Goal: Information Seeking & Learning: Learn about a topic

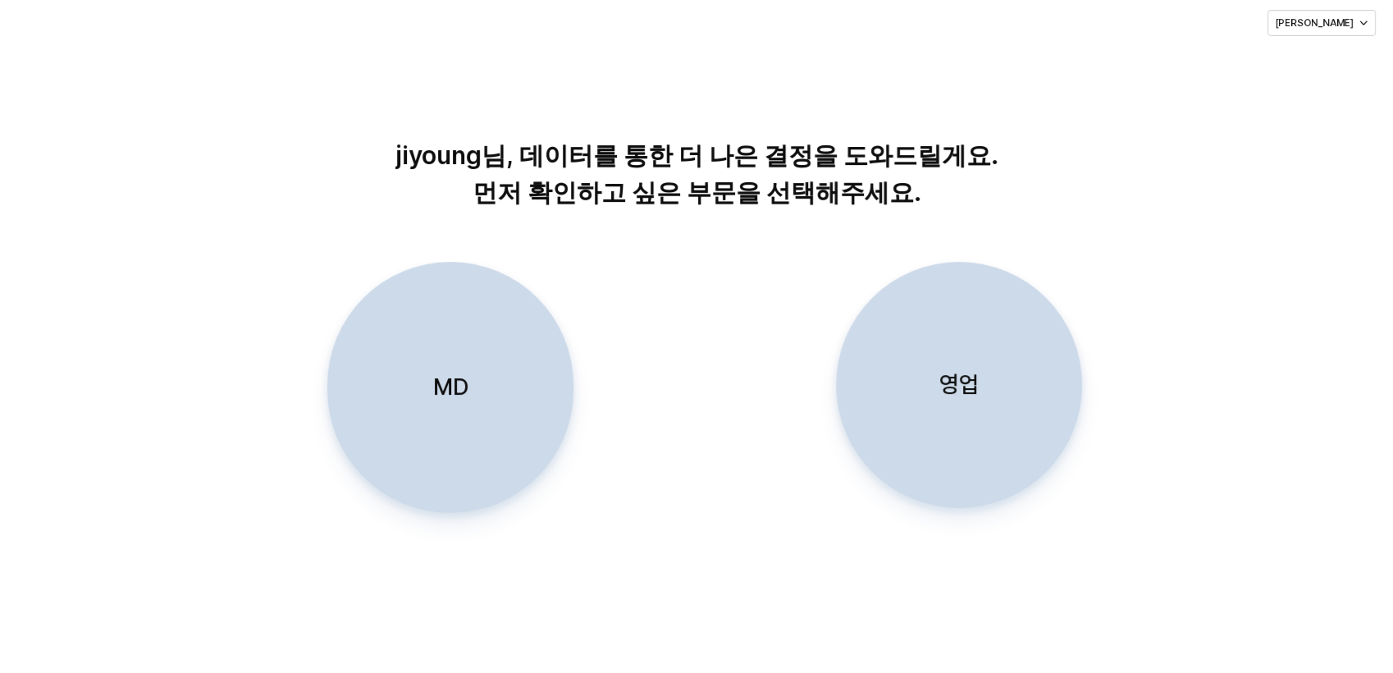
click at [441, 395] on p "MD" at bounding box center [450, 387] width 35 height 30
click at [480, 340] on div "MD" at bounding box center [450, 387] width 231 height 249
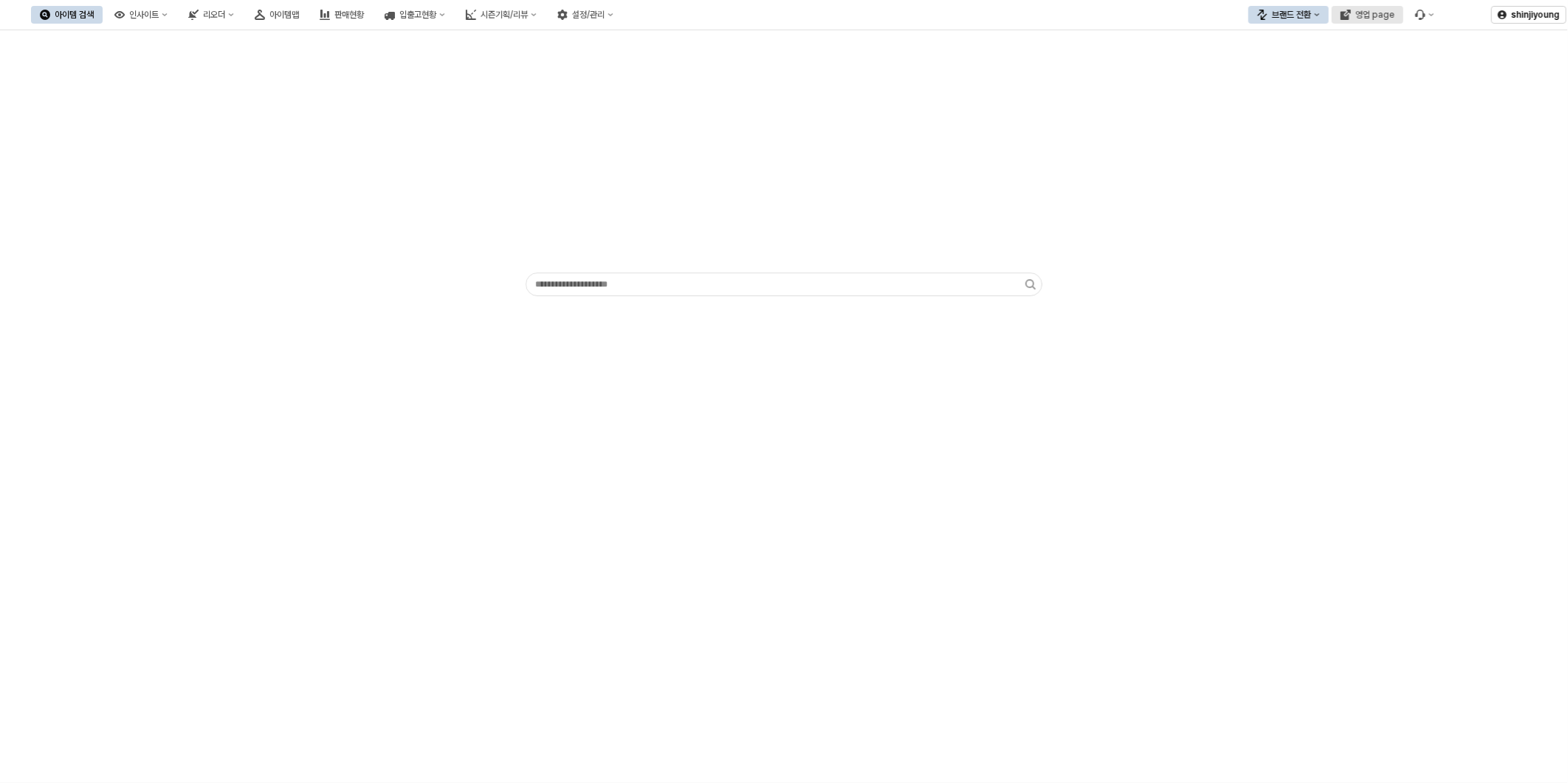
click at [1364, 14] on div "영업 page" at bounding box center [1374, 14] width 39 height 10
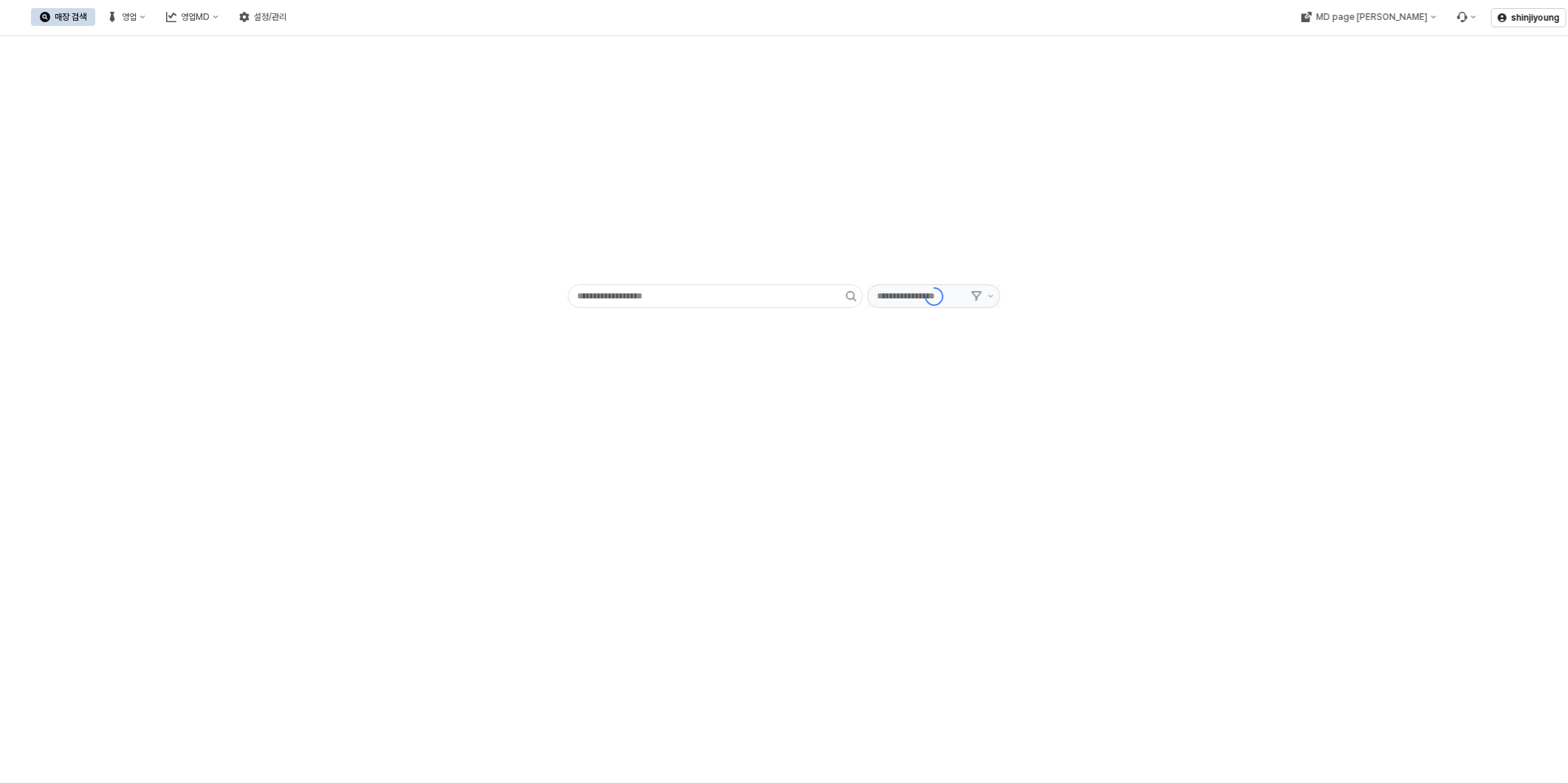
type input "******"
click at [210, 19] on div "영업MD" at bounding box center [195, 16] width 29 height 10
click at [349, 138] on div "이월 매출현황" at bounding box center [350, 143] width 78 height 12
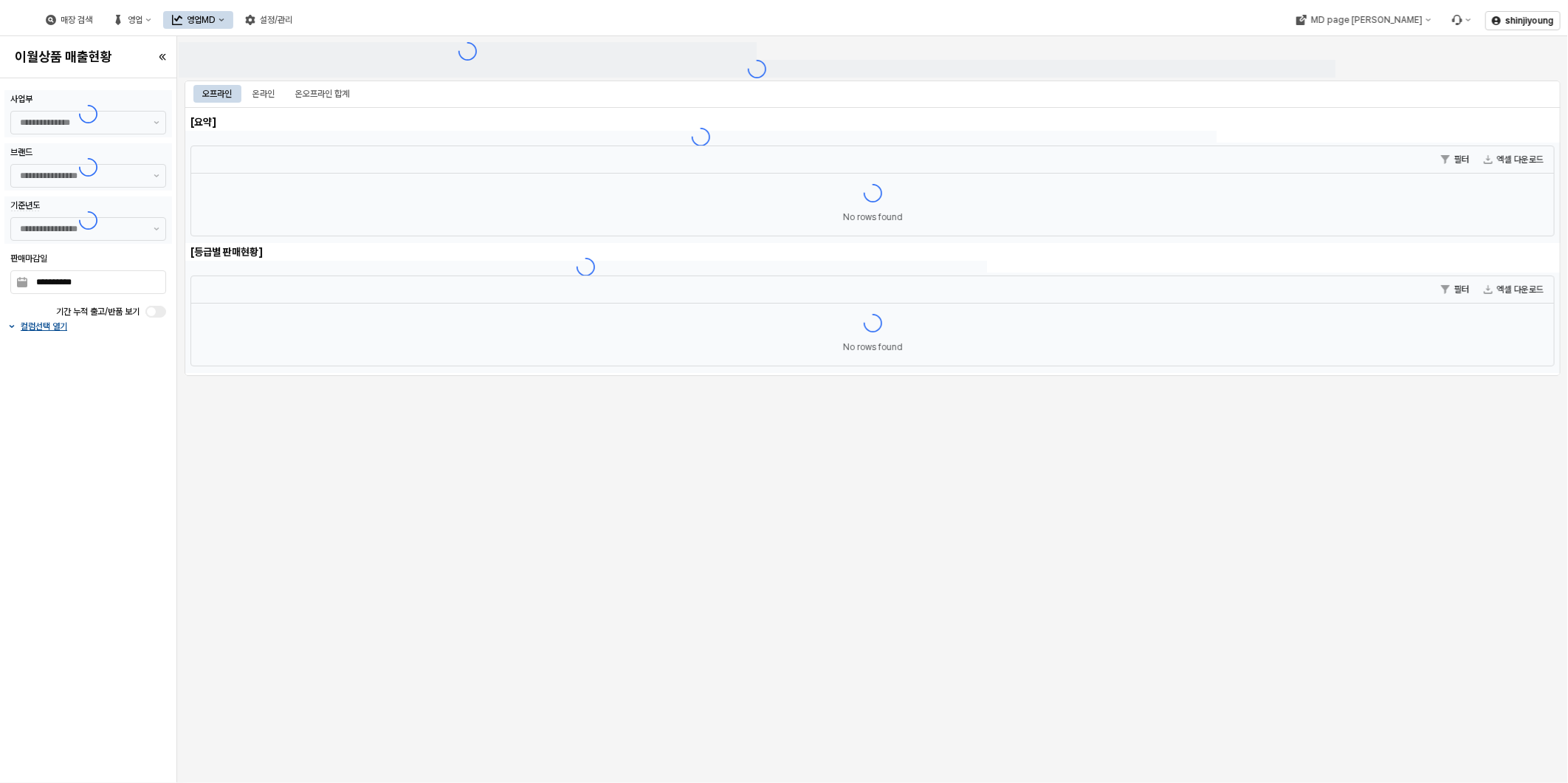
type input "******"
type input "***"
type input "**********"
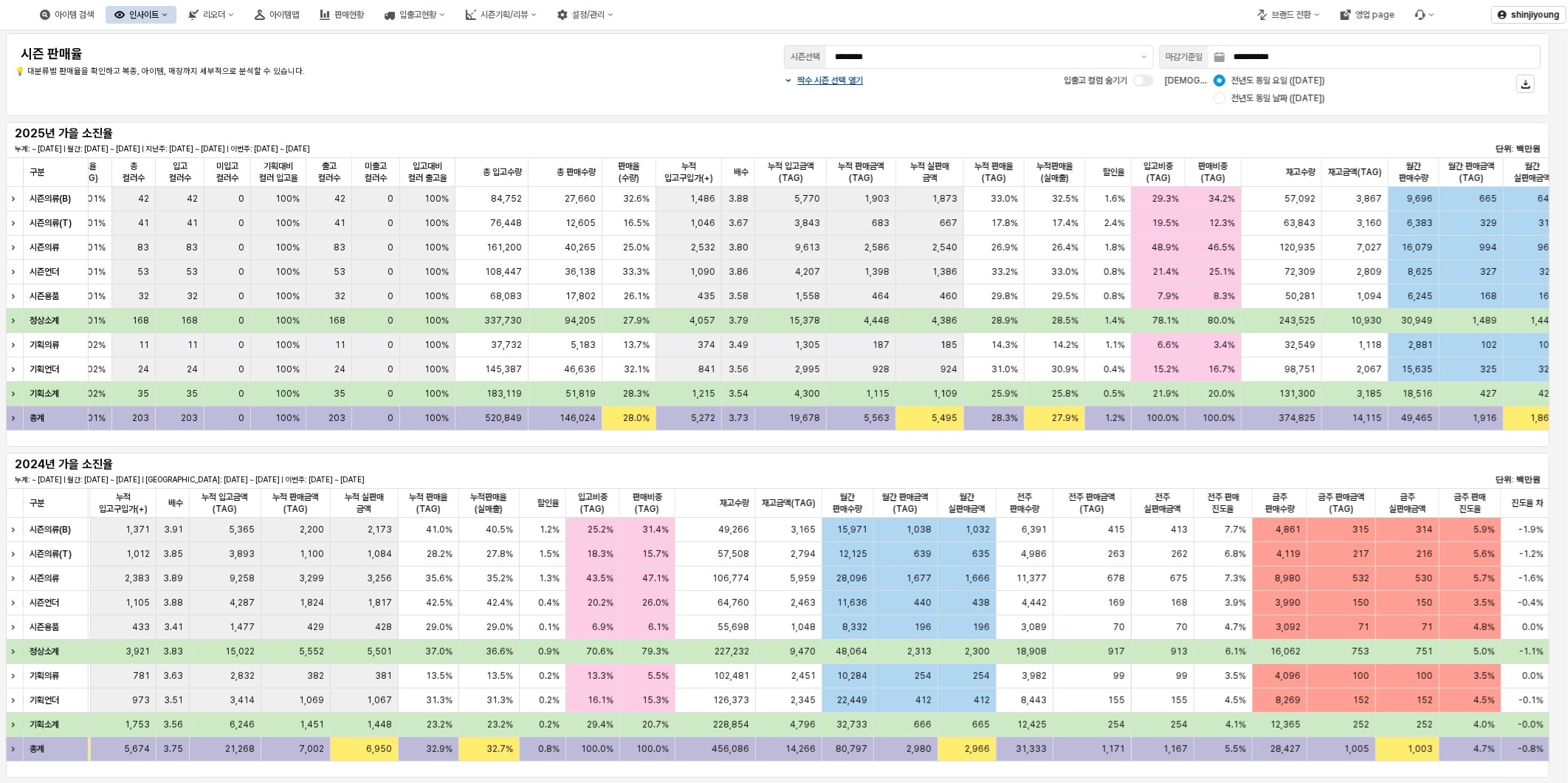
scroll to position [0, 193]
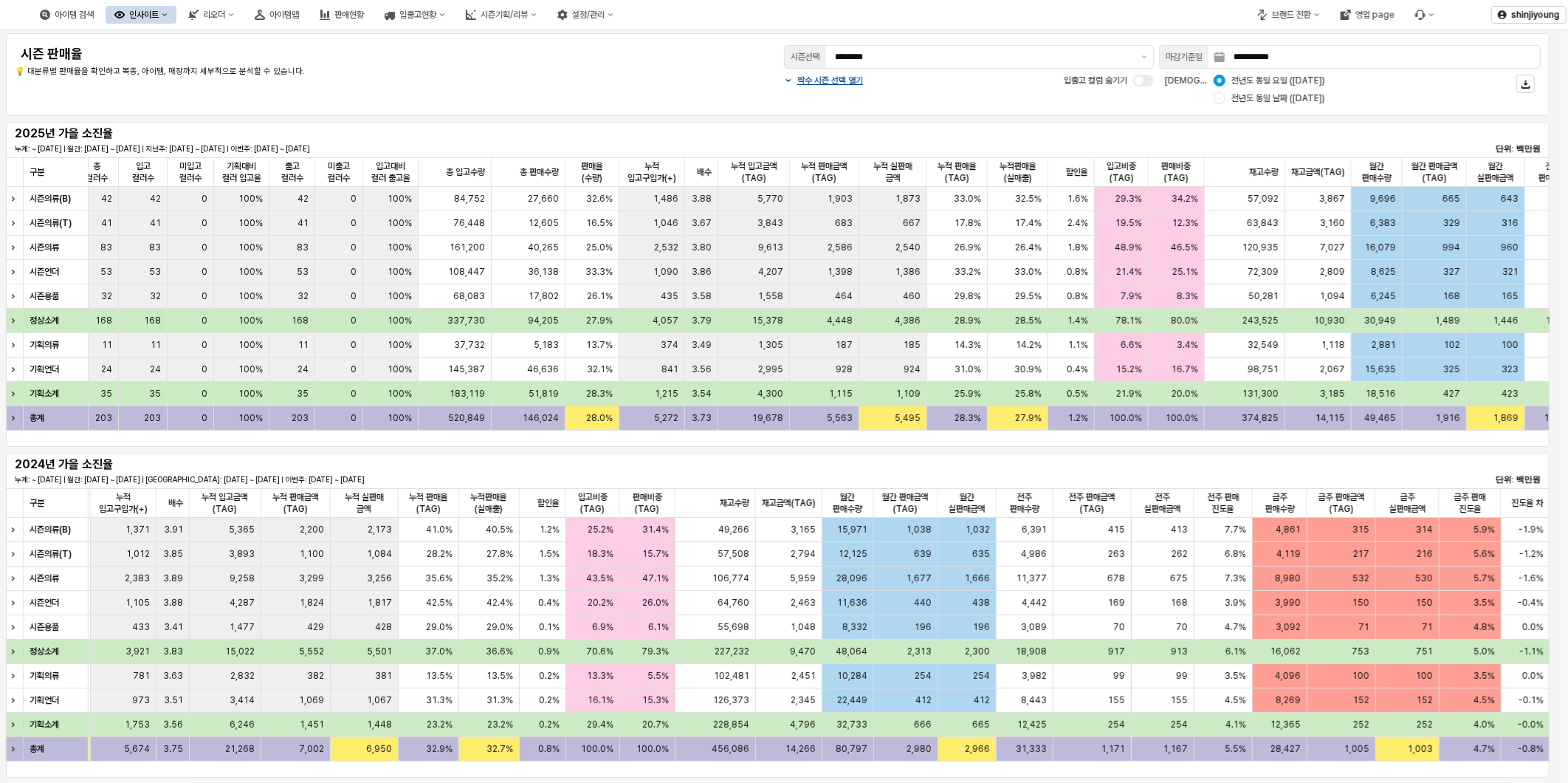
click at [81, 444] on div "구분 구분 발주수량 발주수량 발주금액(TAG) 발주금액(TAG) 입고율(TAG) 입고율(TAG) 총 컬러수 총 컬러수 입고 컬러수 입고 컬러수…" at bounding box center [777, 302] width 1543 height 290
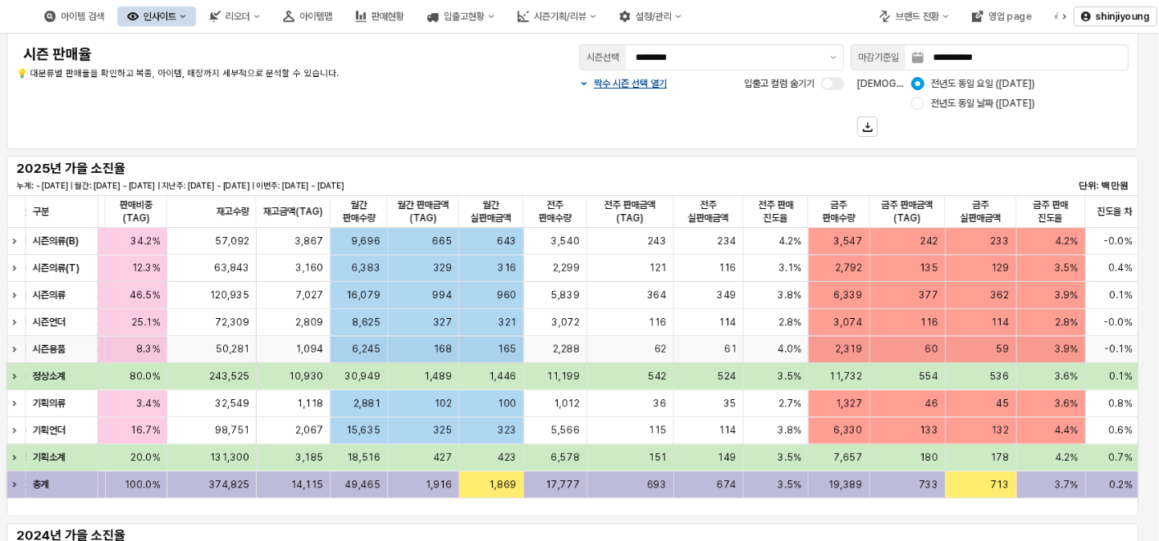
scroll to position [0, 0]
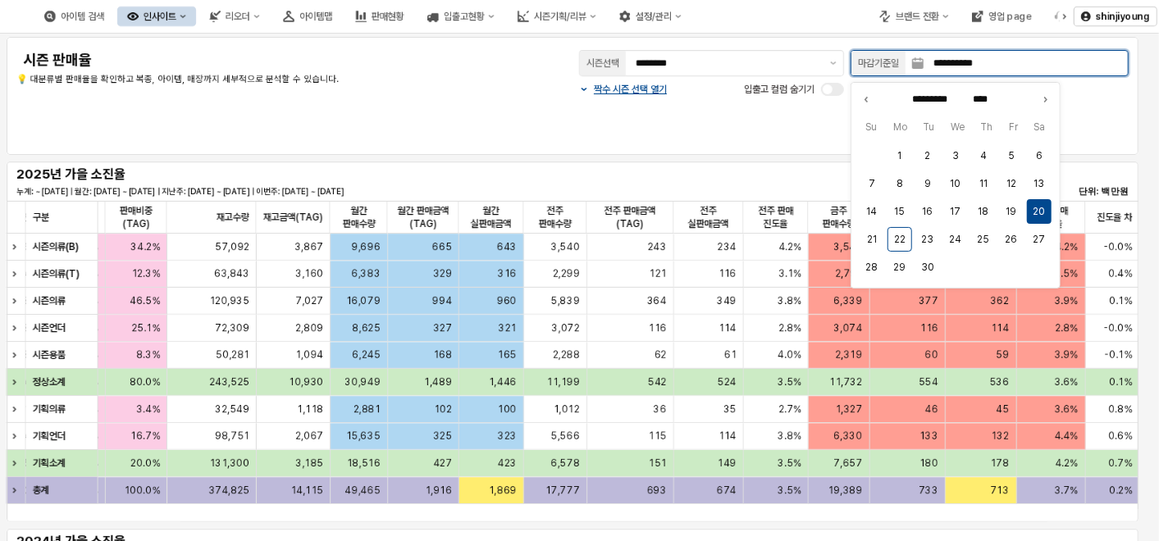
click at [1017, 62] on input "**********" at bounding box center [1026, 63] width 204 height 25
click at [874, 239] on button "21" at bounding box center [872, 239] width 25 height 25
type input "**********"
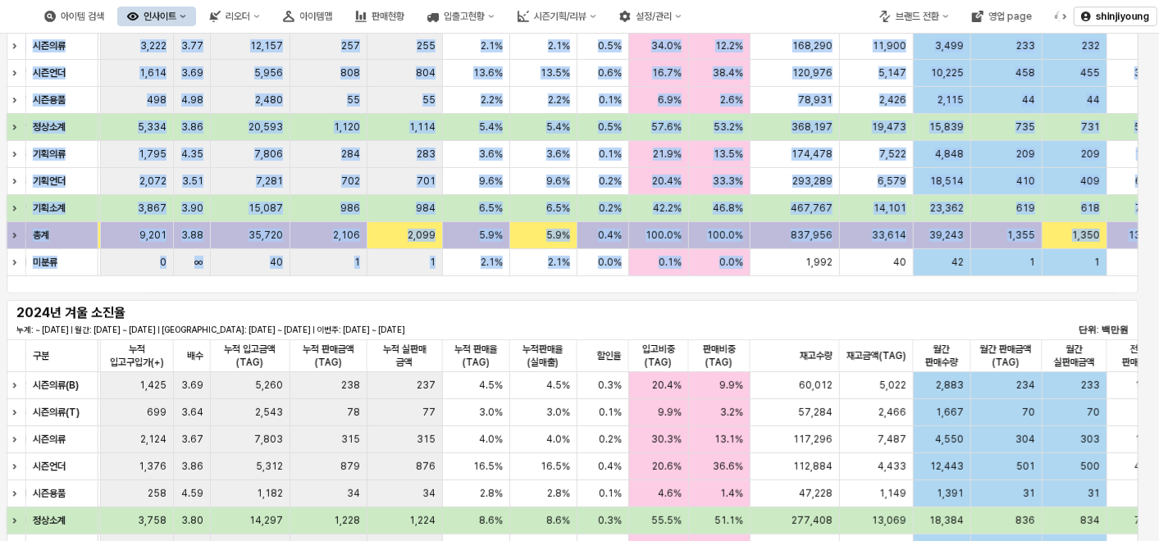
scroll to position [373, 0]
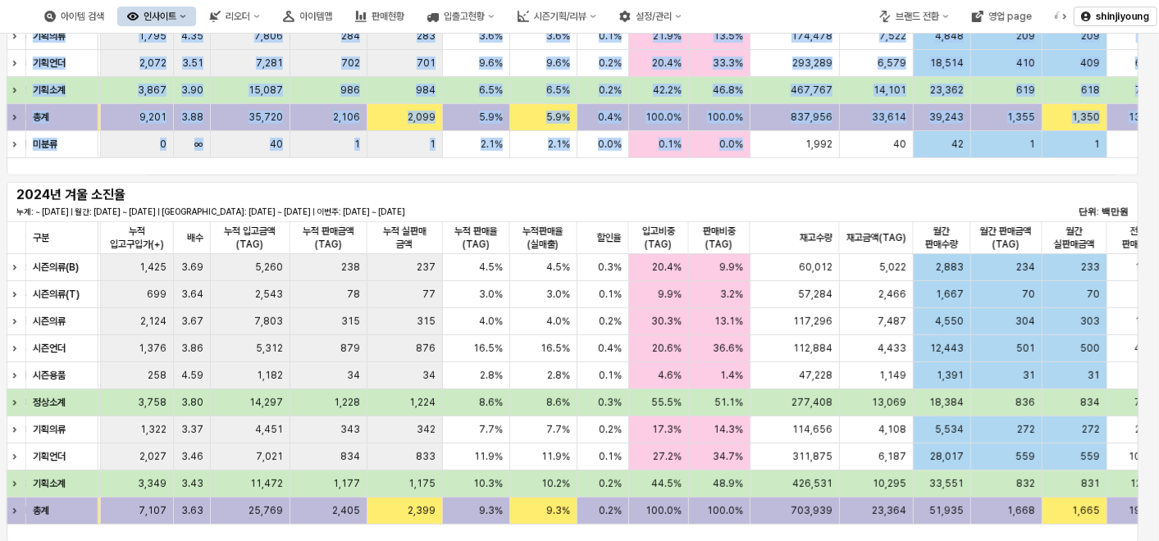
drag, startPoint x: 798, startPoint y: 532, endPoint x: 318, endPoint y: 552, distance: 480.4
click at [318, 541] on html "**********" at bounding box center [579, 270] width 1159 height 541
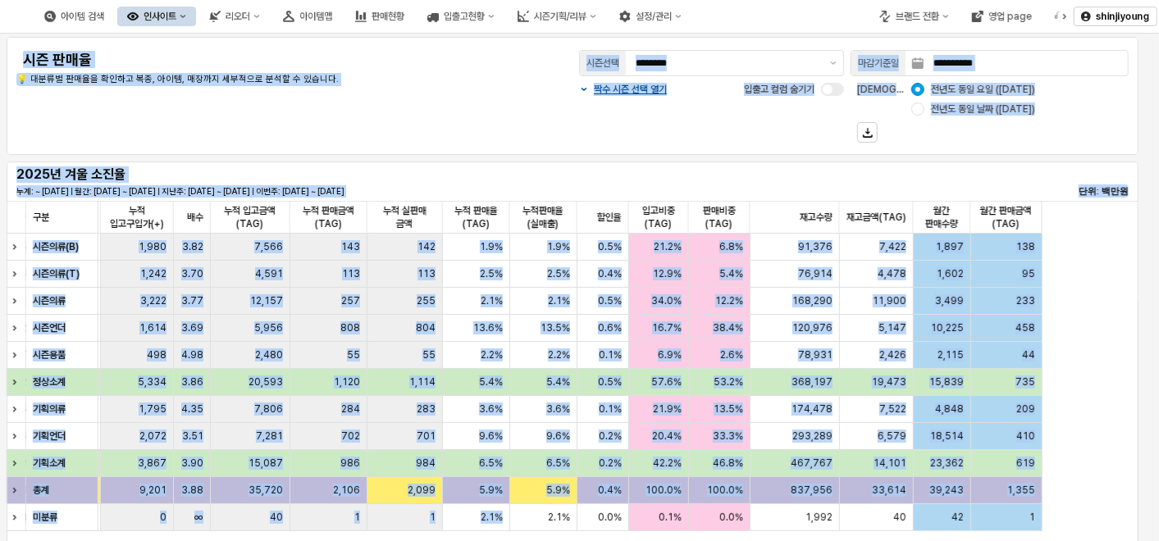
scroll to position [0, 0]
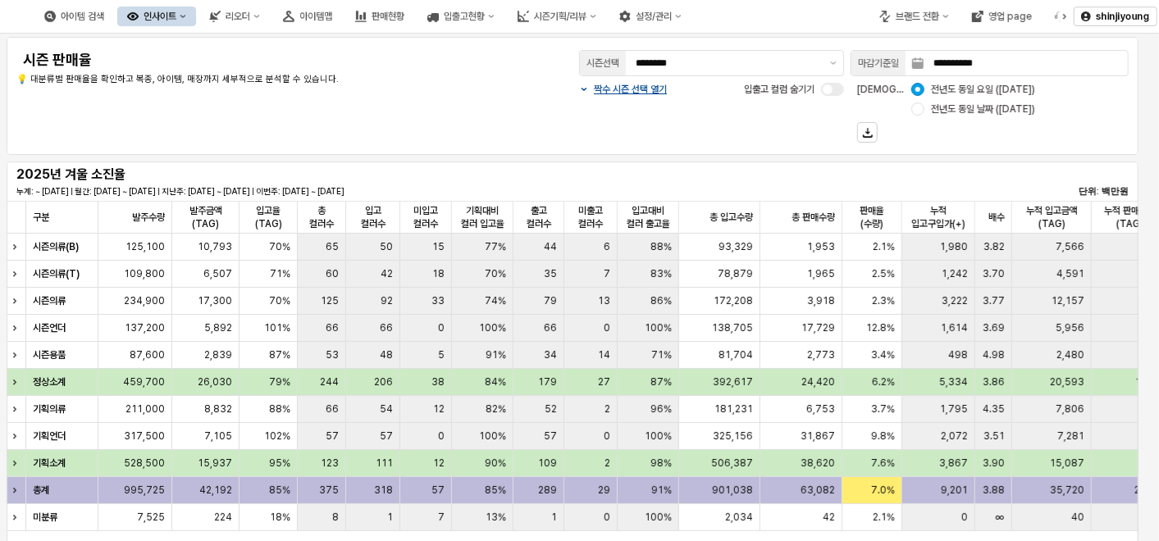
click at [351, 118] on div "**********" at bounding box center [572, 96] width 1112 height 98
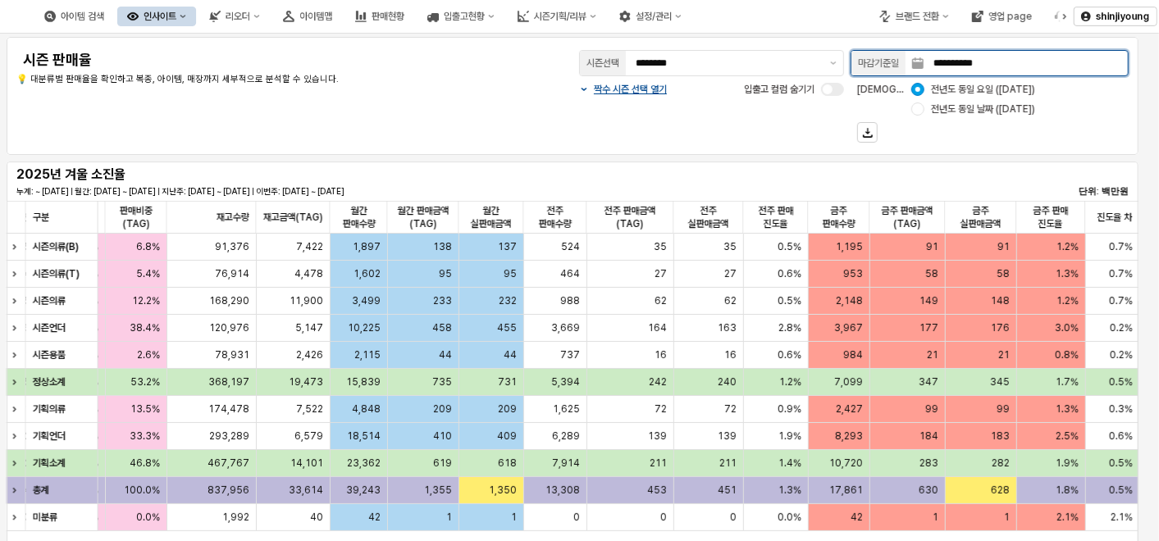
click at [958, 62] on input "**********" at bounding box center [1026, 63] width 204 height 25
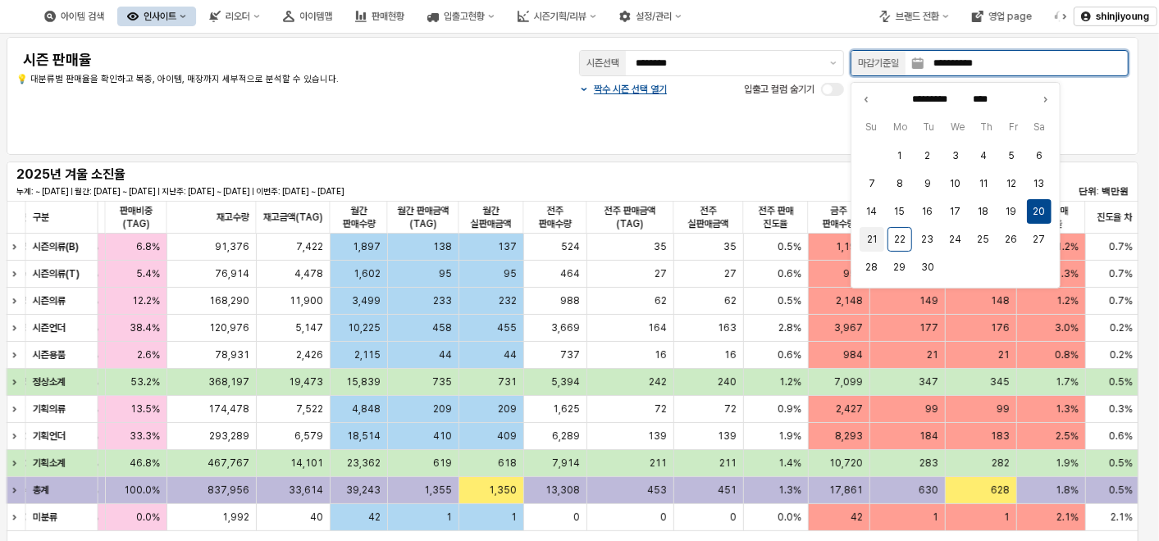
click at [881, 233] on button "21" at bounding box center [872, 239] width 25 height 25
type input "**********"
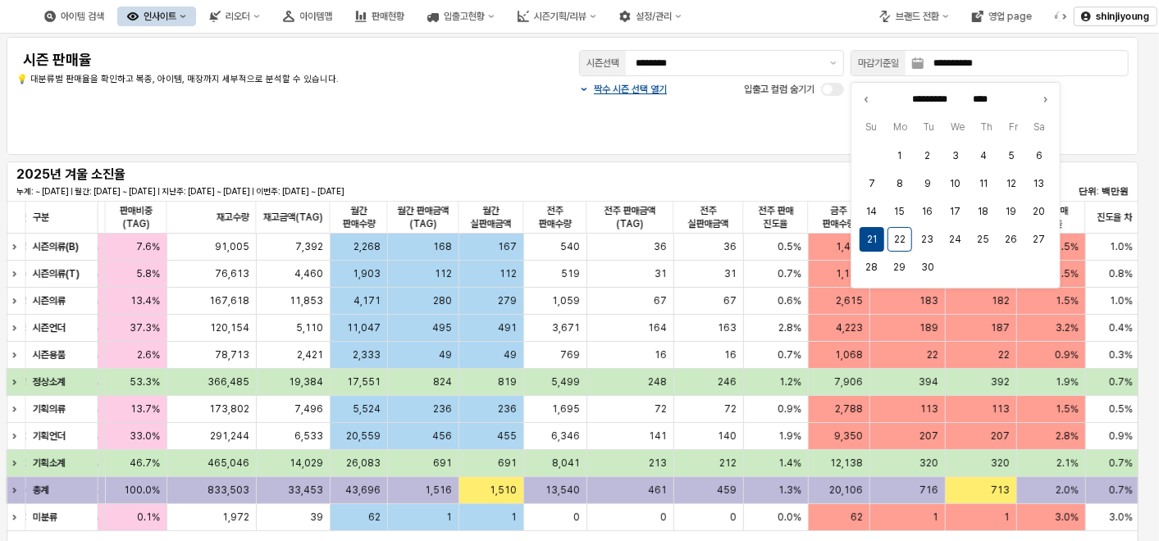
click at [640, 103] on div "짝수 시즌 선택 열기" at bounding box center [623, 96] width 101 height 33
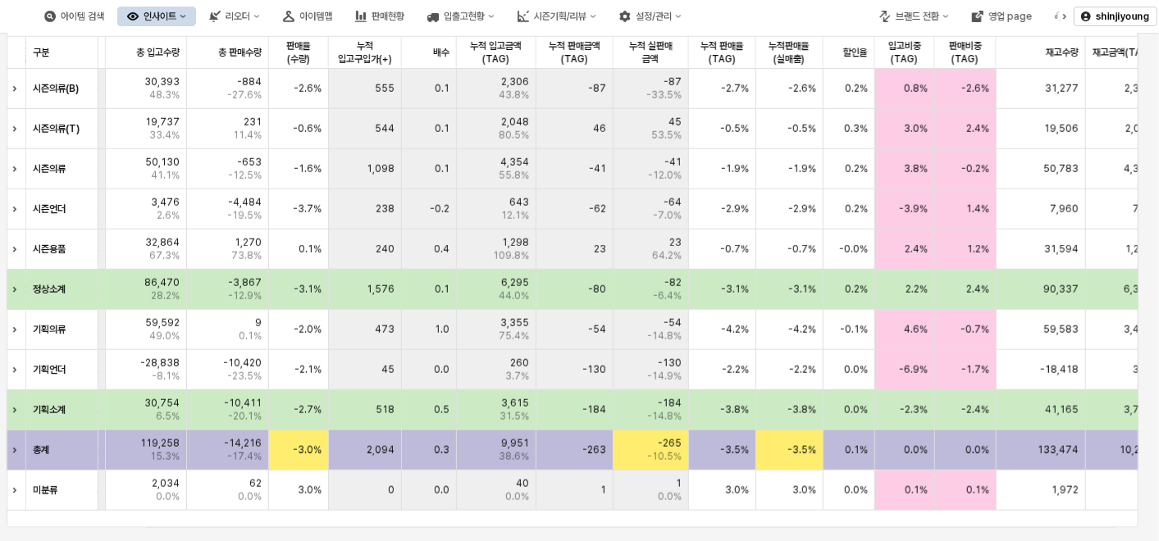
scroll to position [0, 560]
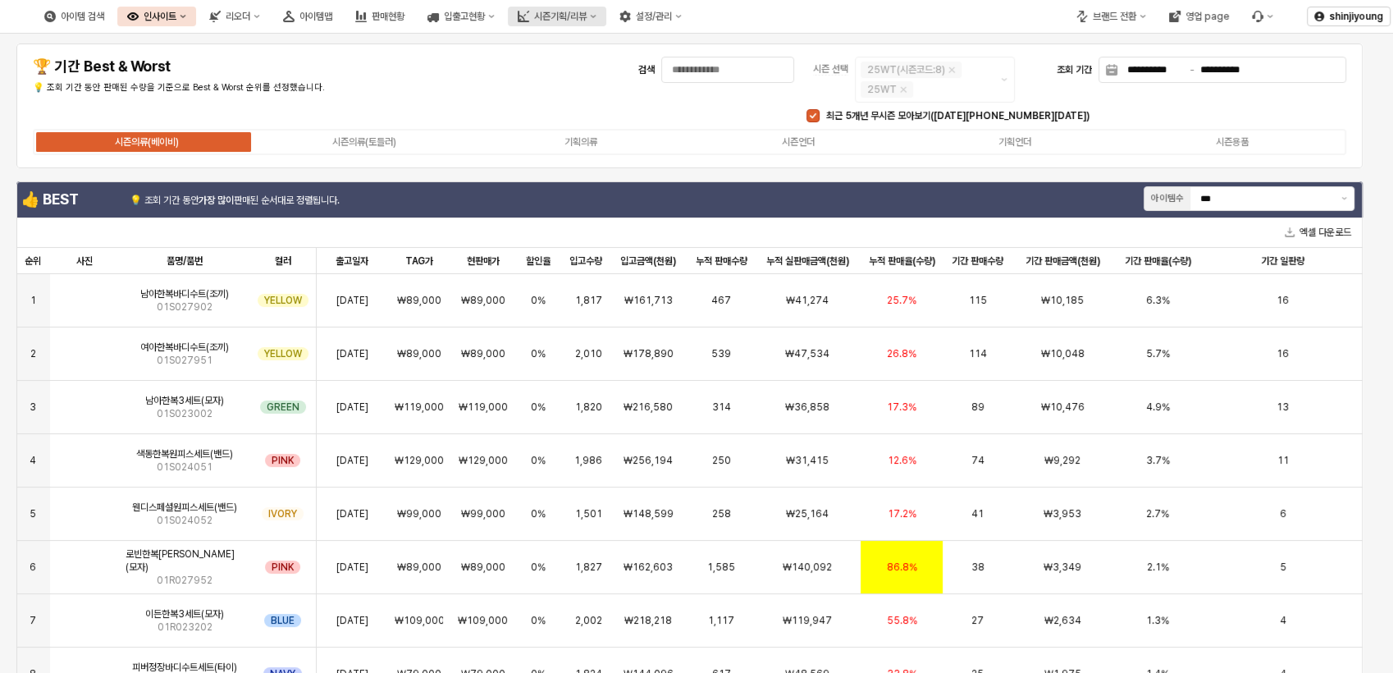
click at [587, 19] on div "시즌기획/리뷰" at bounding box center [560, 16] width 53 height 11
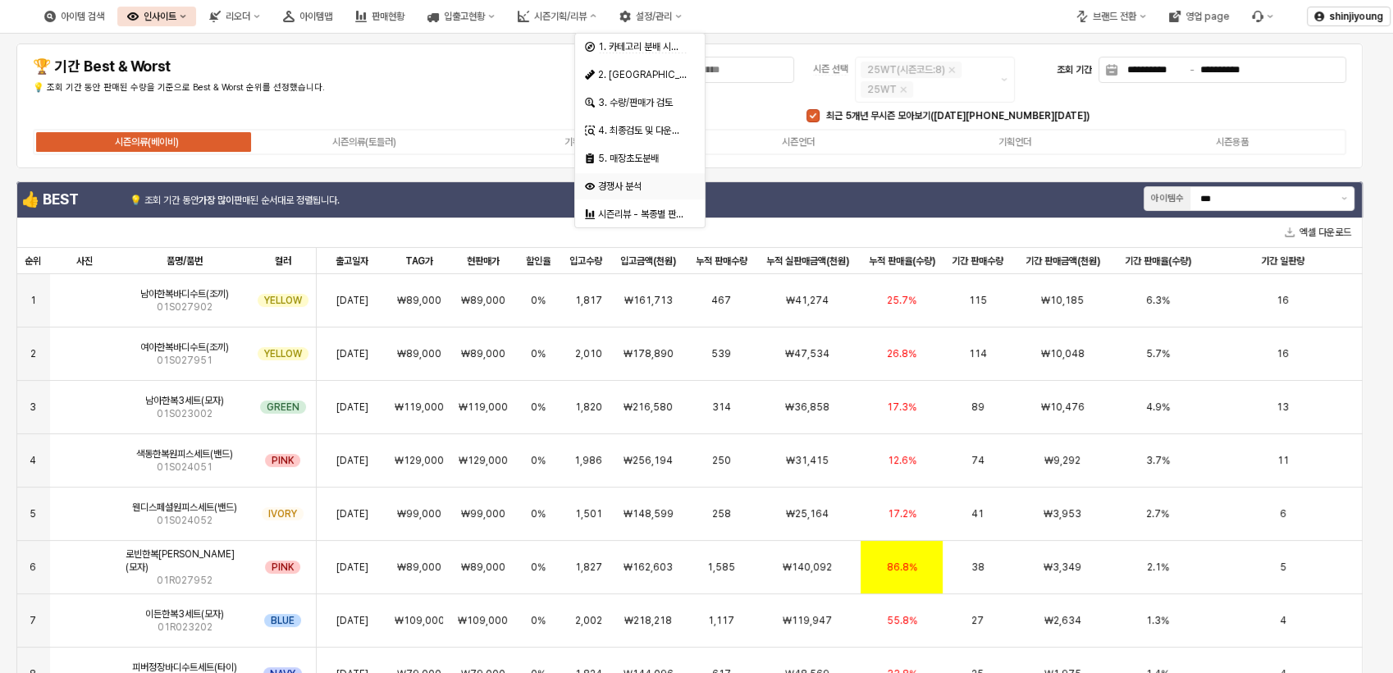
click at [636, 187] on div "경쟁사 분석" at bounding box center [641, 186] width 87 height 13
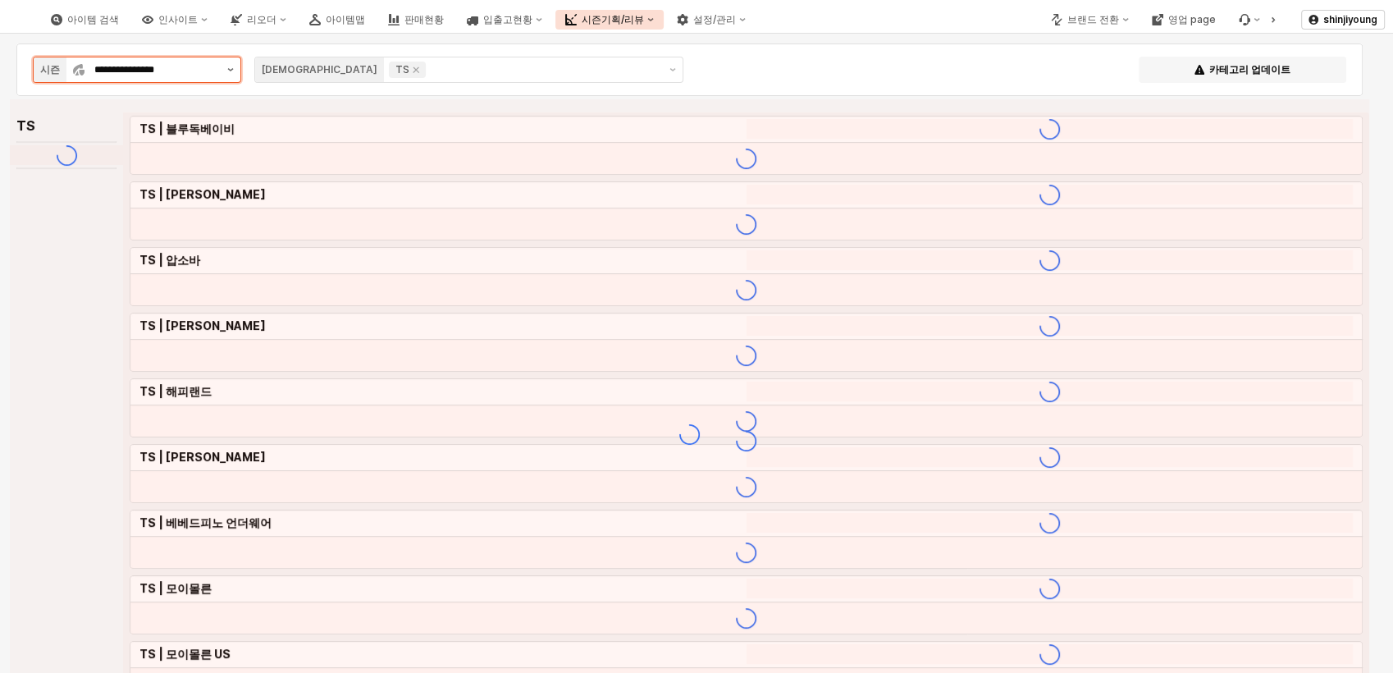
click at [228, 72] on button "제안 사항 표시" at bounding box center [231, 69] width 20 height 25
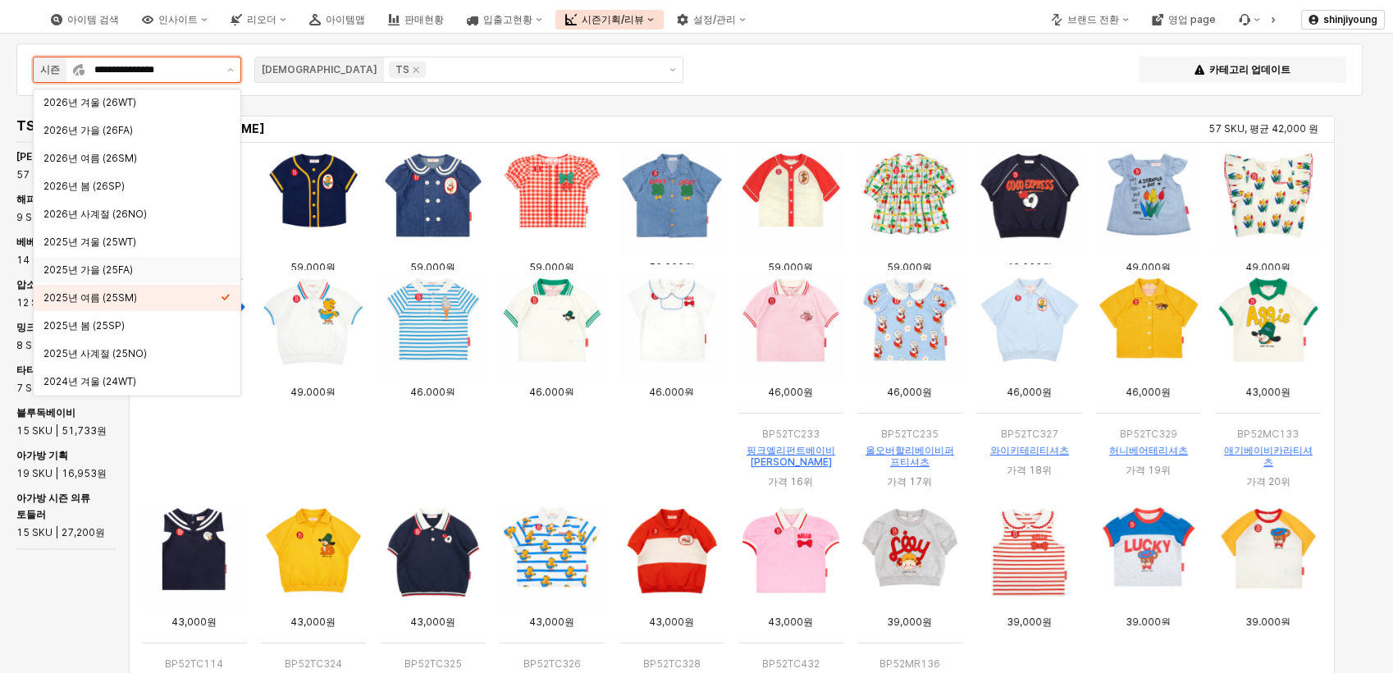
click at [107, 270] on div "2025년 가을 (25FA)" at bounding box center [131, 269] width 177 height 13
type input "**********"
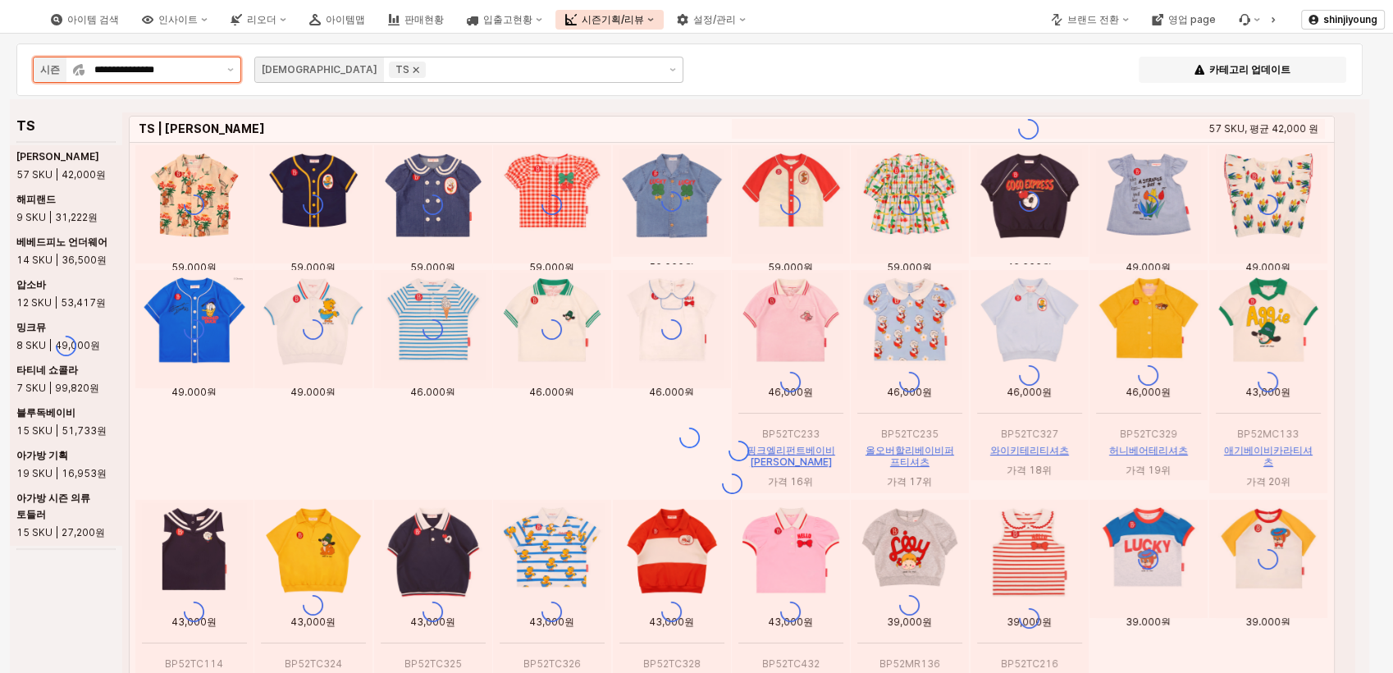
click at [409, 73] on icon "Remove TS" at bounding box center [415, 69] width 13 height 13
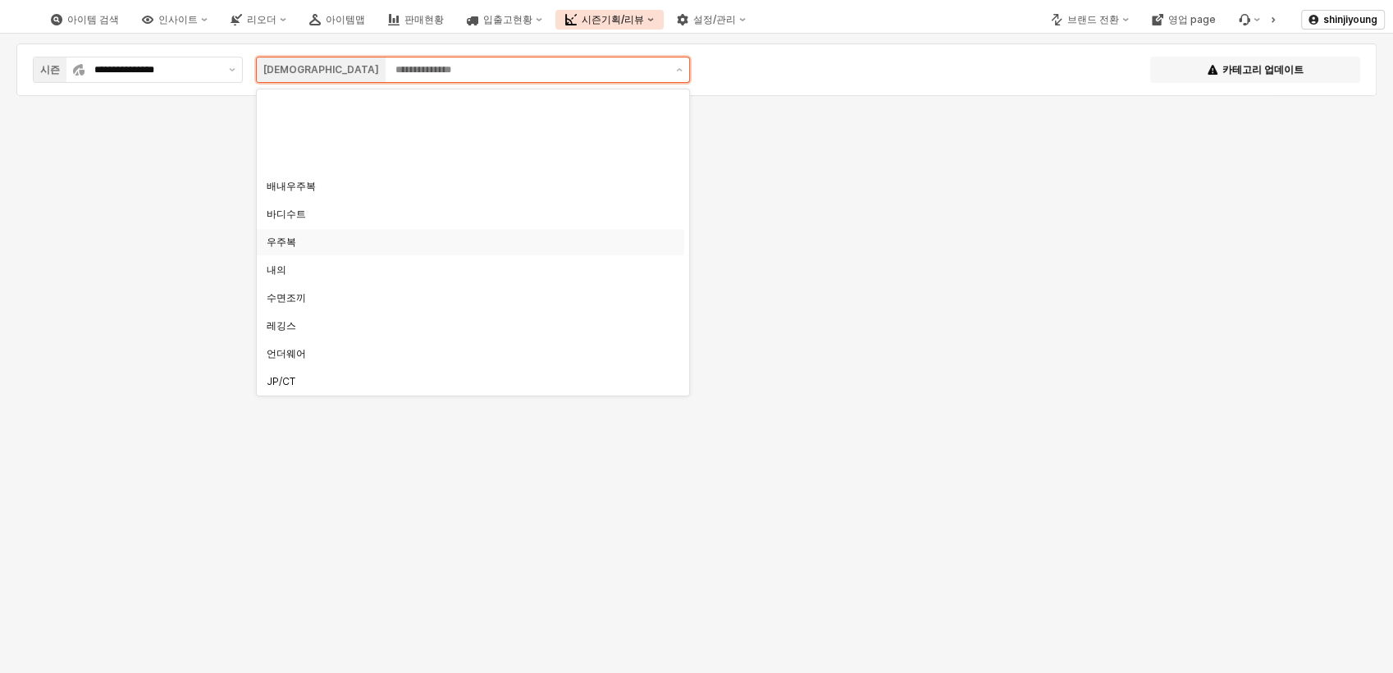
scroll to position [273, 0]
click at [297, 110] on div "JP/CT" at bounding box center [466, 108] width 398 height 13
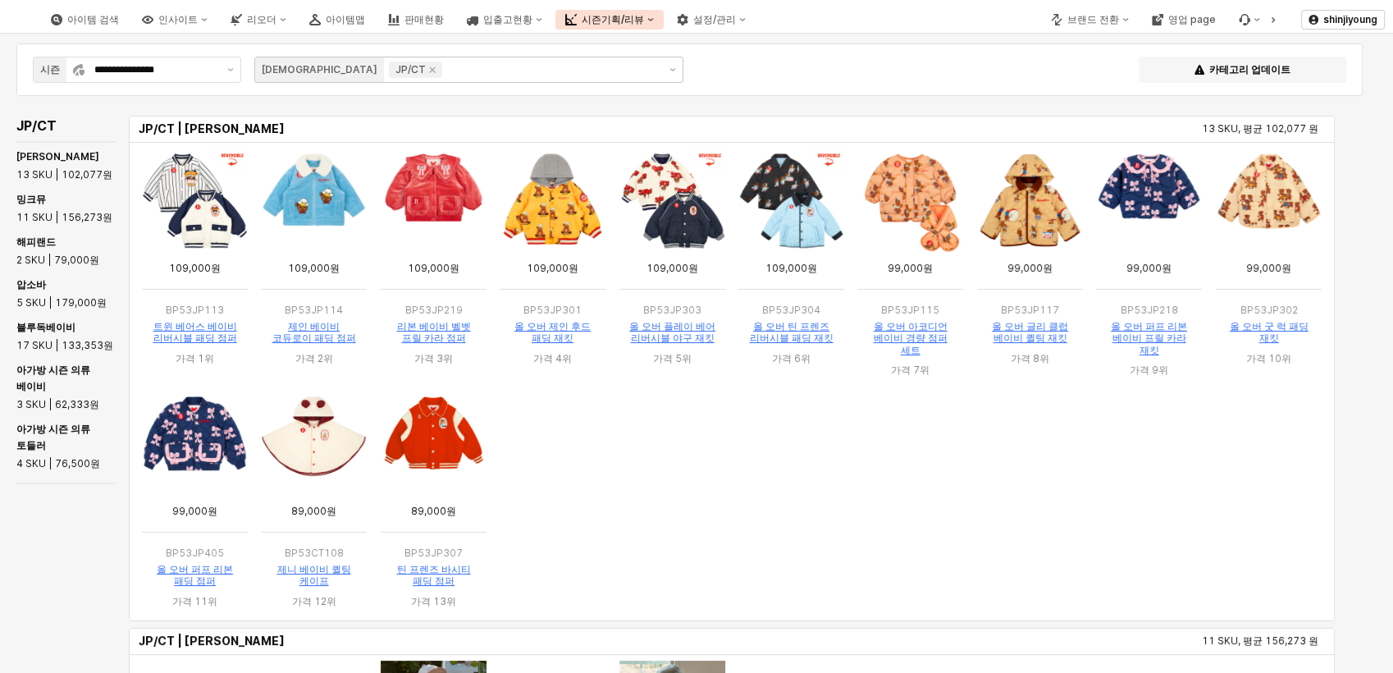
click at [988, 528] on ol "App Frame" at bounding box center [731, 503] width 1193 height 230
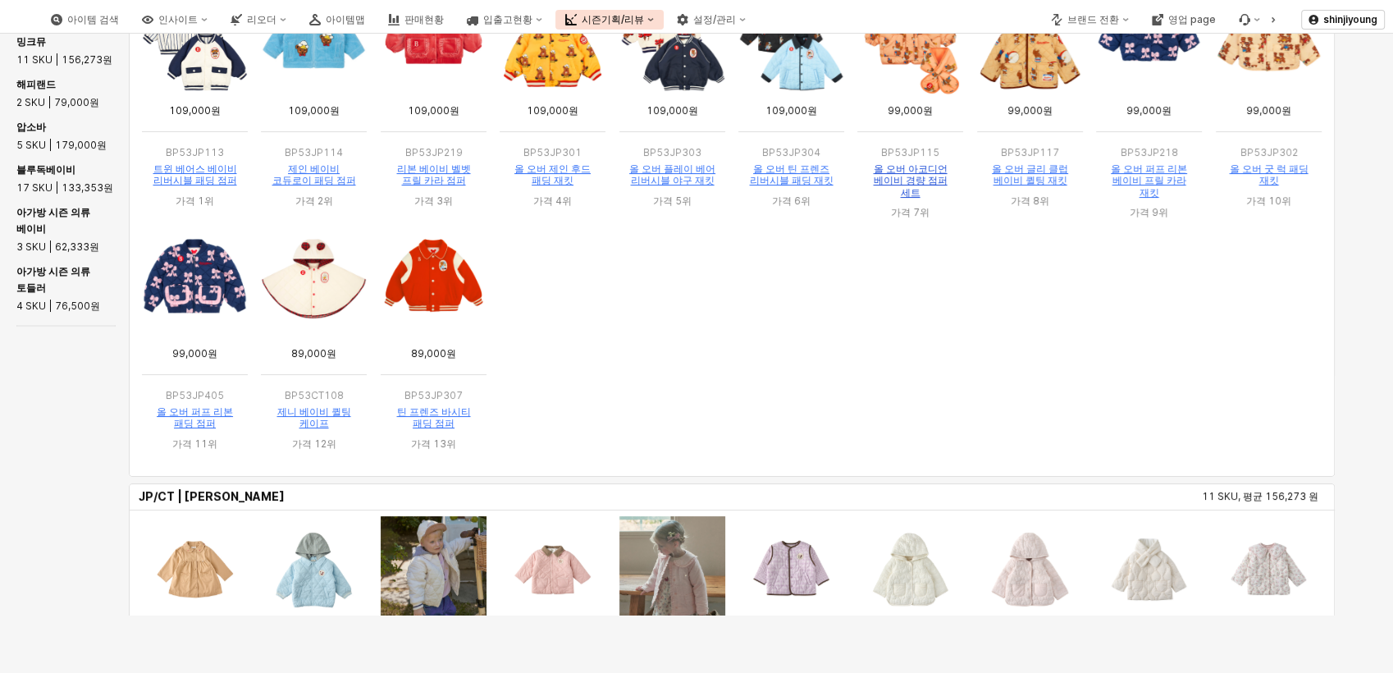
scroll to position [0, 0]
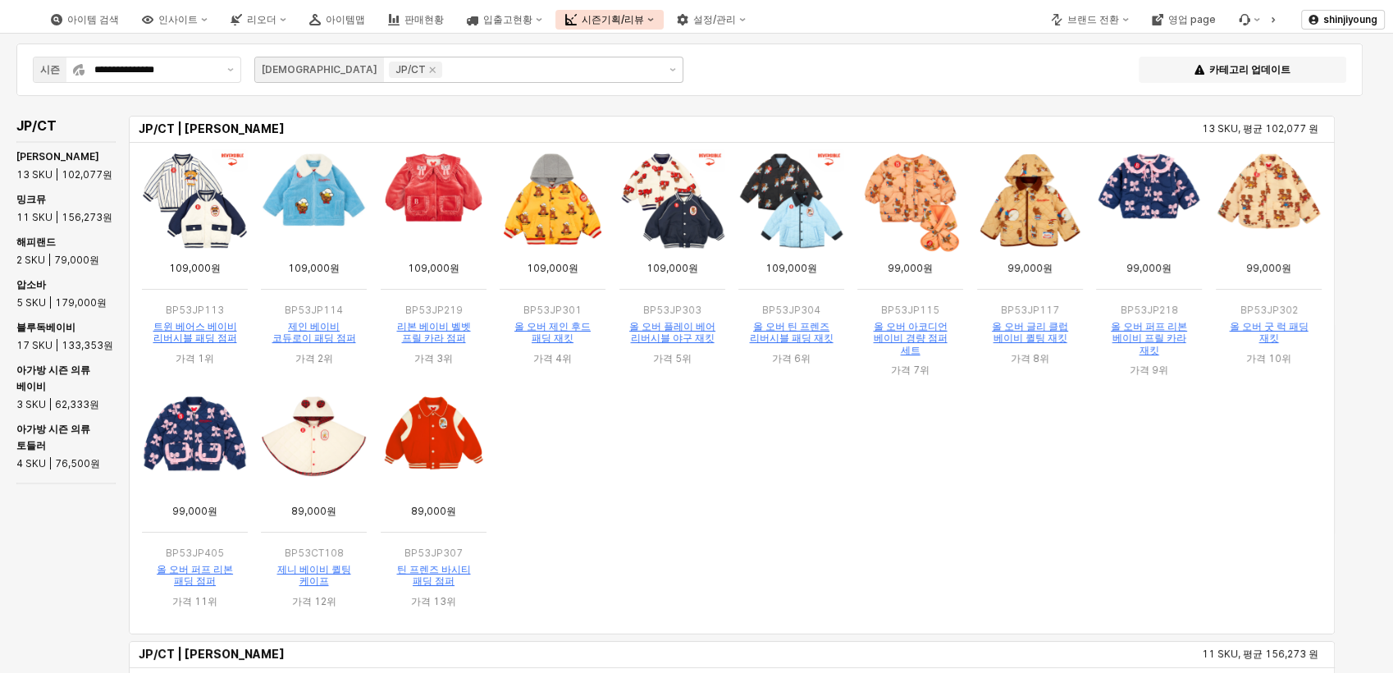
click at [729, 469] on ol "App Frame" at bounding box center [731, 503] width 1193 height 230
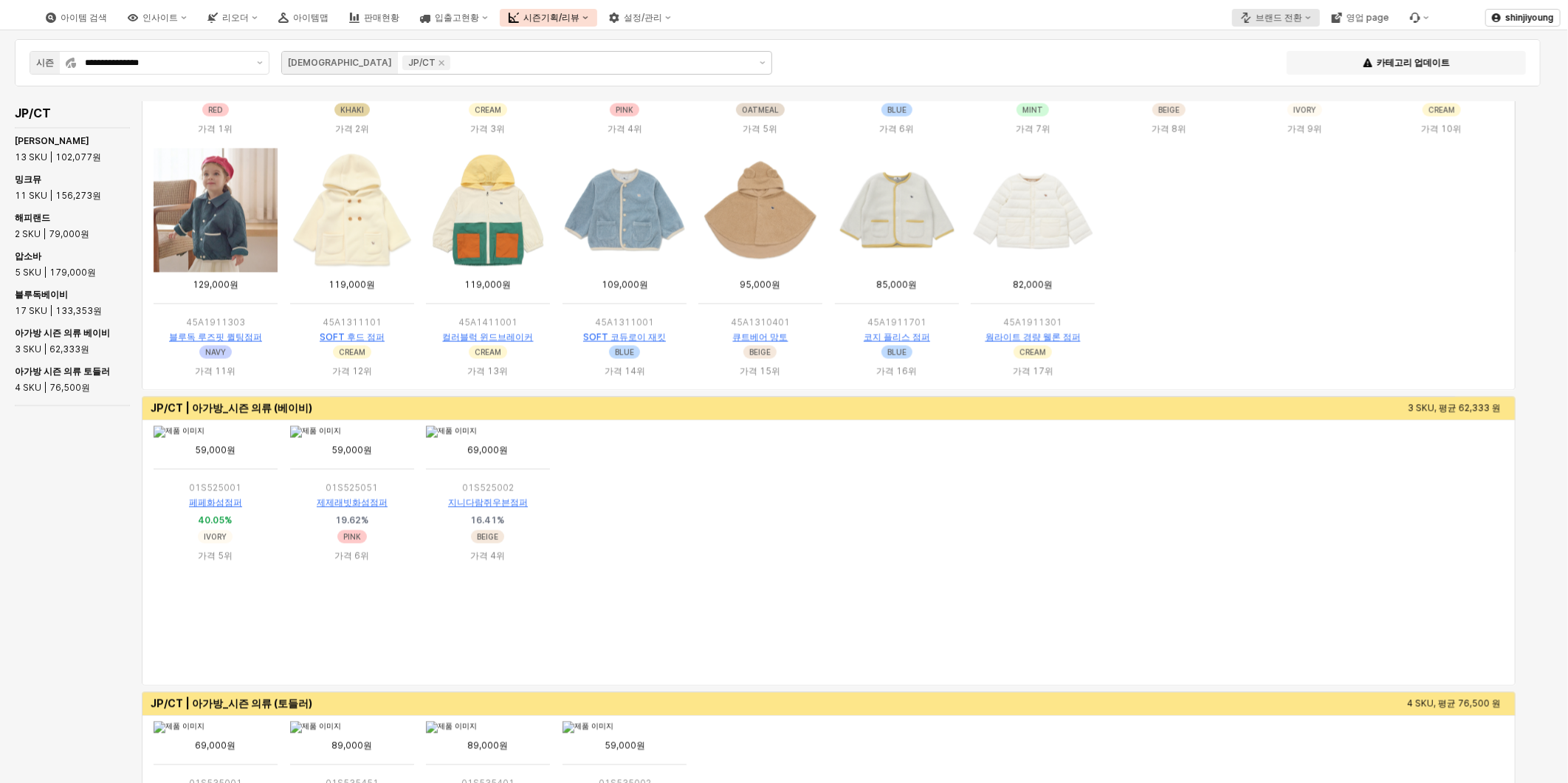
drag, startPoint x: 35, startPoint y: 498, endPoint x: 1294, endPoint y: 19, distance: 1347.0
click at [62, 485] on div "JP/CT JP/CT | 압소바 5 SKU, 평균 179,000 원 JP/CT | 블루독베이비 17 SKU, 평균 133,353 원 JP/CT…" at bounding box center [771, 493] width 1525 height 786
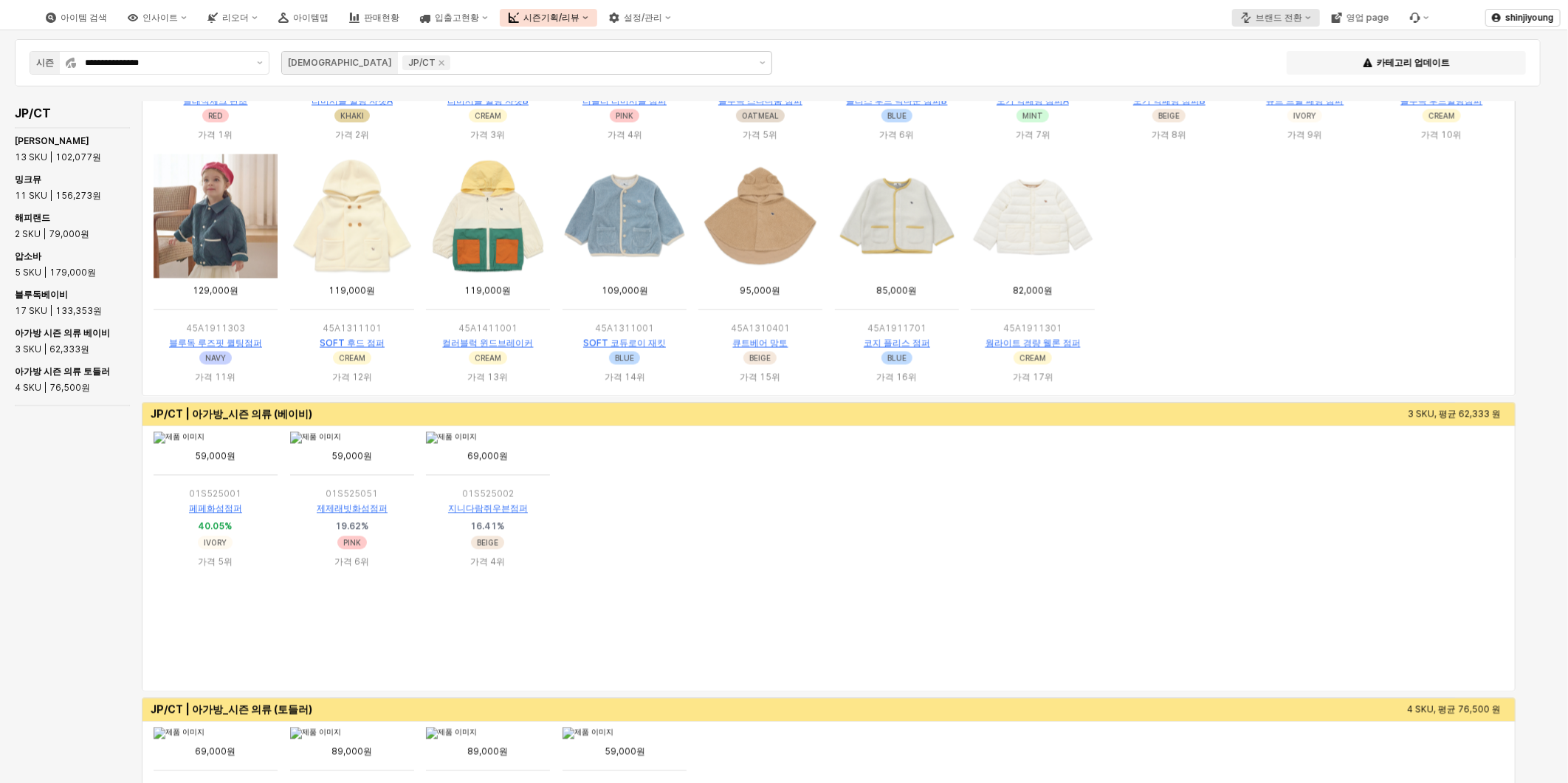
click at [1252, 15] on div "브랜드 전환" at bounding box center [1279, 17] width 47 height 10
click at [1252, 65] on div "에뜨와" at bounding box center [1288, 69] width 90 height 12
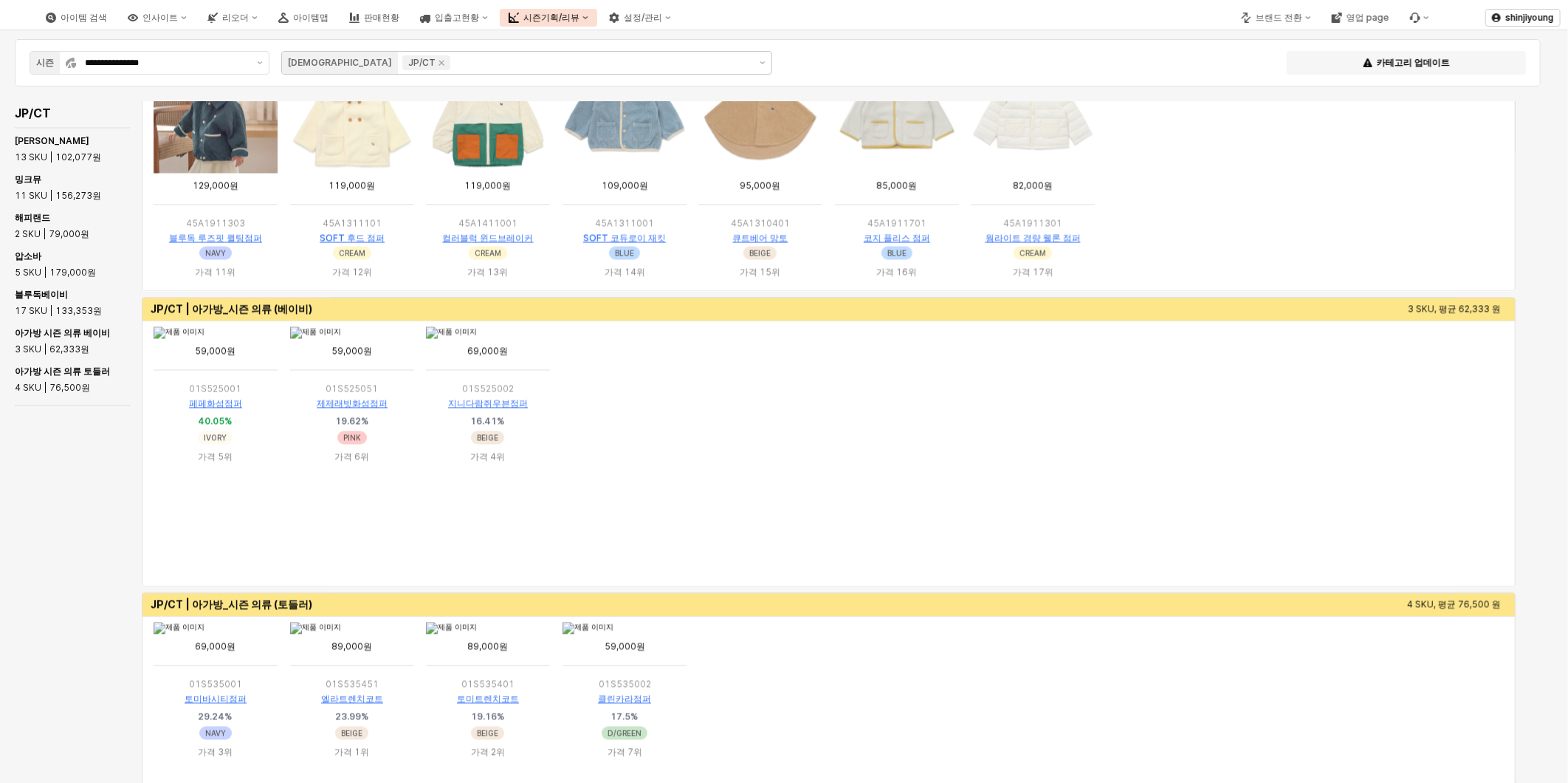
drag, startPoint x: 1560, startPoint y: 633, endPoint x: 1307, endPoint y: 365, distance: 368.6
click at [1252, 266] on main "**********" at bounding box center [784, 407] width 1568 height 752
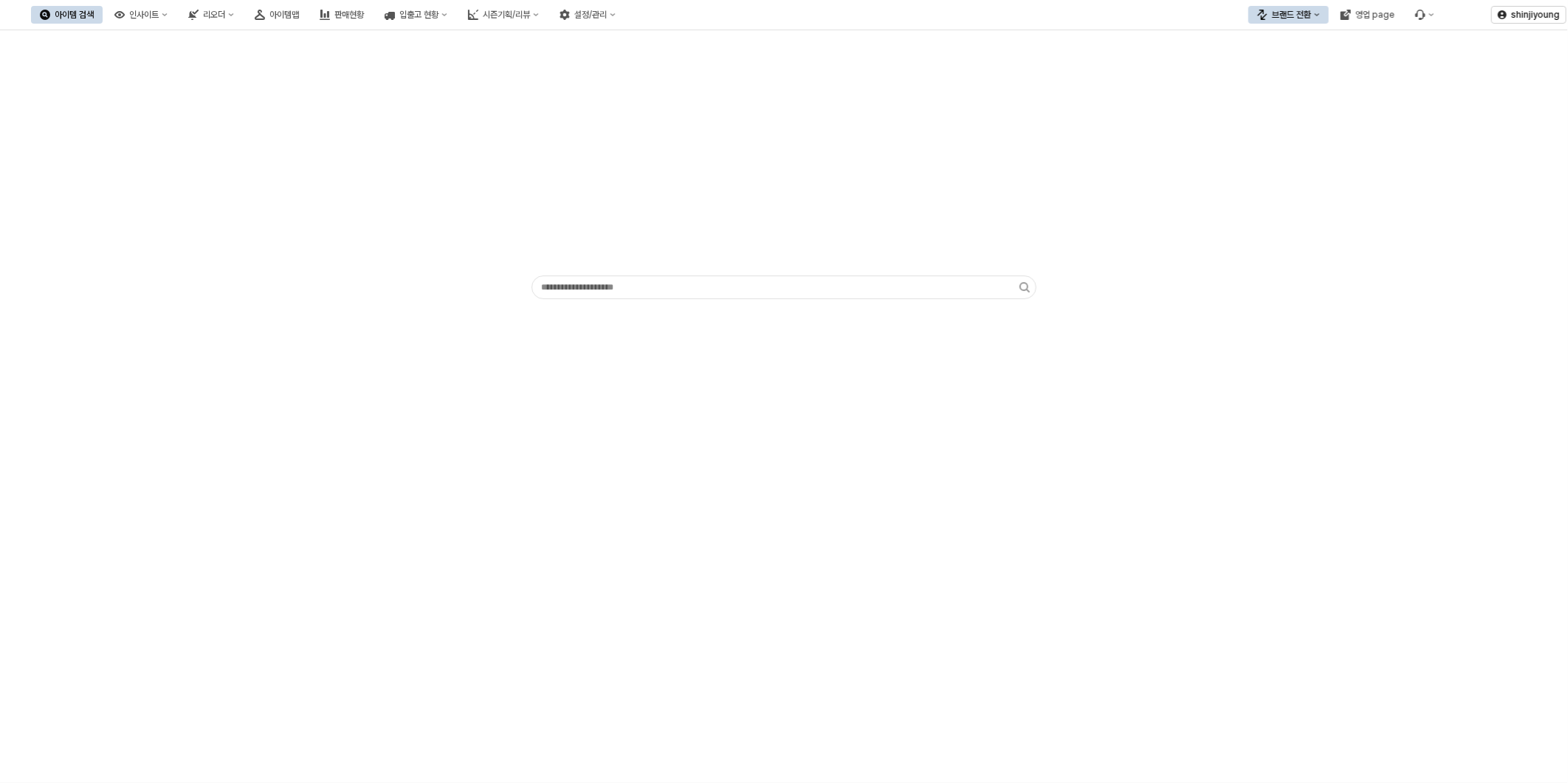
click at [454, 339] on div "App Frame" at bounding box center [784, 192] width 1568 height 322
click at [299, 10] on div "아이템맵" at bounding box center [283, 14] width 30 height 10
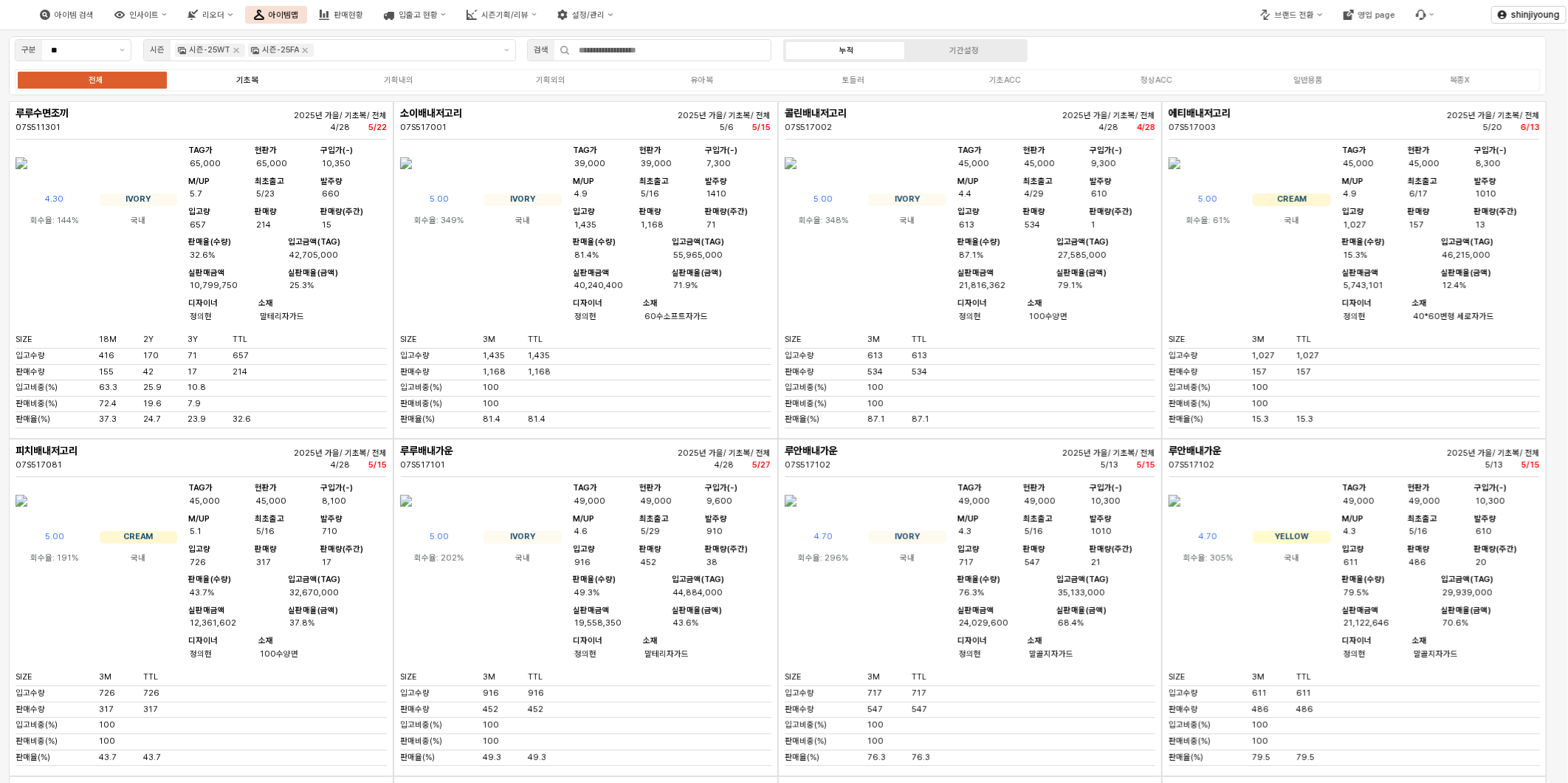
click at [240, 76] on div "기초복" at bounding box center [247, 80] width 22 height 10
click at [701, 78] on div "유아복" at bounding box center [702, 80] width 22 height 10
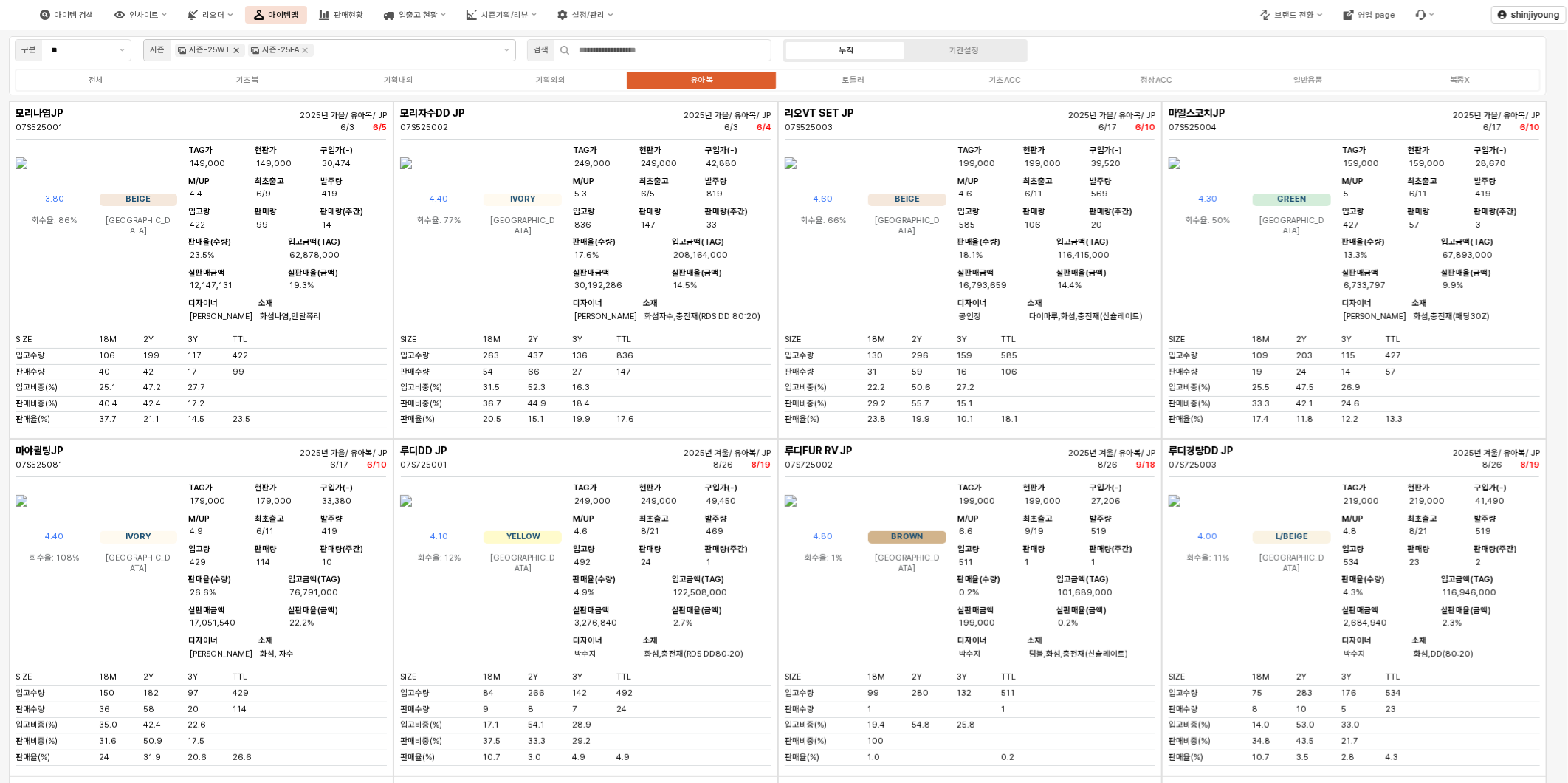
click at [232, 49] on icon "Remove 시즌-25WT" at bounding box center [236, 50] width 12 height 12
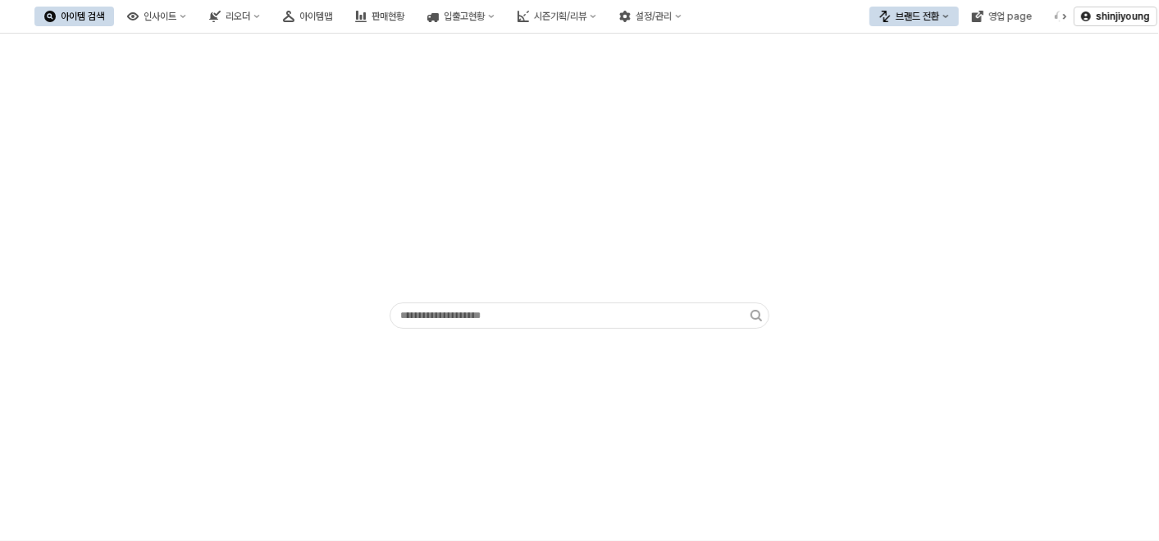
click at [932, 14] on div "브랜드 전환" at bounding box center [917, 16] width 43 height 11
click at [903, 96] on div "디즈니" at bounding box center [930, 101] width 101 height 13
click at [176, 21] on div "인사이트" at bounding box center [160, 16] width 33 height 11
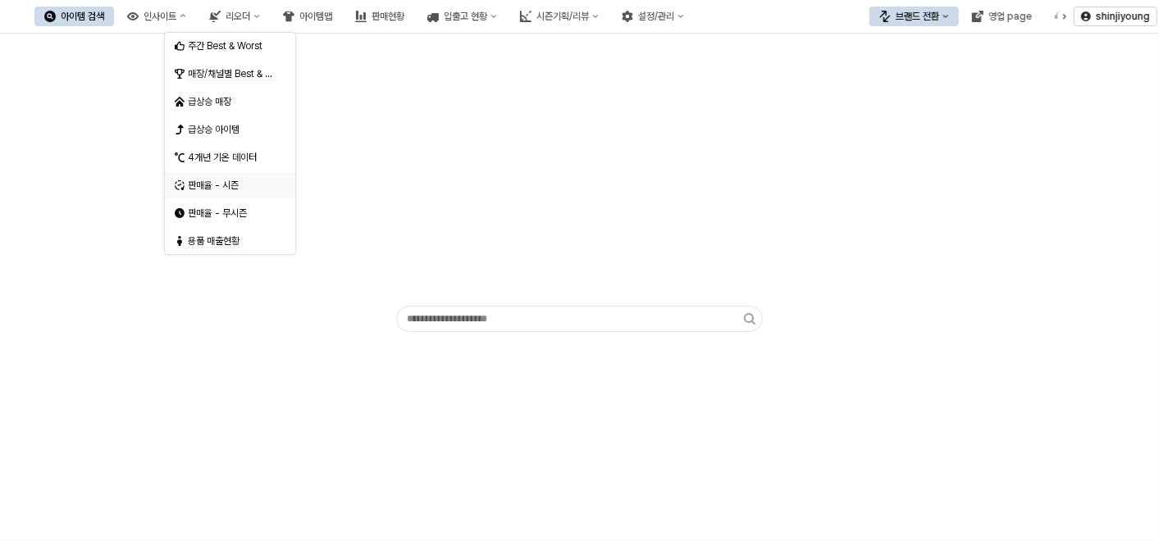
click at [203, 180] on div "판매율 - 시즌" at bounding box center [232, 185] width 88 height 13
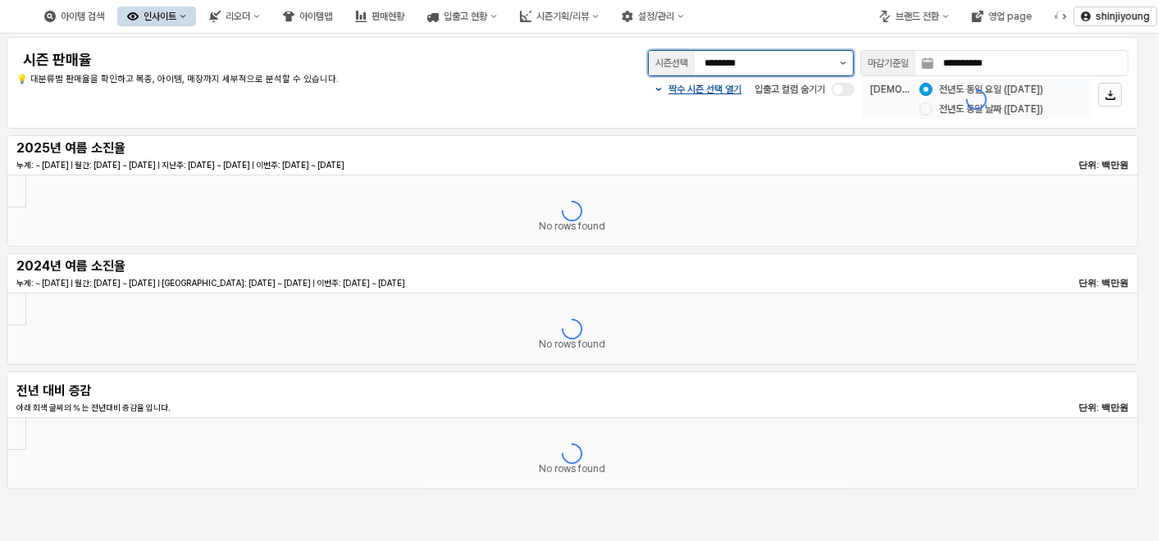
click at [847, 56] on button "제안 사항 표시" at bounding box center [844, 63] width 20 height 25
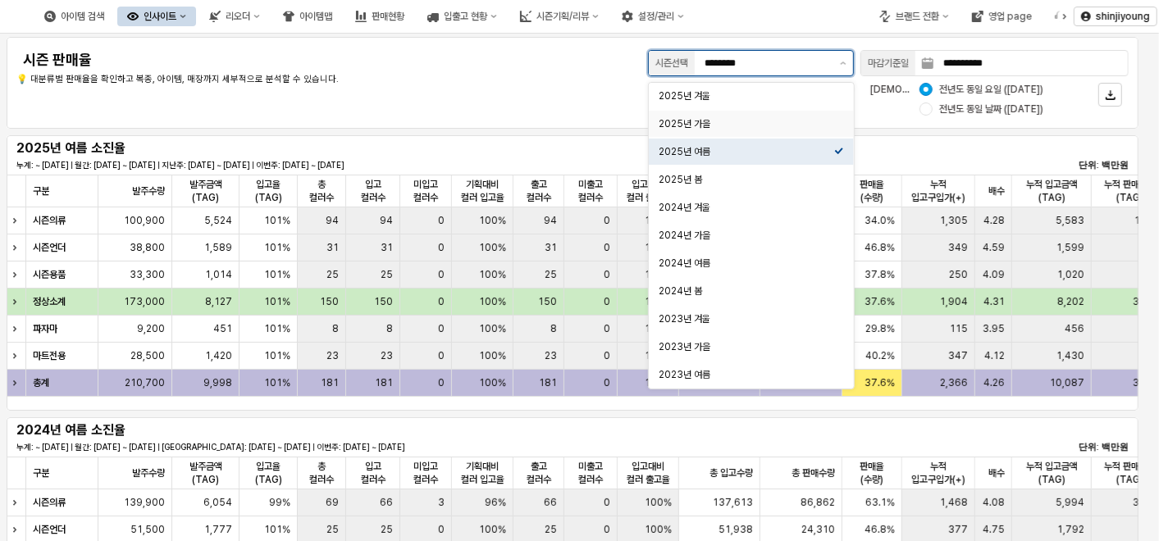
click at [724, 121] on div "2025년 가을" at bounding box center [747, 123] width 176 height 13
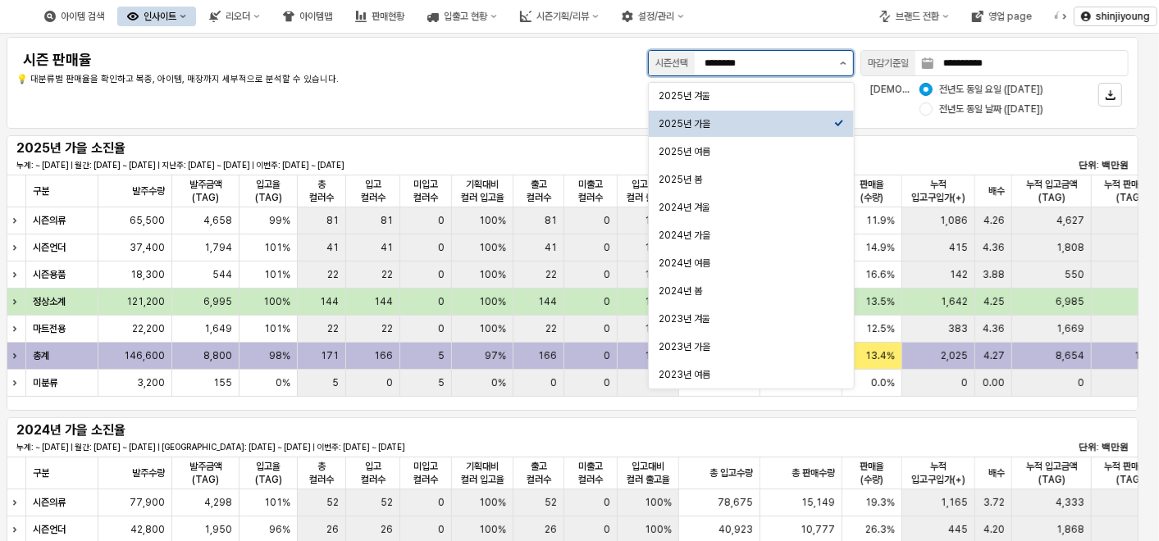
click at [837, 60] on button "제안 사항 표시" at bounding box center [844, 63] width 20 height 25
click at [696, 95] on div "2025년 겨울" at bounding box center [747, 95] width 176 height 13
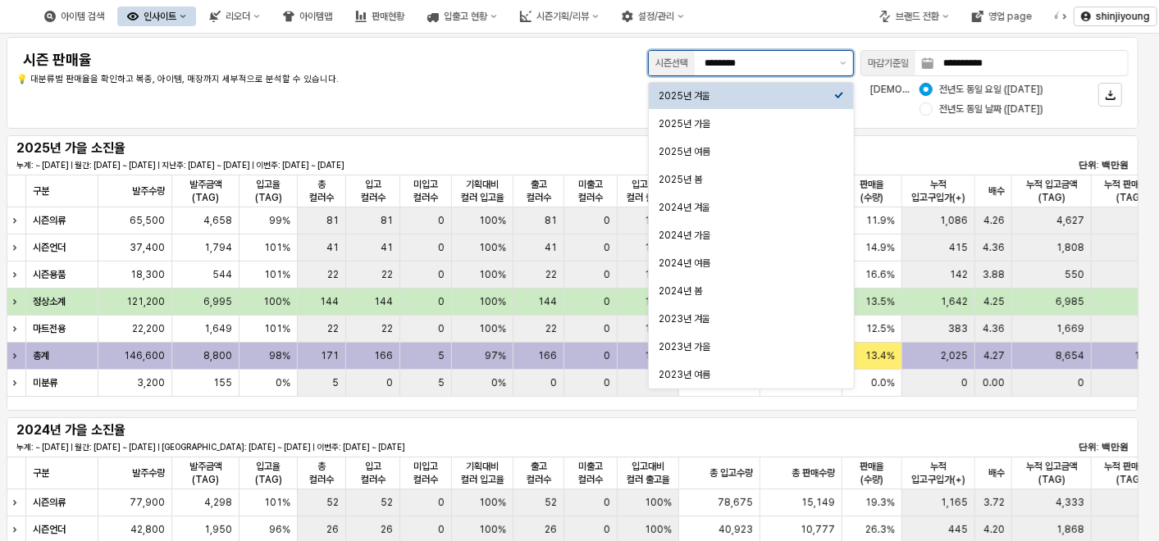
type input "********"
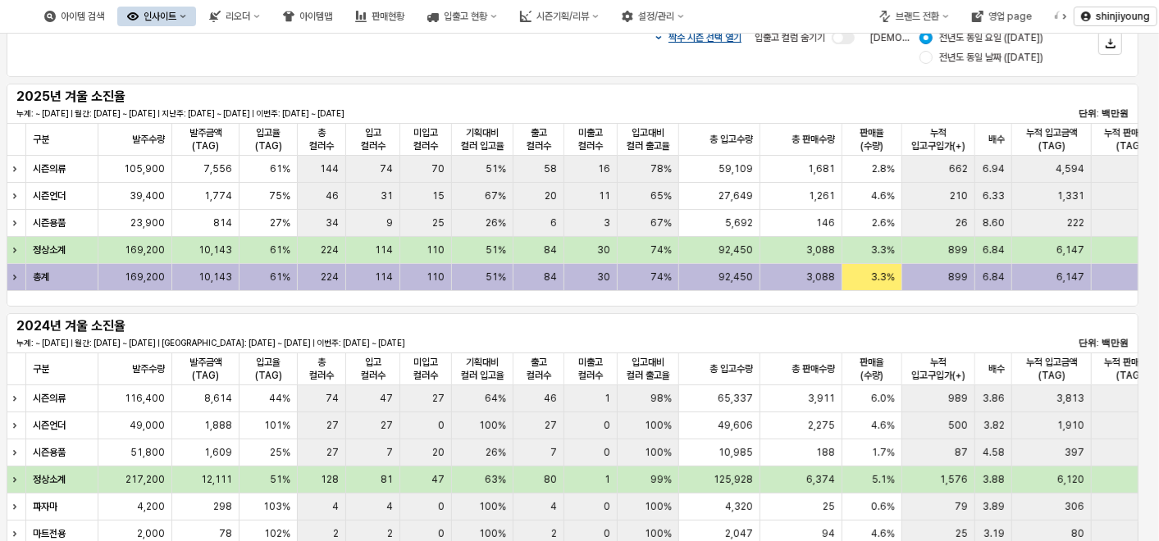
scroll to position [91, 0]
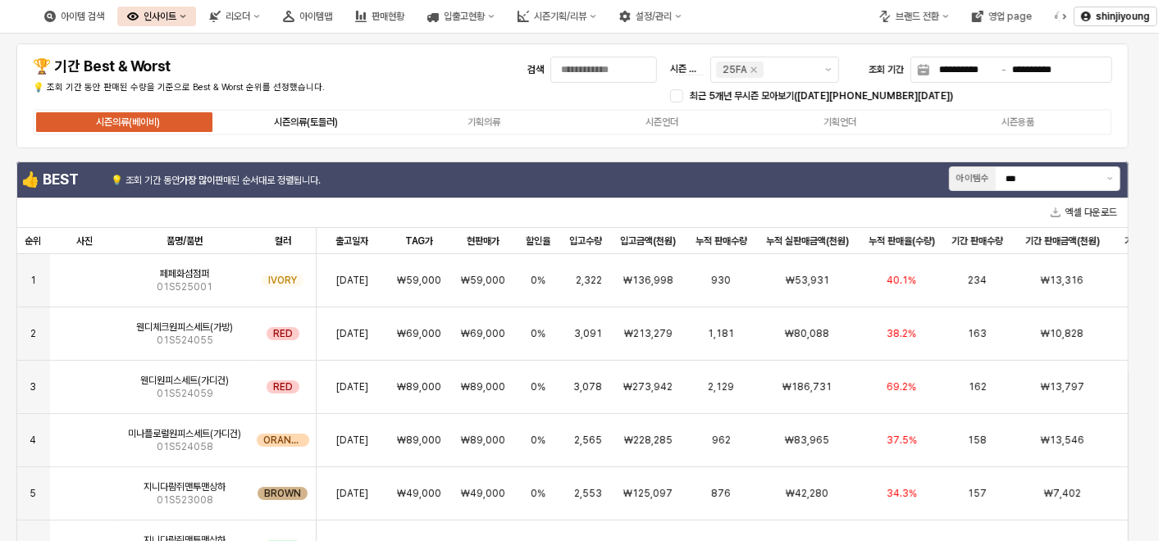
click at [318, 116] on div "시즌의류(토들러)" at bounding box center [306, 121] width 64 height 11
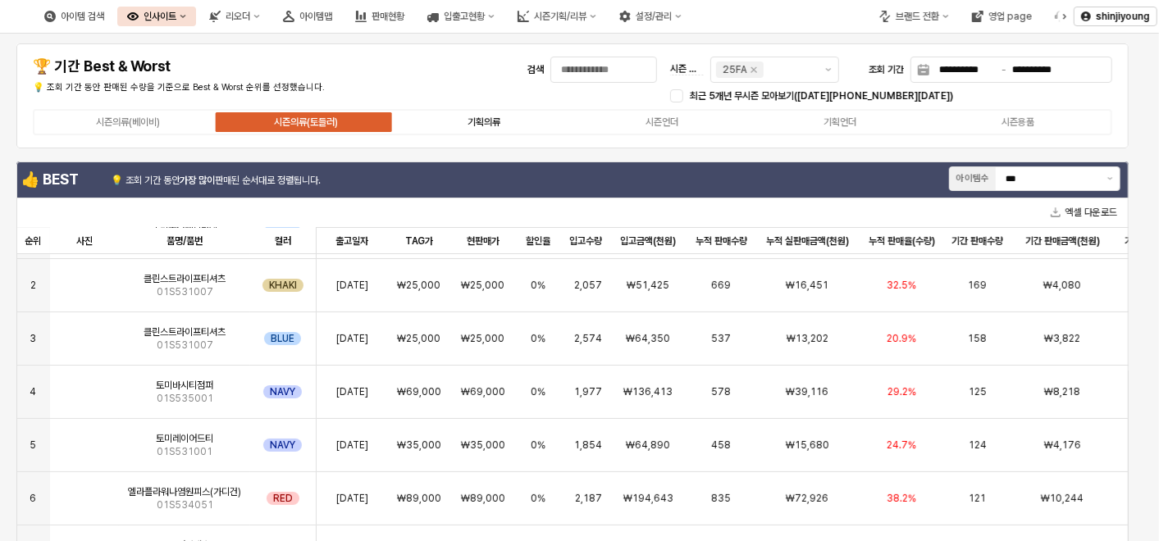
click at [474, 121] on div "기획의류" at bounding box center [484, 121] width 33 height 11
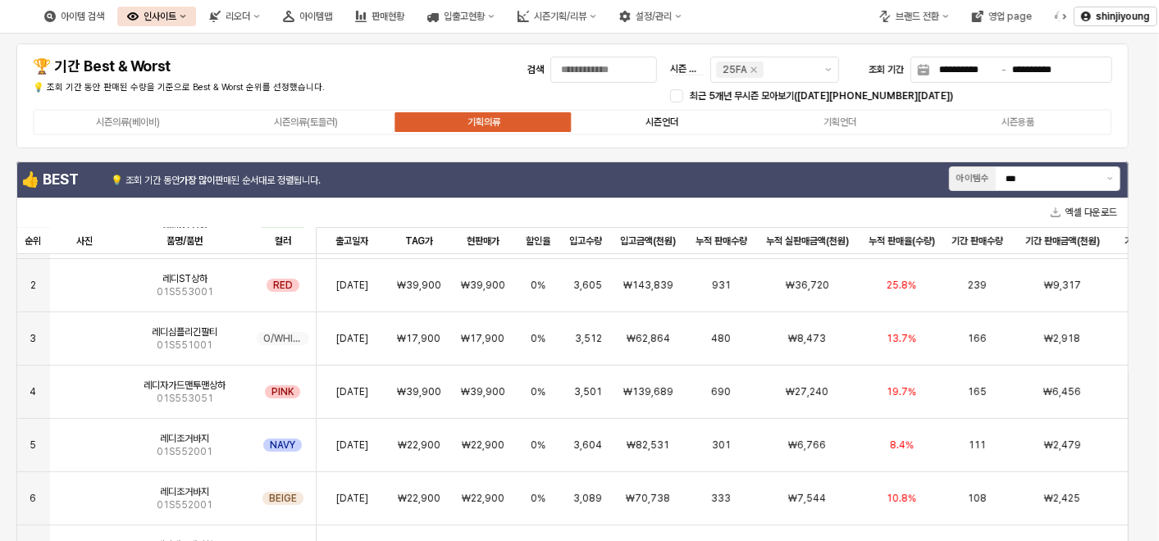
click at [651, 124] on div "시즌언더" at bounding box center [662, 121] width 33 height 11
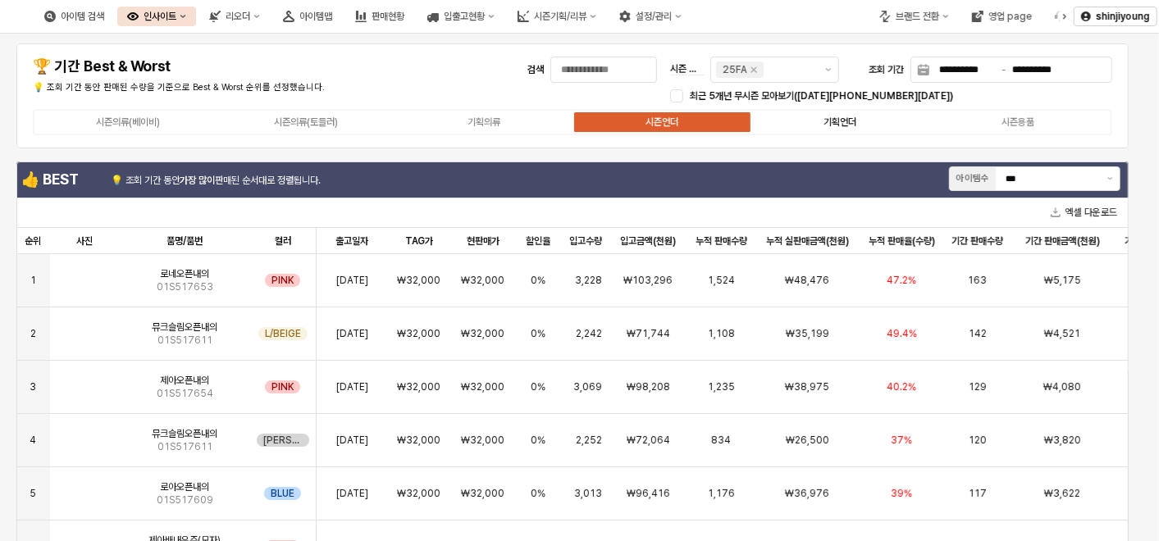
click at [853, 116] on div "기획언더" at bounding box center [840, 121] width 33 height 11
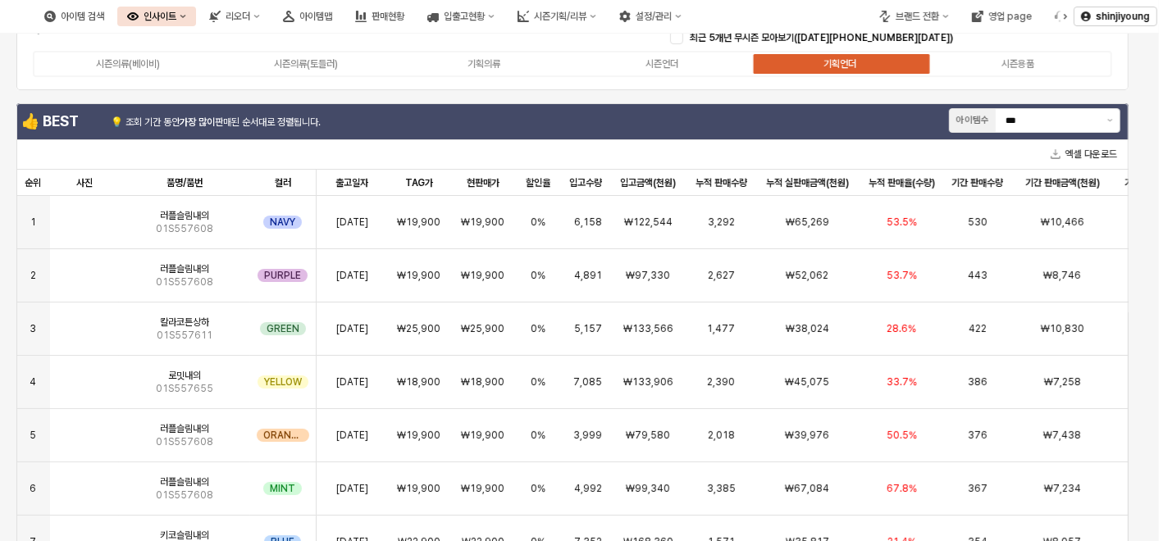
scroll to position [58, 0]
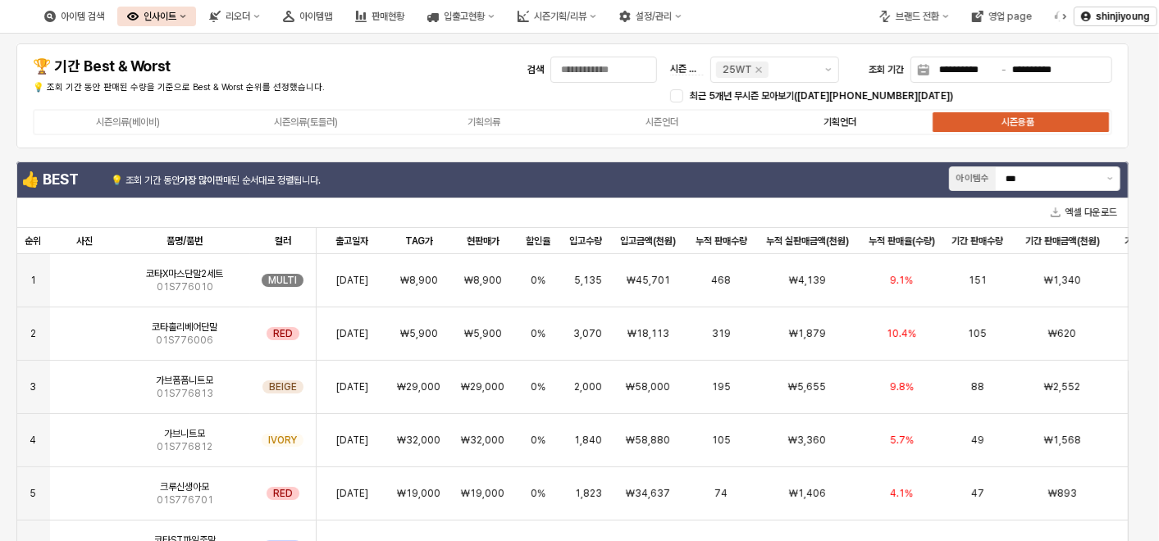
click at [847, 123] on div "기획언더" at bounding box center [840, 121] width 33 height 11
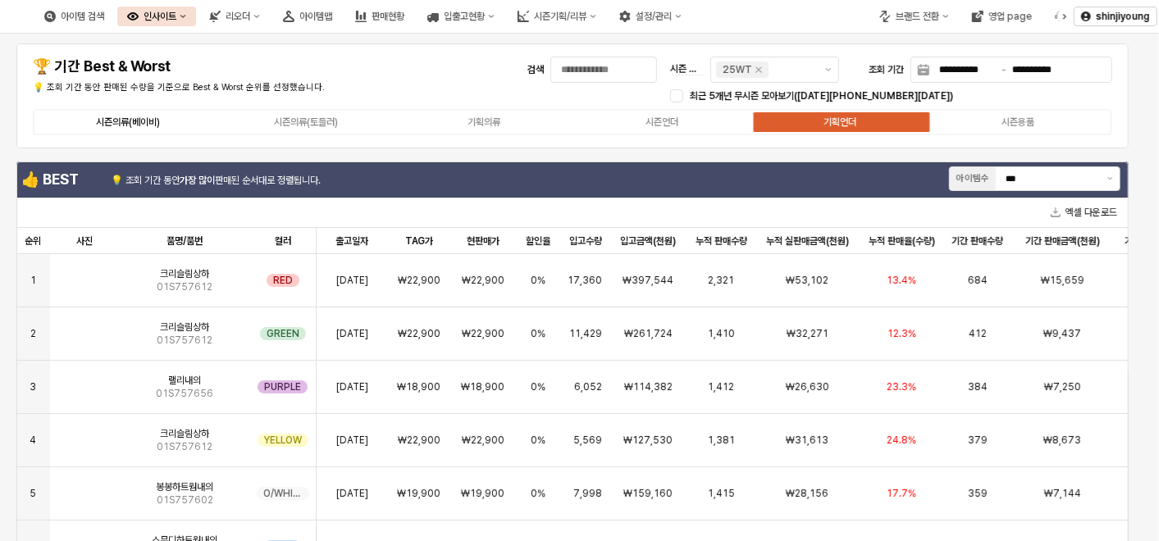
click at [135, 119] on div "시즌의류(베이비)" at bounding box center [128, 121] width 64 height 11
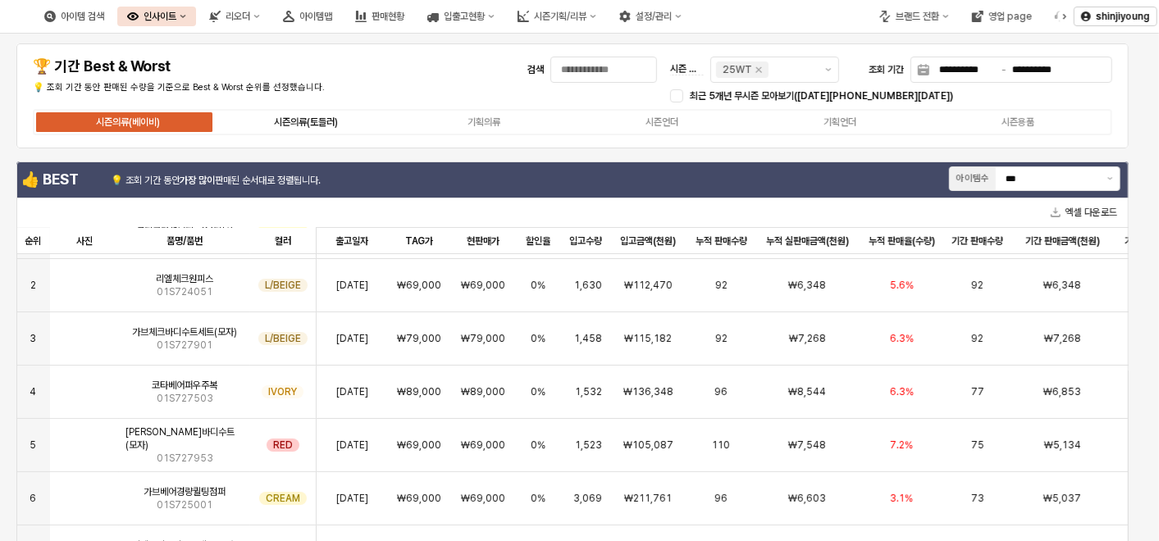
click at [311, 124] on div "시즌의류(토들러)" at bounding box center [306, 121] width 64 height 11
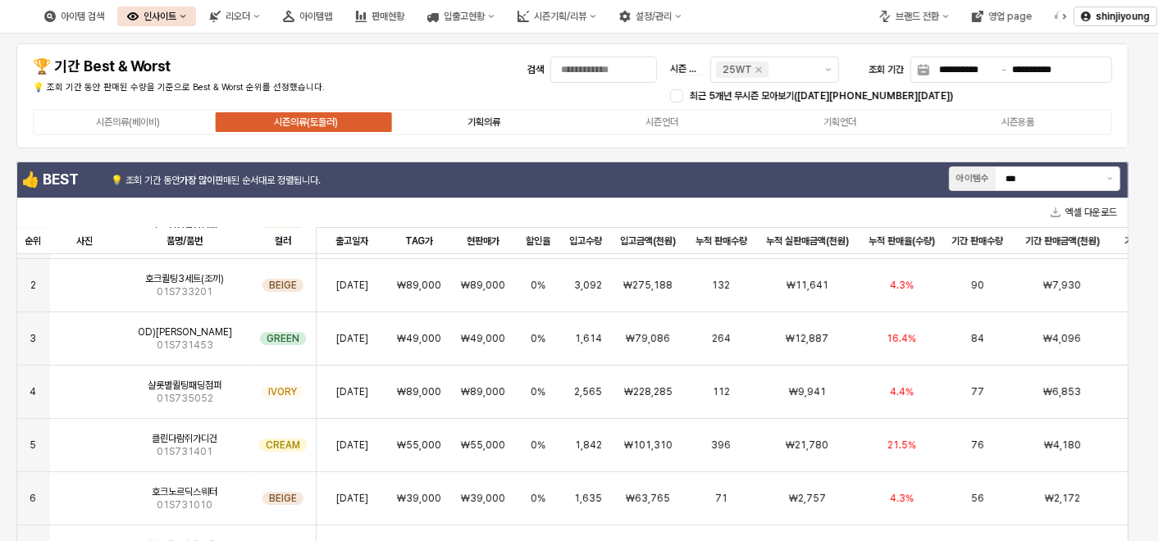
click at [492, 115] on label "기획의류" at bounding box center [484, 122] width 178 height 15
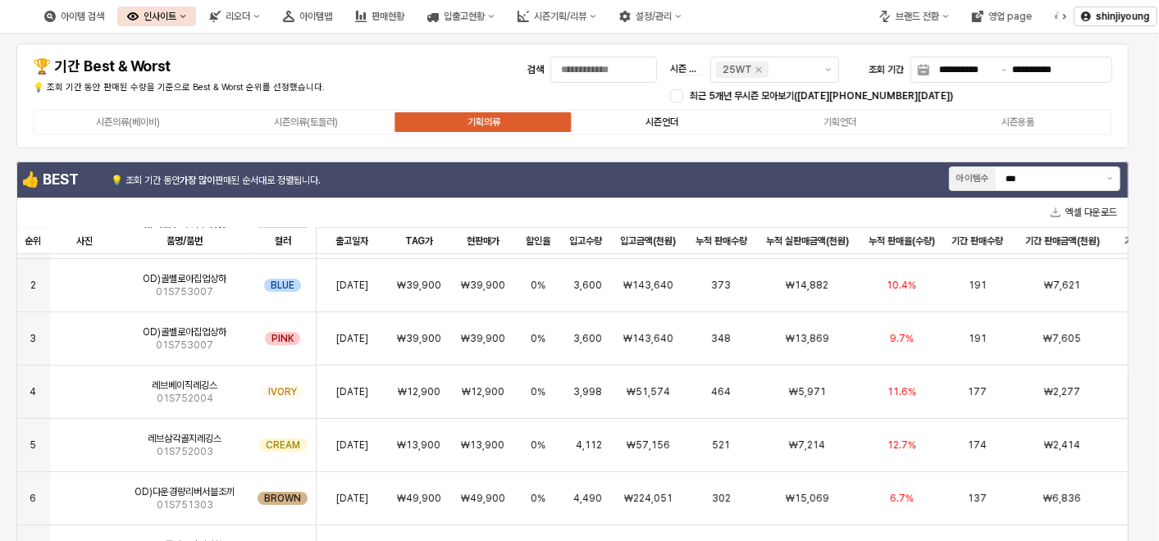
click at [663, 119] on div "시즌언더" at bounding box center [662, 121] width 33 height 11
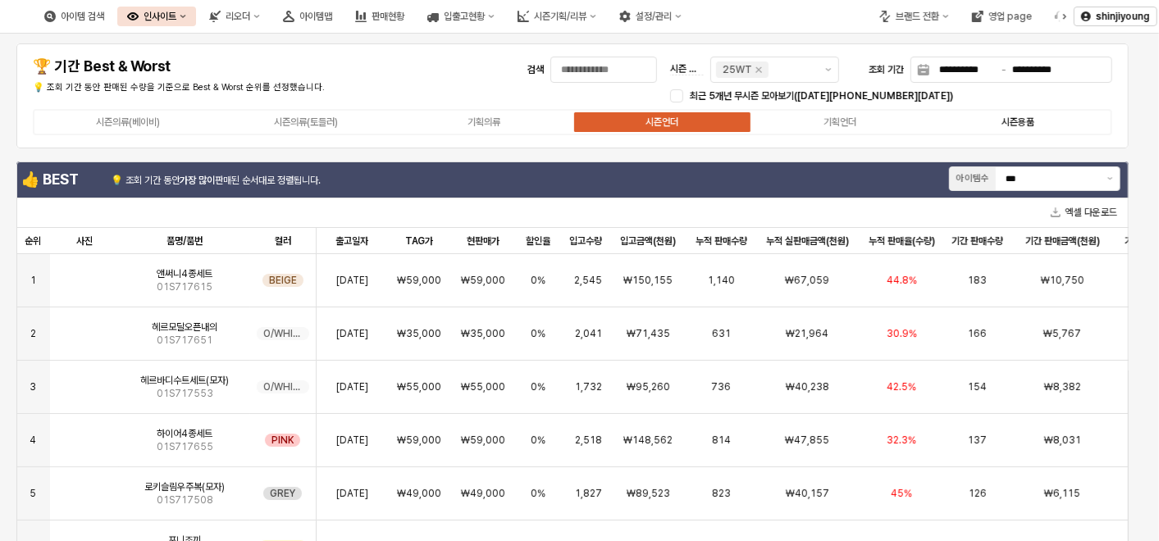
click at [1026, 119] on div "시즌용품" at bounding box center [1018, 121] width 33 height 11
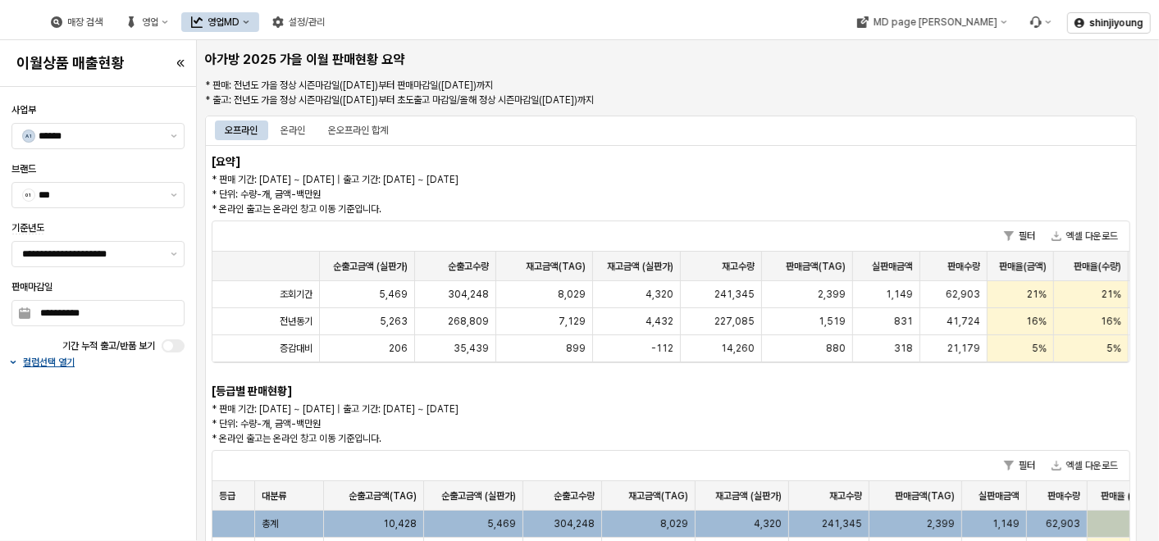
scroll to position [0, 103]
click at [297, 126] on div "온라인" at bounding box center [293, 131] width 25 height 20
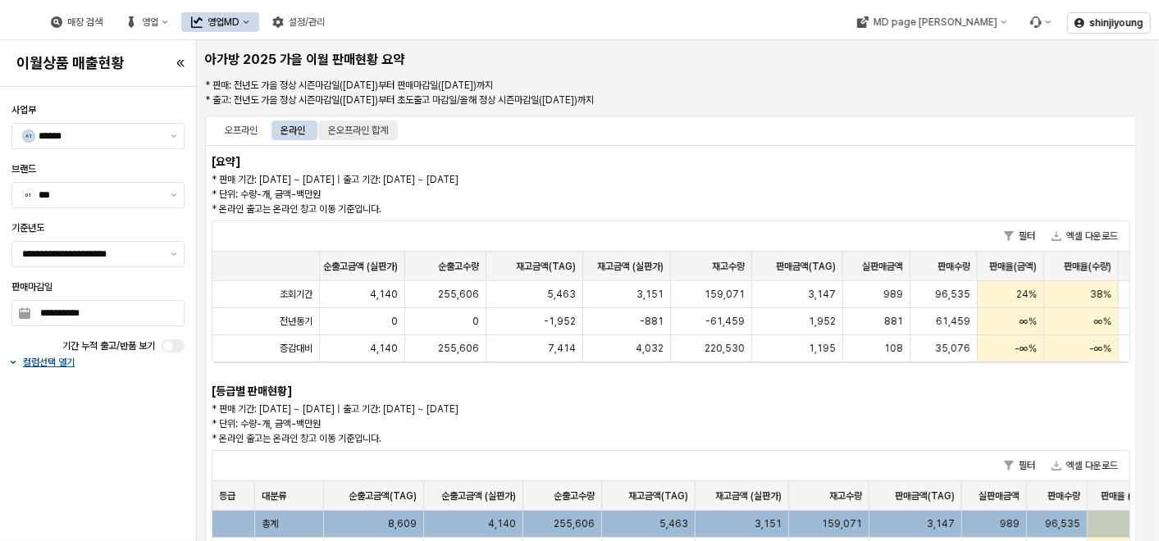
click at [372, 133] on div "온오프라인 합계" at bounding box center [358, 131] width 60 height 20
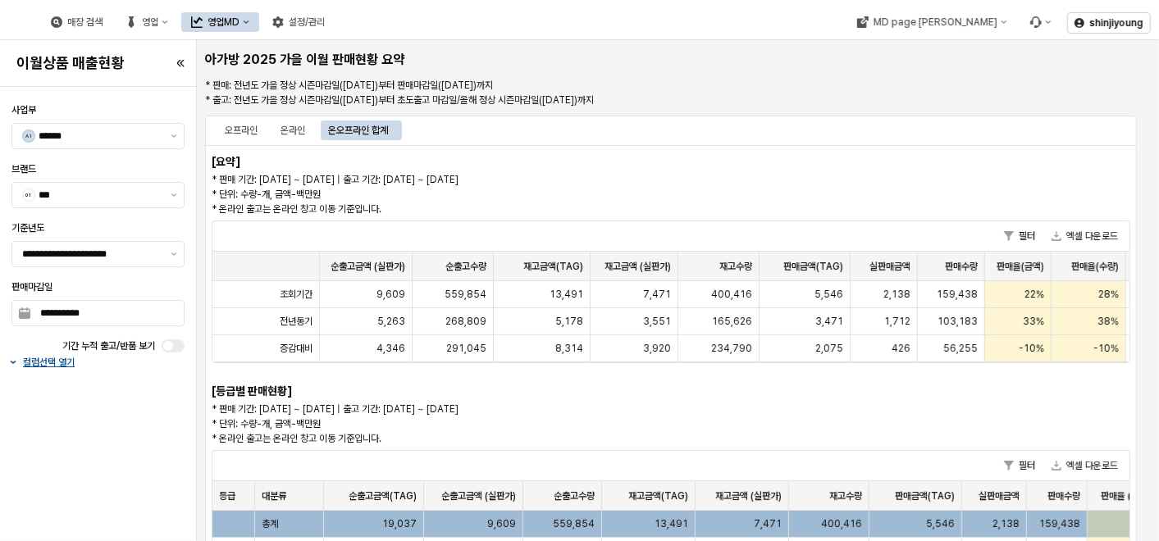
scroll to position [0, 116]
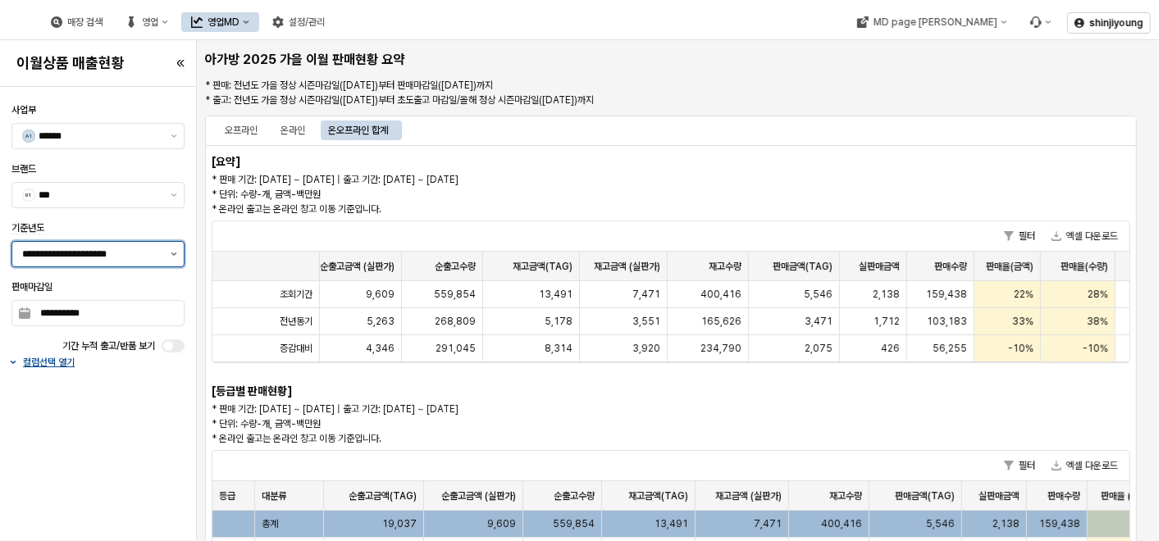
click at [178, 250] on button "제안 사항 표시" at bounding box center [174, 254] width 20 height 25
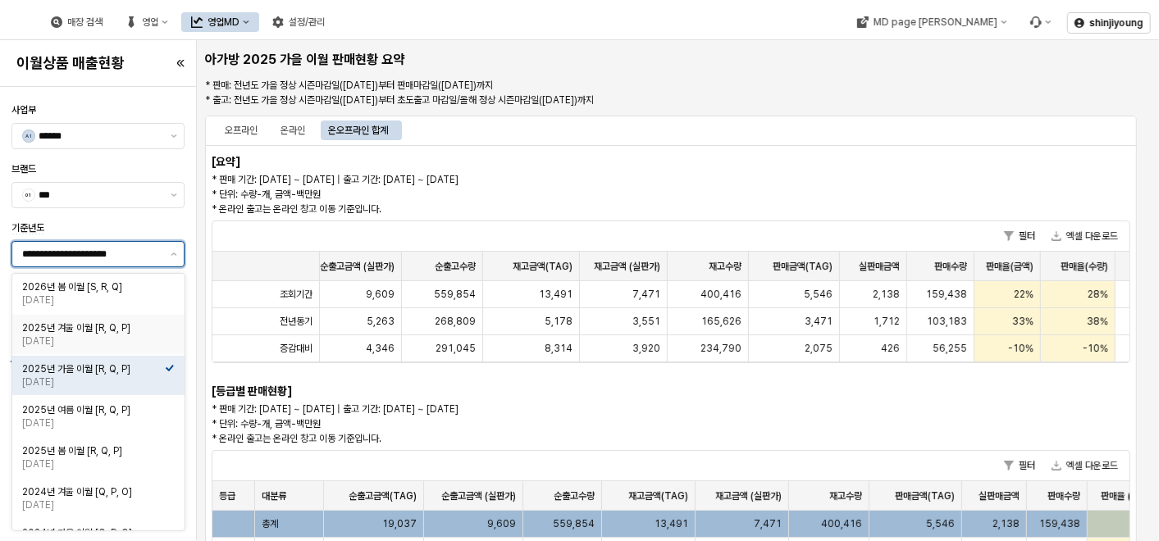
click at [121, 331] on div "2025년 겨울 이월 [R, Q, P]" at bounding box center [93, 328] width 143 height 13
type input "**********"
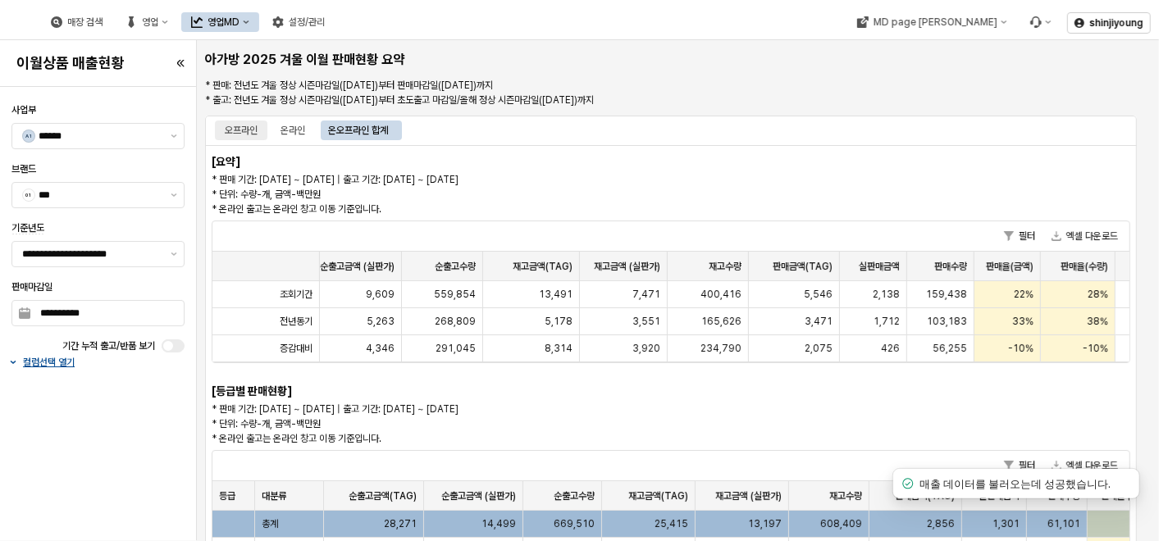
click at [243, 129] on div "오프라인" at bounding box center [241, 131] width 33 height 20
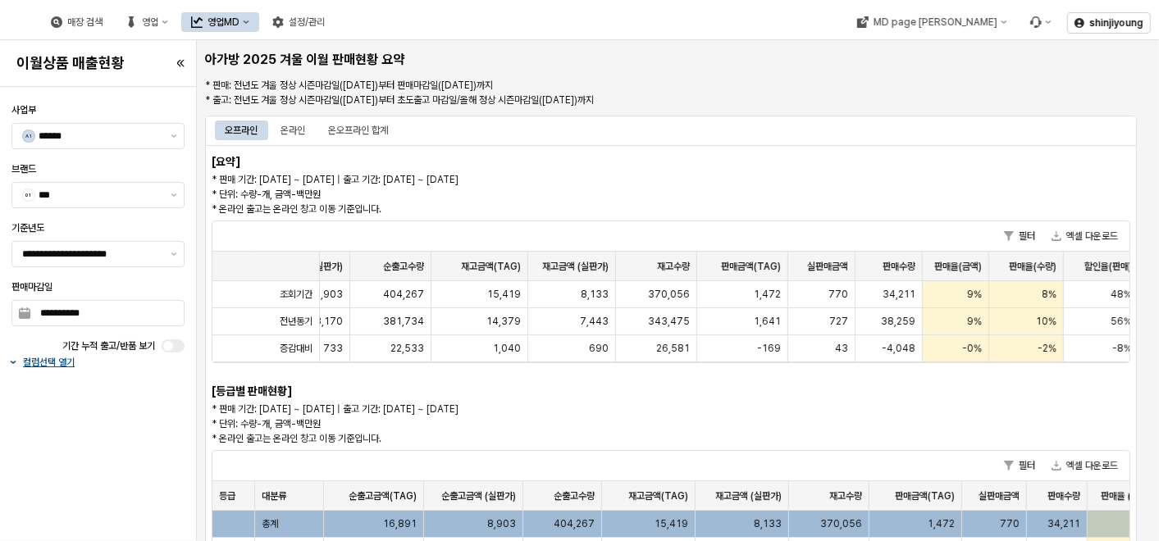
scroll to position [0, 171]
click at [301, 125] on div "온라인" at bounding box center [293, 131] width 25 height 20
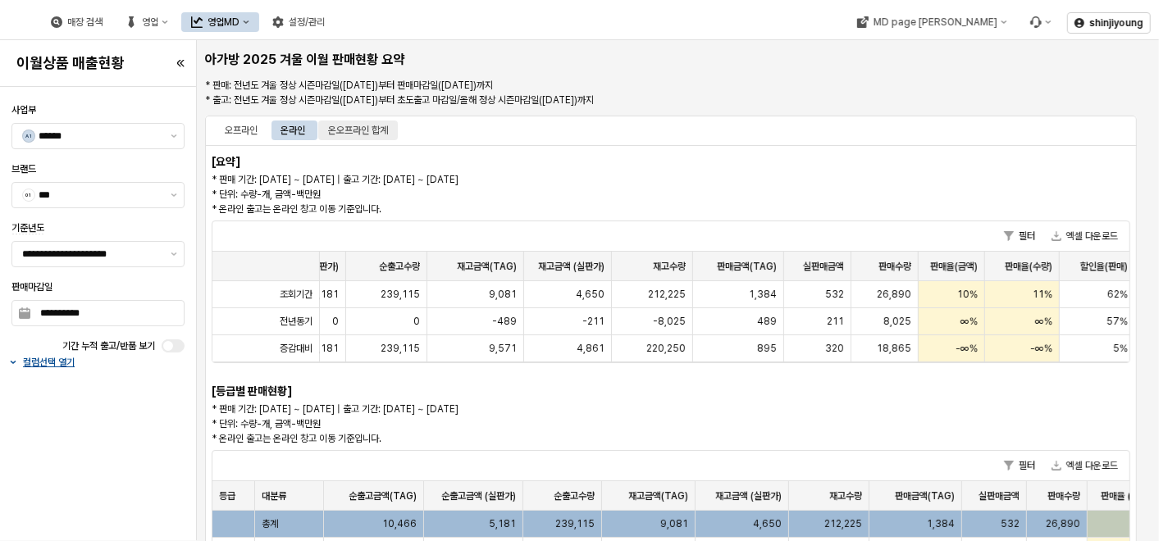
click at [376, 131] on div "온오프라인 합계" at bounding box center [358, 131] width 60 height 20
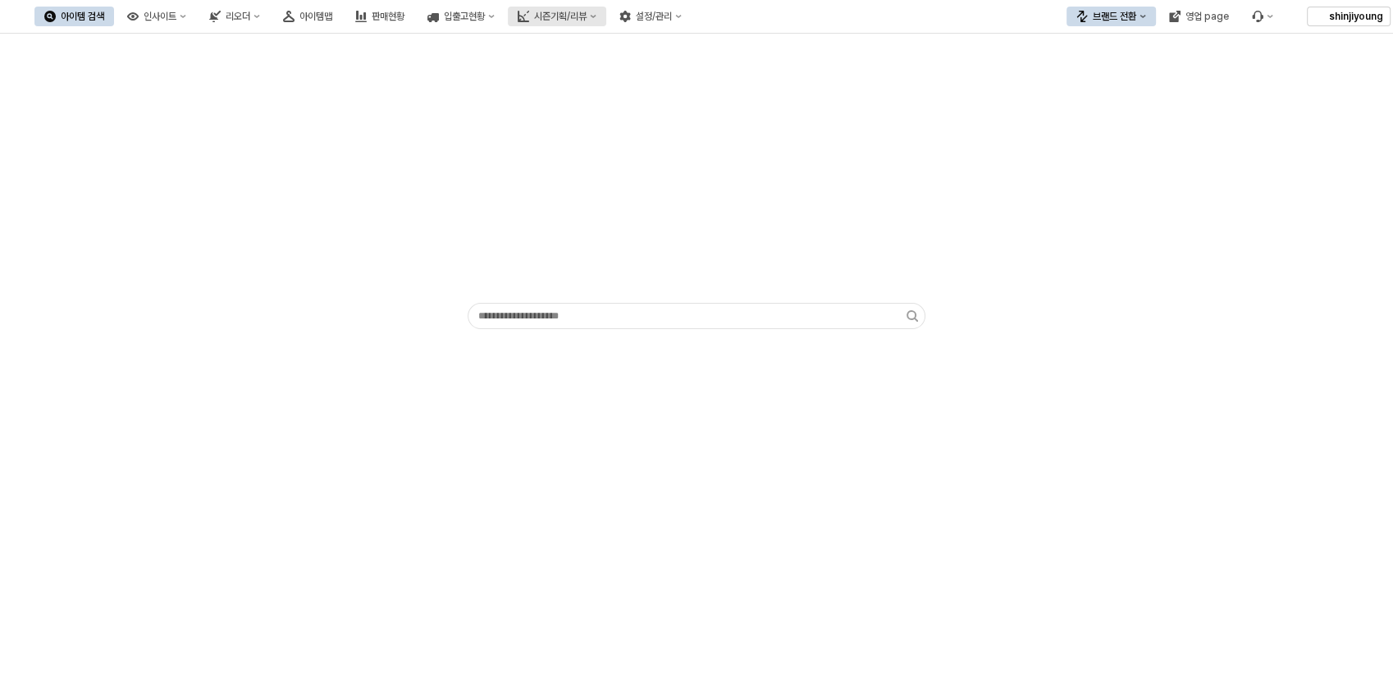
click at [606, 17] on button "시즌기획/리뷰" at bounding box center [557, 17] width 98 height 20
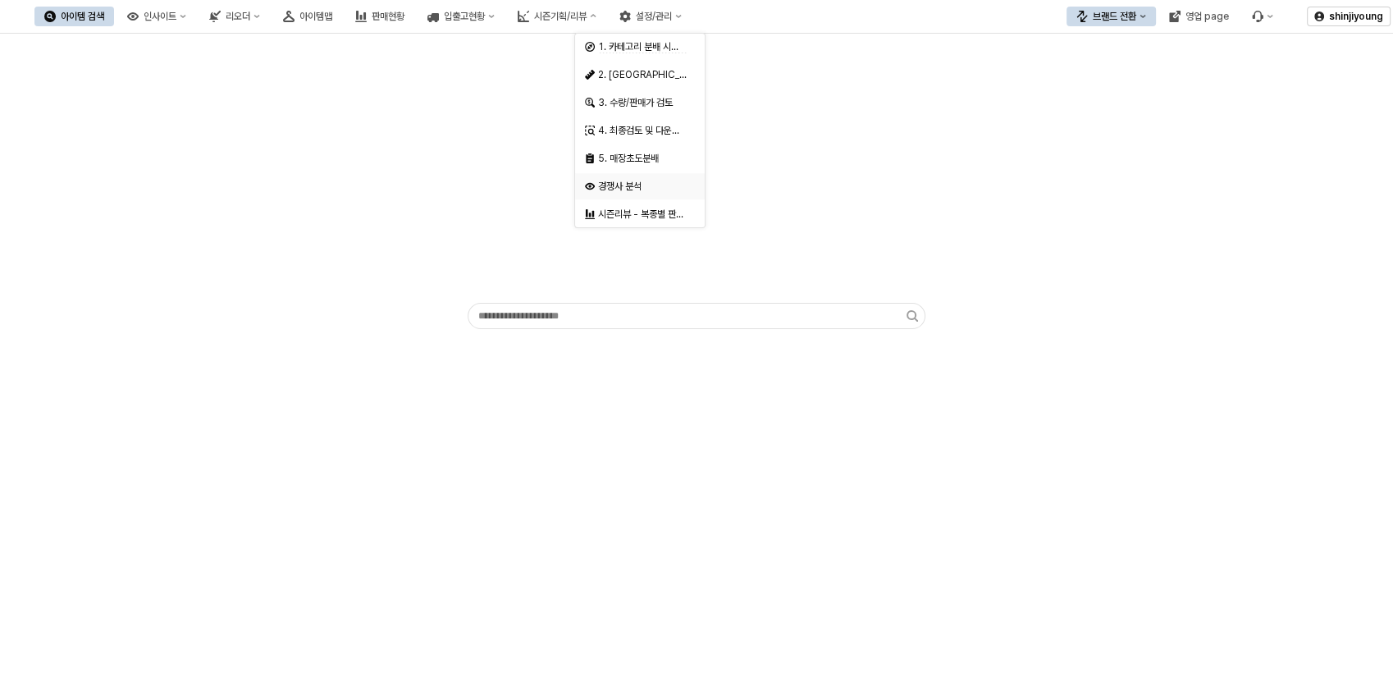
click at [624, 185] on div "경쟁사 분석" at bounding box center [641, 186] width 87 height 13
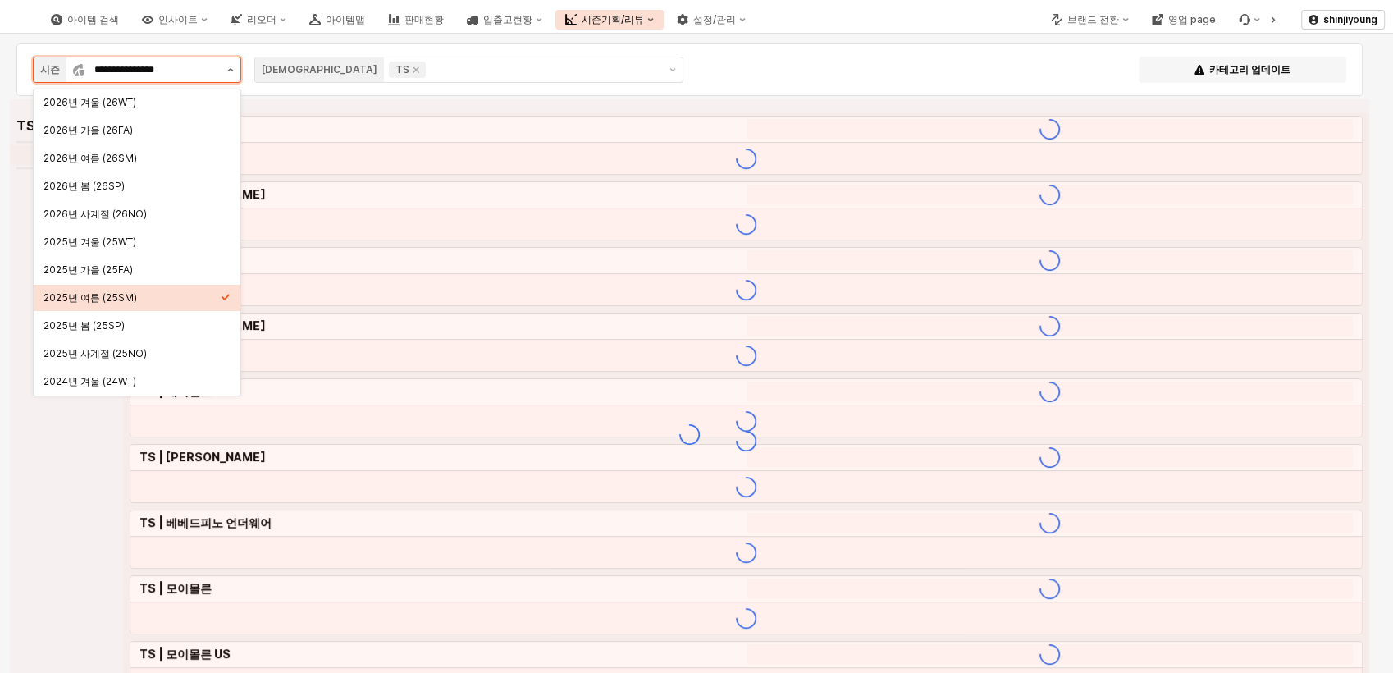
click at [236, 71] on button "제안 사항 표시" at bounding box center [231, 69] width 20 height 25
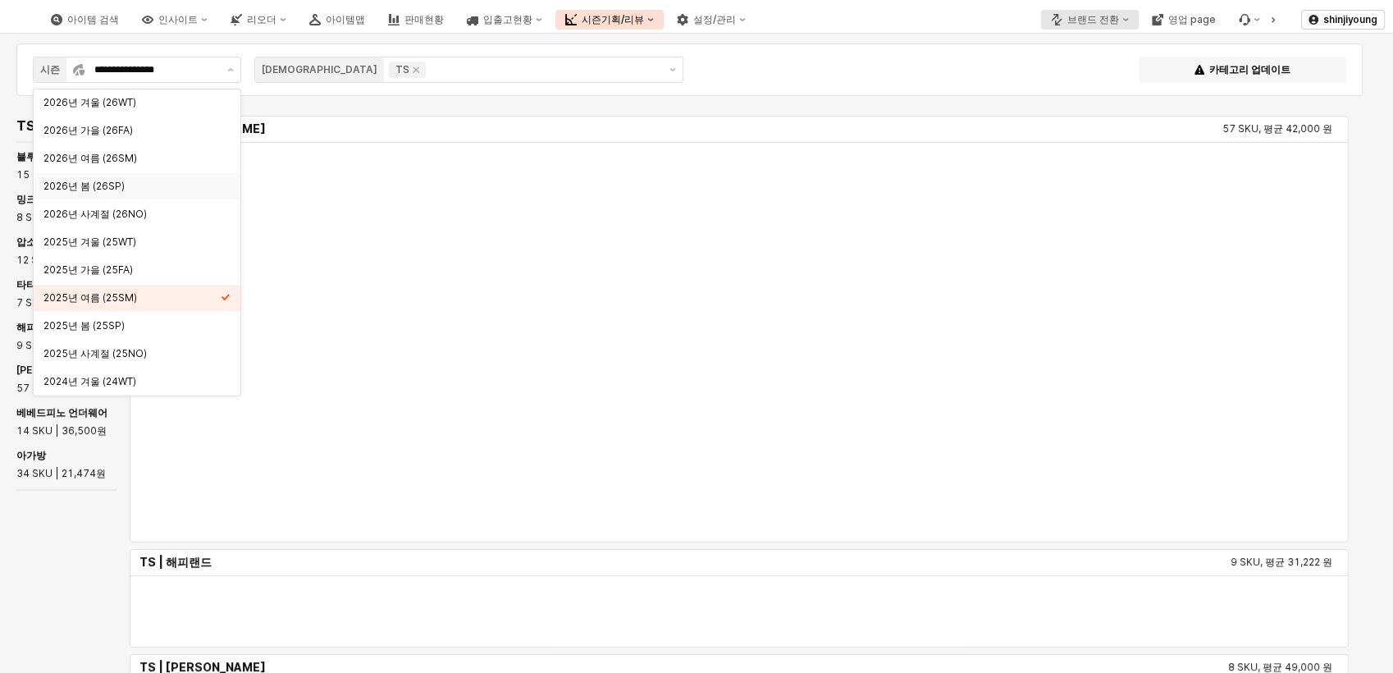
click at [1101, 16] on div "브랜드 전환" at bounding box center [1093, 19] width 52 height 11
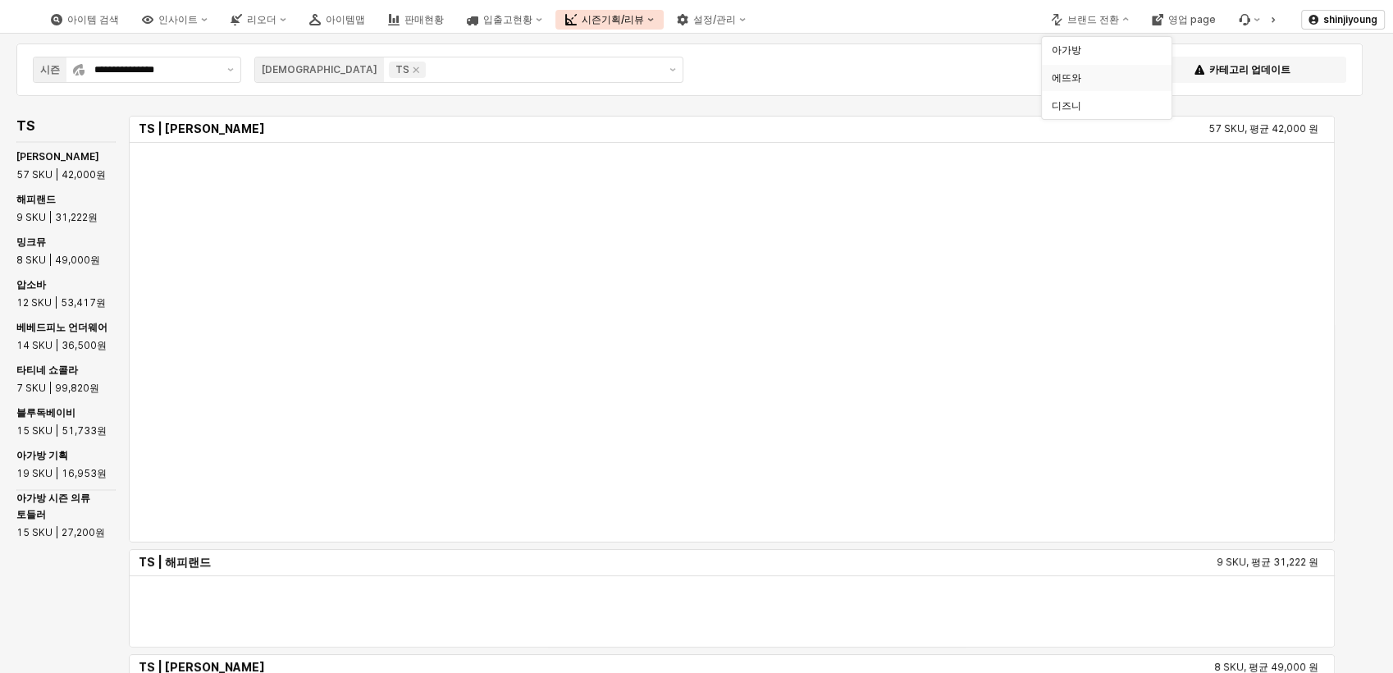
click at [1073, 79] on div "에뜨와" at bounding box center [1102, 77] width 100 height 13
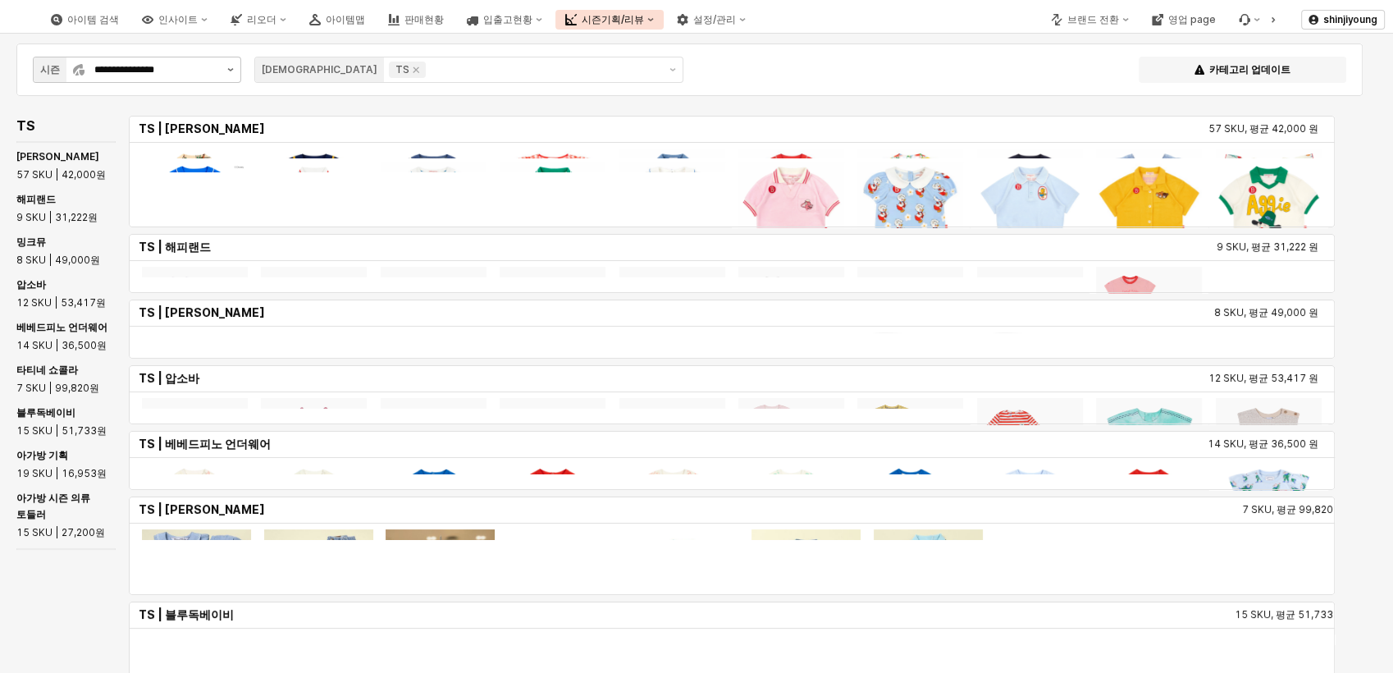
click at [409, 66] on icon "Remove TS" at bounding box center [415, 69] width 13 height 13
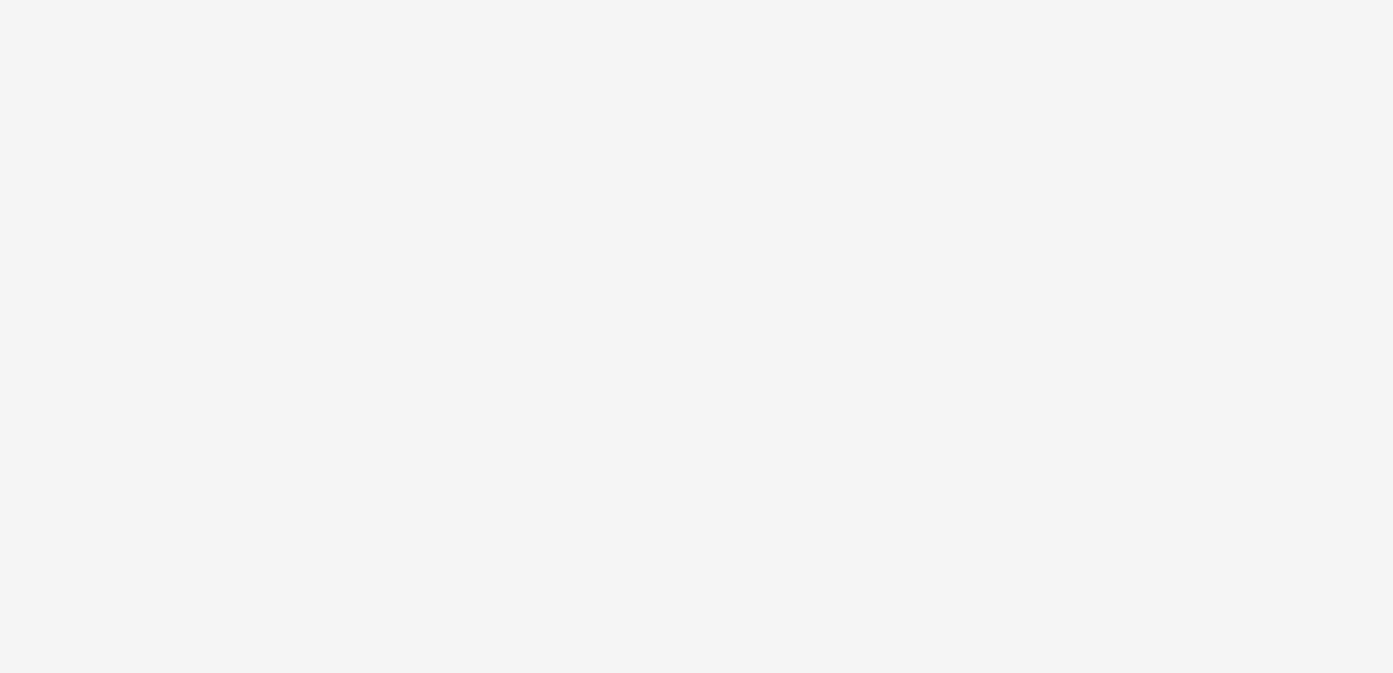
click at [235, 72] on div "App Frame" at bounding box center [696, 47] width 1393 height 95
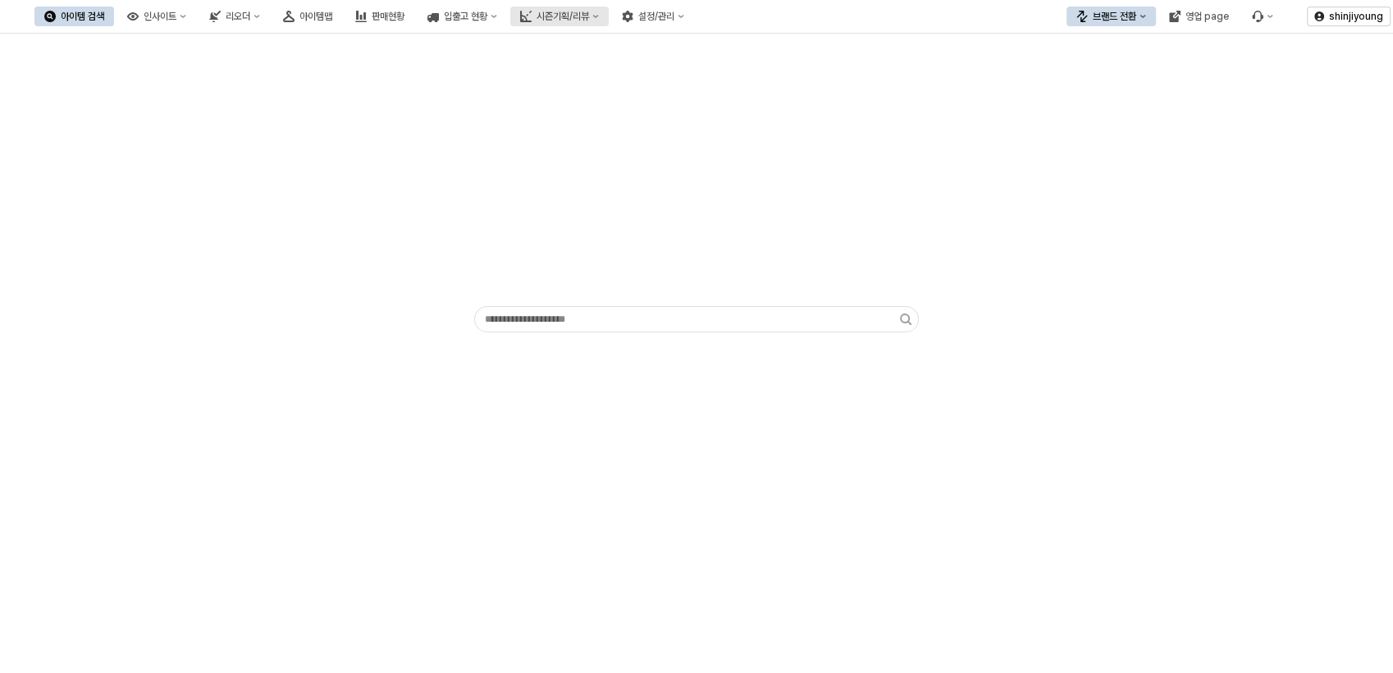
click at [589, 18] on div "시즌기획/리뷰" at bounding box center [563, 16] width 53 height 11
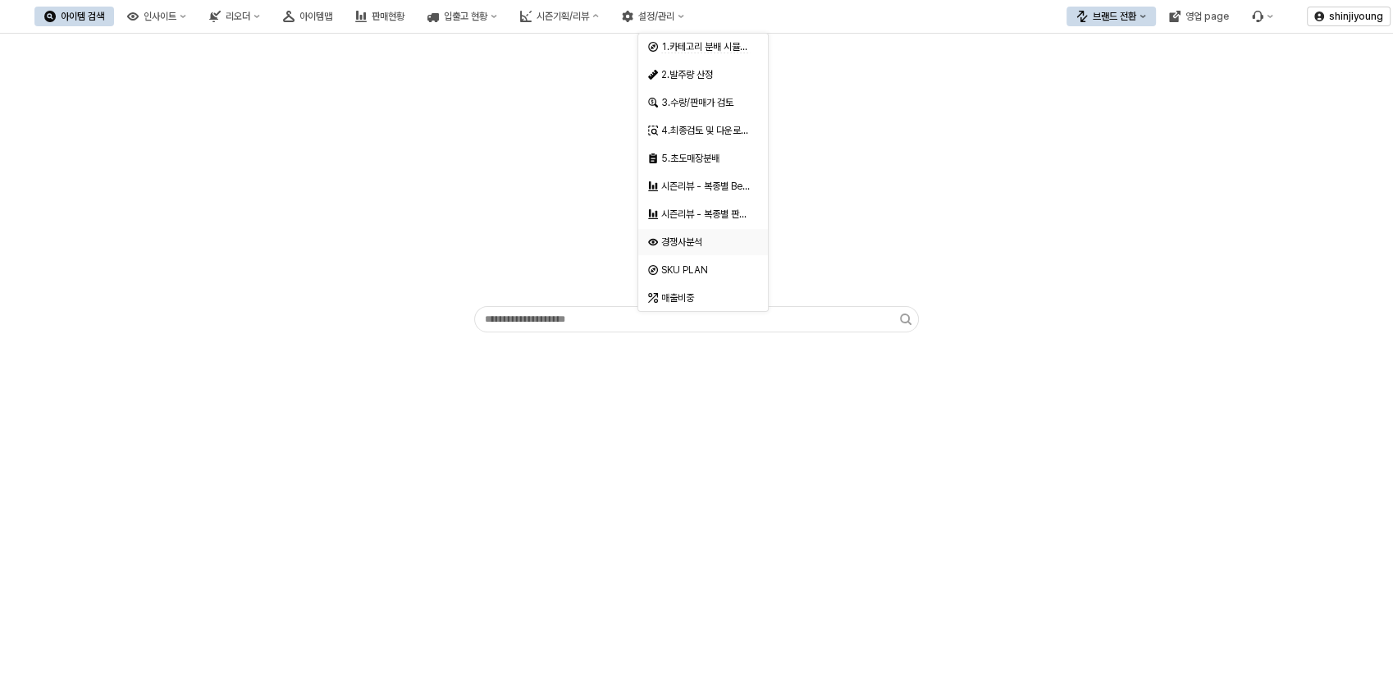
click at [688, 243] on div "경쟁사분석" at bounding box center [704, 241] width 87 height 13
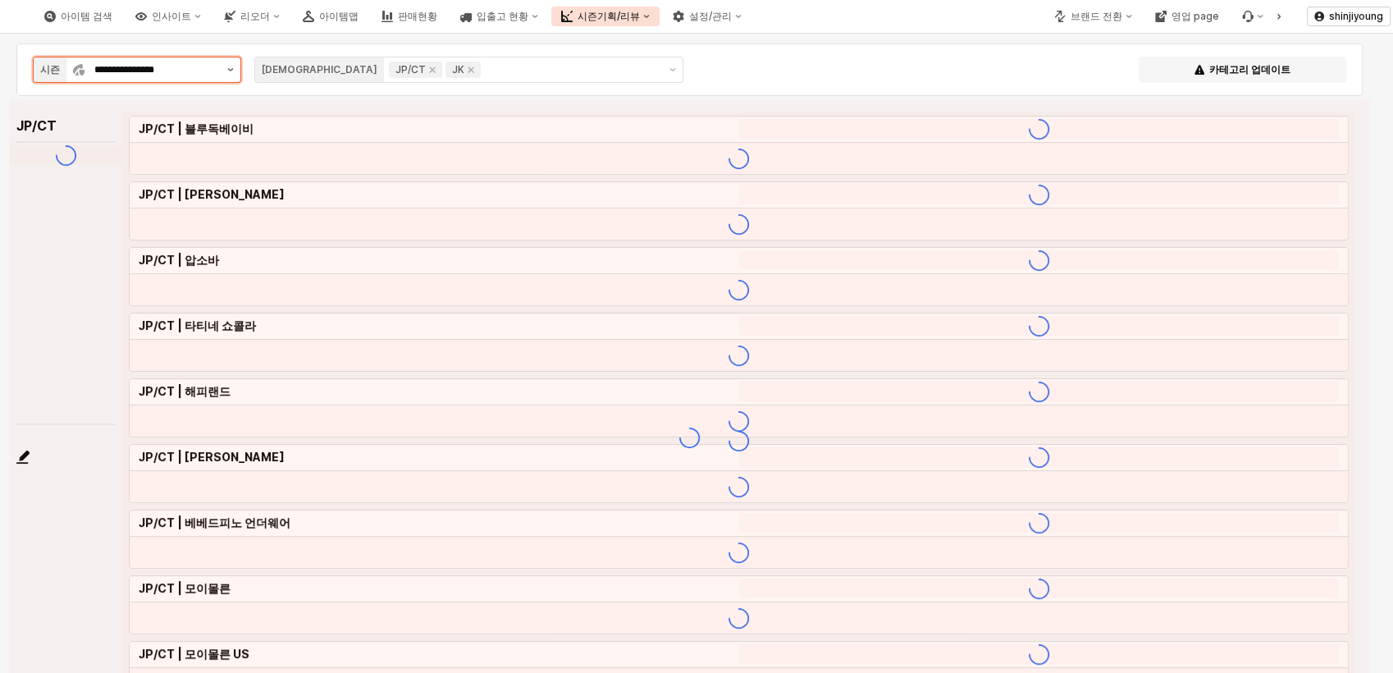
click at [229, 69] on icon "제안 사항 표시" at bounding box center [230, 69] width 7 height 3
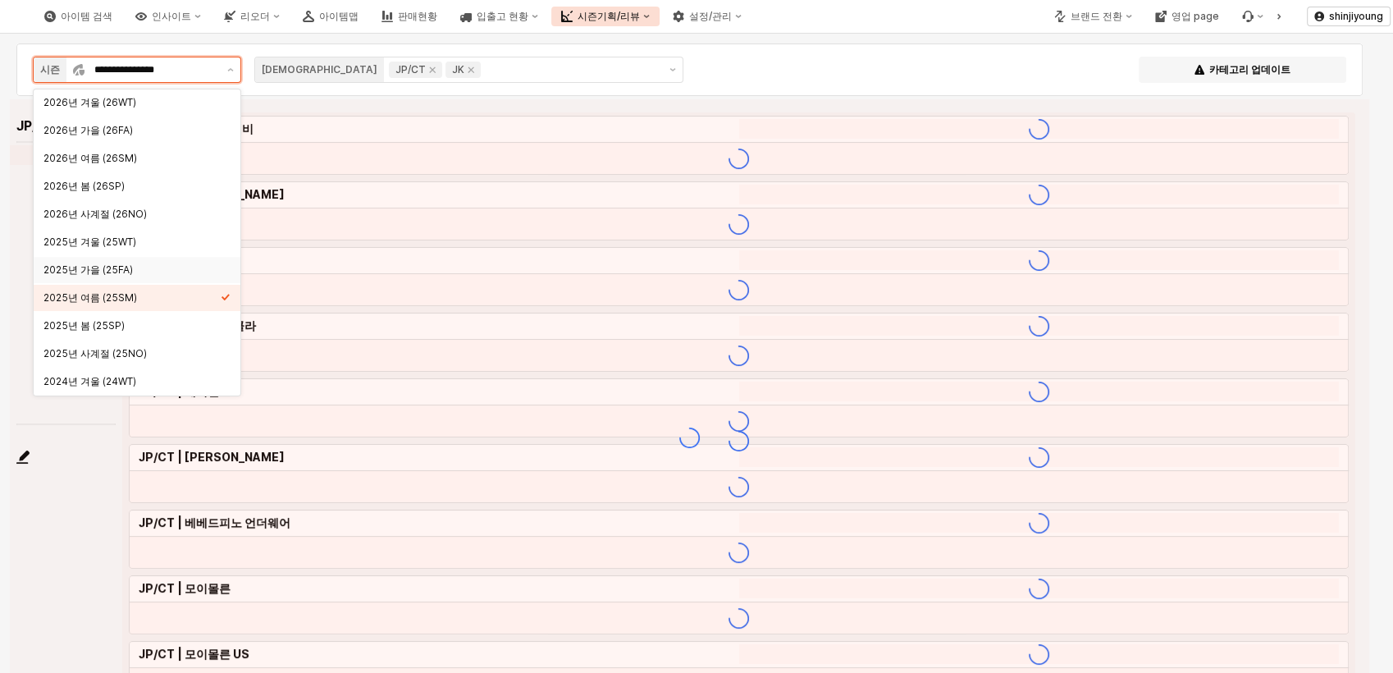
click at [116, 272] on div "2025년 가을 (25FA)" at bounding box center [131, 269] width 177 height 13
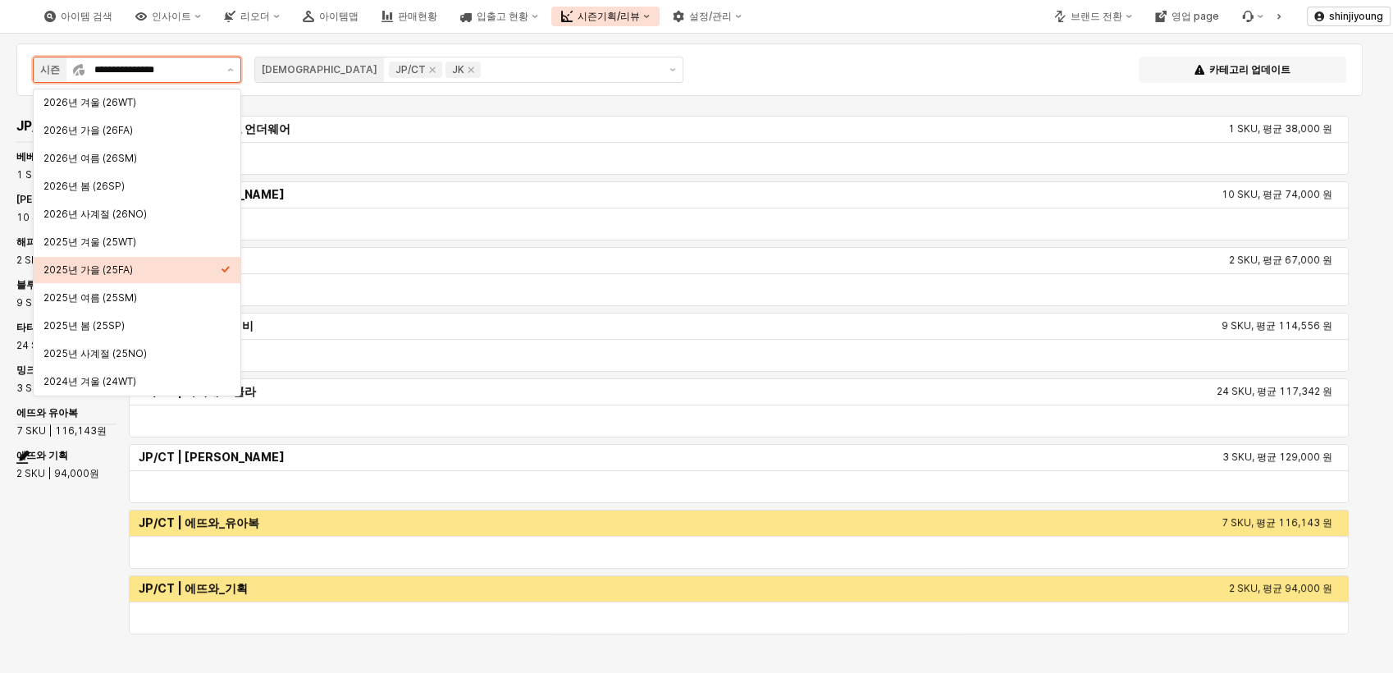
type input "**********"
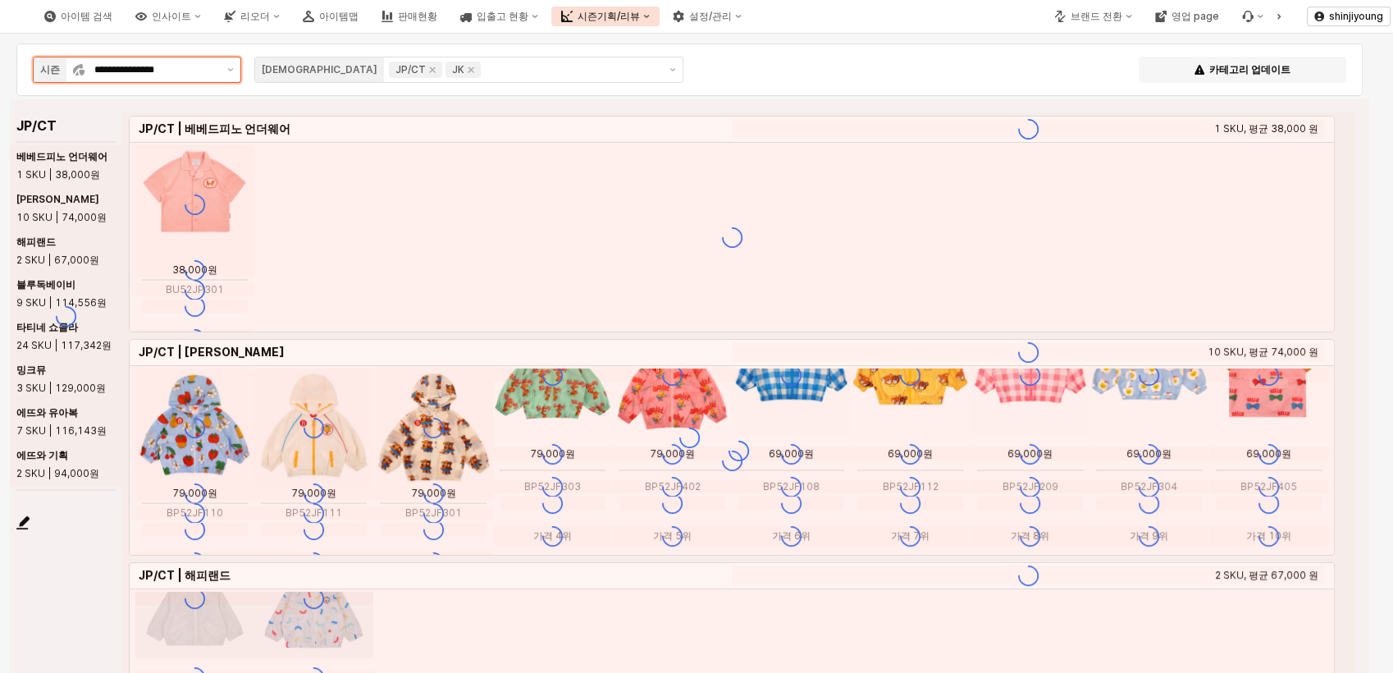
scroll to position [158, 0]
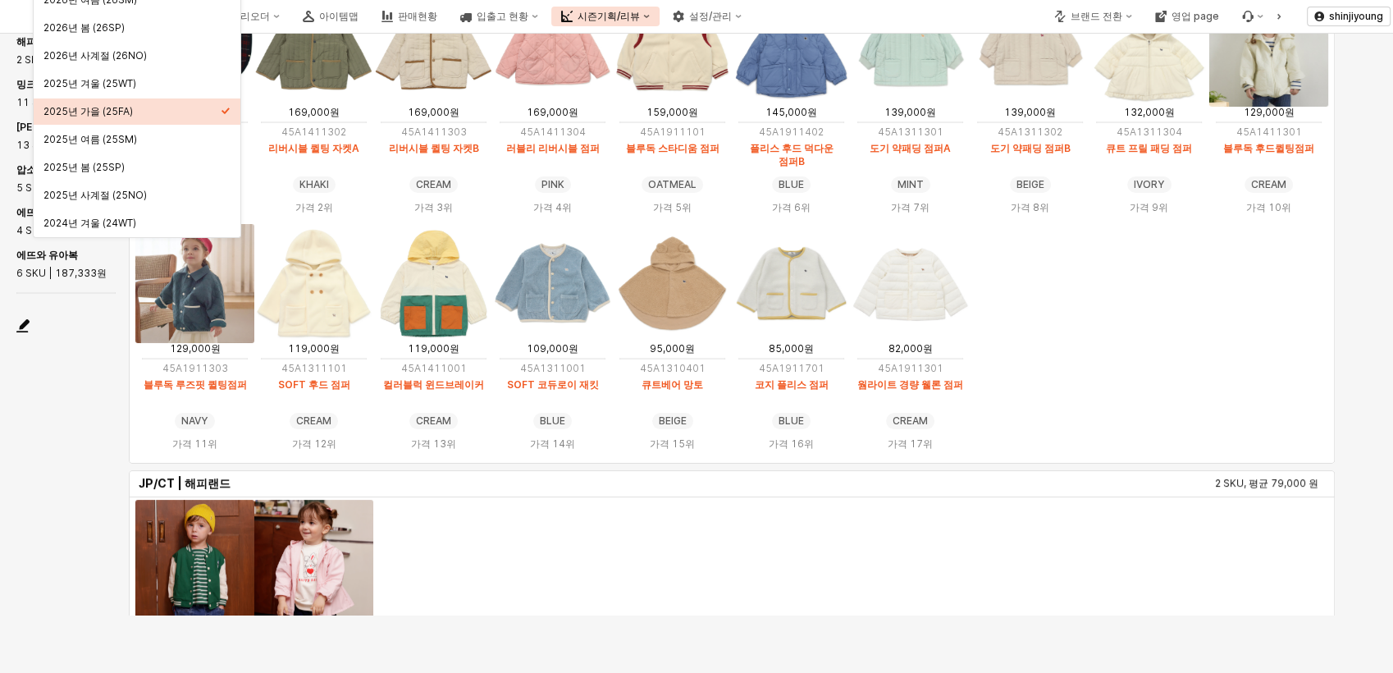
click at [22, 426] on div "JP/CT JP/CT | 블루독베이비 17 SKU, 평균 133,353 원 179,000원 45A1910401 클래식체크 판초 RED RED …" at bounding box center [682, 293] width 1345 height 676
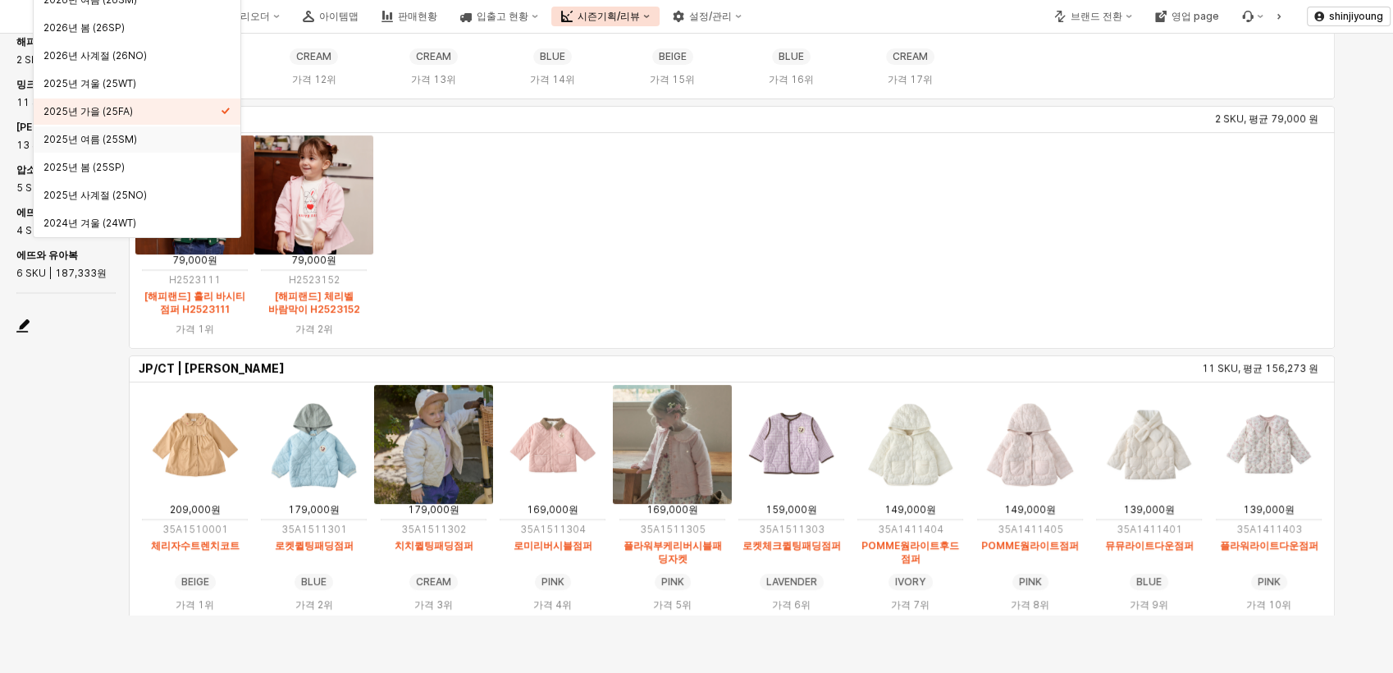
click at [51, 450] on div "JP/CT JP/CT | 블루독베이비 17 SKU, 평균 133,353 원 179,000원 45A1910401 클래식체크 판초 RED RED …" at bounding box center [682, 293] width 1345 height 676
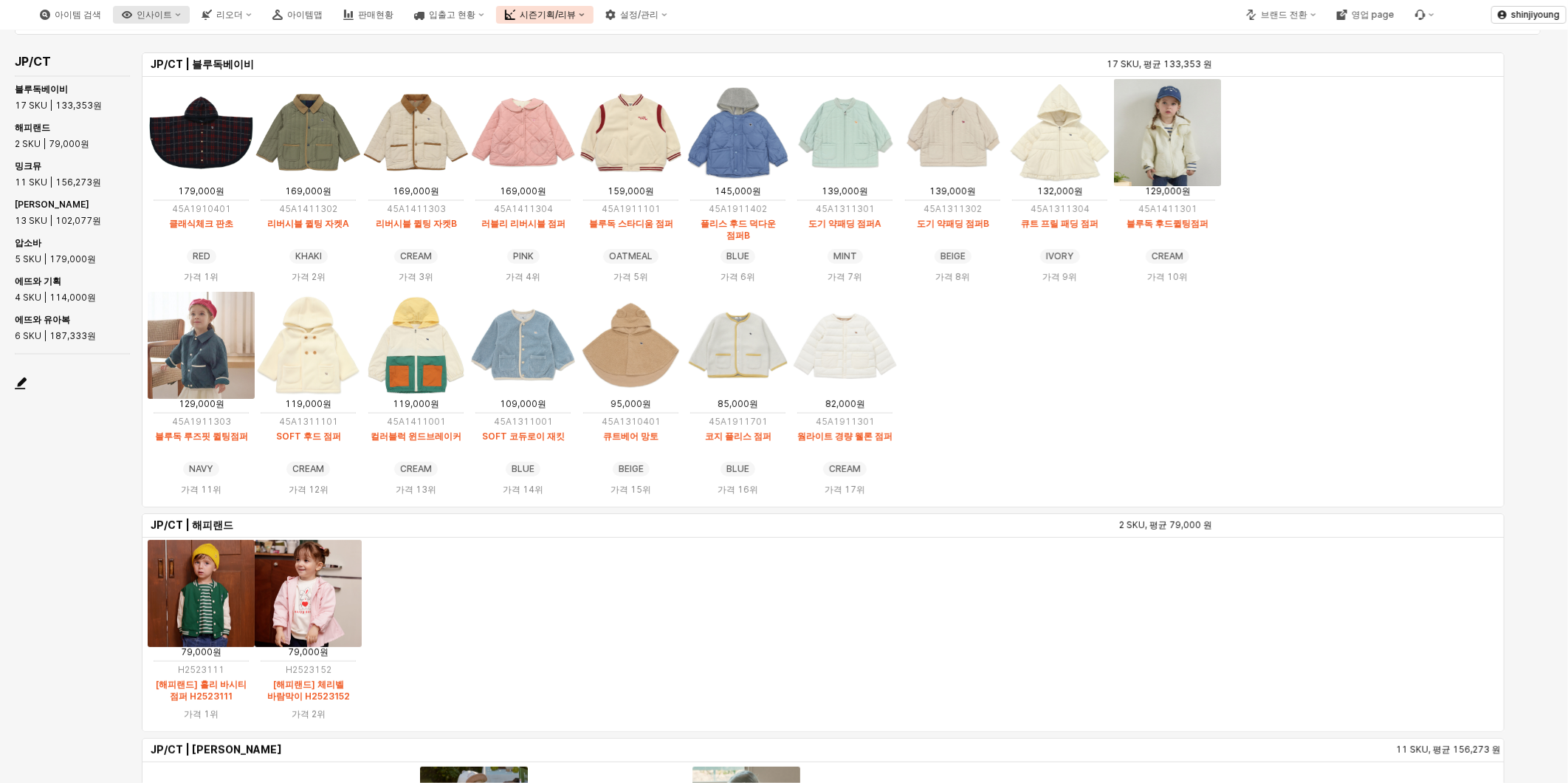
scroll to position [0, 0]
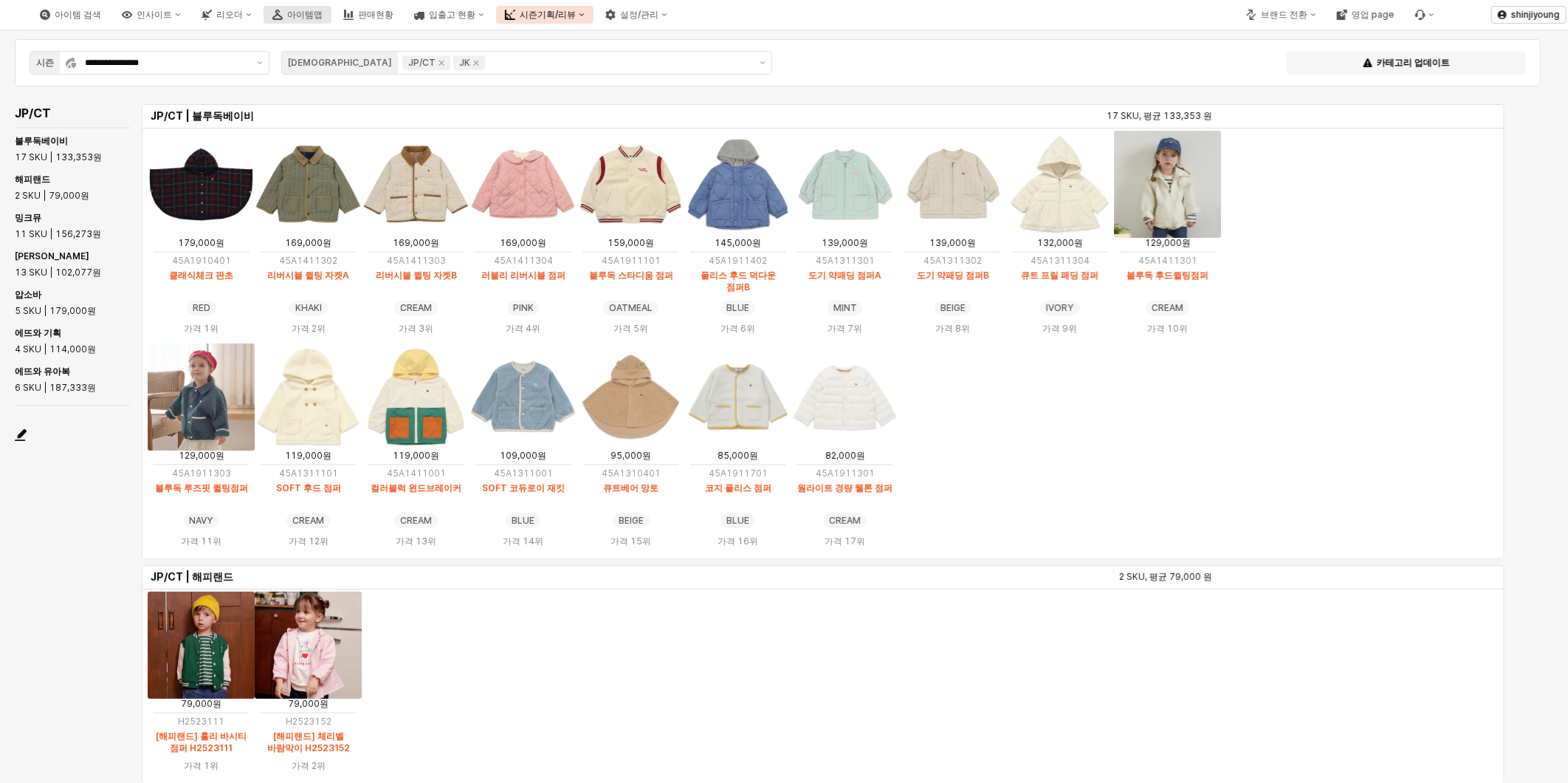
click at [331, 14] on button "아이템맵" at bounding box center [297, 15] width 67 height 18
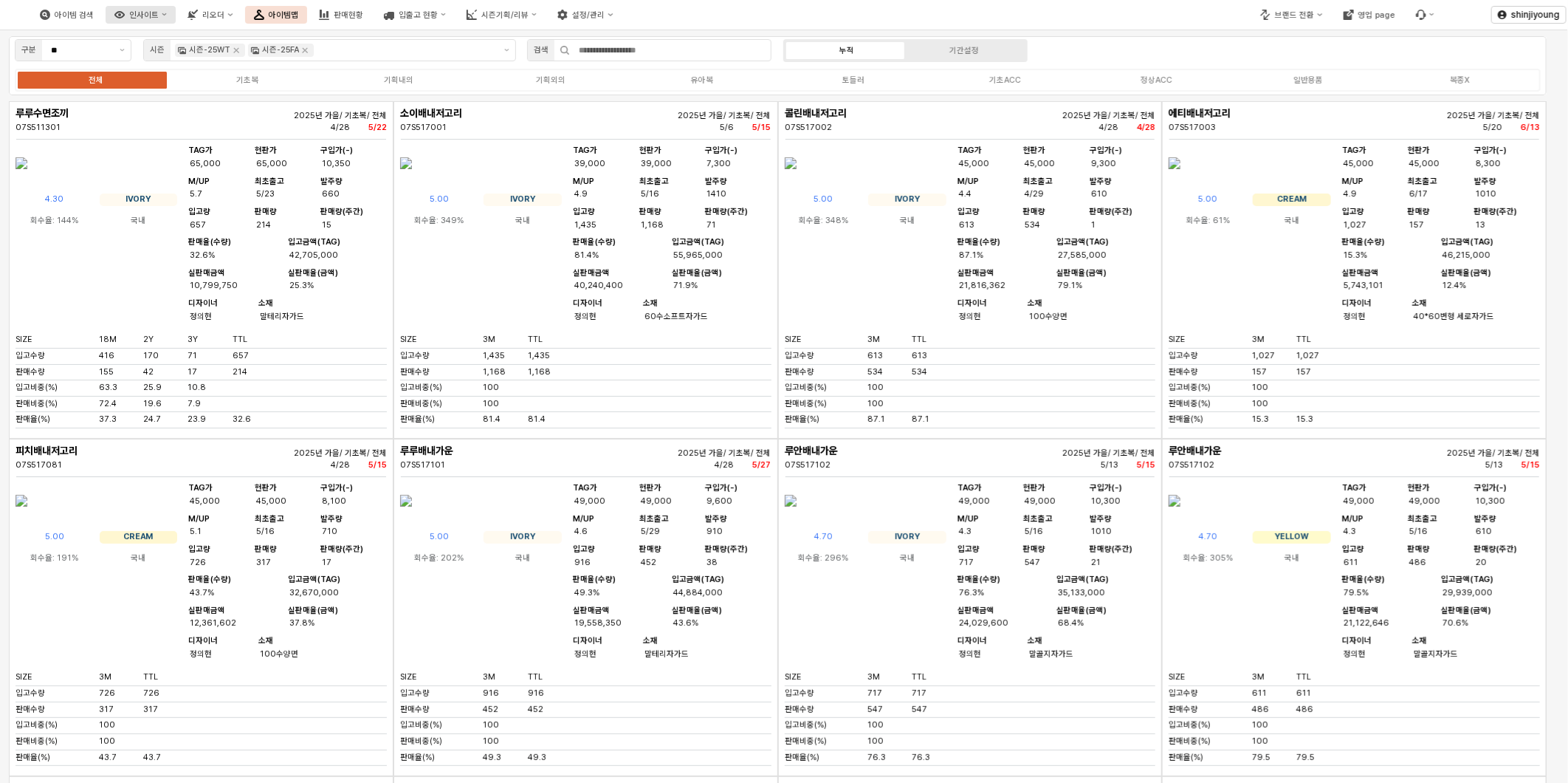
click at [158, 10] on div "인사이트" at bounding box center [144, 14] width 30 height 10
click at [253, 162] on div "판매율 - 시즌" at bounding box center [272, 163] width 80 height 11
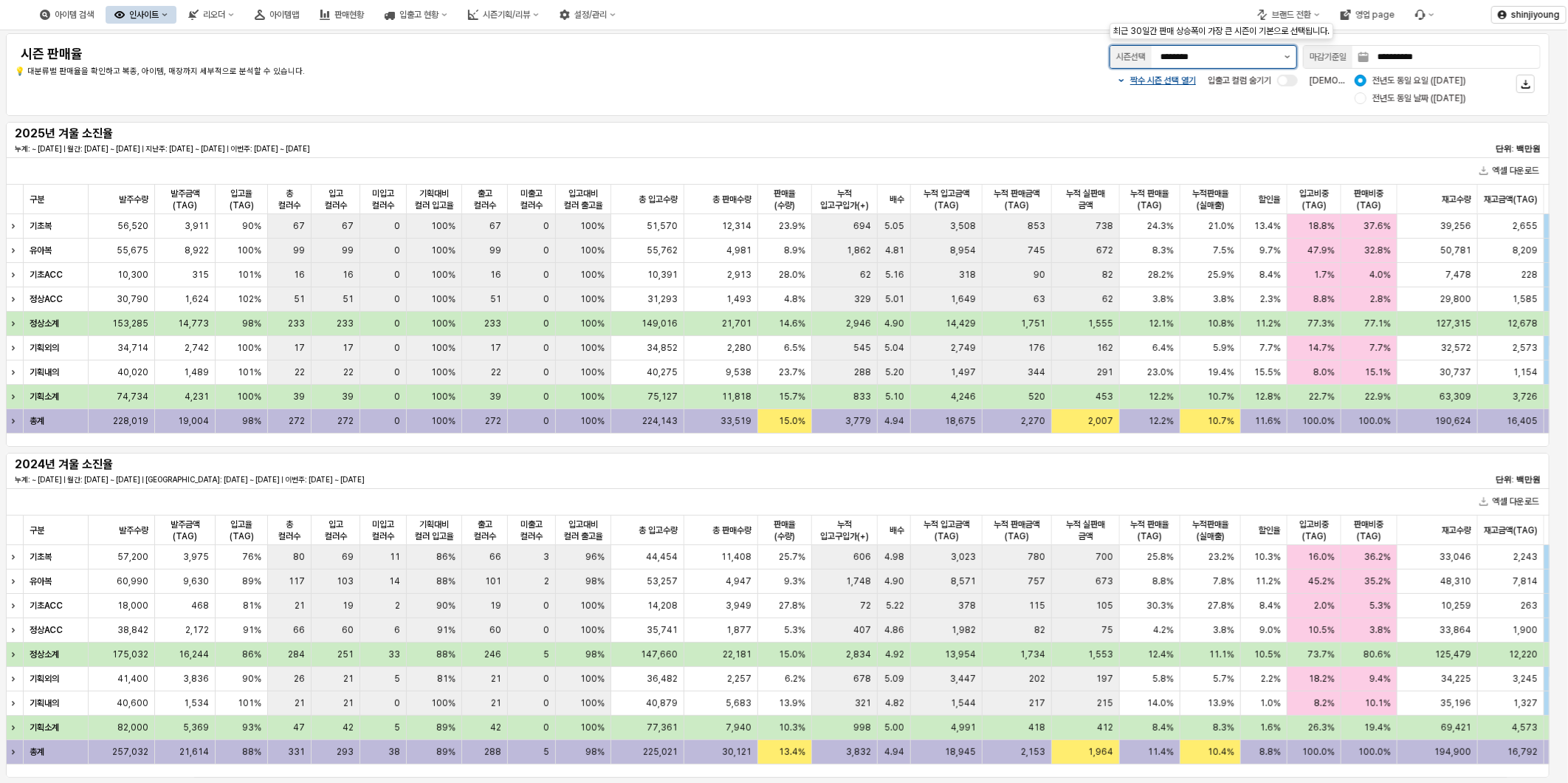
click at [1252, 56] on icon "제안 사항 표시" at bounding box center [1287, 57] width 5 height 3
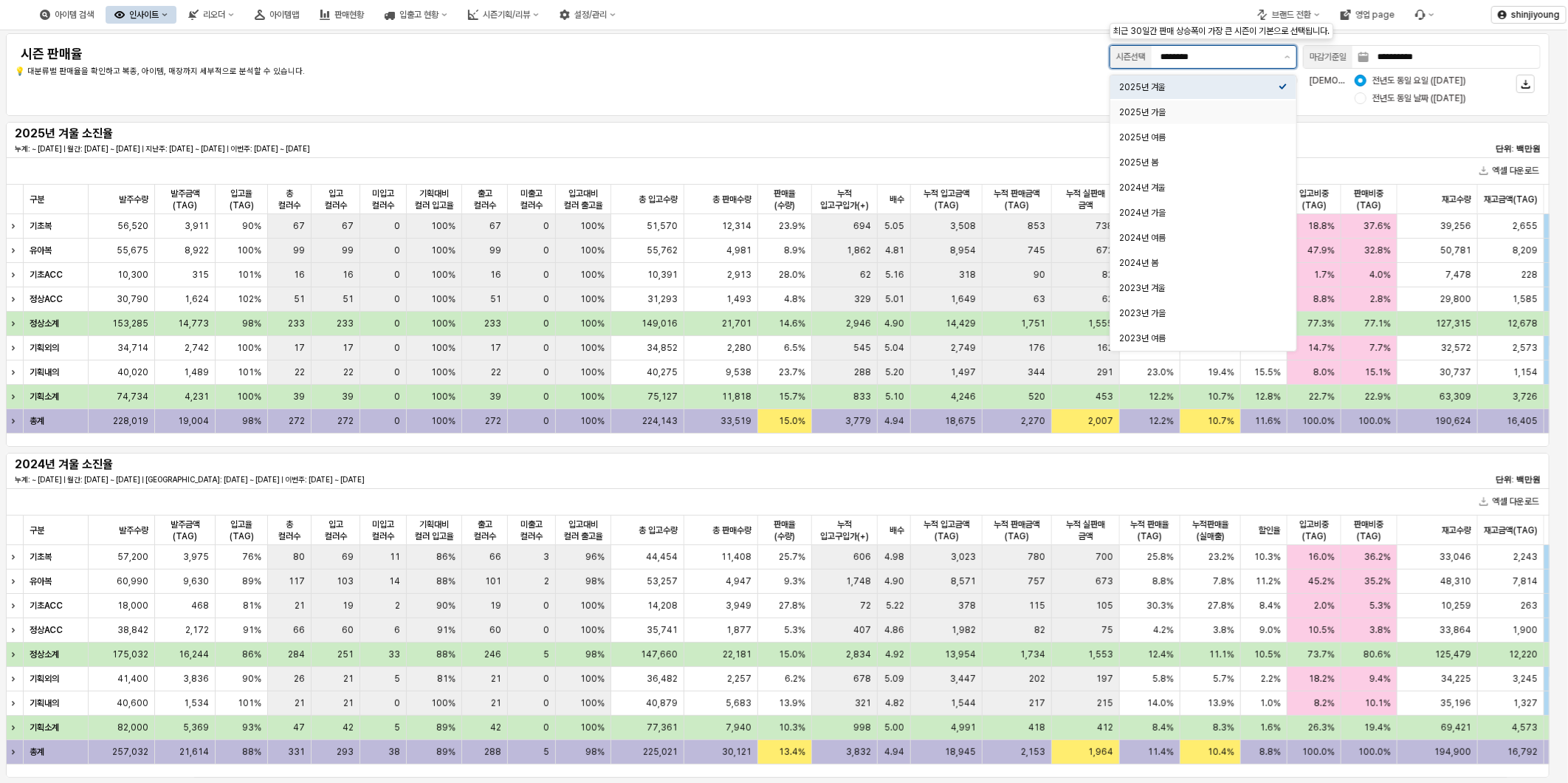
click at [1184, 115] on div "2025년 가을" at bounding box center [1198, 112] width 159 height 12
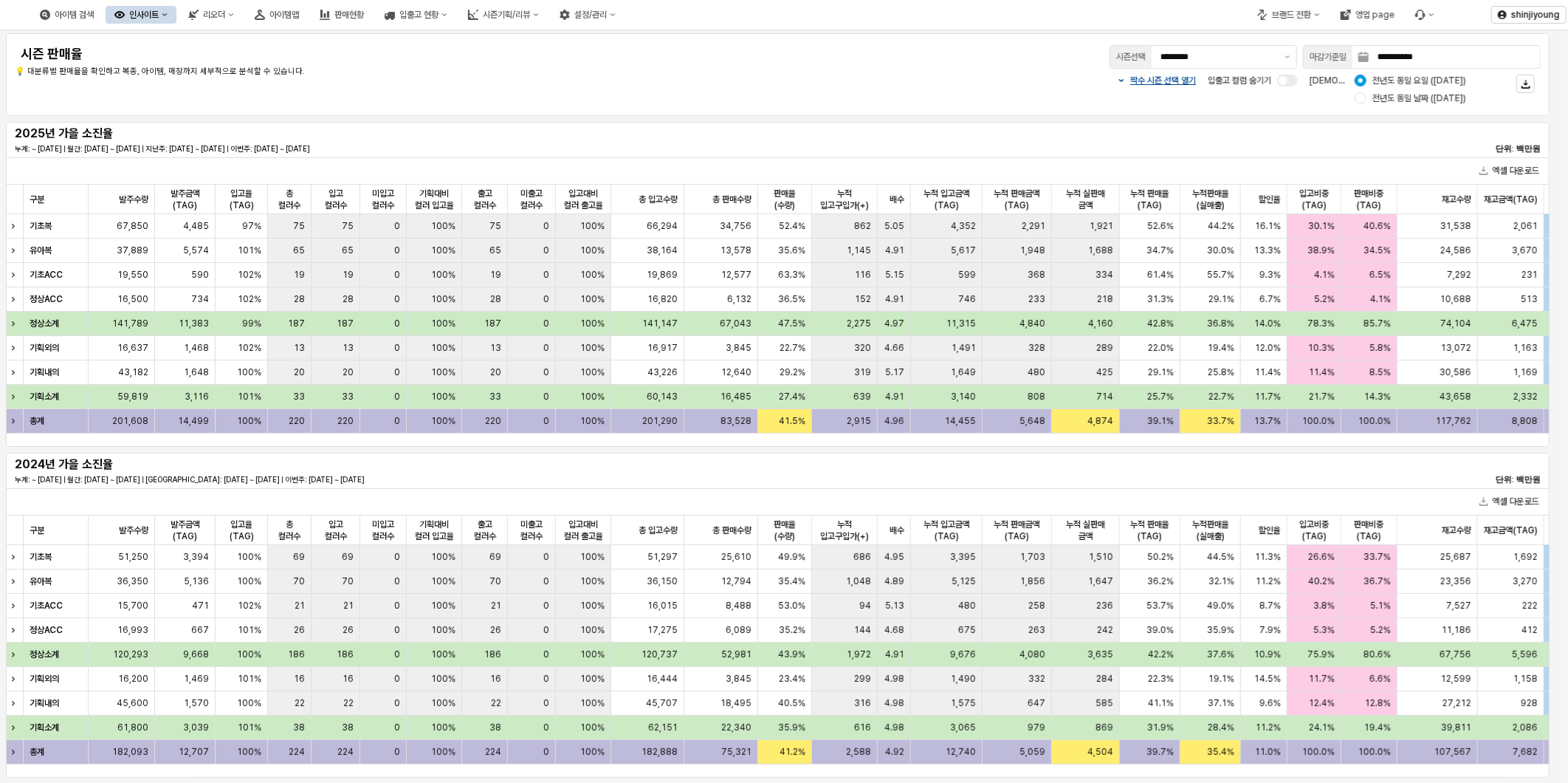
click at [158, 14] on div "인사이트" at bounding box center [144, 14] width 30 height 10
drag, startPoint x: 646, startPoint y: 68, endPoint x: 659, endPoint y: 62, distance: 14.3
click at [647, 68] on p "💡 대분류별 판매율을 확인하고 복종, 아이템, 매장까지 세부적으로 분석할 수 있습니다." at bounding box center [332, 72] width 635 height 13
click at [1252, 58] on input "********" at bounding box center [1218, 57] width 115 height 14
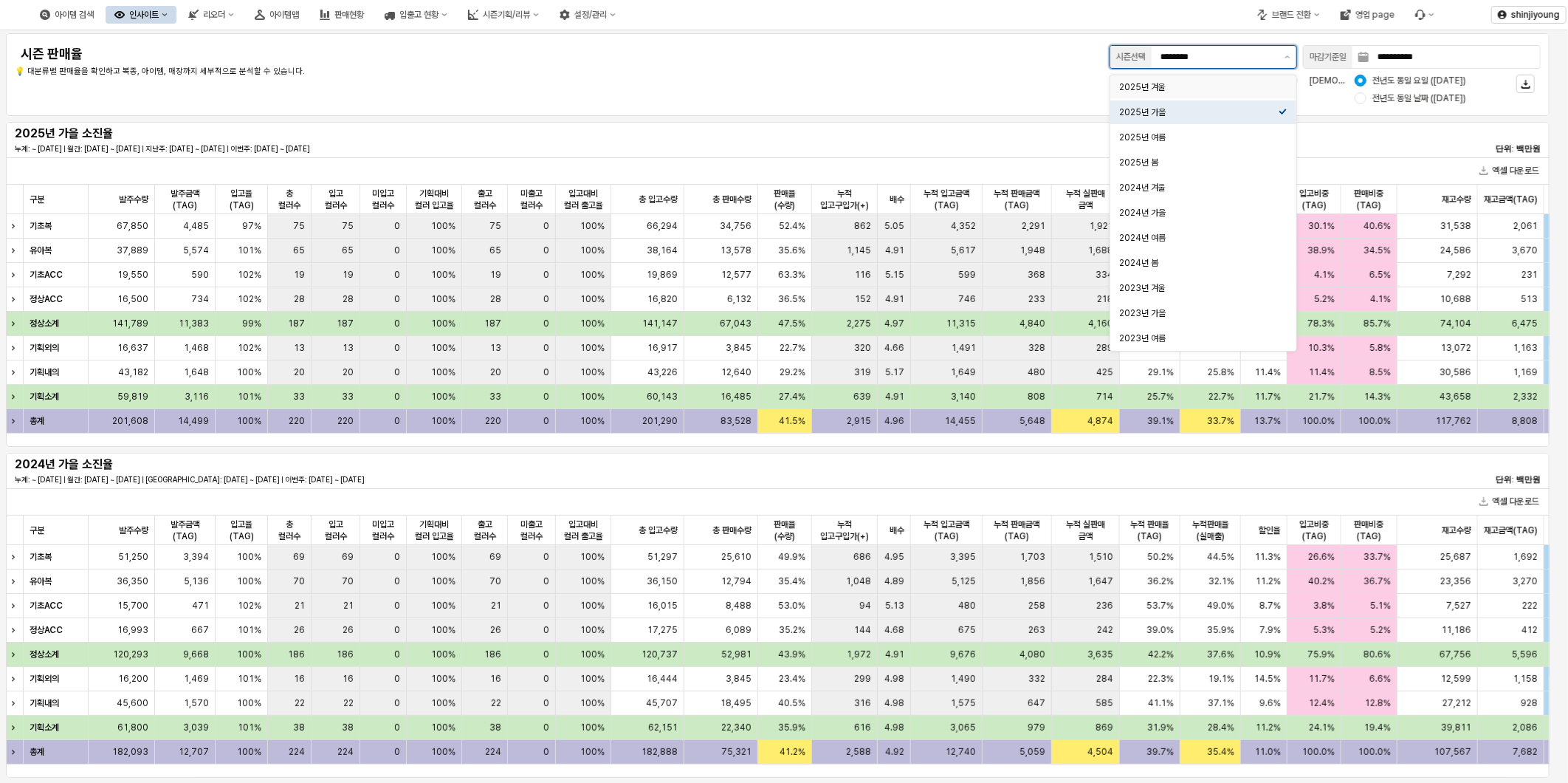
click at [1205, 89] on div "2025년 겨울" at bounding box center [1198, 86] width 159 height 12
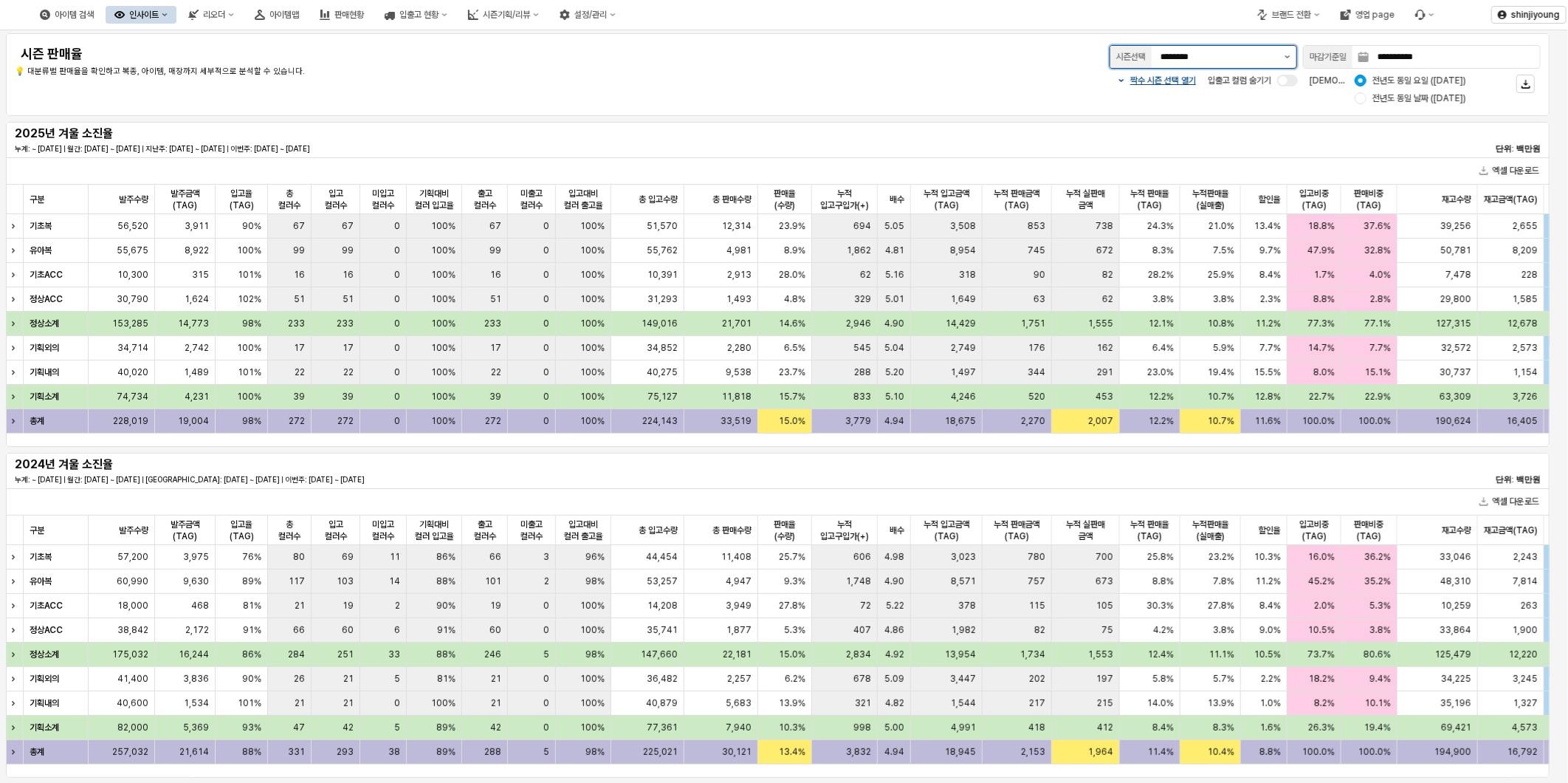
click at [1252, 53] on button "제안 사항 표시" at bounding box center [1287, 57] width 18 height 22
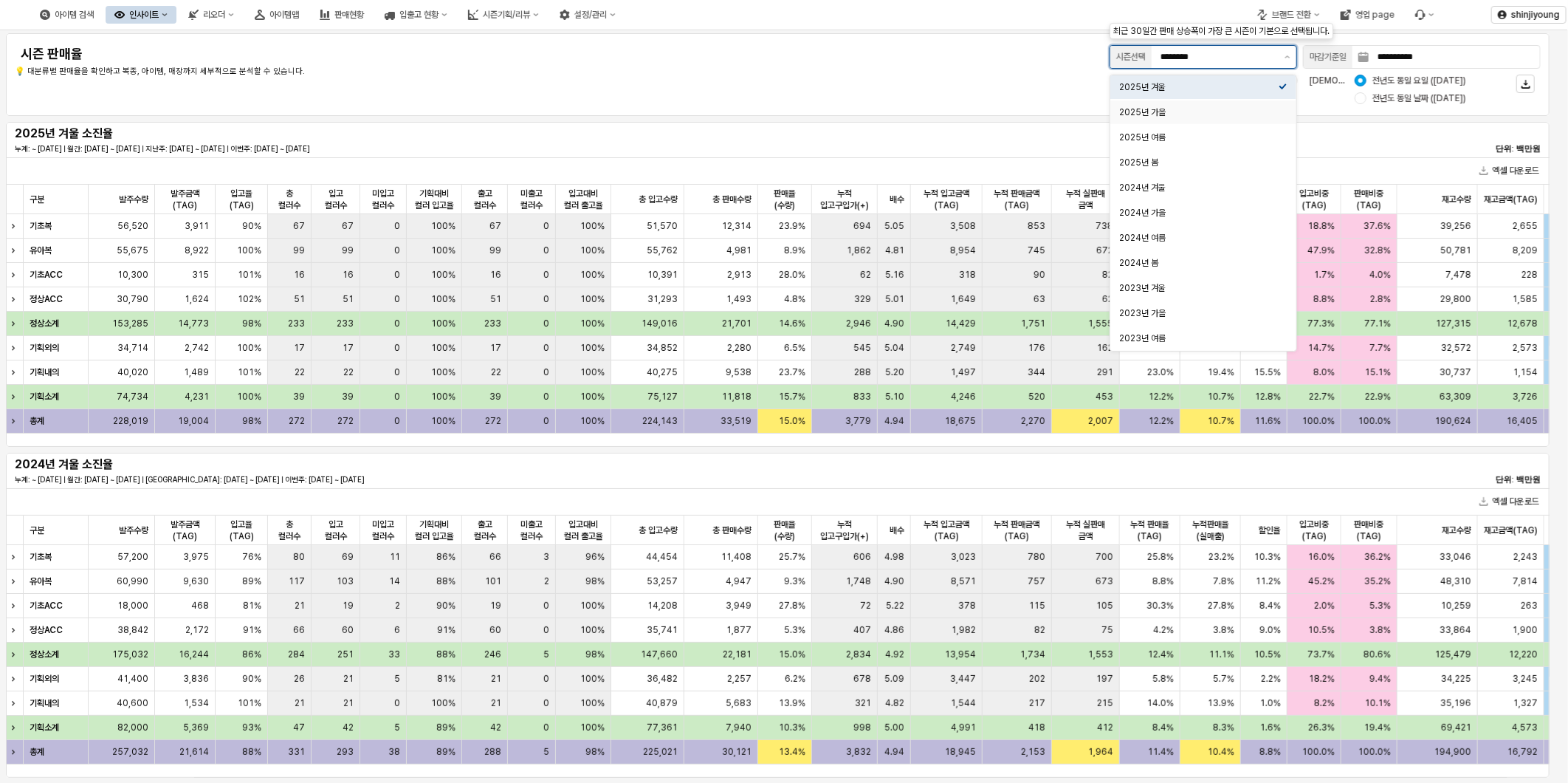
click at [1187, 115] on div "2025년 가을" at bounding box center [1198, 112] width 159 height 12
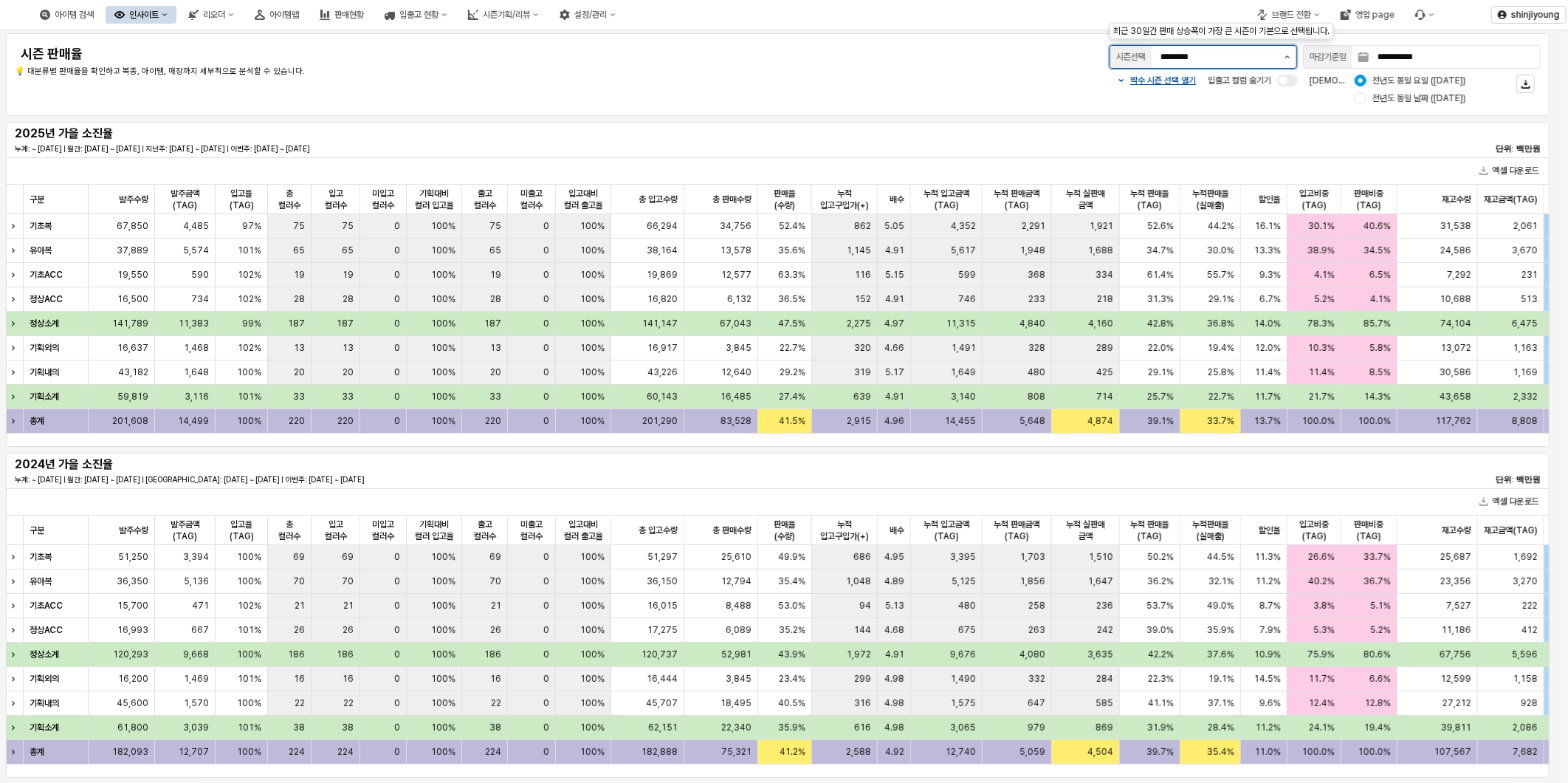
click at [1252, 55] on button "제안 사항 표시" at bounding box center [1287, 57] width 18 height 22
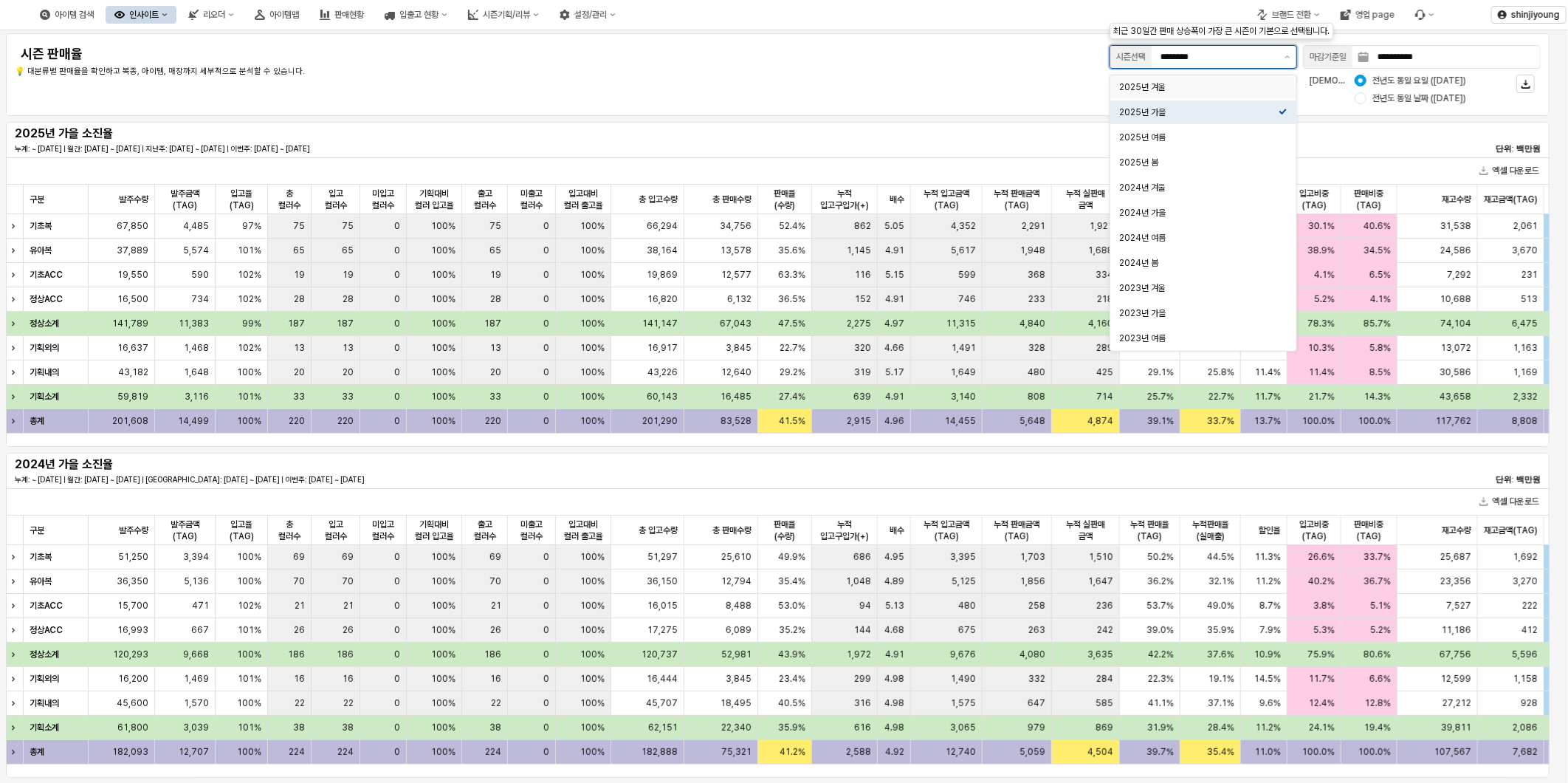
click at [1194, 90] on div "2025년 겨울" at bounding box center [1198, 86] width 159 height 12
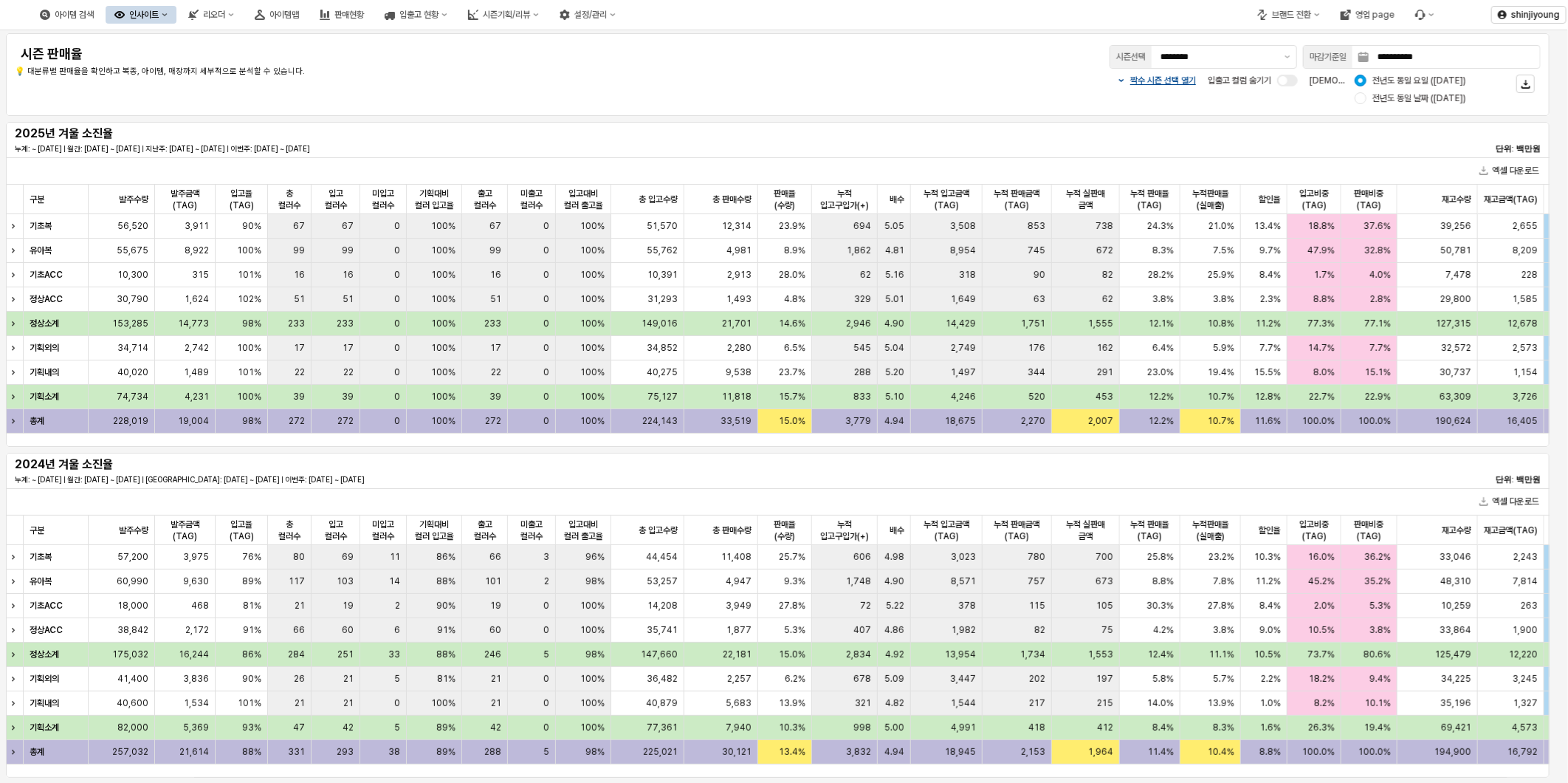
click at [176, 13] on button "인사이트" at bounding box center [140, 15] width 71 height 18
click at [578, 54] on h4 "시즌 판매율" at bounding box center [332, 54] width 623 height 14
click at [1211, 54] on input "********" at bounding box center [1218, 57] width 115 height 14
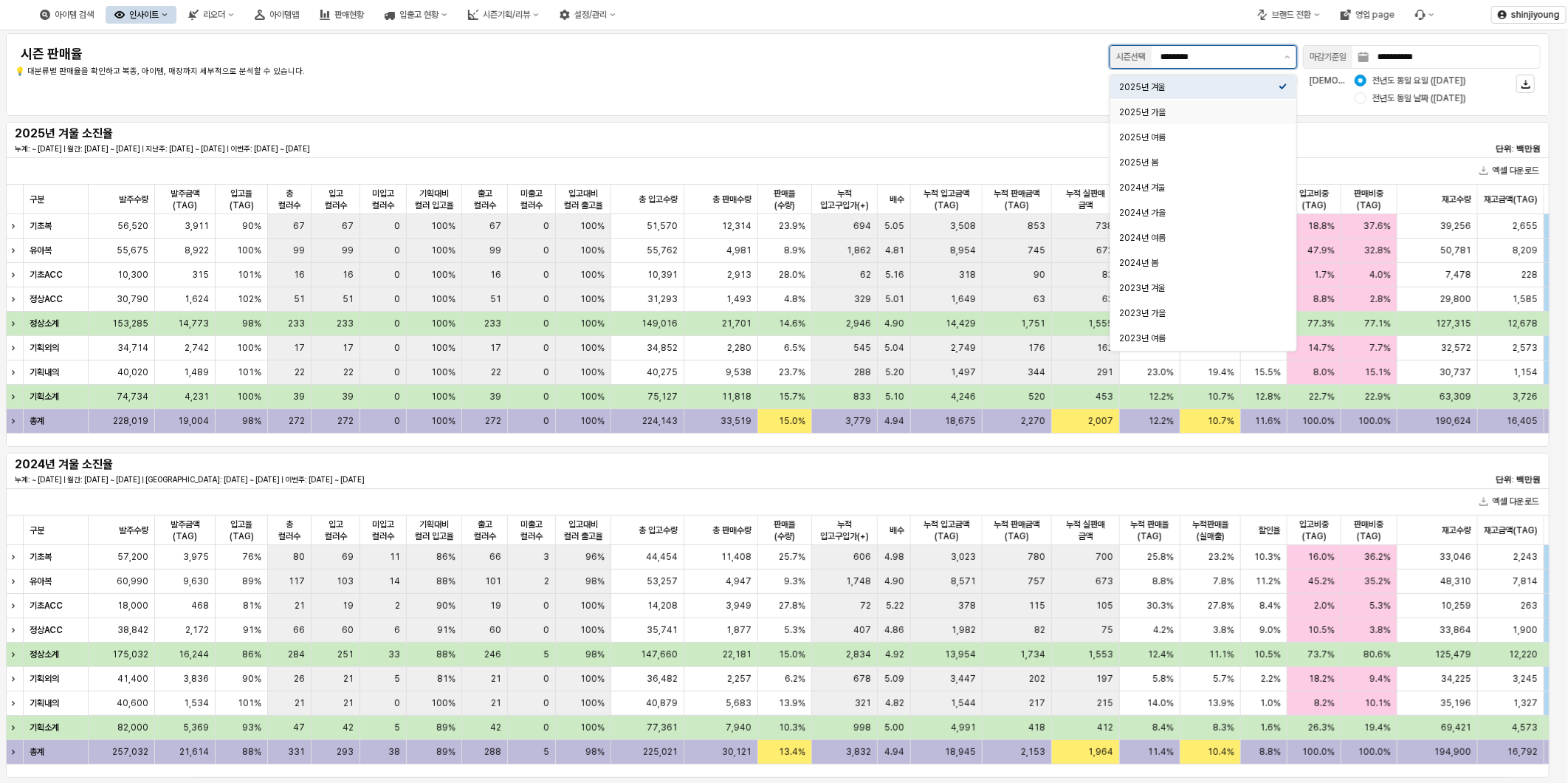
click at [1170, 113] on div "2025년 가을" at bounding box center [1198, 112] width 159 height 12
type input "********"
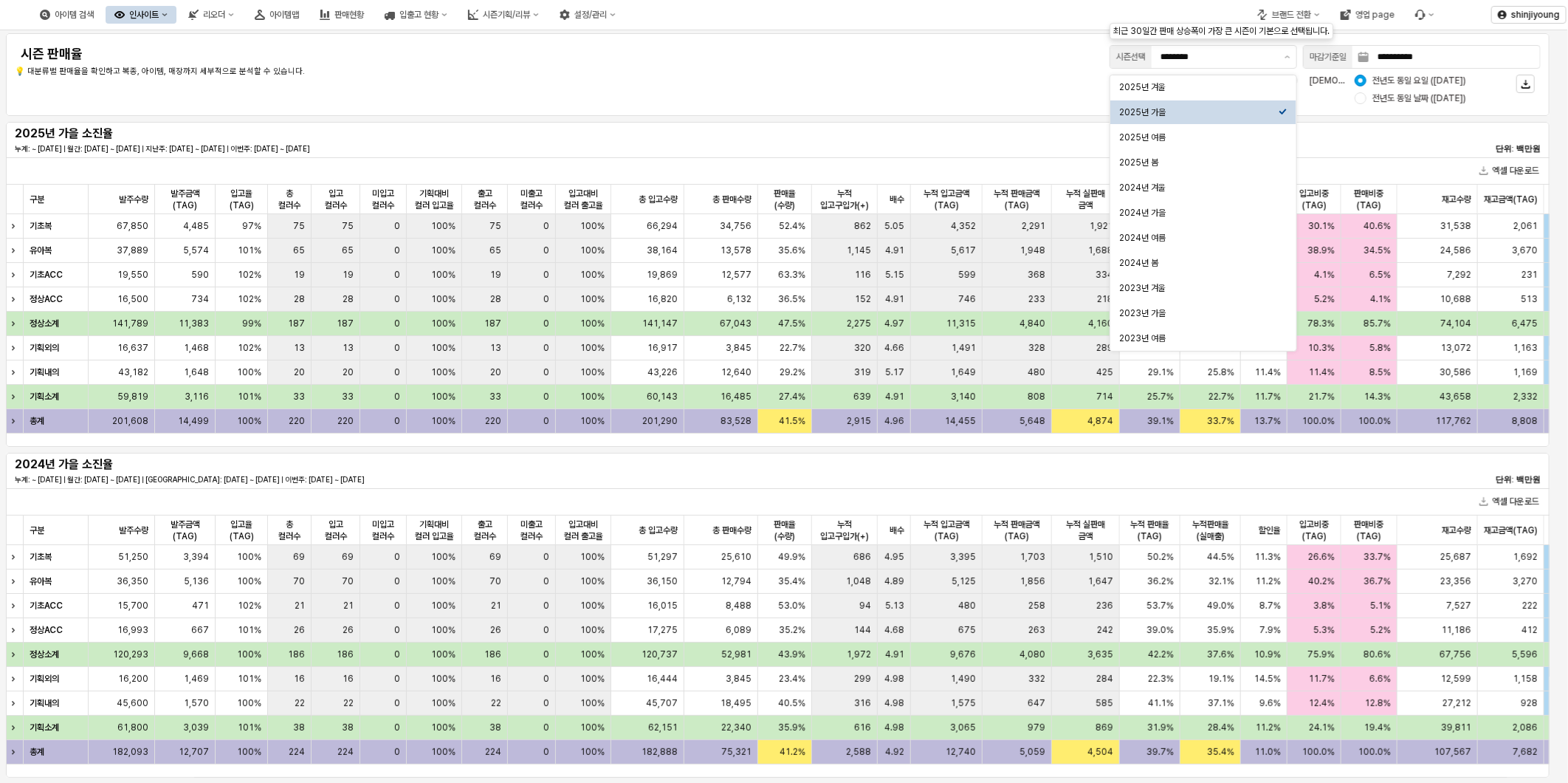
click at [763, 76] on div "**********" at bounding box center [777, 75] width 1526 height 65
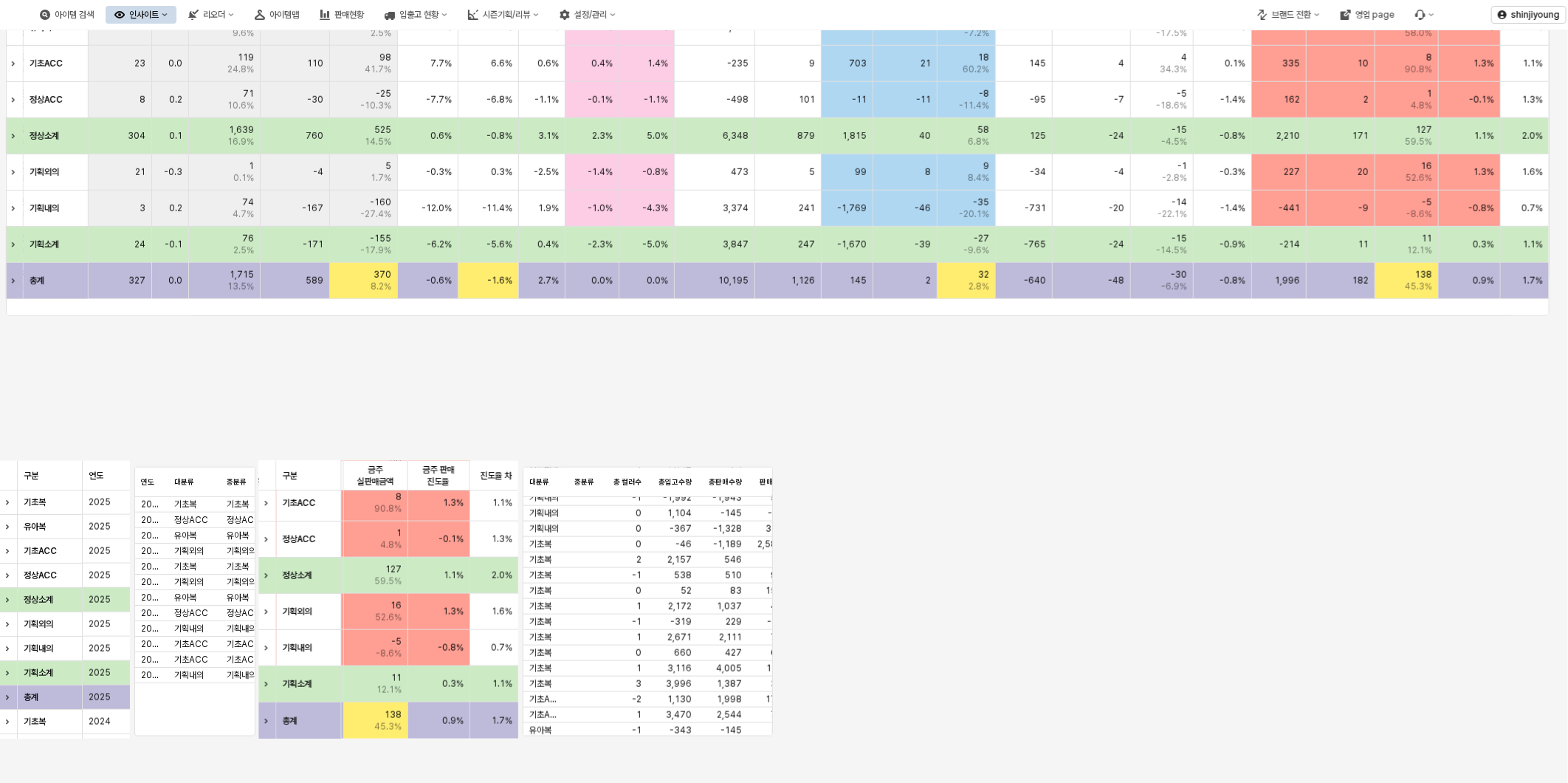
scroll to position [455, 0]
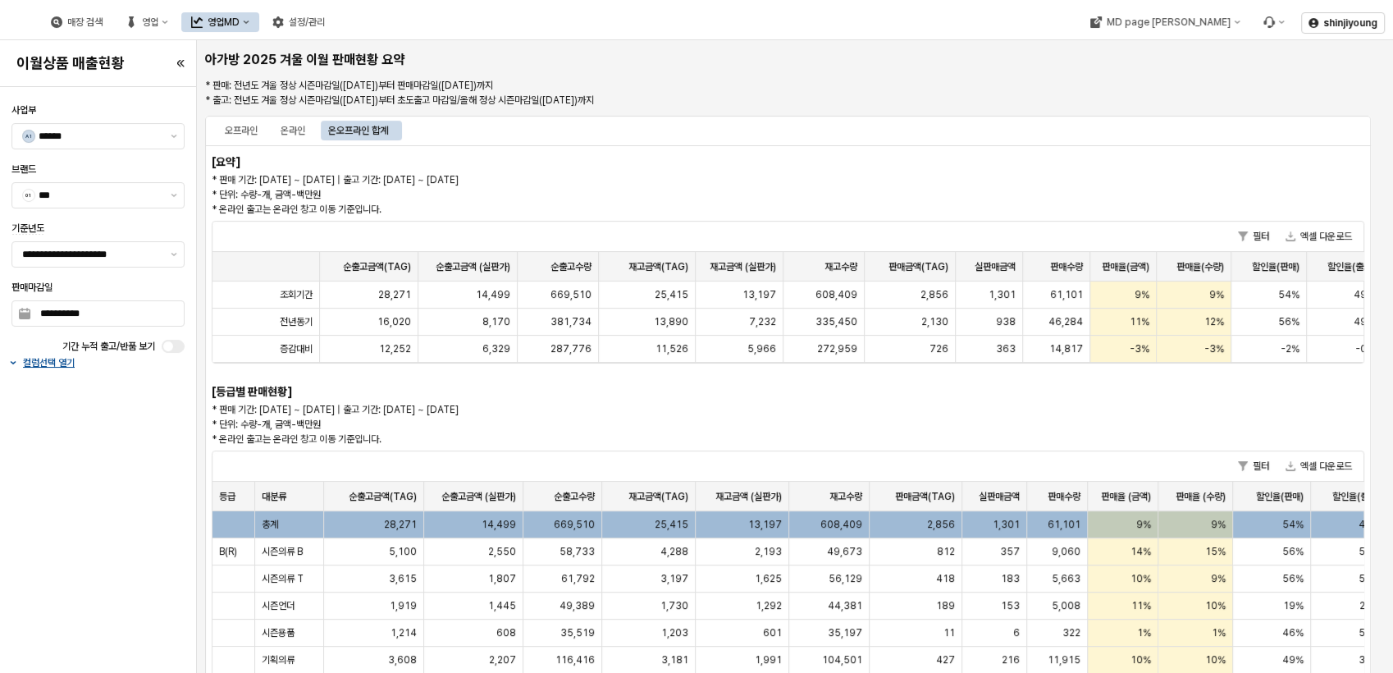
scroll to position [0, 17]
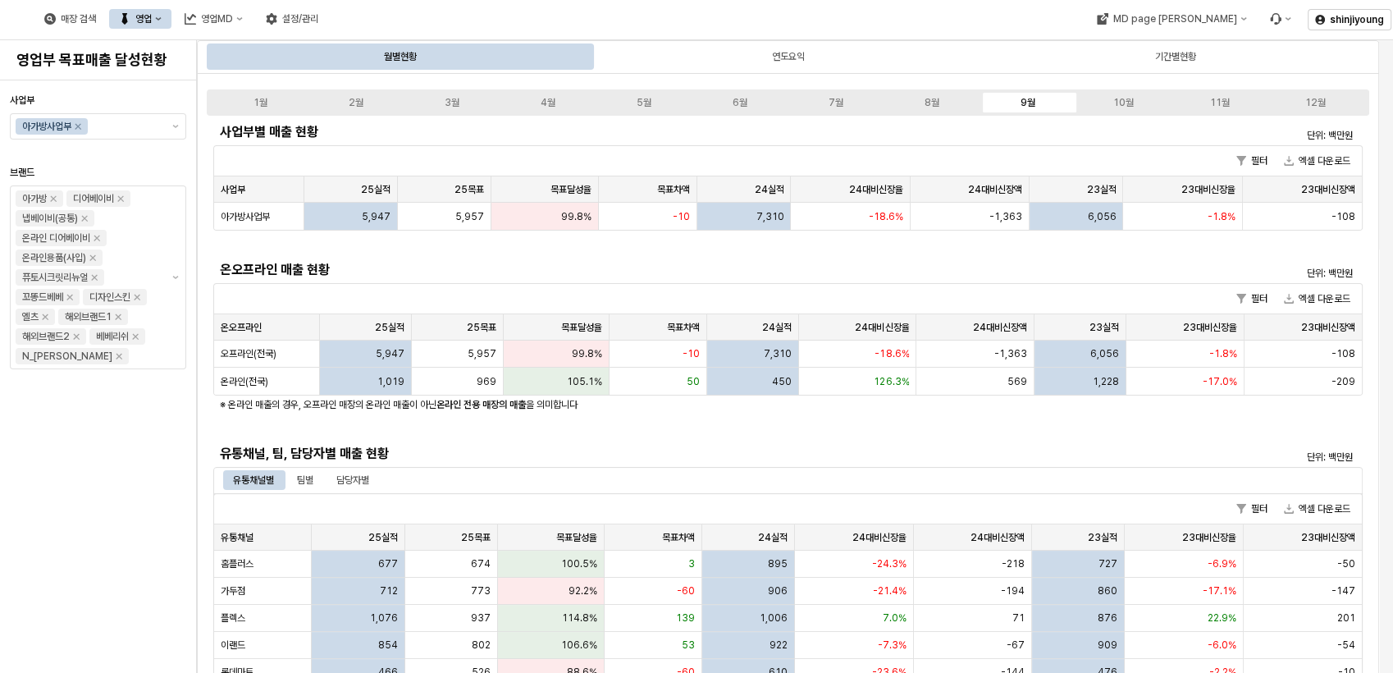
click at [90, 532] on div "사업부 아가방사업부 브랜드 아가방 디어베이비 냅베이비(공통) 온라인 디어베이비 온라인용품(사입) 퓨토시크릿리뉴얼 꼬똥드베베 디자인스킨 엘츠 해…" at bounding box center [98, 376] width 176 height 579
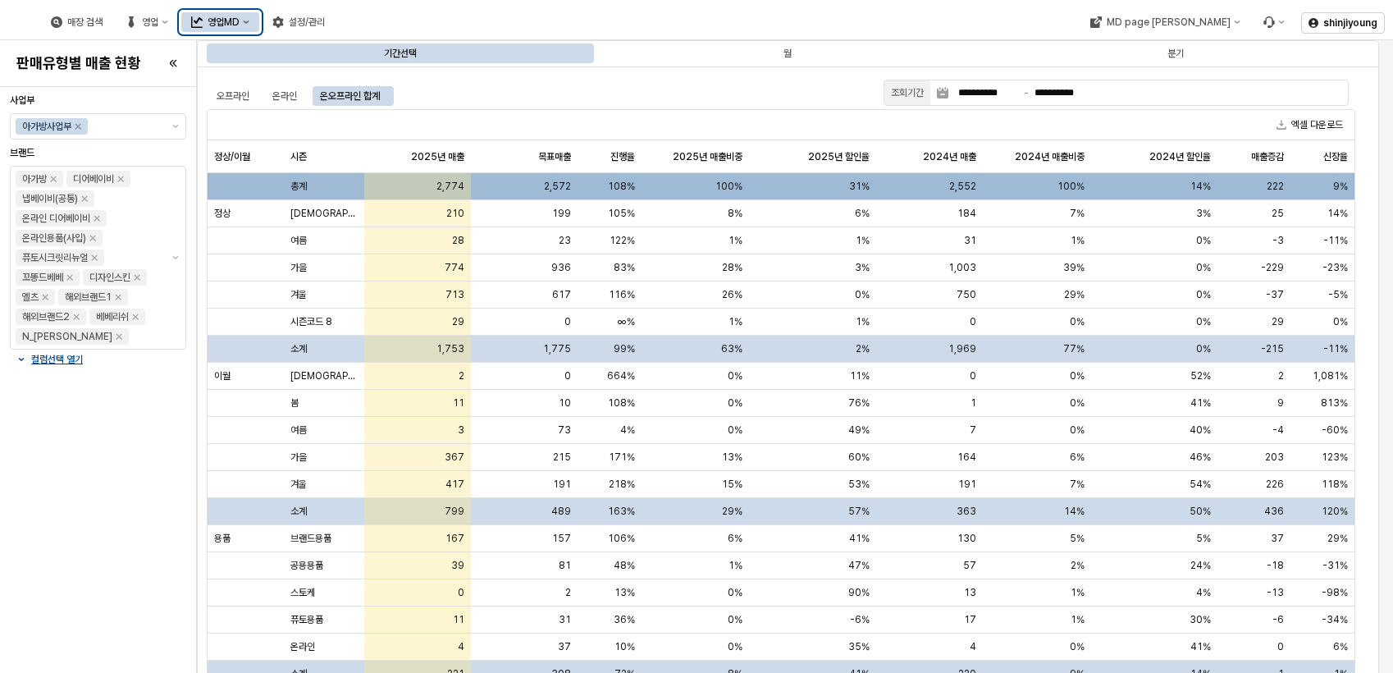
click at [249, 21] on icon "영업MD" at bounding box center [246, 22] width 7 height 7
click at [249, 23] on icon "영업MD" at bounding box center [246, 22] width 7 height 7
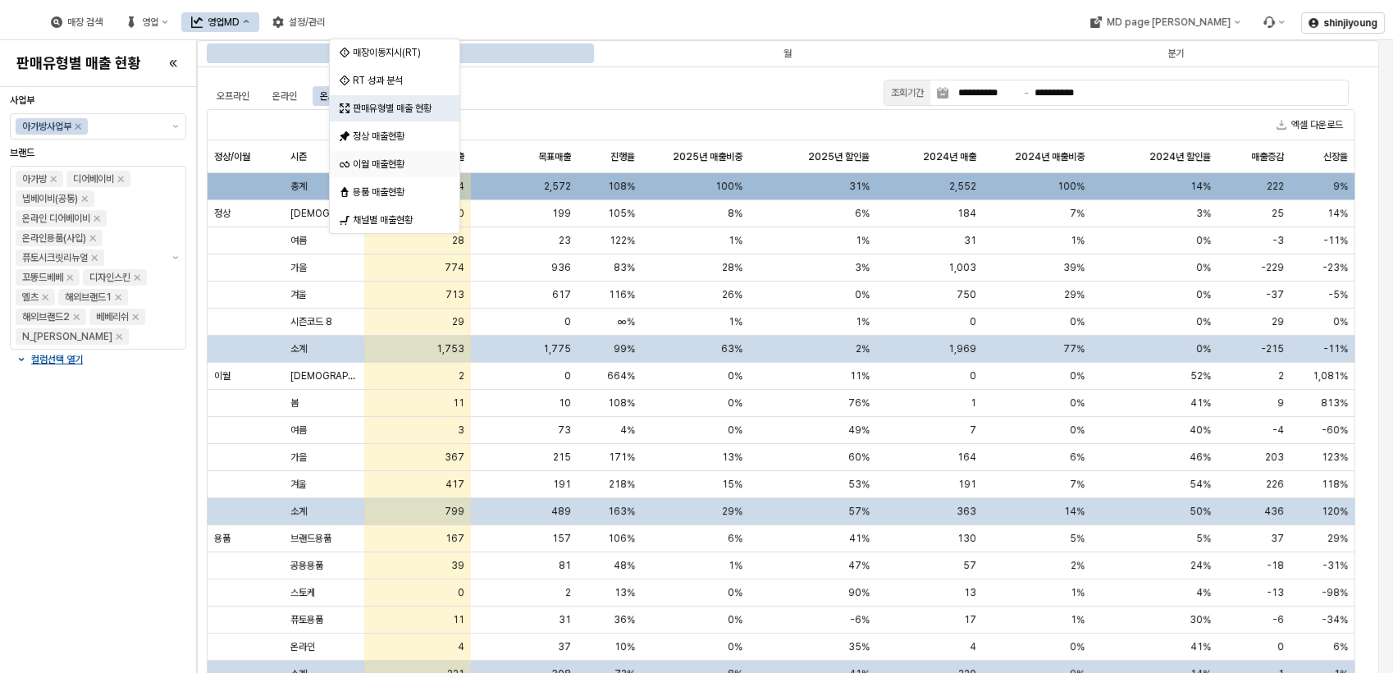
click at [388, 165] on div "이월 매출현황" at bounding box center [396, 164] width 87 height 13
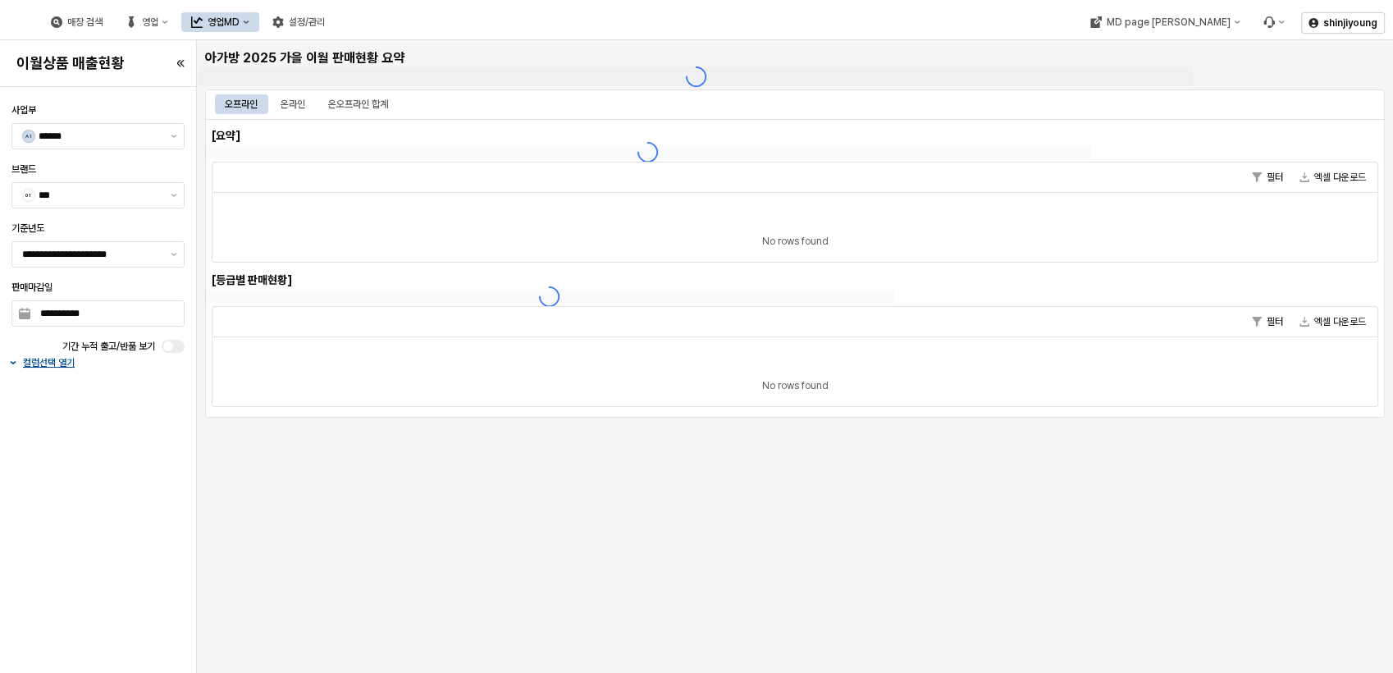
type input "******"
type input "***"
type input "**********"
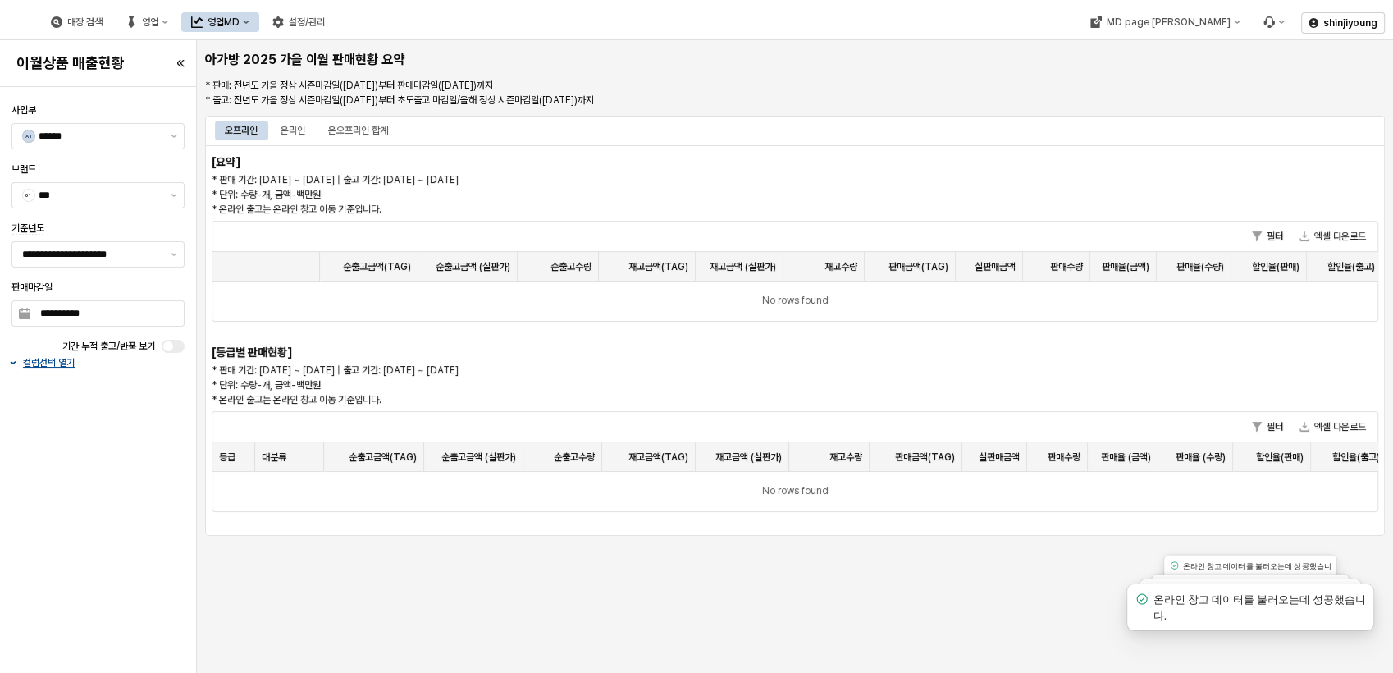
click at [119, 524] on div "**********" at bounding box center [98, 380] width 186 height 573
click at [369, 127] on div "온오프라인 합계" at bounding box center [358, 131] width 60 height 20
click at [116, 523] on div "**********" at bounding box center [98, 380] width 186 height 573
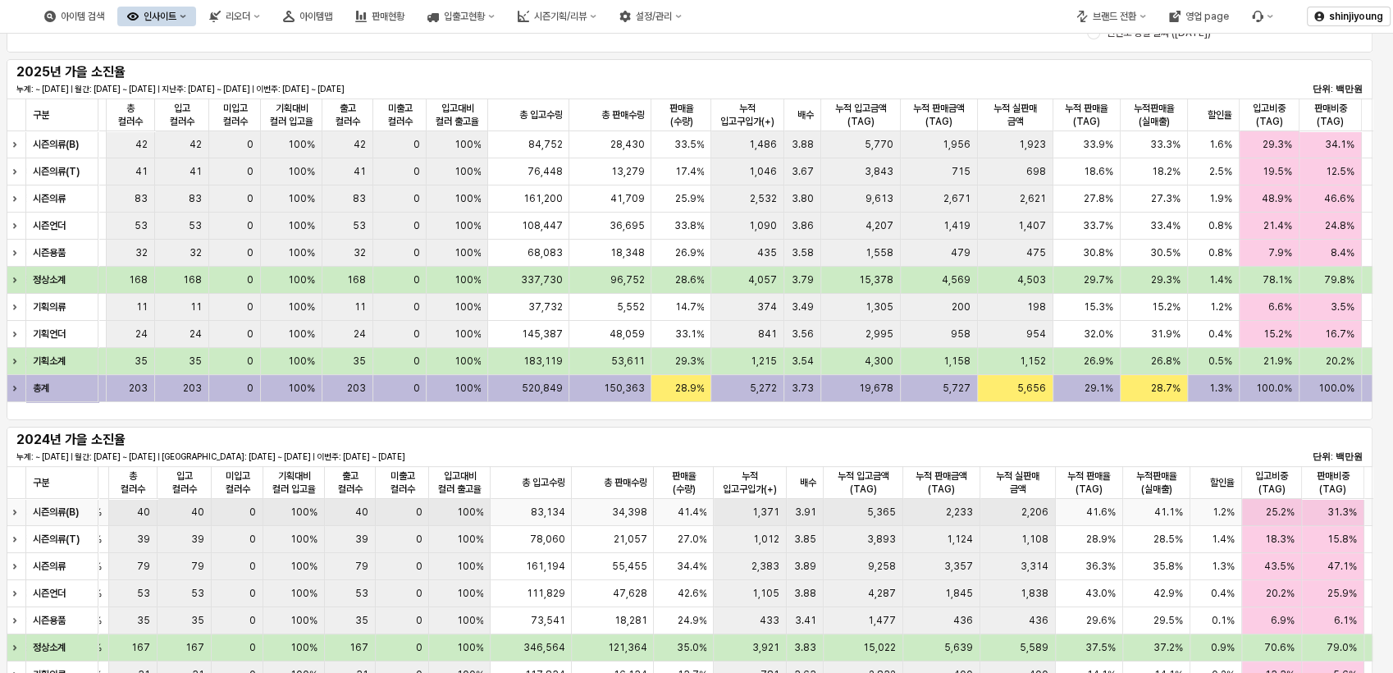
scroll to position [72, 0]
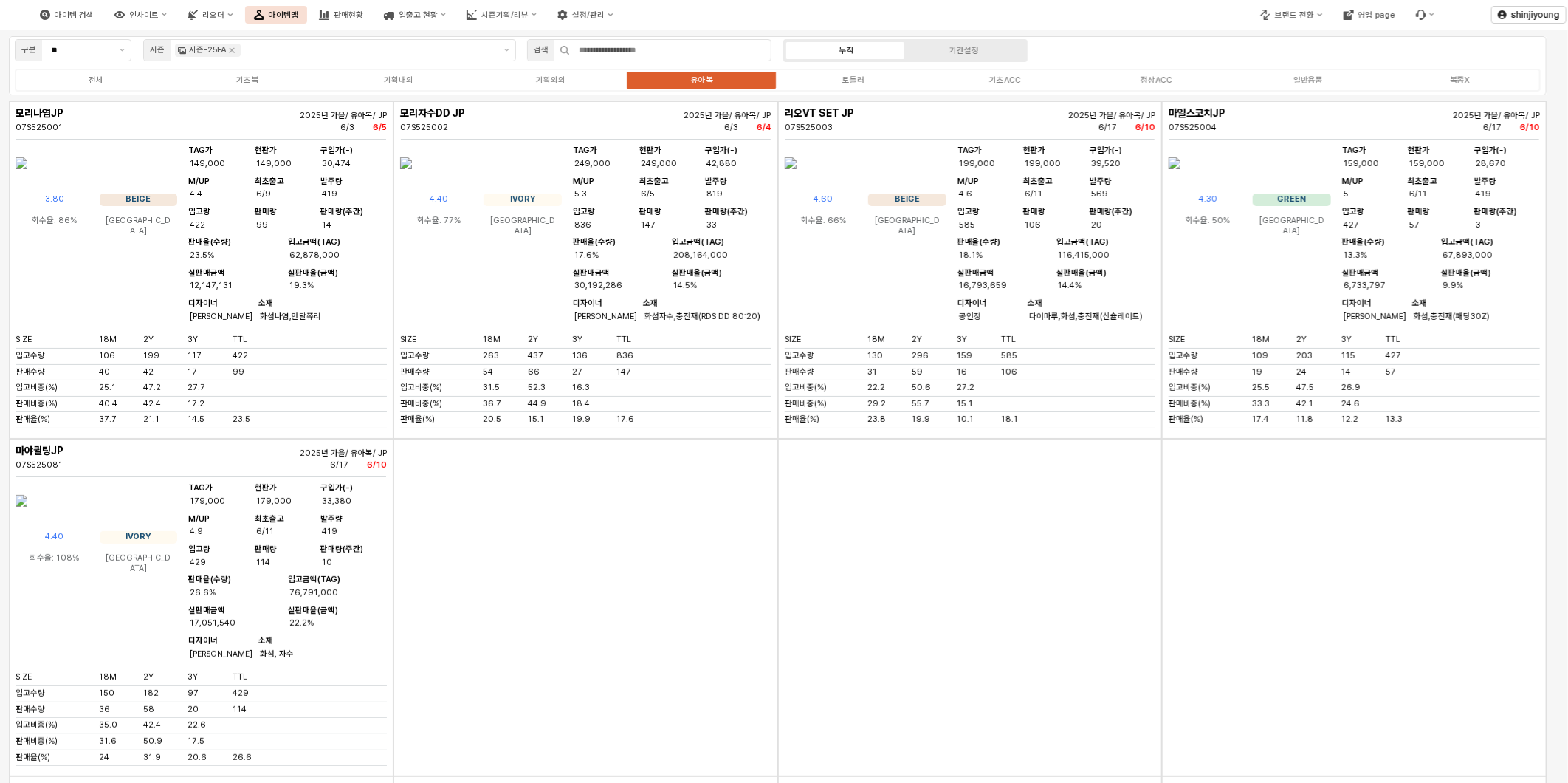
click at [412, 181] on img "App Frame" at bounding box center [406, 163] width 12 height 35
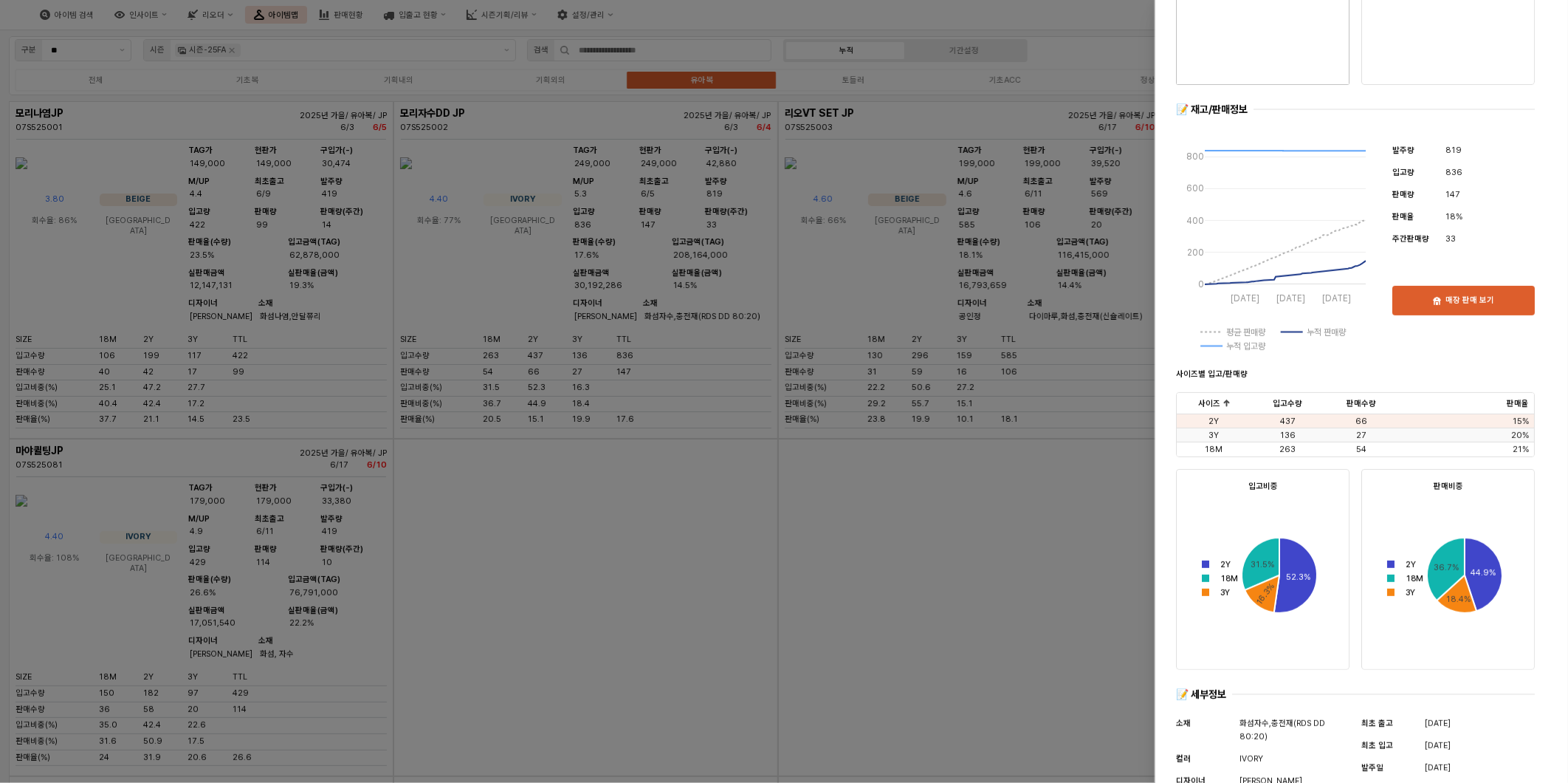
scroll to position [164, 0]
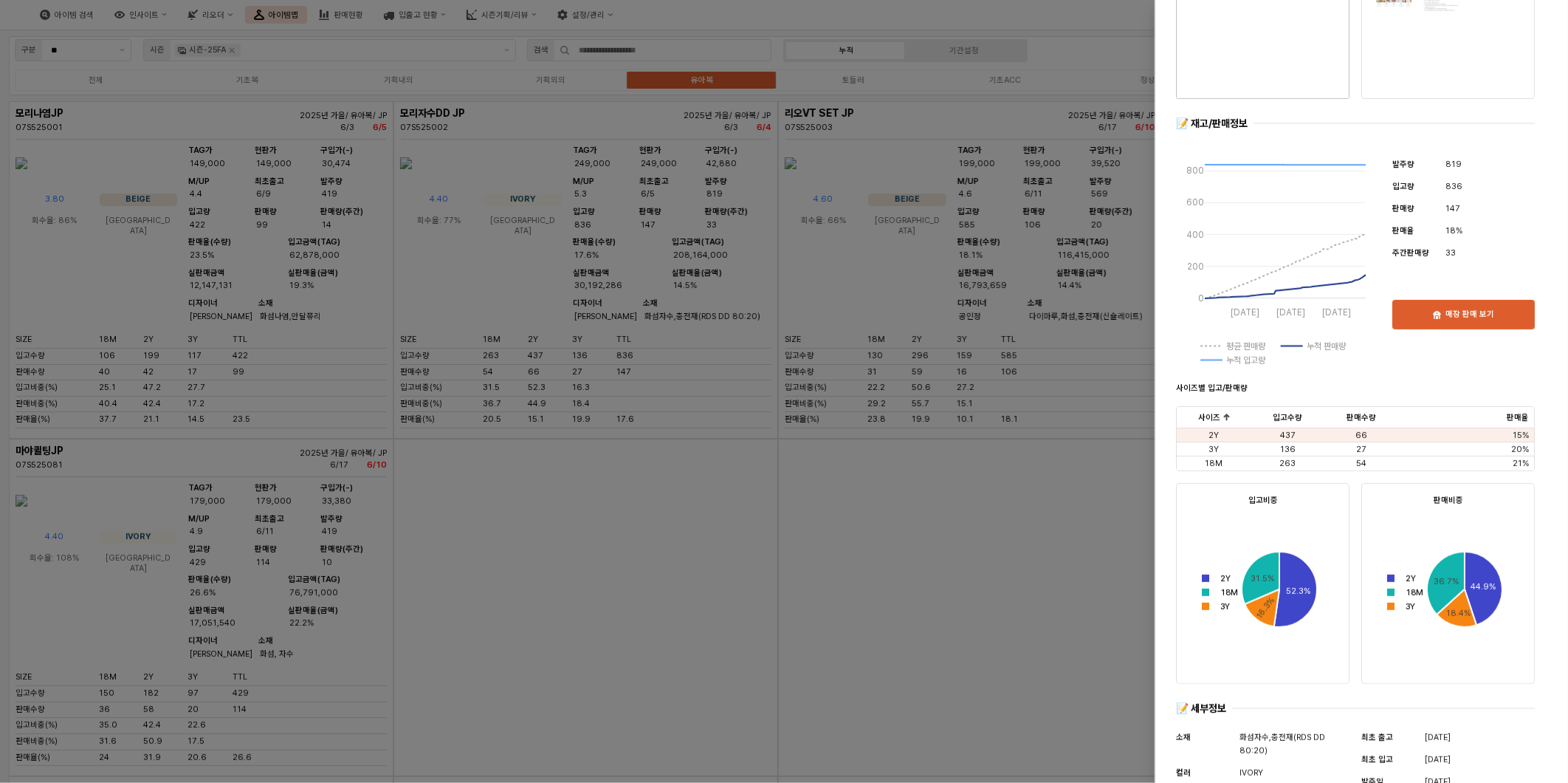
click at [565, 586] on div at bounding box center [784, 392] width 1568 height 783
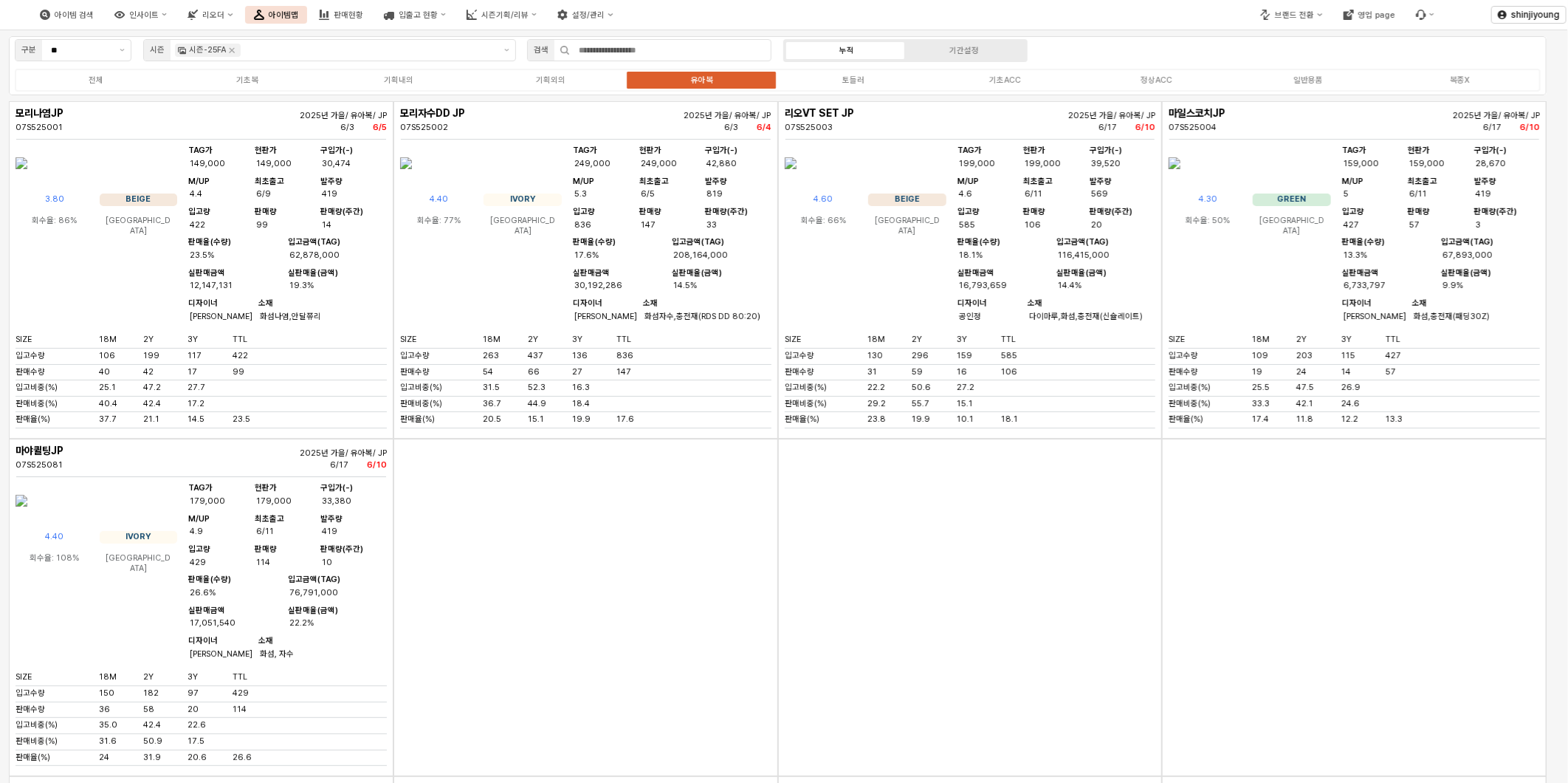
click at [945, 610] on div "App Frame" at bounding box center [970, 607] width 384 height 338
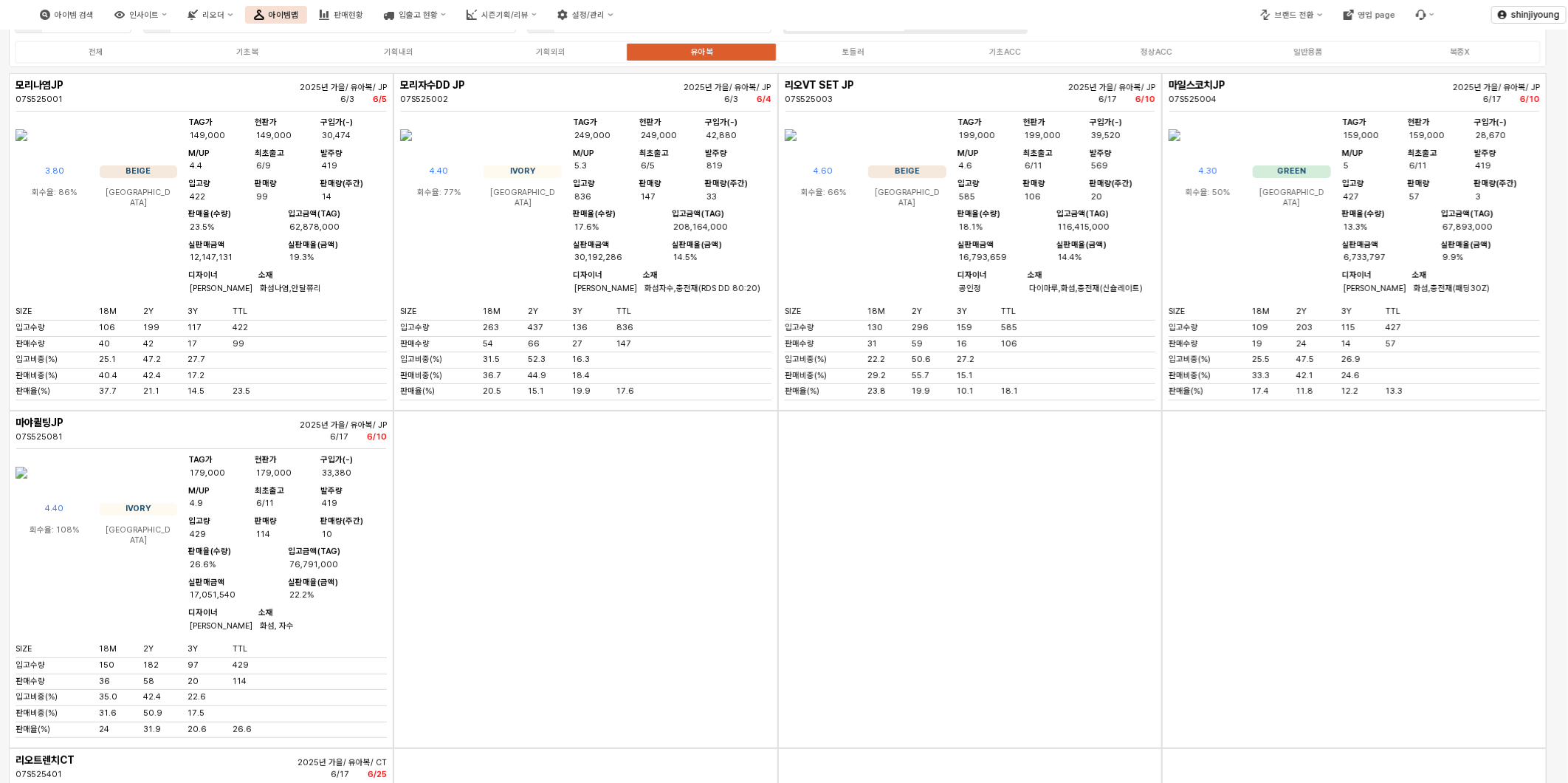
scroll to position [0, 0]
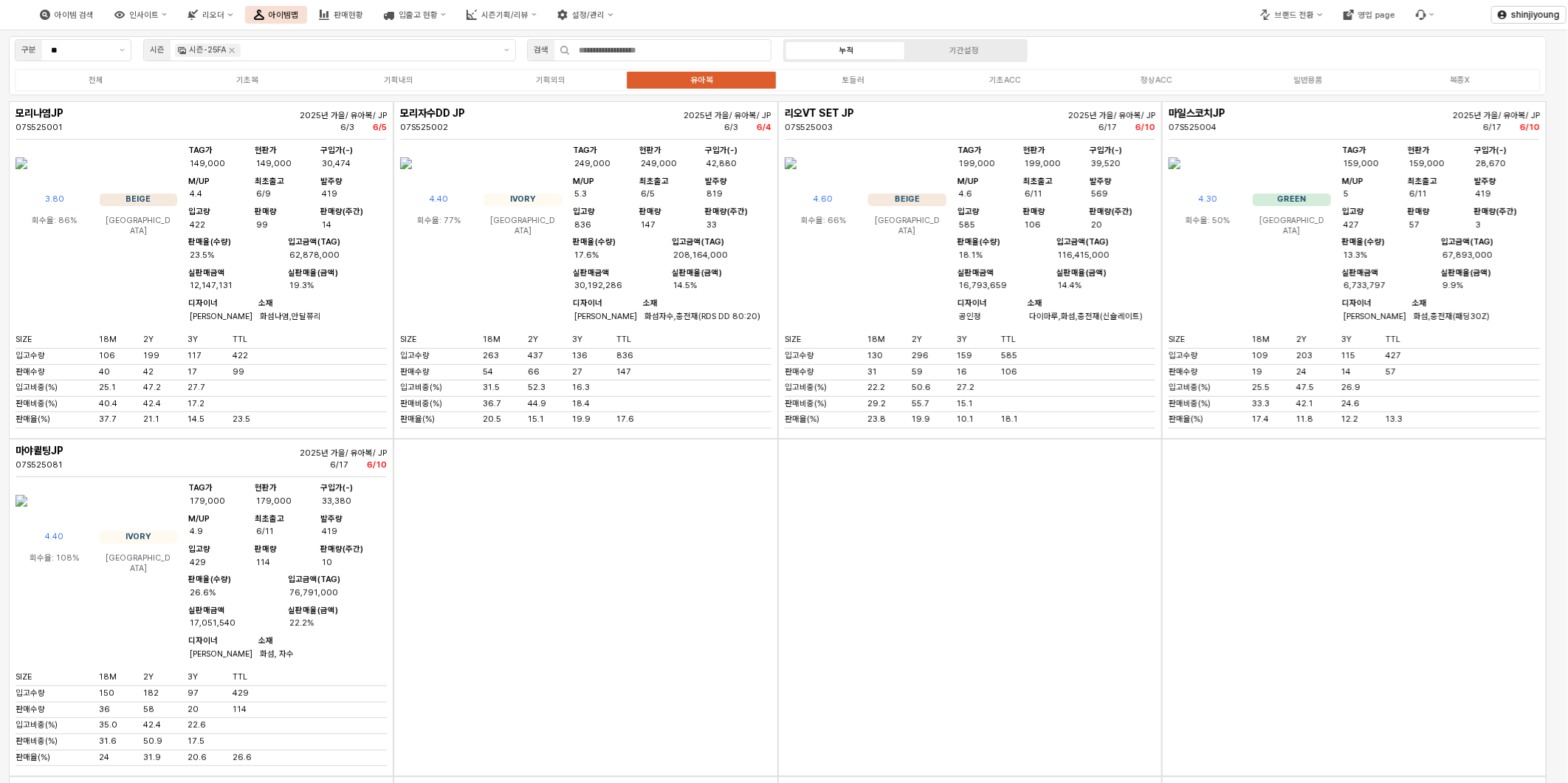
click at [662, 616] on div "App Frame" at bounding box center [585, 607] width 384 height 338
click at [363, 16] on div "판매현황" at bounding box center [348, 14] width 30 height 10
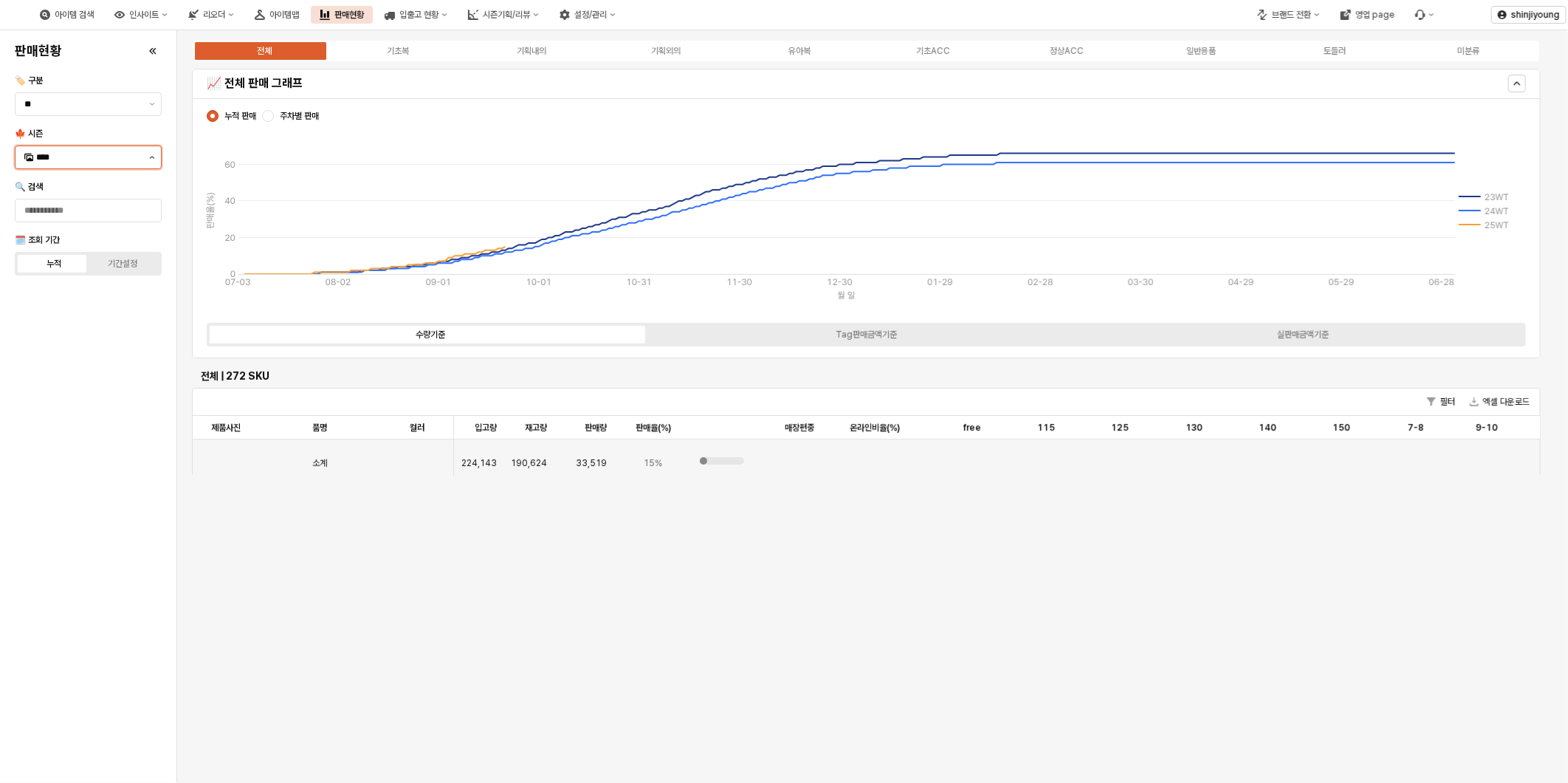
click at [146, 158] on button "제안 사항 표시" at bounding box center [152, 157] width 18 height 22
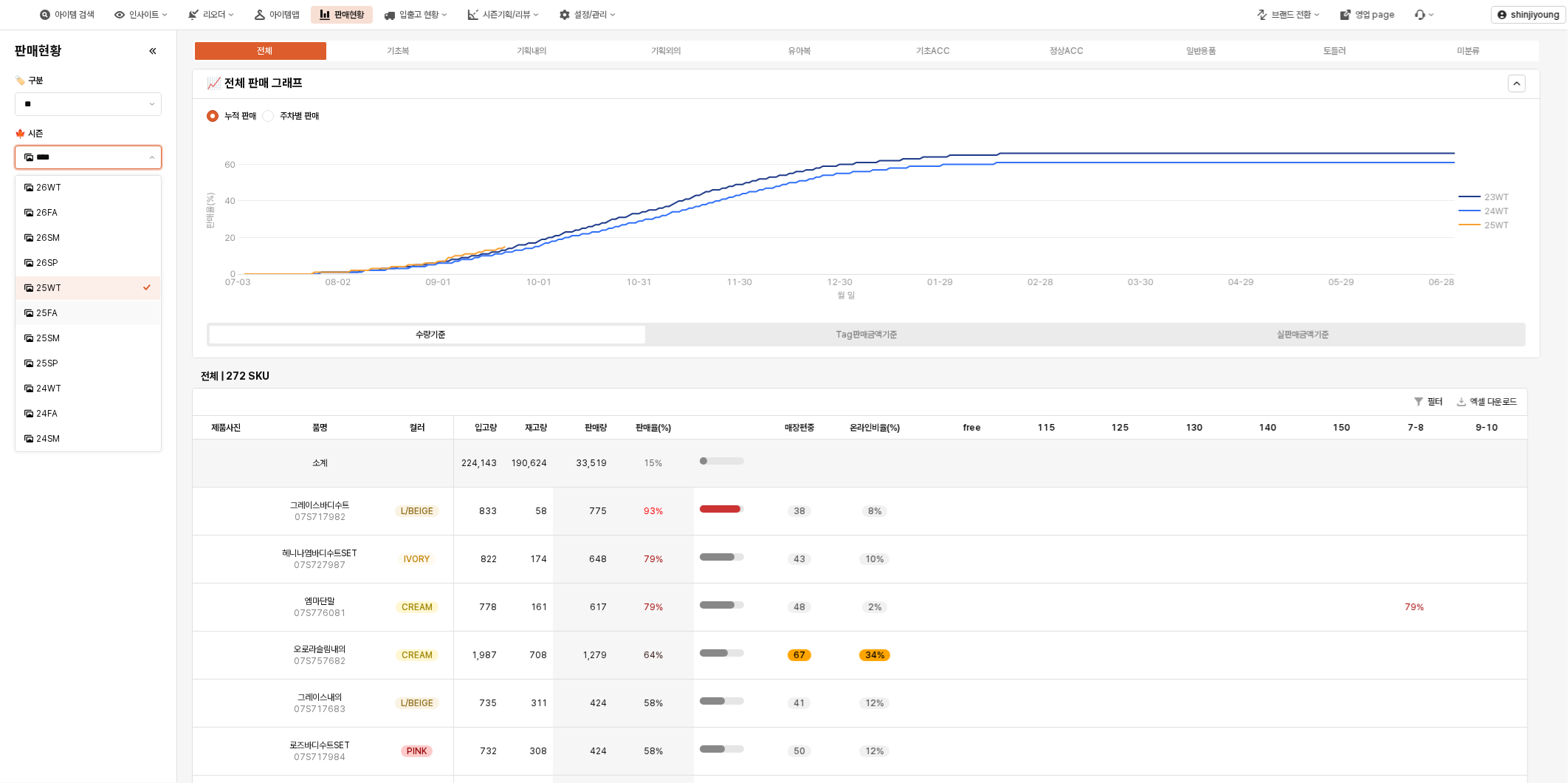
click at [72, 314] on div "25FA" at bounding box center [89, 312] width 106 height 12
type input "****"
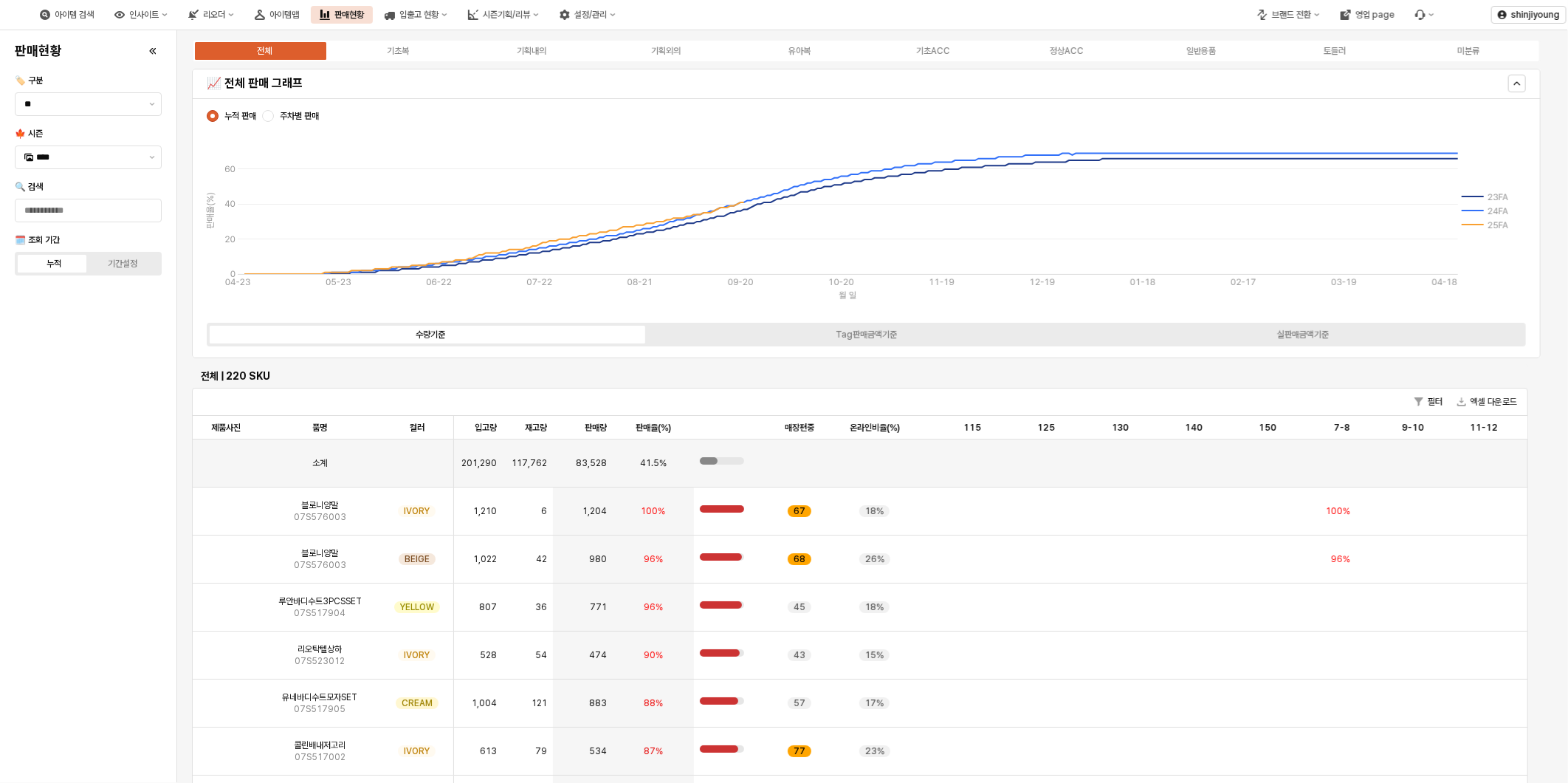
click at [0, 585] on html "Skip to main content 아이템 검색 인사이트 리오더 아이템맵 판매현황 입출고 현황 시즌기획/리뷰 설정/관리 브랜드 전환 영업 p…" at bounding box center [784, 392] width 1568 height 783
click at [395, 48] on div "기초복" at bounding box center [398, 50] width 22 height 10
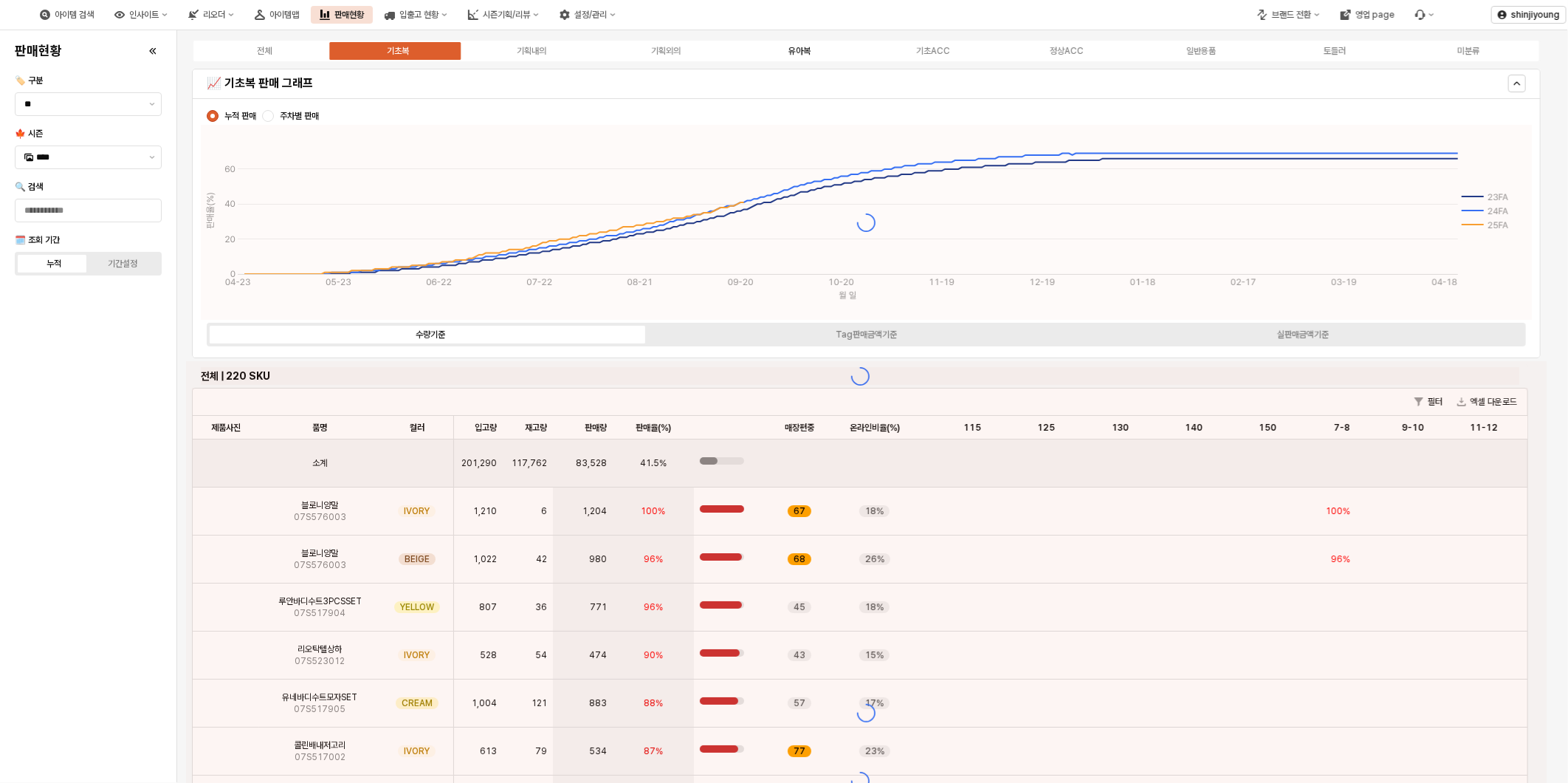
click at [802, 50] on div "유아복" at bounding box center [799, 50] width 22 height 10
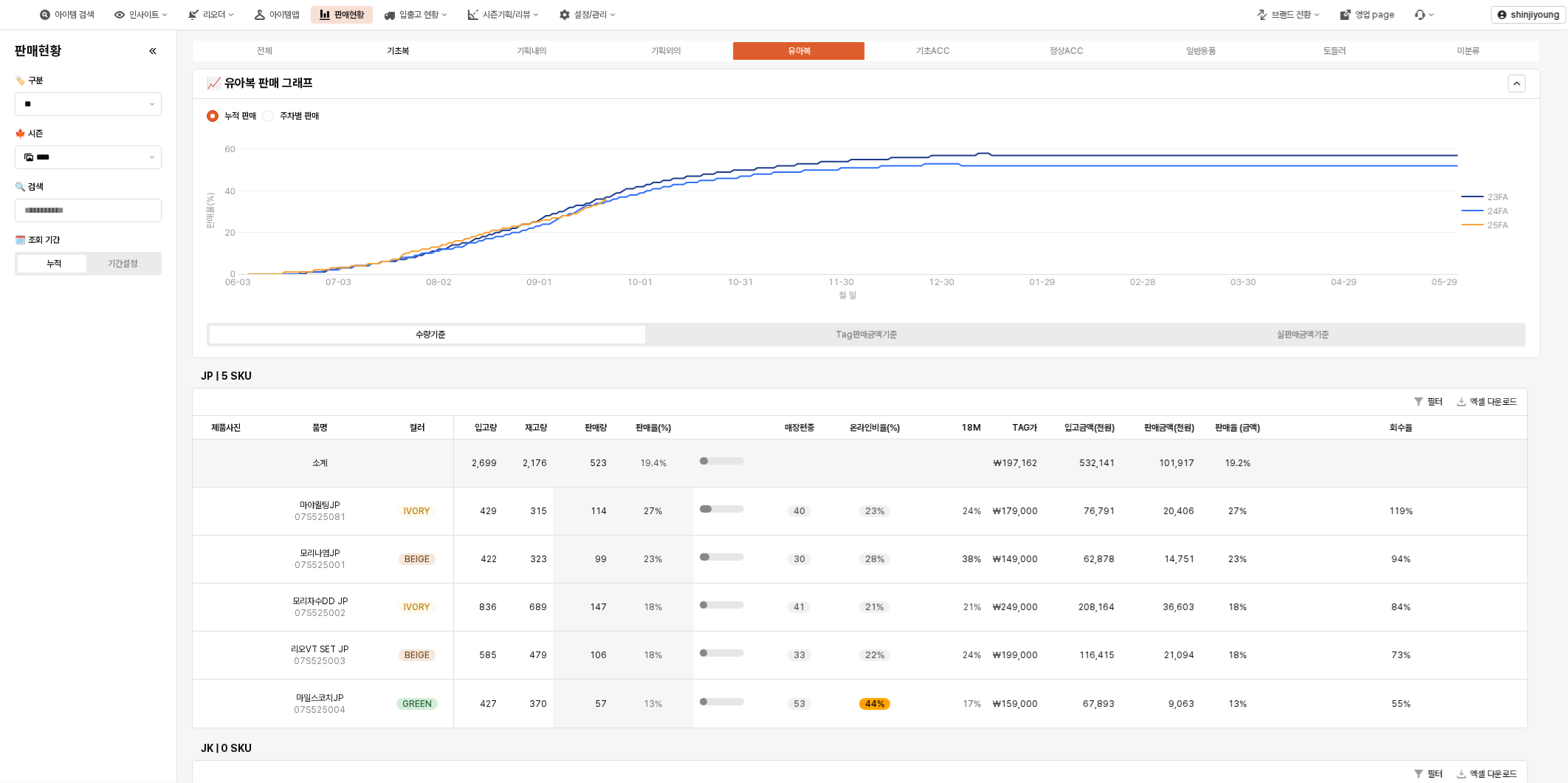
click at [399, 48] on div "기초복" at bounding box center [398, 50] width 22 height 10
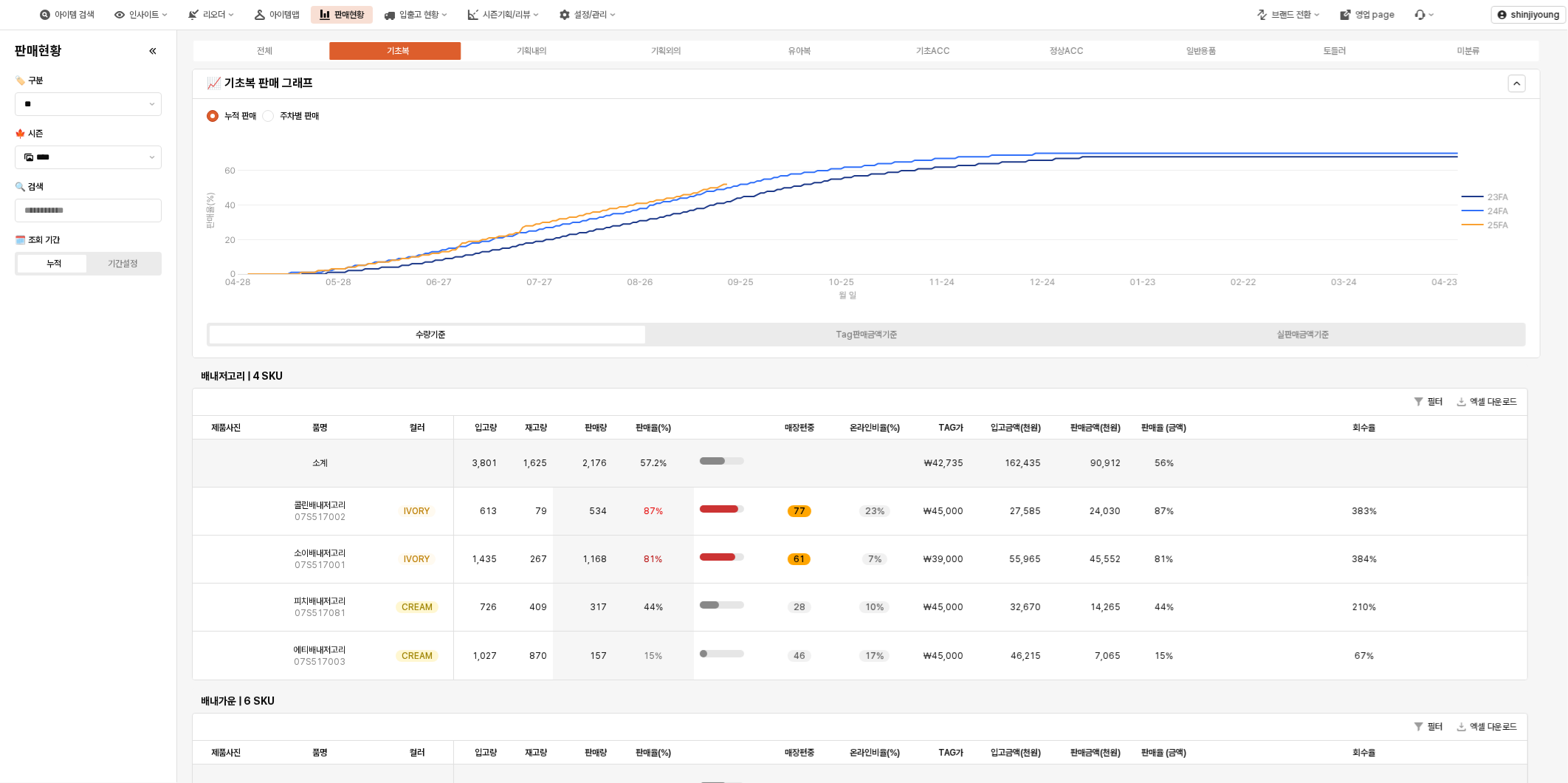
click at [537, 42] on div "전체 기초복 기획내의 기획외의 유아복 기초ACC 정상ACC 일반용품 토들러 미분류" at bounding box center [865, 50] width 1348 height 23
click at [530, 50] on div "기획내의" at bounding box center [531, 50] width 30 height 10
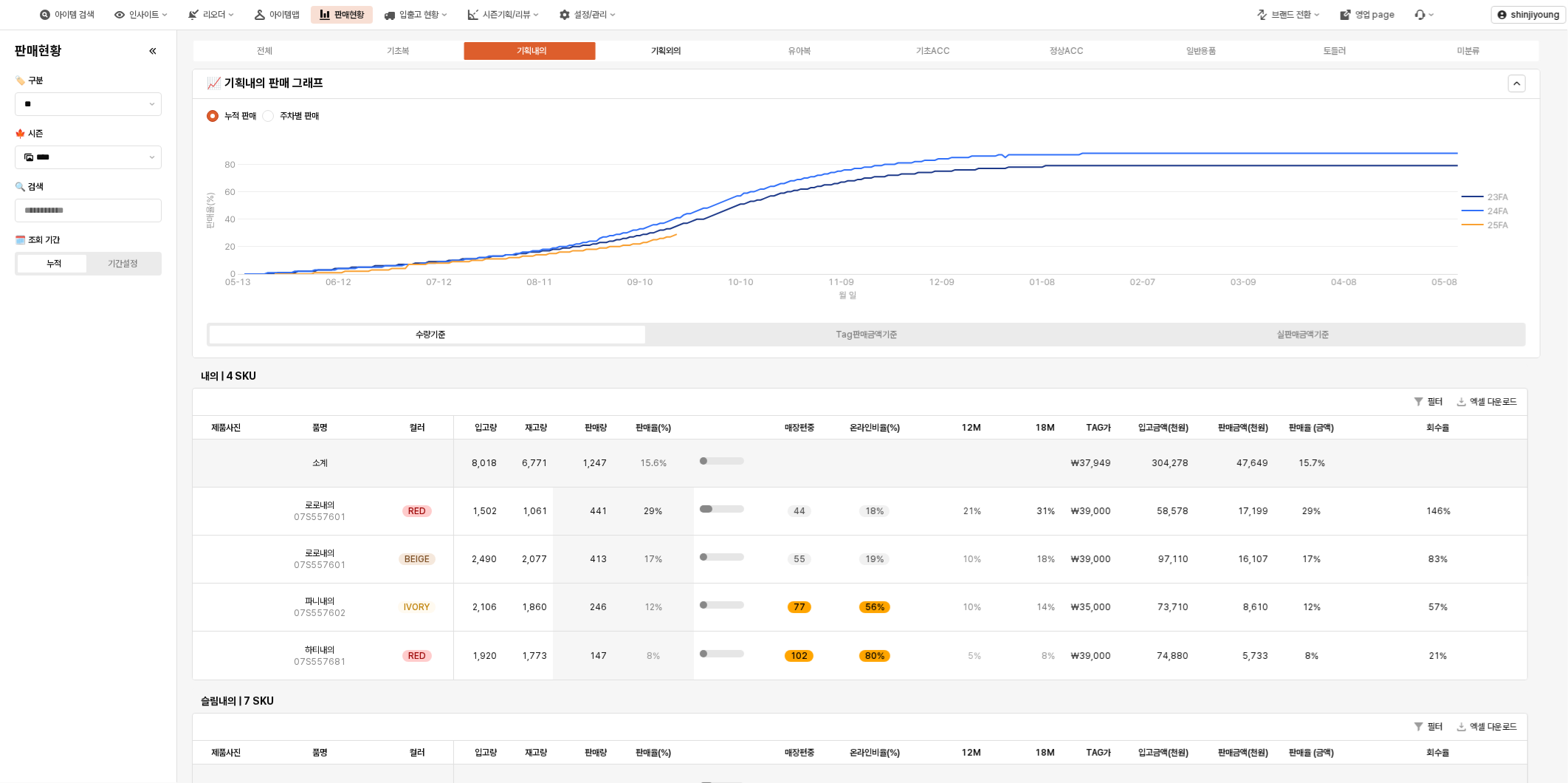
click at [665, 46] on div "기획외의" at bounding box center [666, 50] width 30 height 10
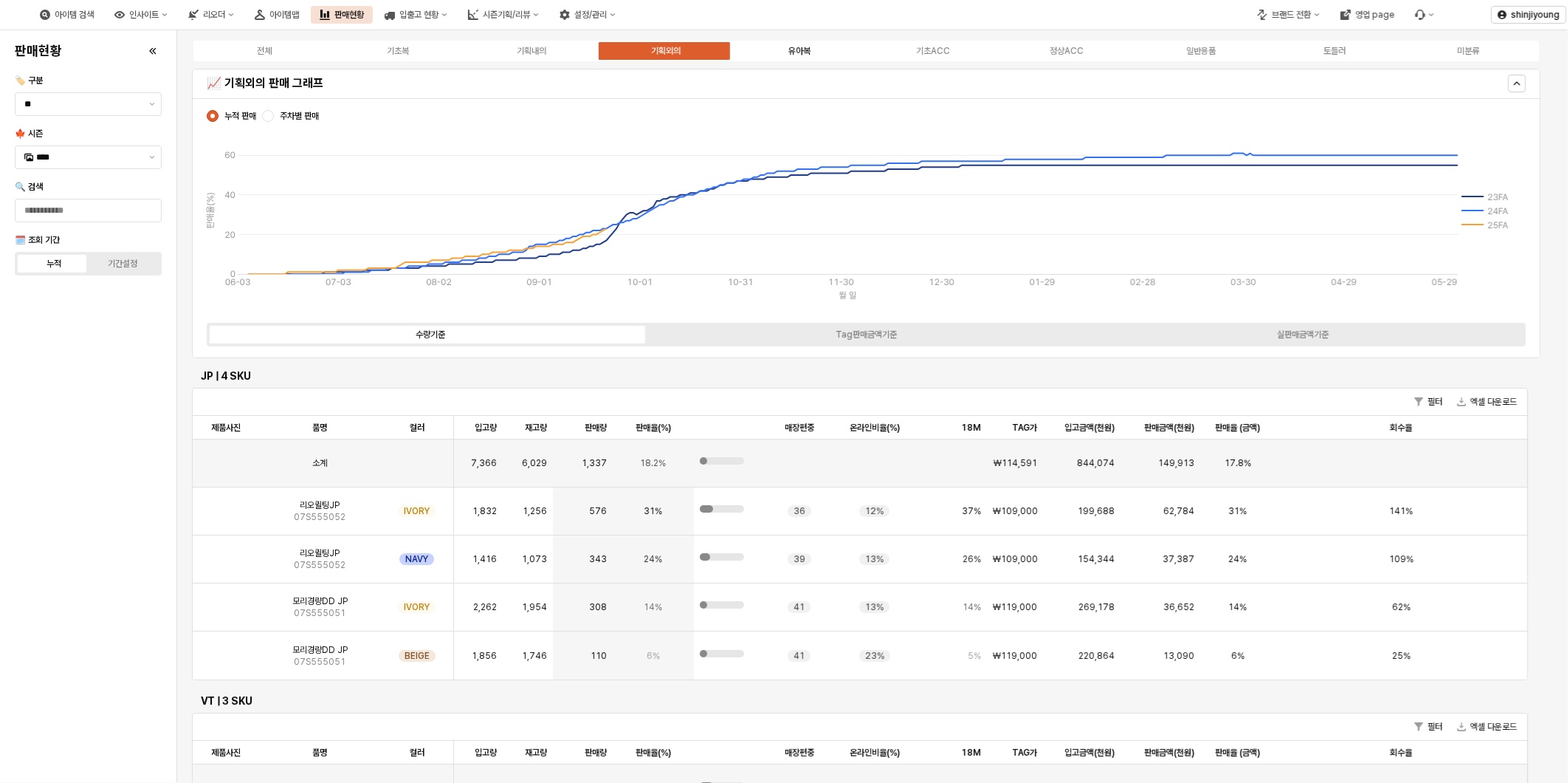
click at [797, 53] on div "유아복" at bounding box center [799, 50] width 22 height 10
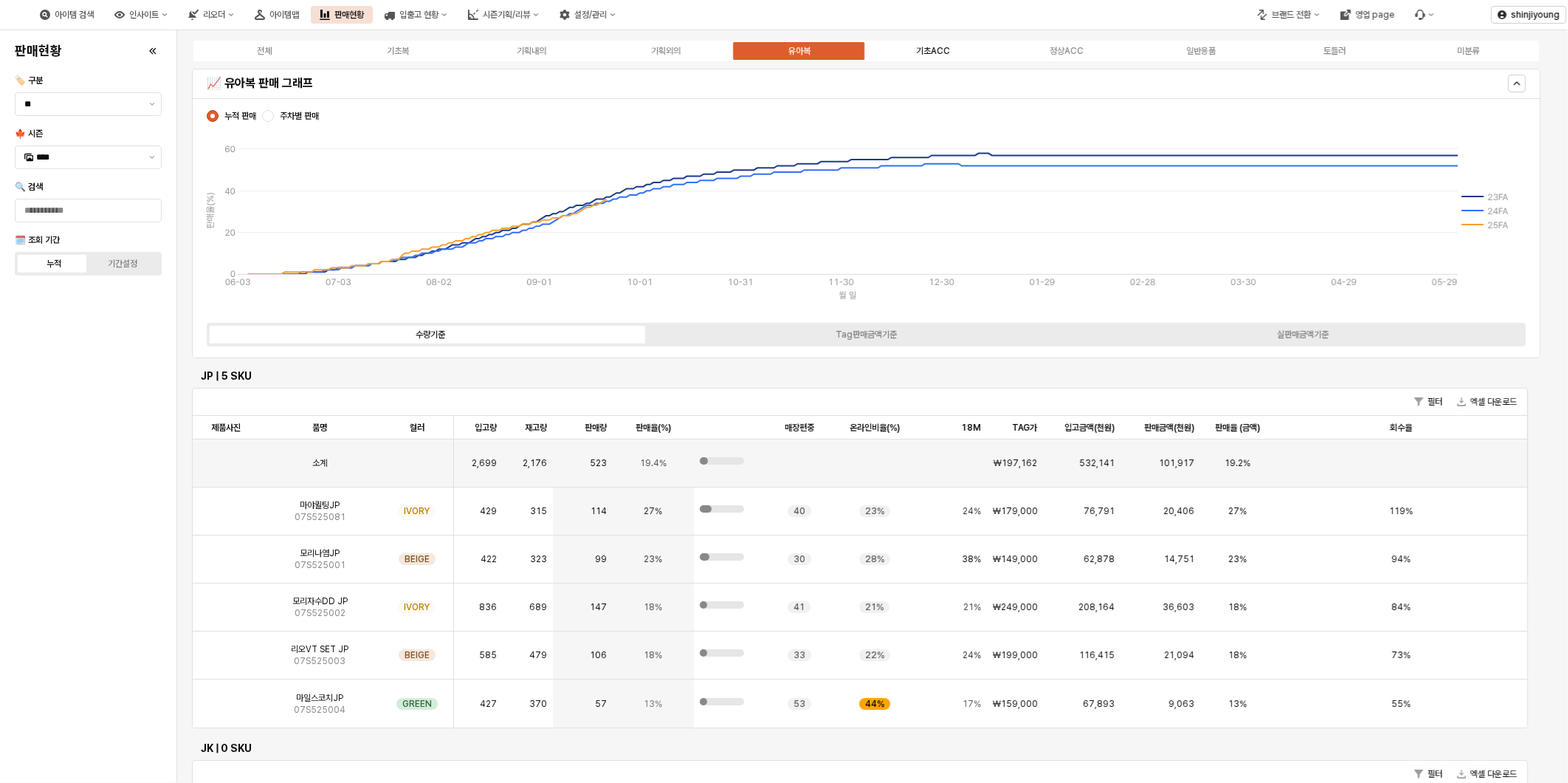
click at [925, 48] on div "기초ACC" at bounding box center [933, 50] width 34 height 10
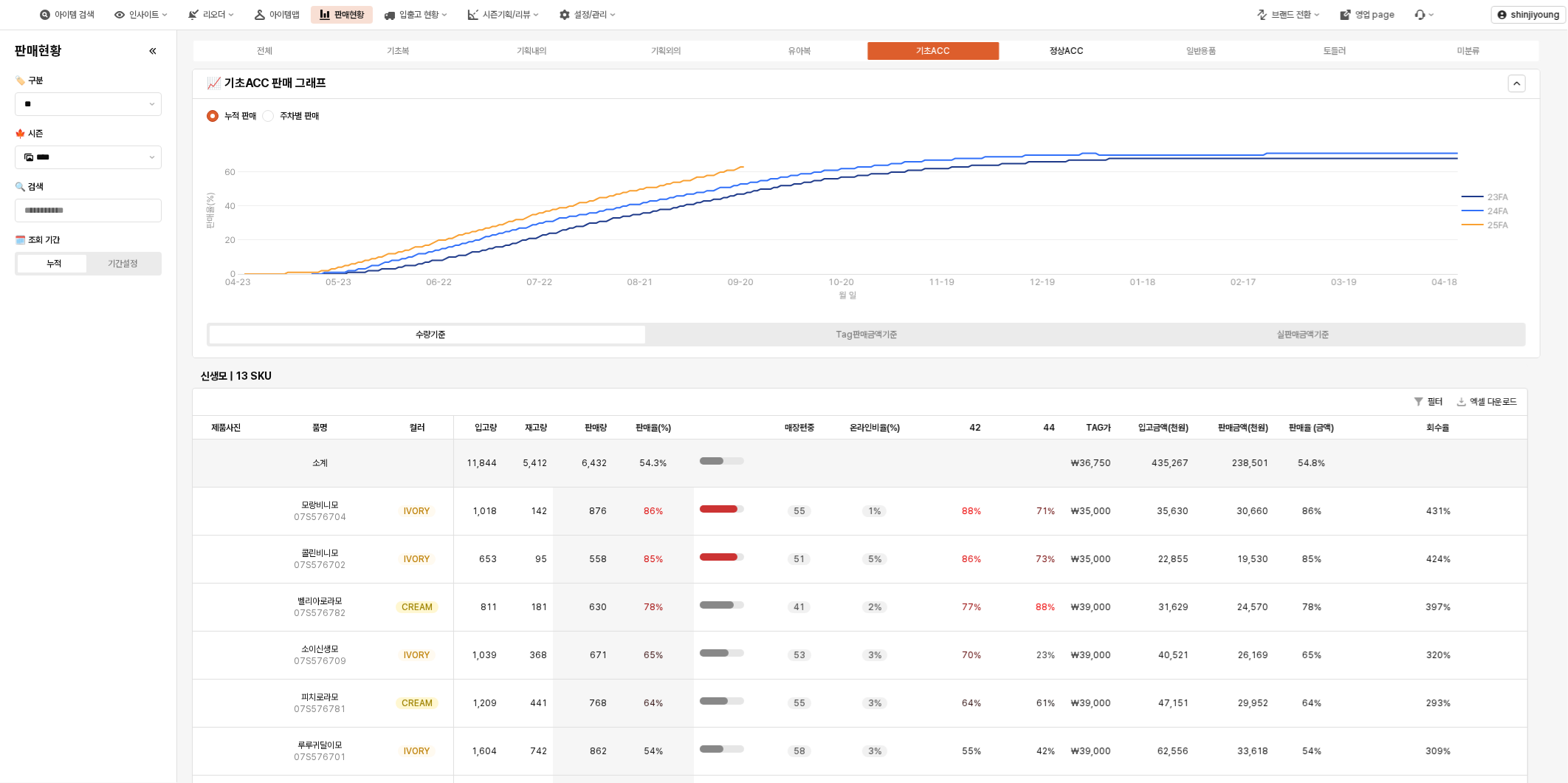
click at [1071, 52] on div "정상ACC" at bounding box center [1067, 50] width 34 height 10
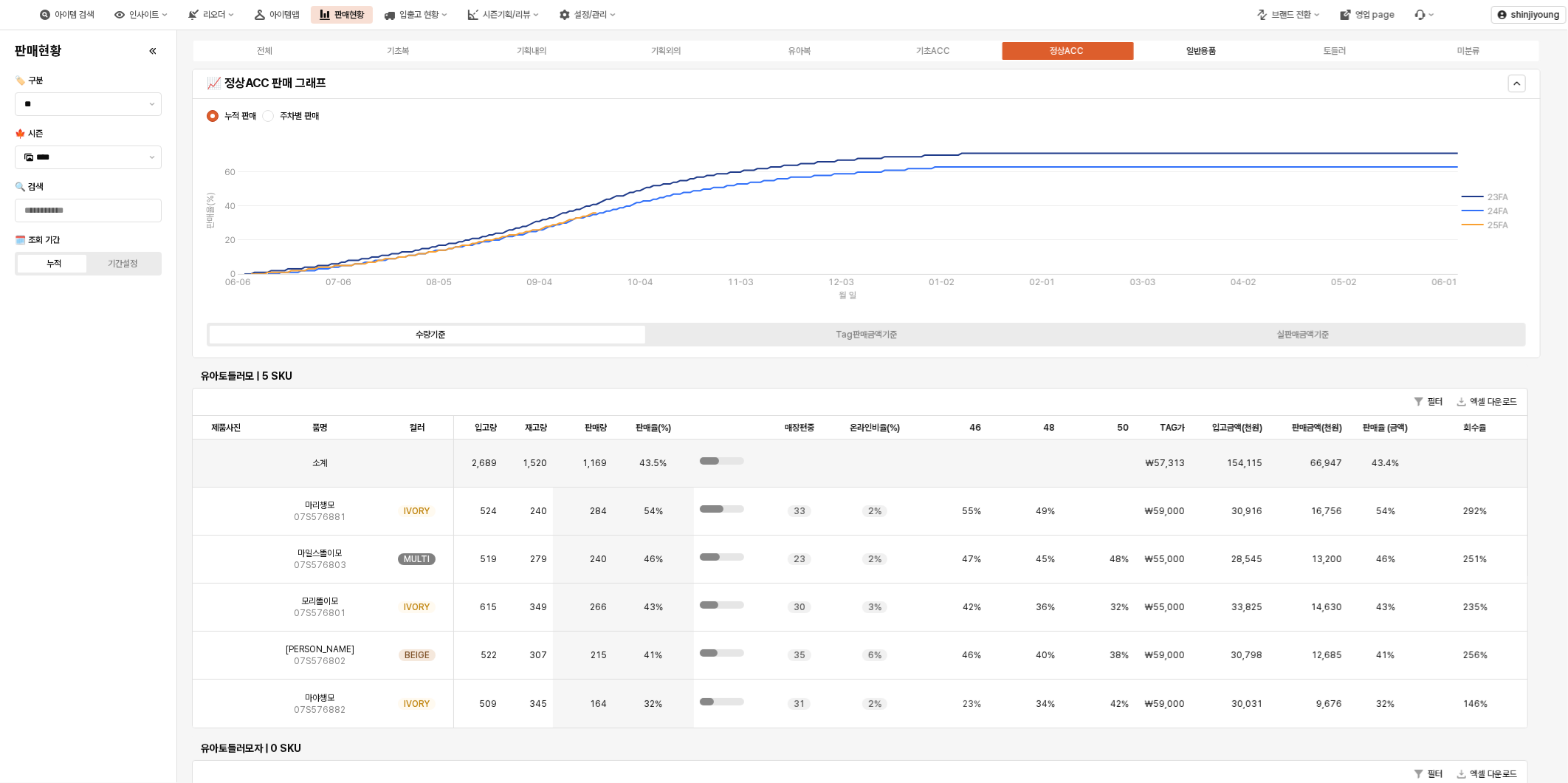
click at [1196, 48] on div "일반용품" at bounding box center [1200, 50] width 30 height 10
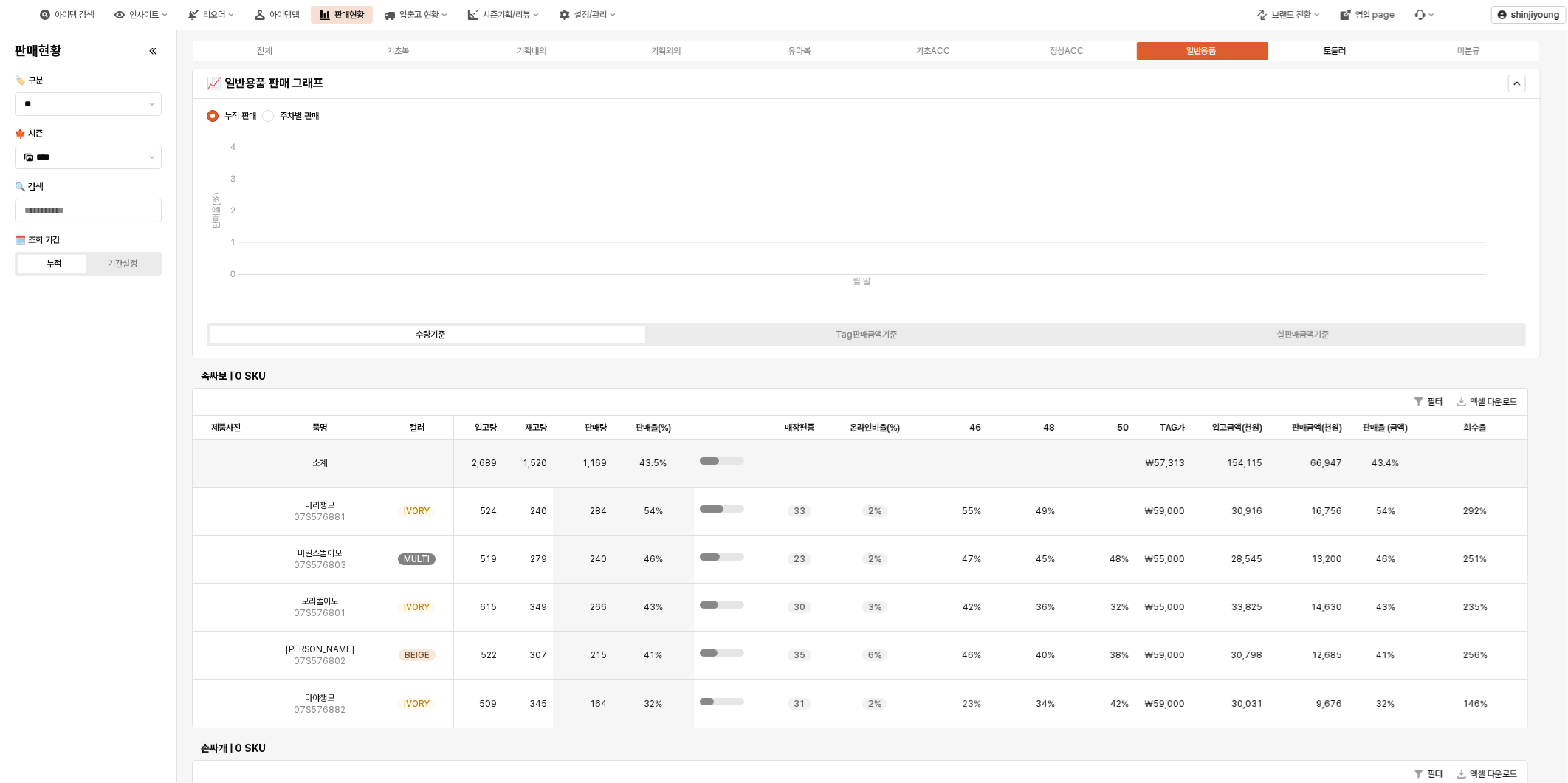
click at [1333, 46] on div "토들러" at bounding box center [1334, 50] width 22 height 10
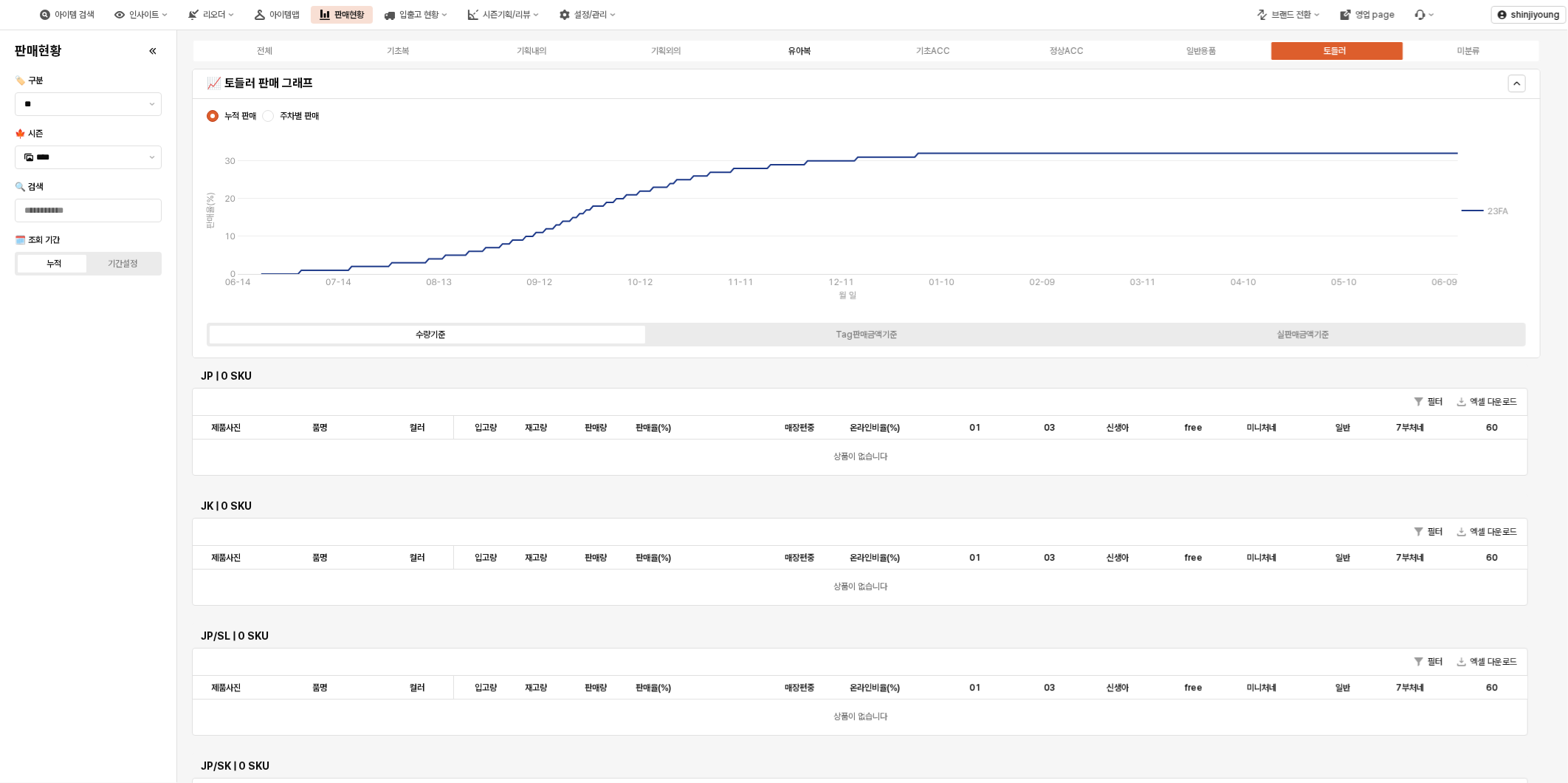
click at [788, 47] on div "유아복" at bounding box center [799, 50] width 22 height 10
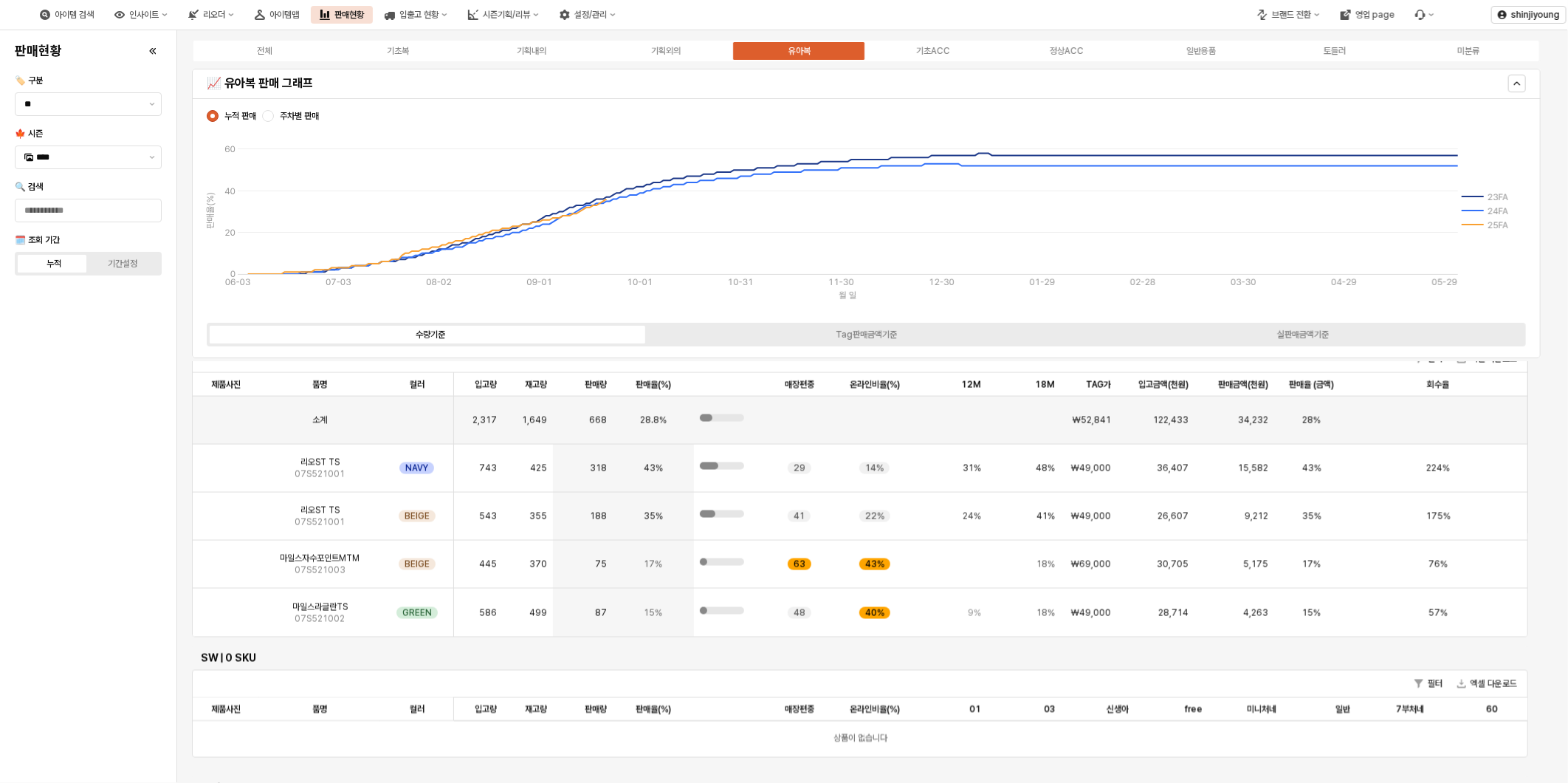
scroll to position [1559, 0]
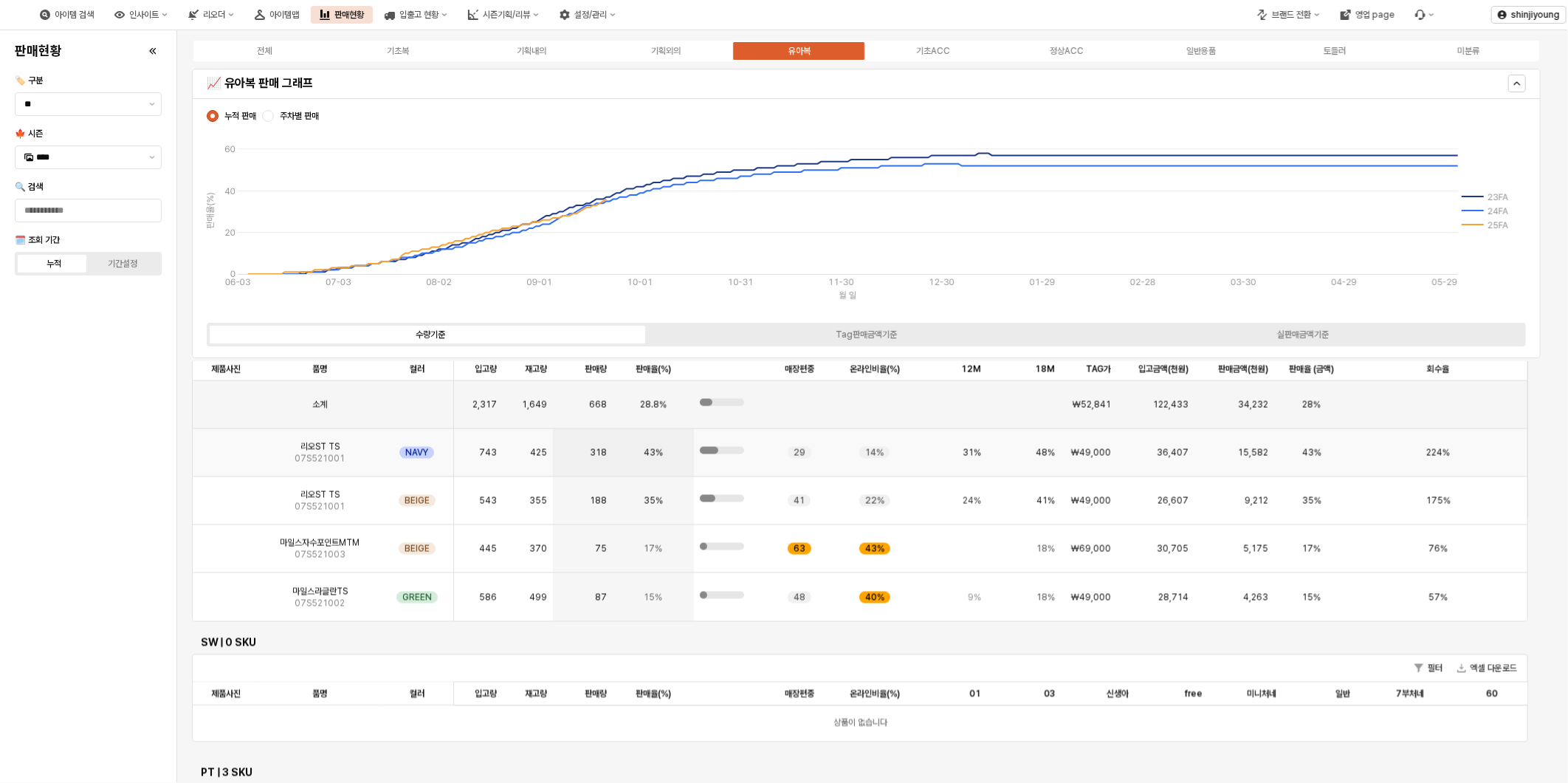
click at [318, 454] on span "07S521001" at bounding box center [319, 458] width 50 height 12
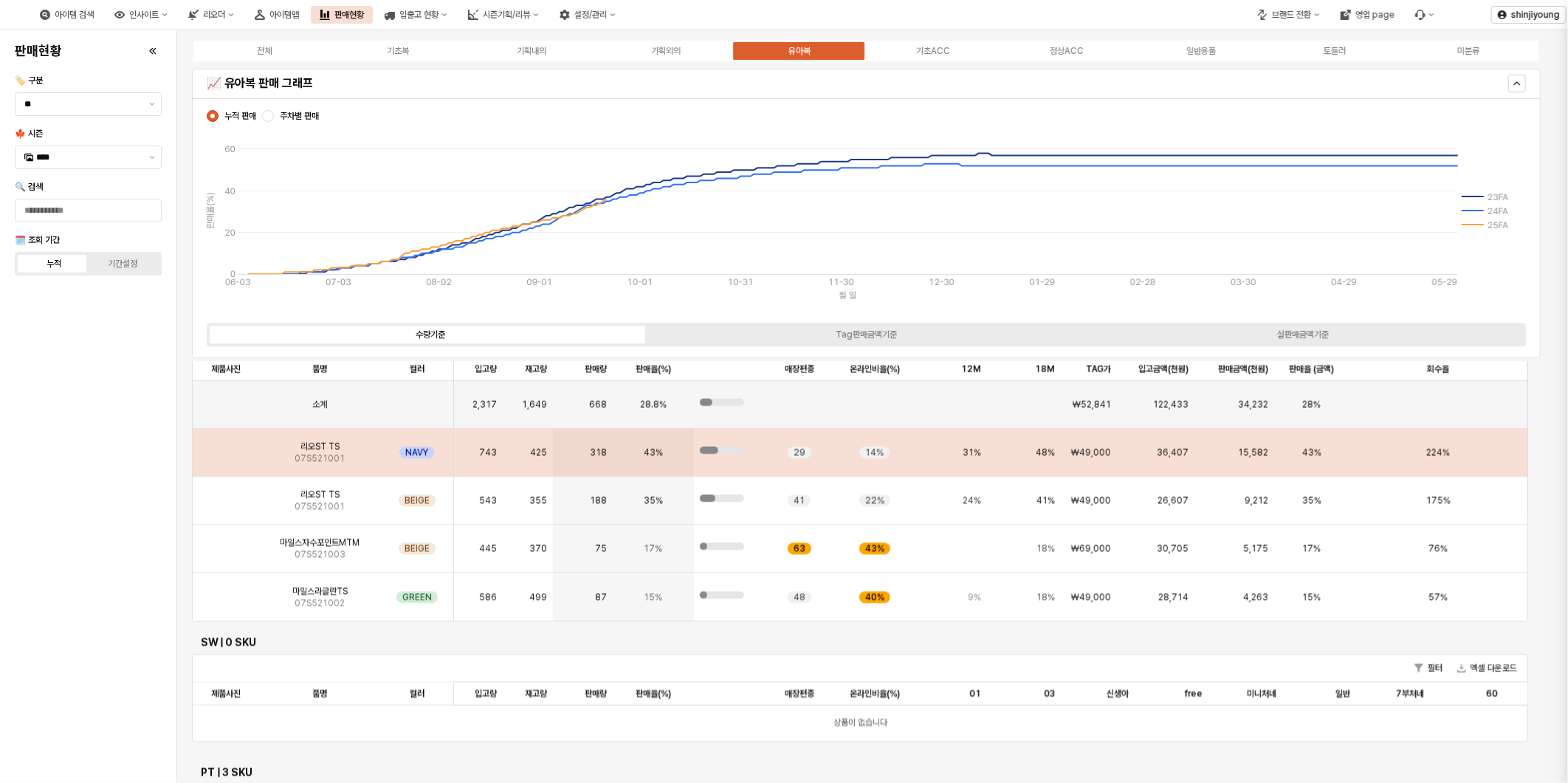
click at [233, 456] on div at bounding box center [784, 392] width 1568 height 783
click at [226, 446] on img "App Frame" at bounding box center [226, 446] width 0 height 0
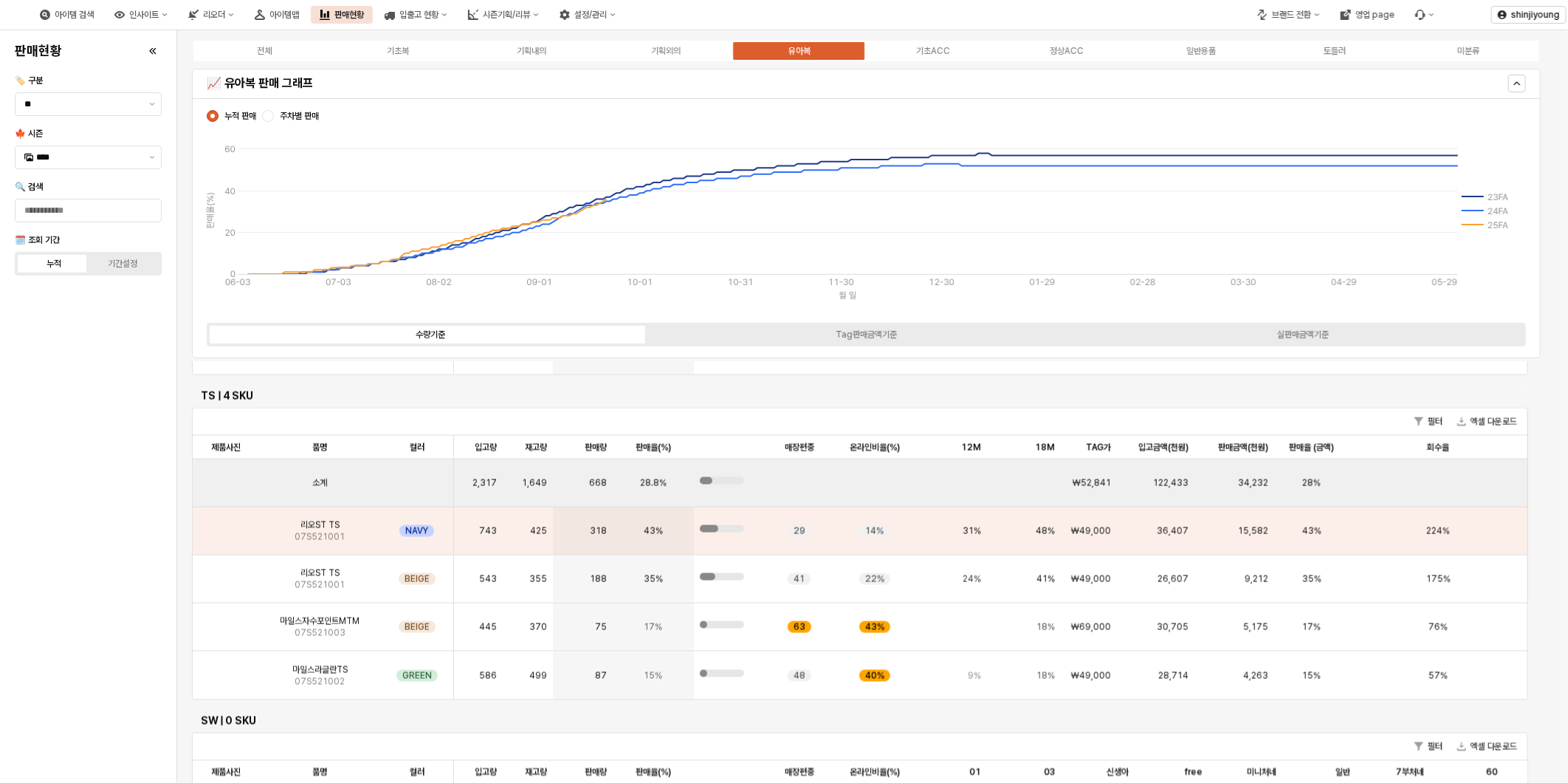
scroll to position [1477, 0]
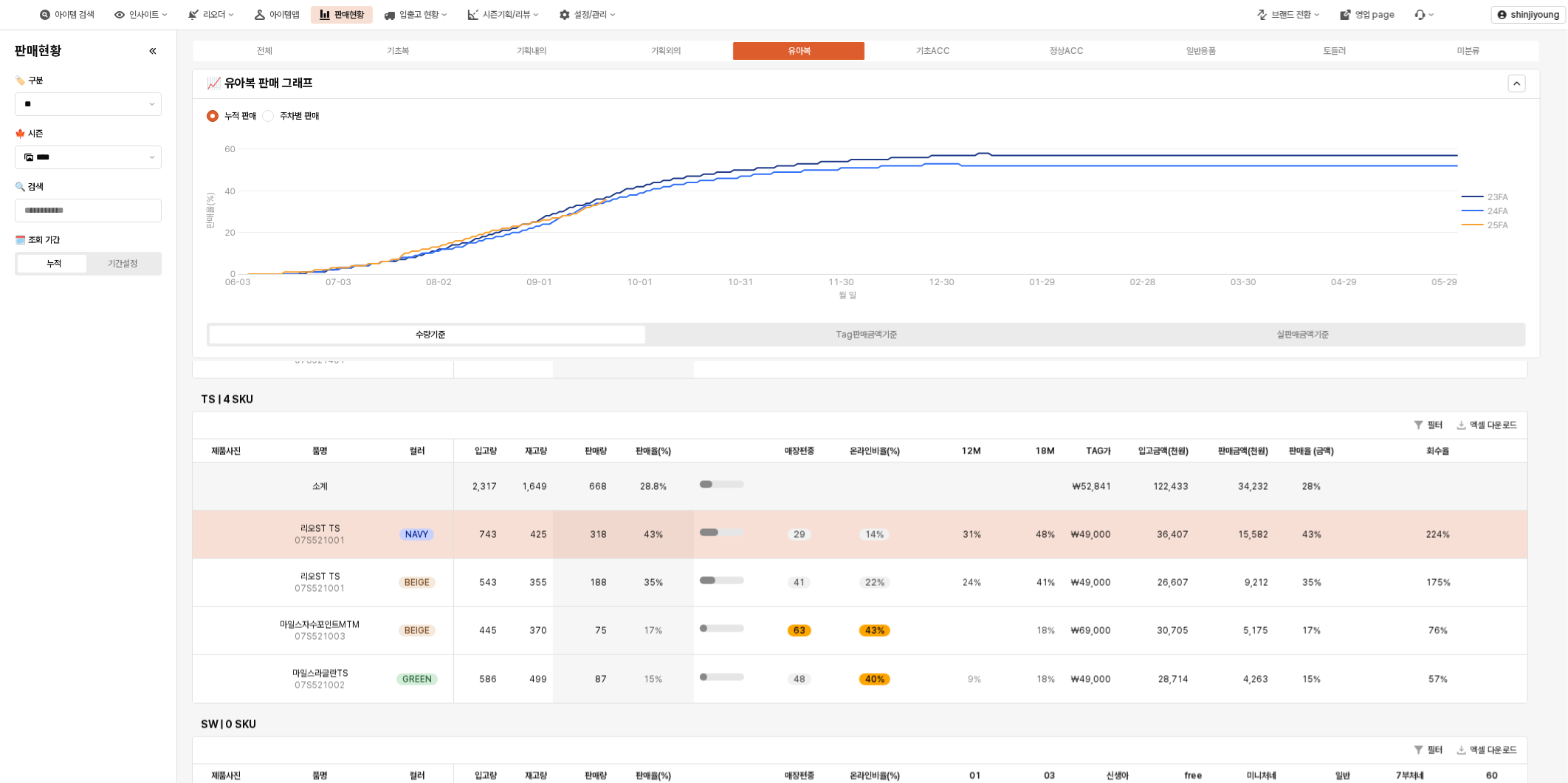
click at [226, 528] on img "App Frame" at bounding box center [226, 528] width 0 height 0
click at [391, 532] on div "NAVY" at bounding box center [417, 535] width 74 height 48
click at [322, 541] on span "07S521001" at bounding box center [319, 540] width 50 height 12
click at [323, 539] on span "07S521001" at bounding box center [319, 540] width 50 height 12
drag, startPoint x: 320, startPoint y: 537, endPoint x: 305, endPoint y: 535, distance: 15.1
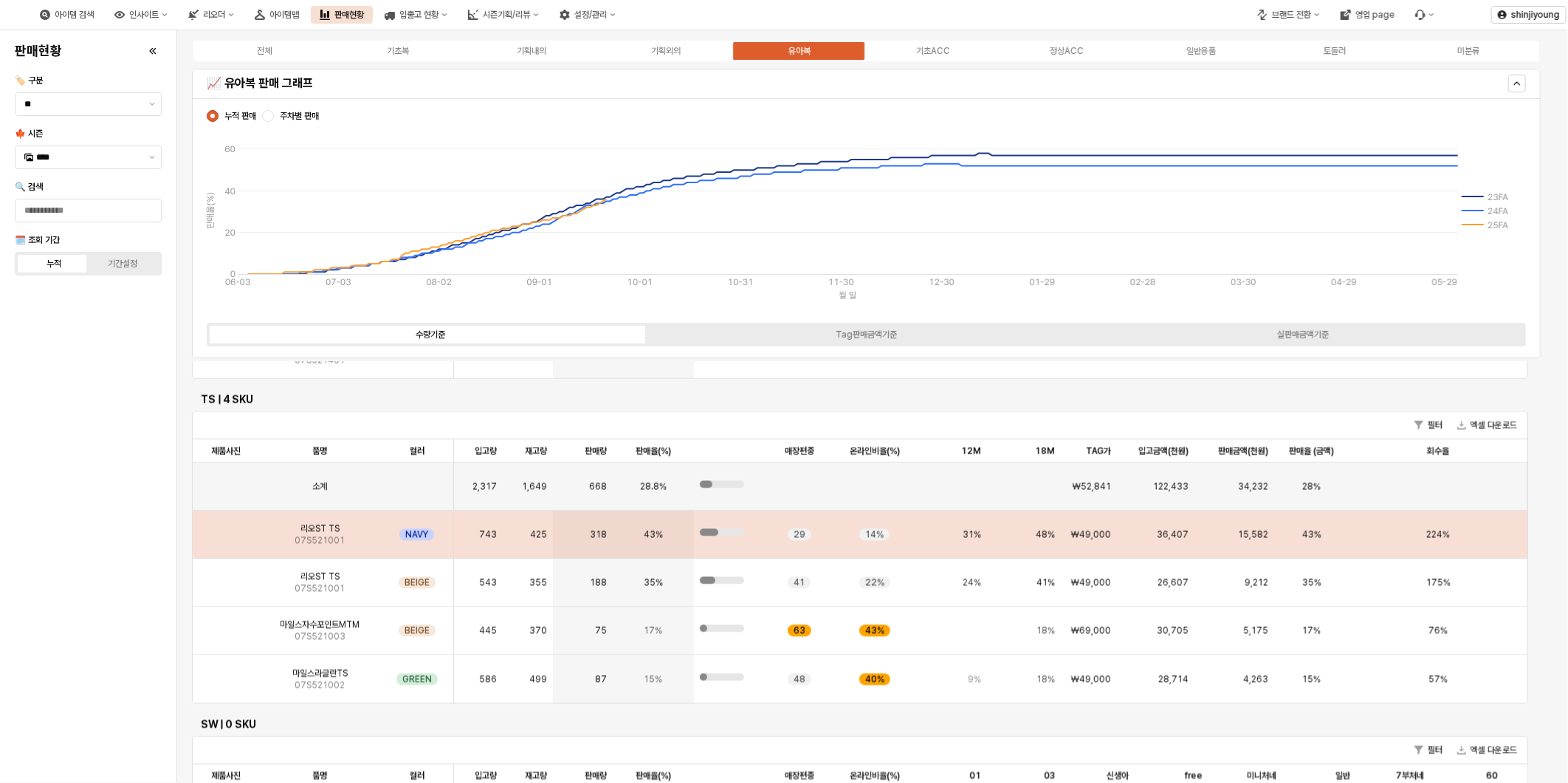
click at [305, 535] on span "07S521001" at bounding box center [319, 540] width 50 height 12
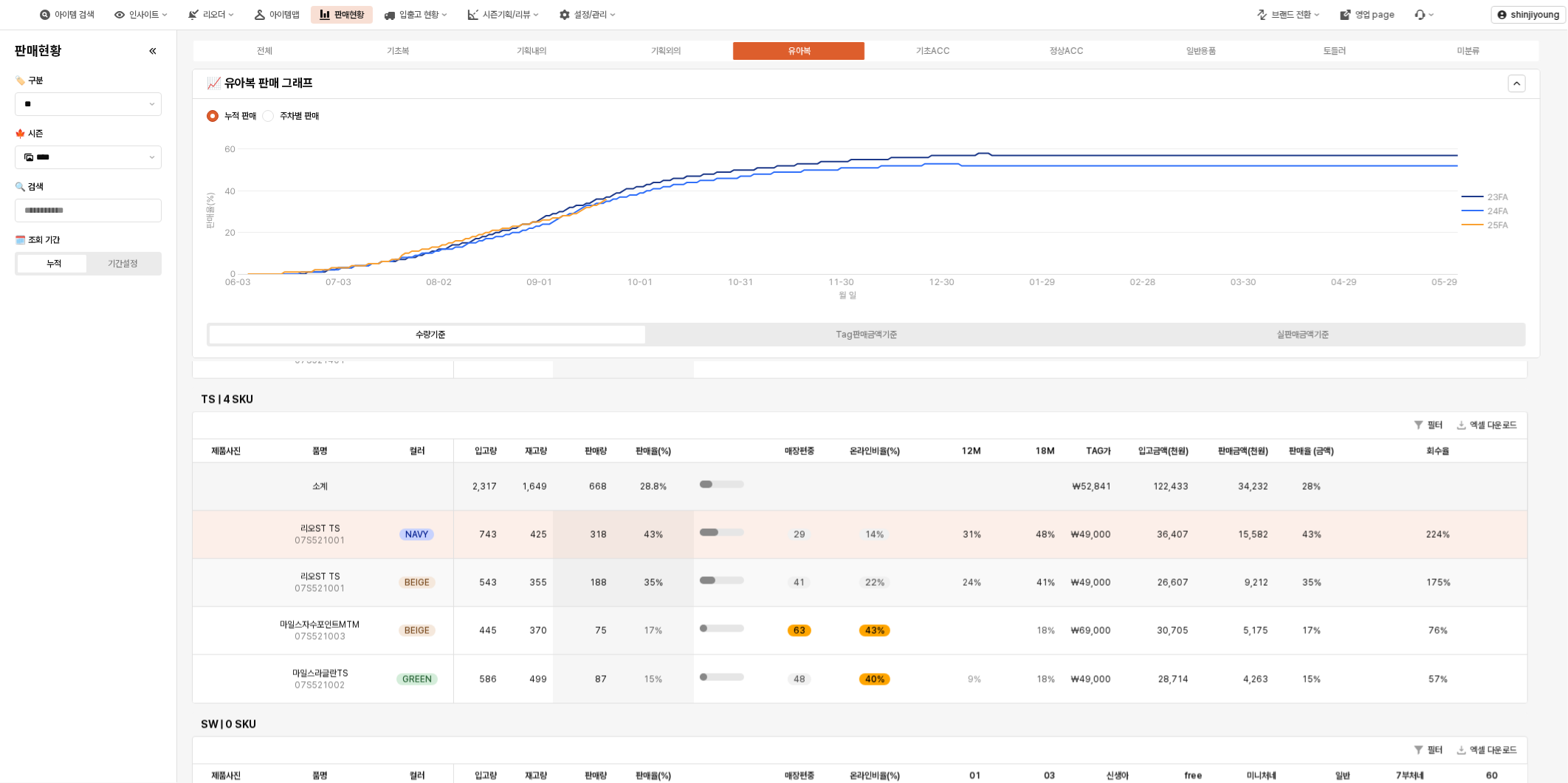
click at [304, 582] on span "07S521001" at bounding box center [319, 588] width 50 height 12
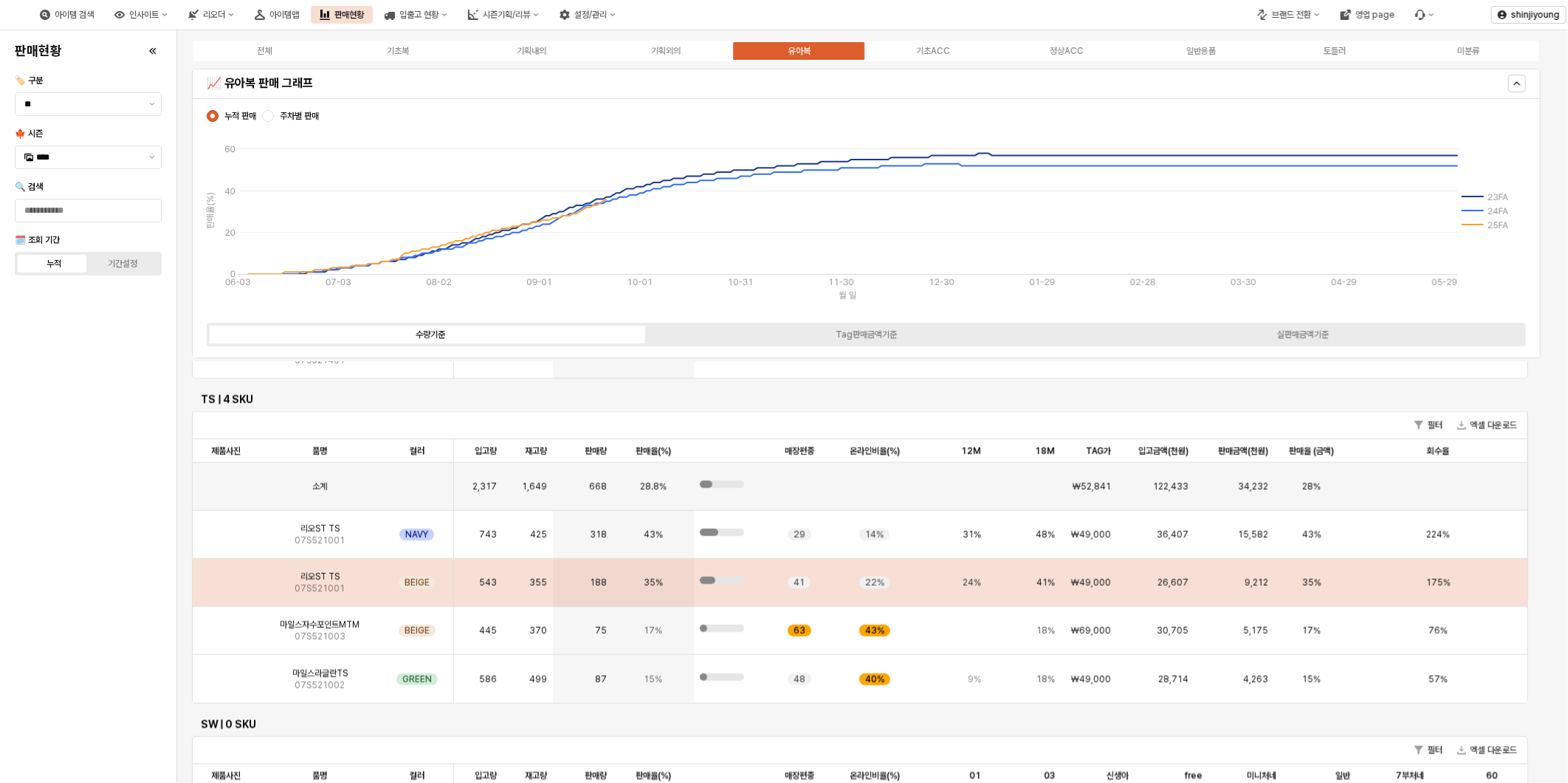
click at [226, 577] on img "App Frame" at bounding box center [226, 577] width 0 height 0
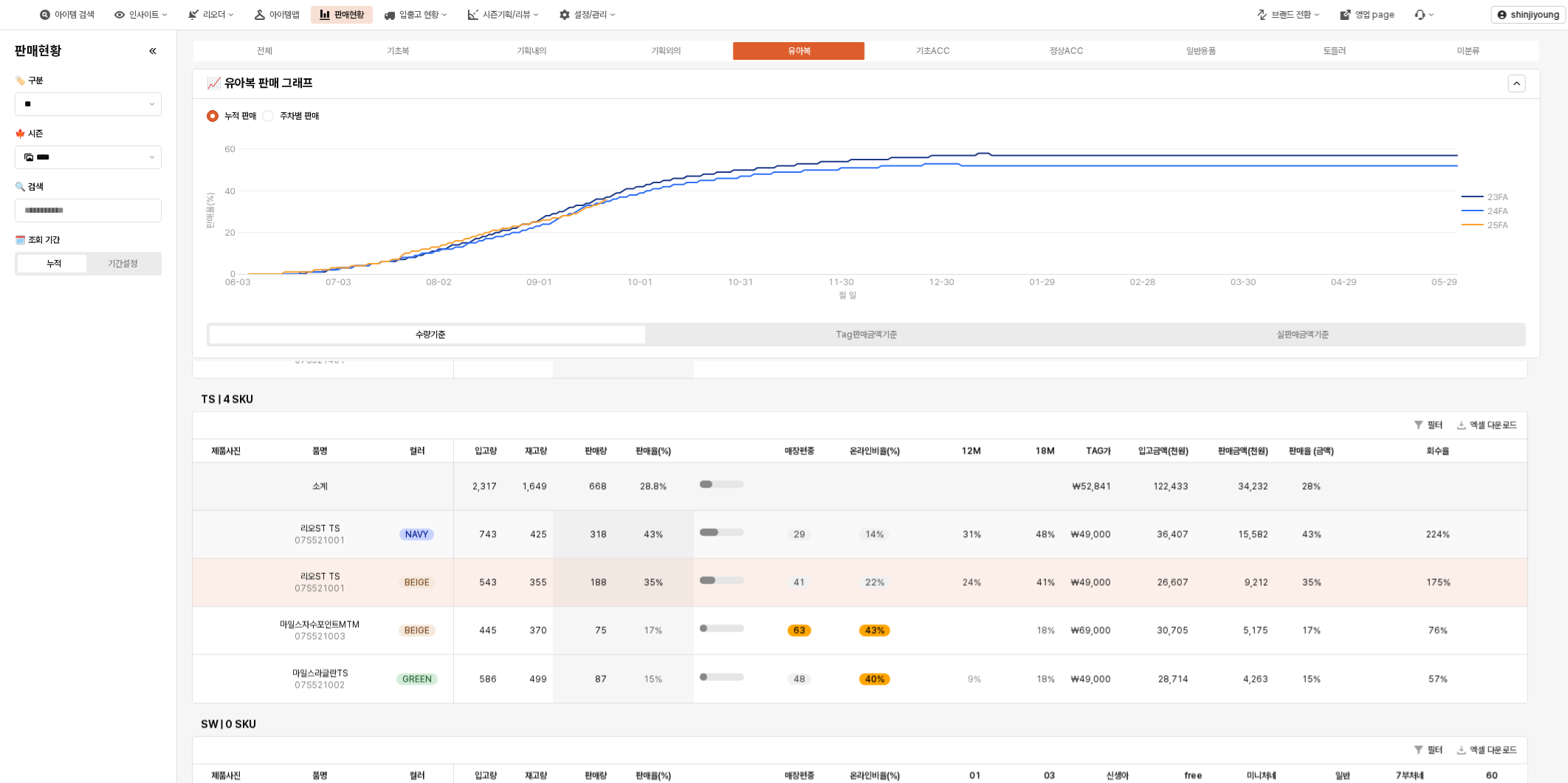
click at [226, 528] on img "App Frame" at bounding box center [226, 528] width 0 height 0
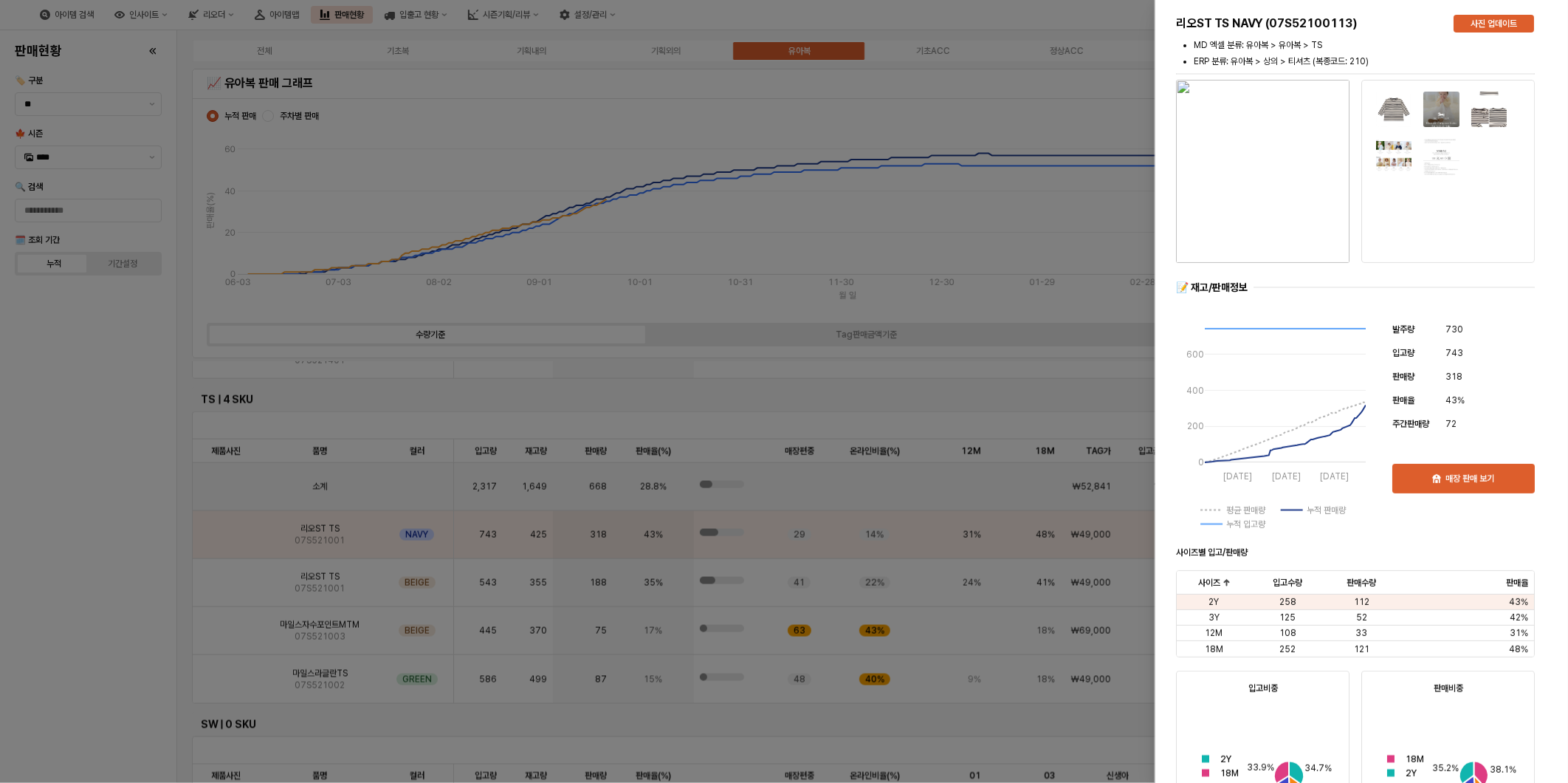
click at [130, 549] on div at bounding box center [784, 392] width 1568 height 783
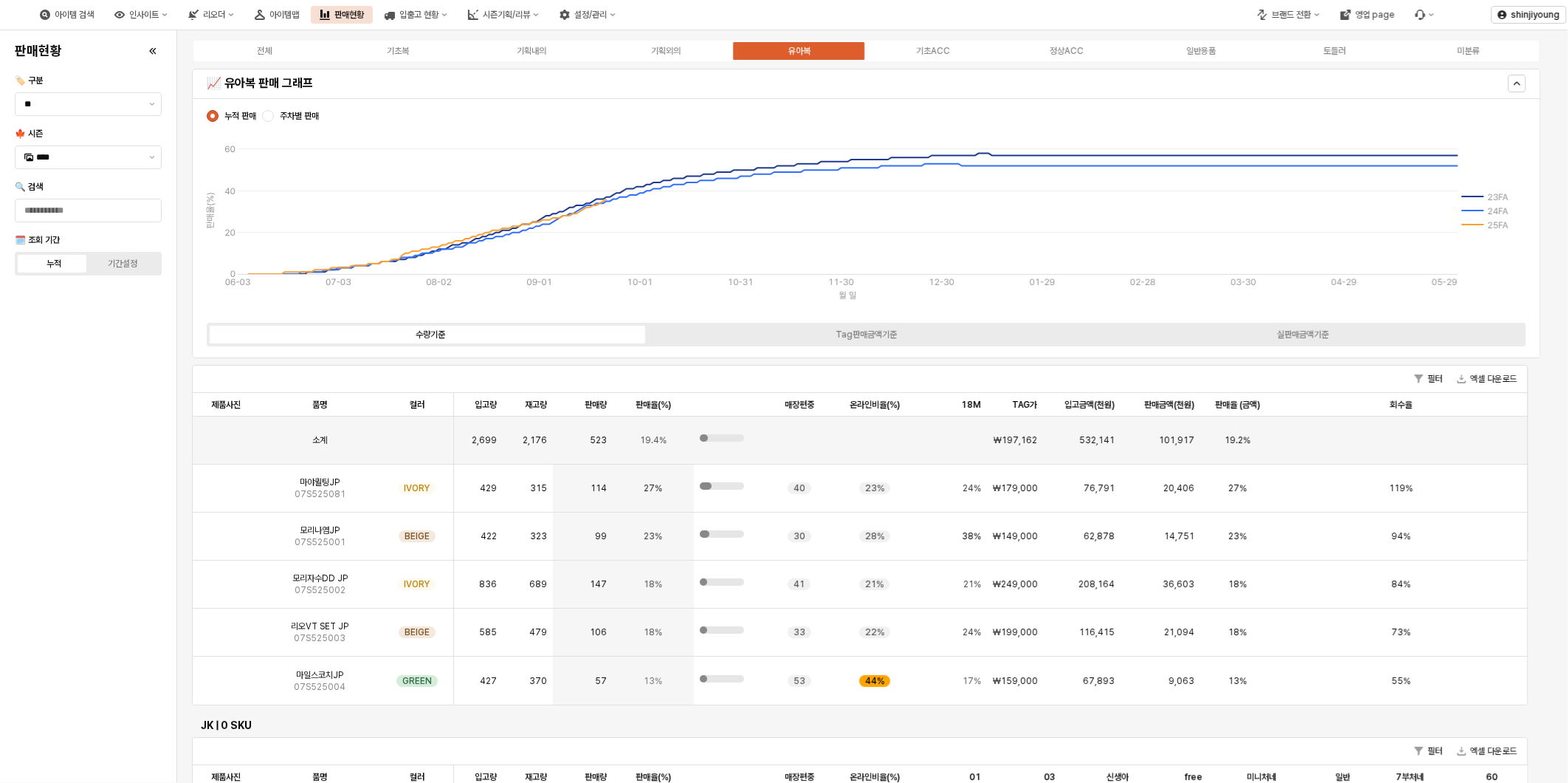
scroll to position [0, 0]
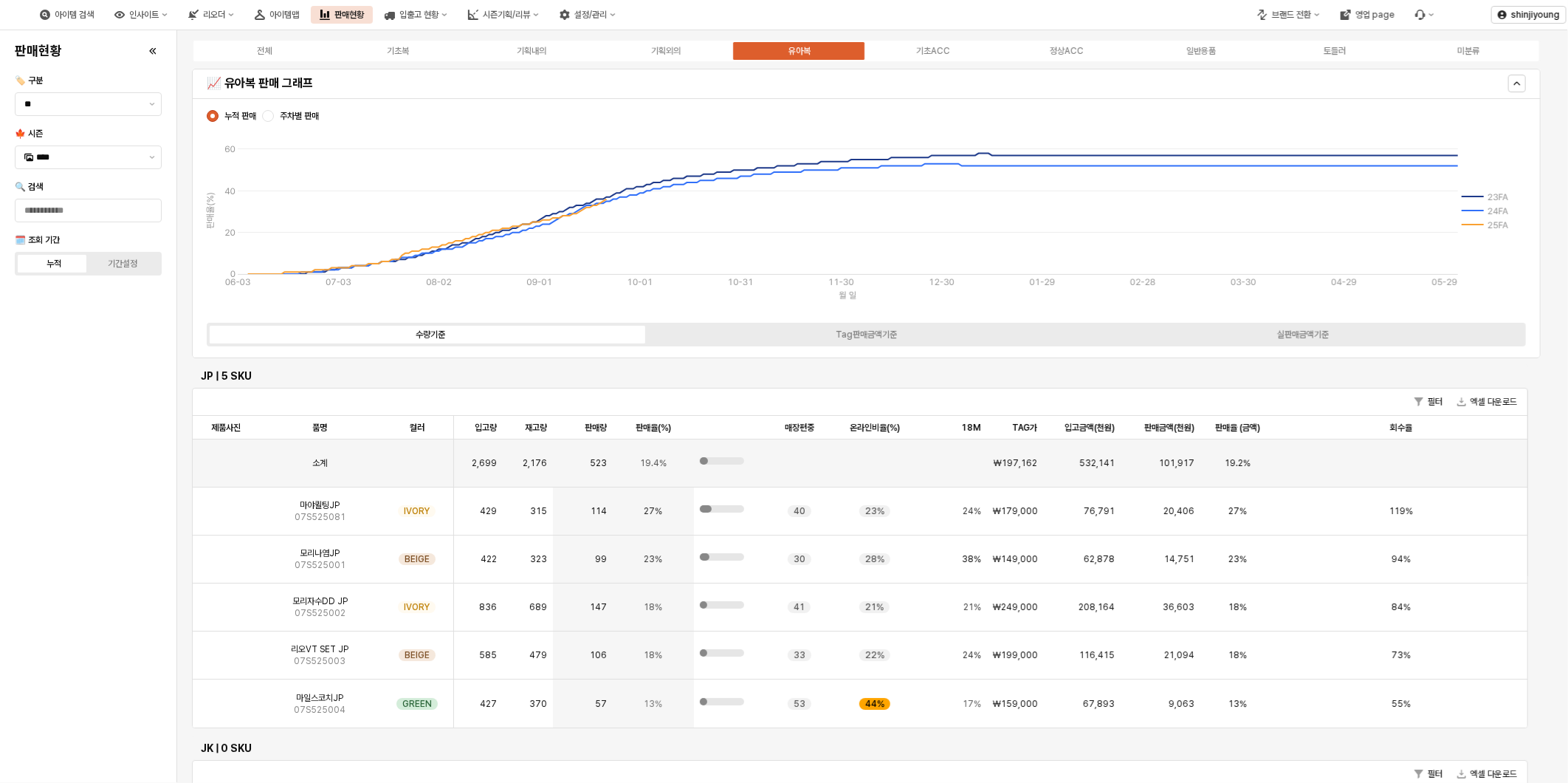
click at [116, 454] on div "판매현황 🏷️ 구분 ** 🍁 시즌 **** 🔍 검색 🗓️ 조회 기간 누적 기간설정" at bounding box center [88, 406] width 158 height 741
click at [111, 482] on div "판매현황 🏷️ 구분 ** 🍁 시즌 **** 🔍 검색 🗓️ 조회 기간 누적 기간설정" at bounding box center [88, 406] width 158 height 741
drag, startPoint x: 99, startPoint y: 518, endPoint x: 127, endPoint y: 400, distance: 121.3
click at [101, 518] on div "판매현황 🏷️ 구분 ** 🍁 시즌 **** 🔍 검색 🗓️ 조회 기간 누적 기간설정" at bounding box center [88, 406] width 158 height 741
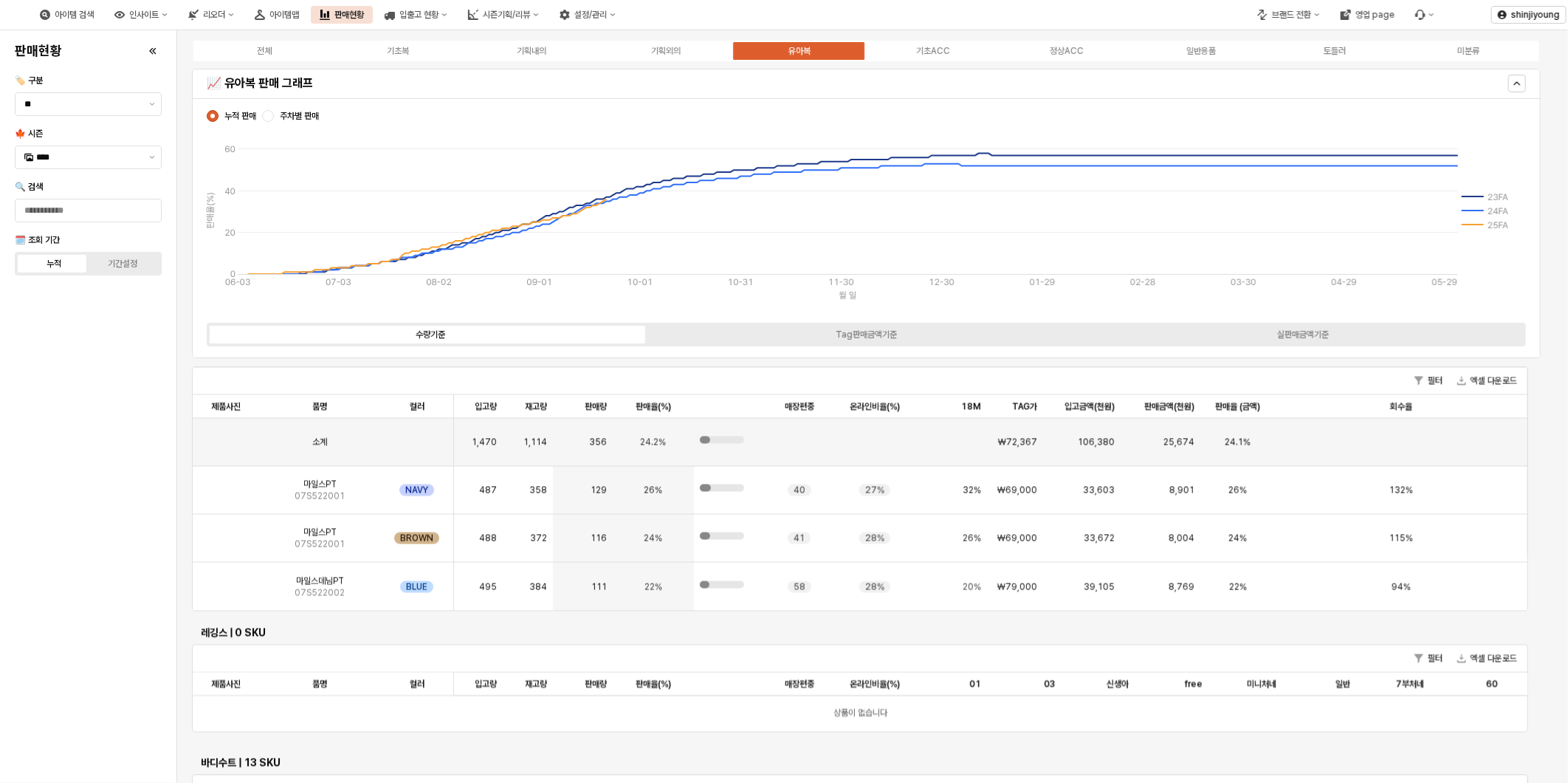
scroll to position [2215, 0]
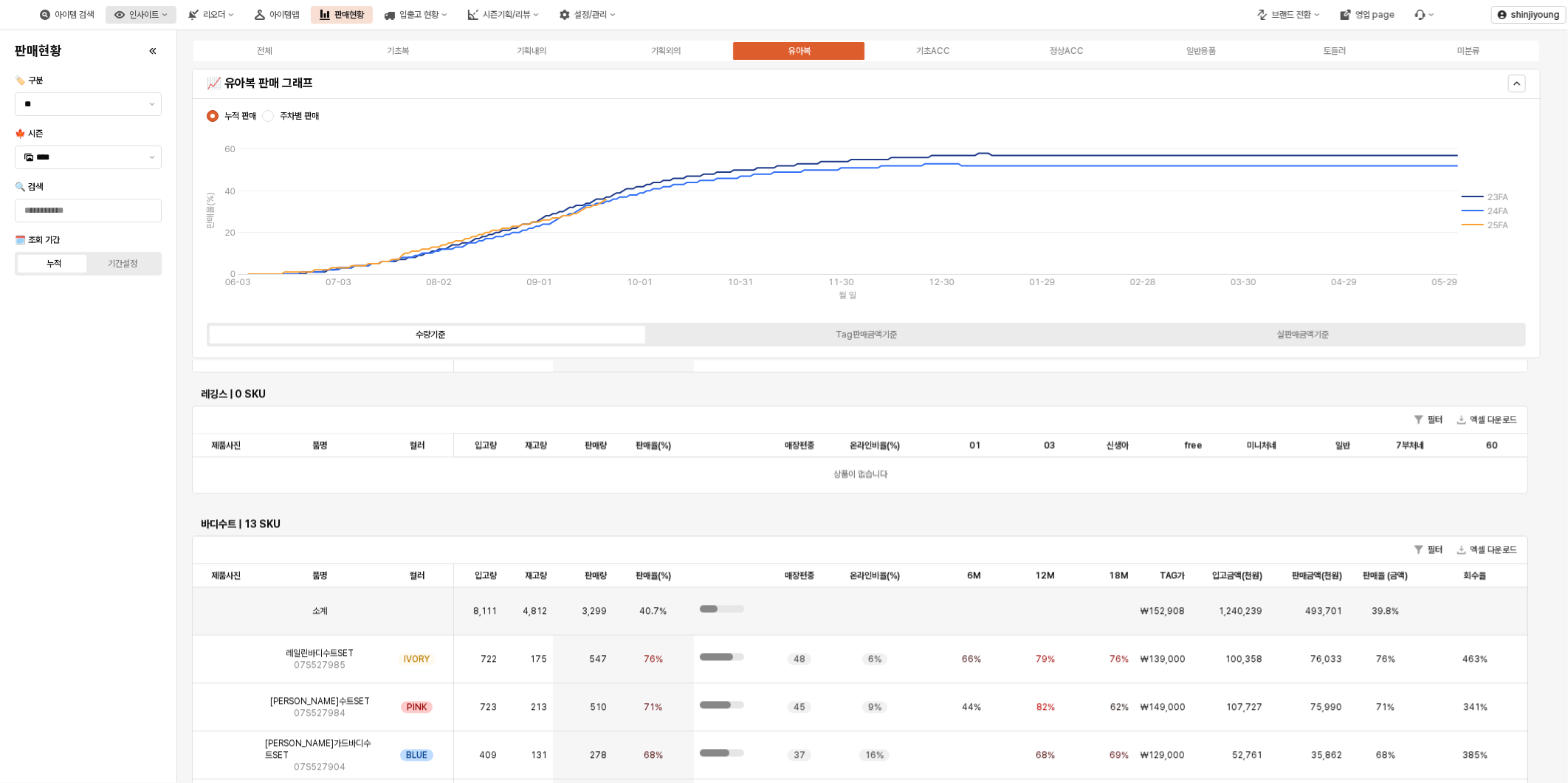
click at [158, 10] on div "인사이트" at bounding box center [144, 14] width 30 height 10
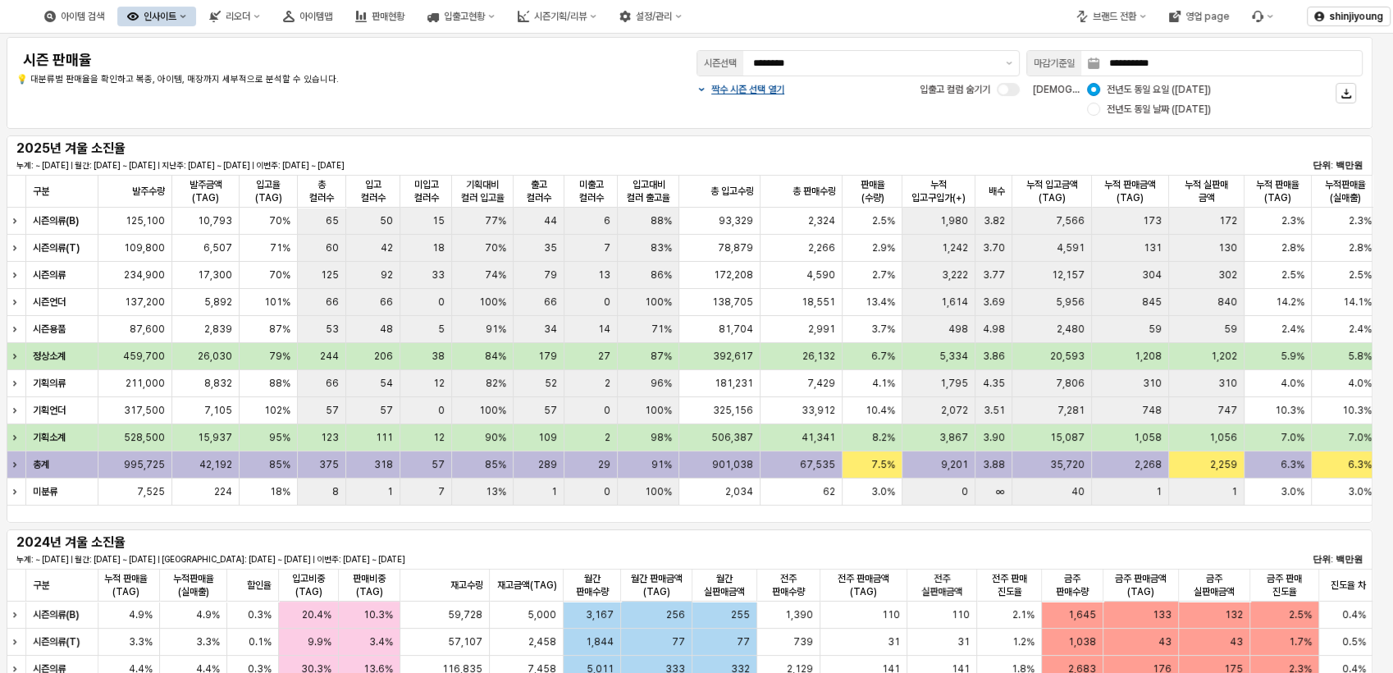
click at [751, 96] on div "짝수 시즌 선택 열기" at bounding box center [740, 90] width 101 height 20
click at [735, 84] on p "짝수 시즌 선택 열기" at bounding box center [747, 89] width 73 height 13
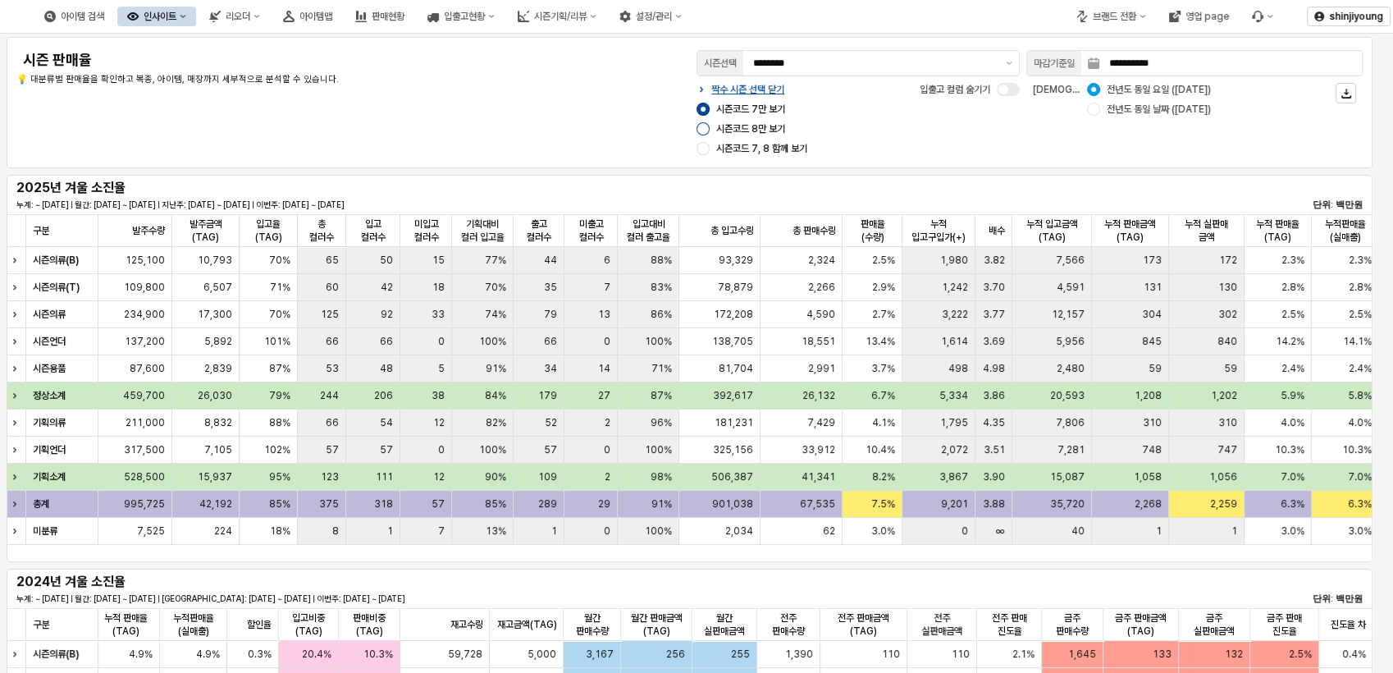
click at [702, 129] on div "App Frame" at bounding box center [703, 128] width 13 height 13
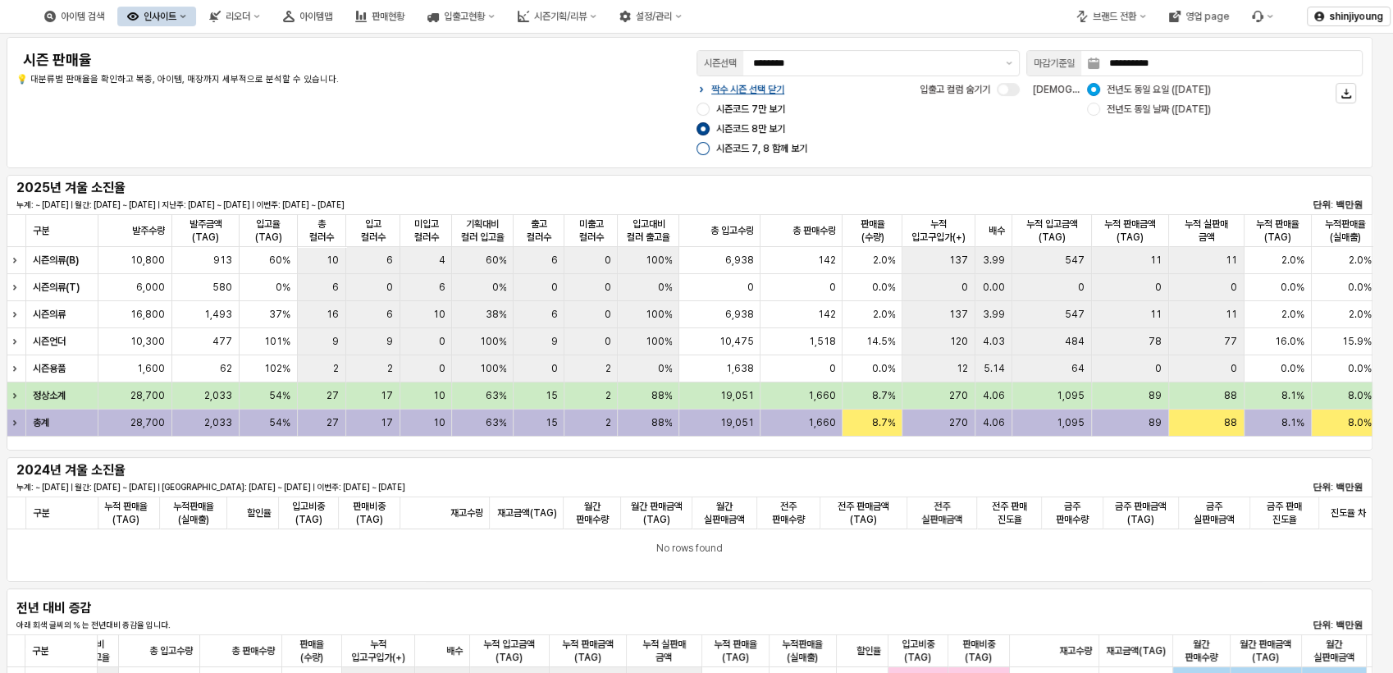
click at [705, 148] on div "App Frame" at bounding box center [703, 148] width 13 height 13
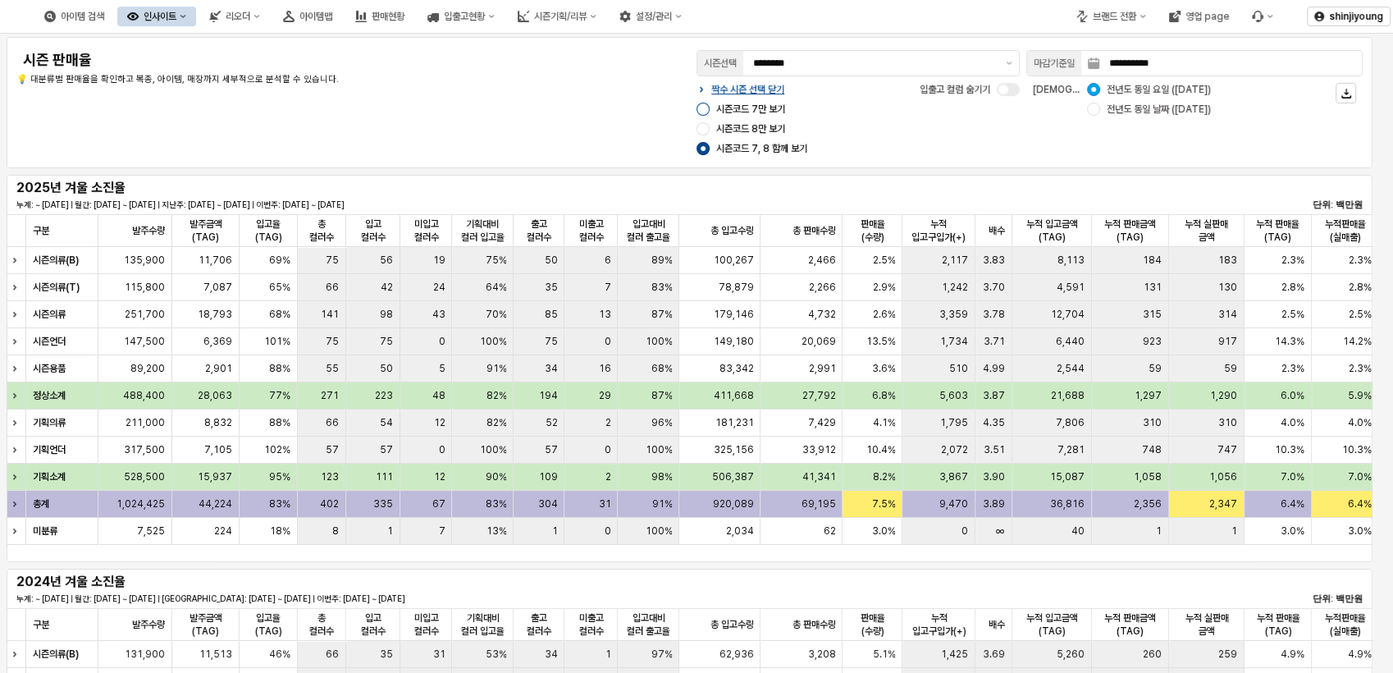
click at [703, 112] on div "App Frame" at bounding box center [703, 109] width 13 height 13
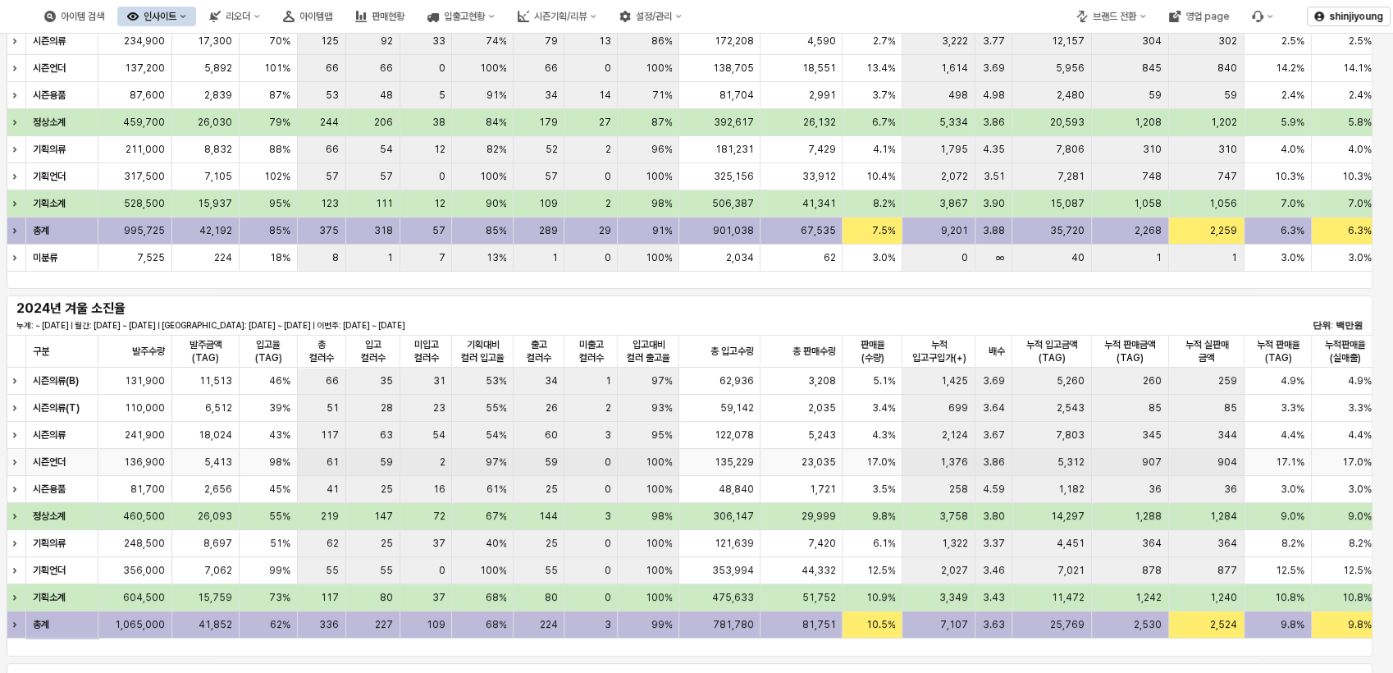
scroll to position [182, 0]
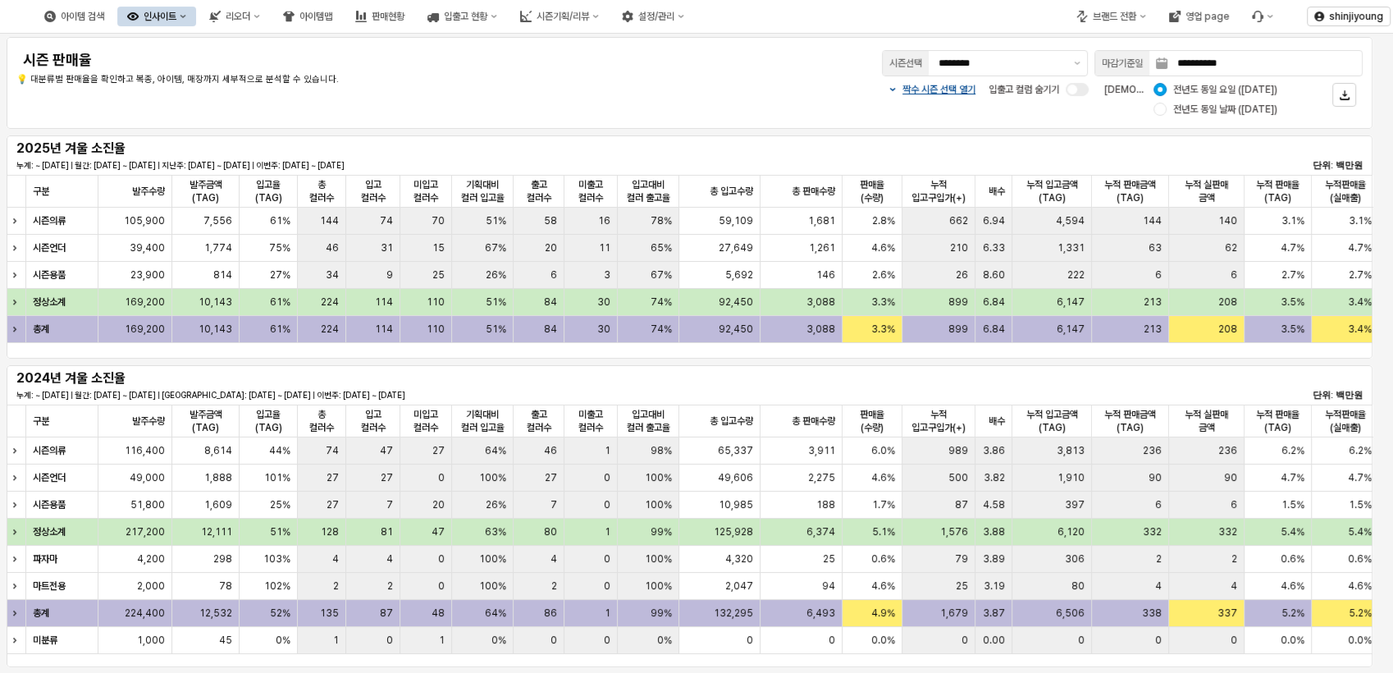
scroll to position [91, 0]
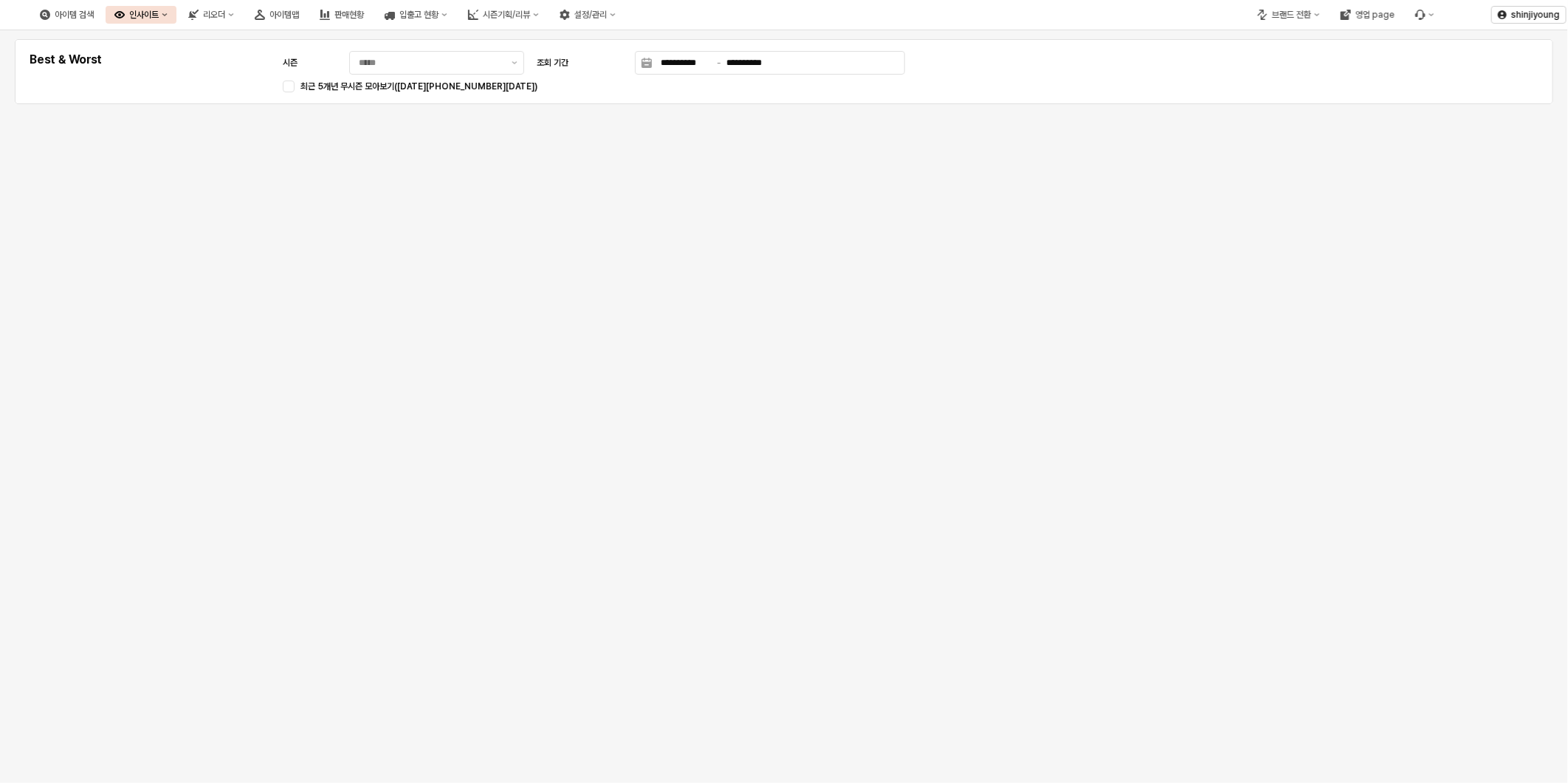
type input "********"
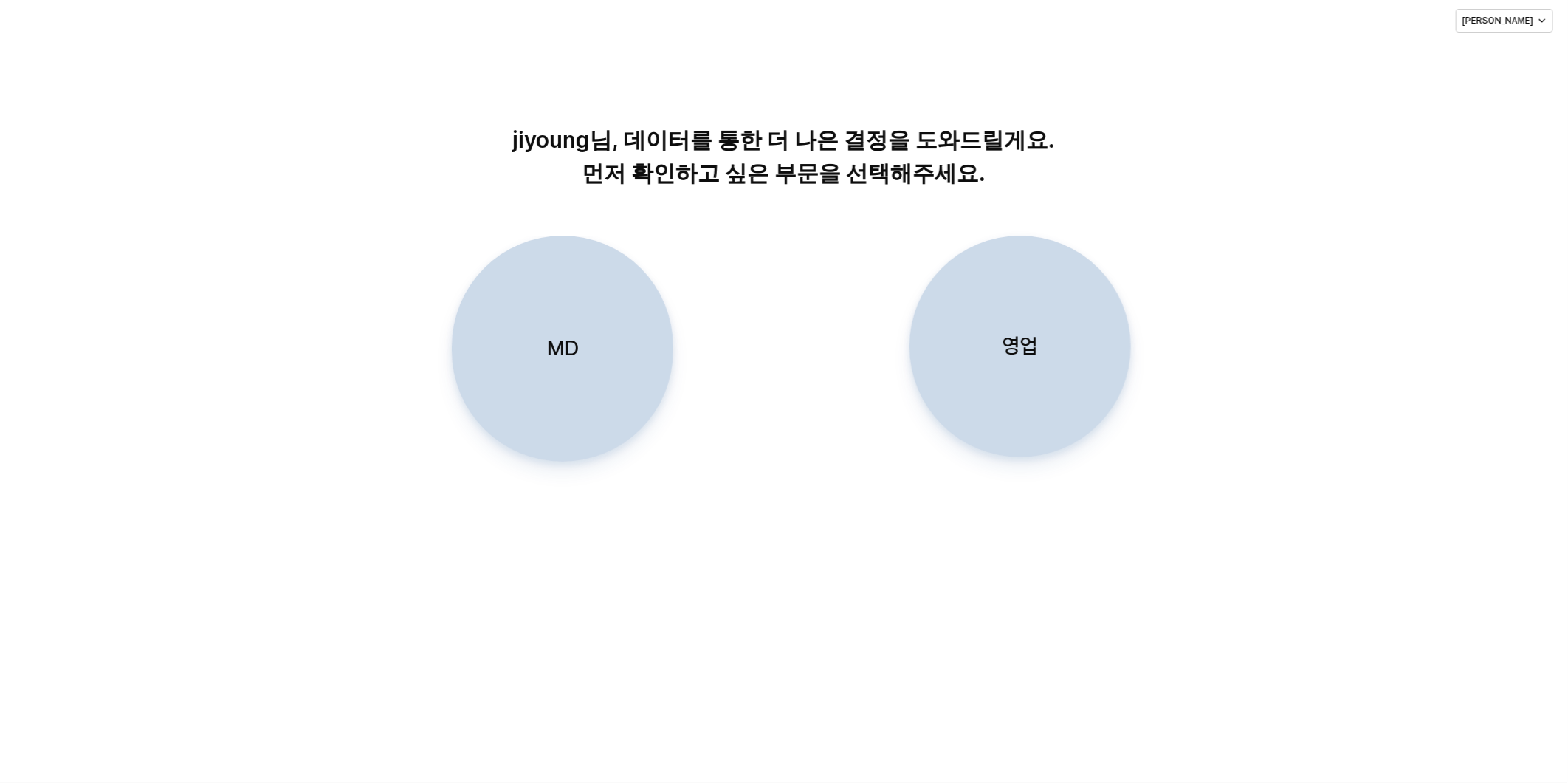
click at [898, 594] on div "jiyoung님, 데이터를 통한 더 나은 결정을 도와드릴게요. 먼저 확인하고 싶은 부문을 선택해주세요. MD 영업" at bounding box center [784, 412] width 1568 height 741
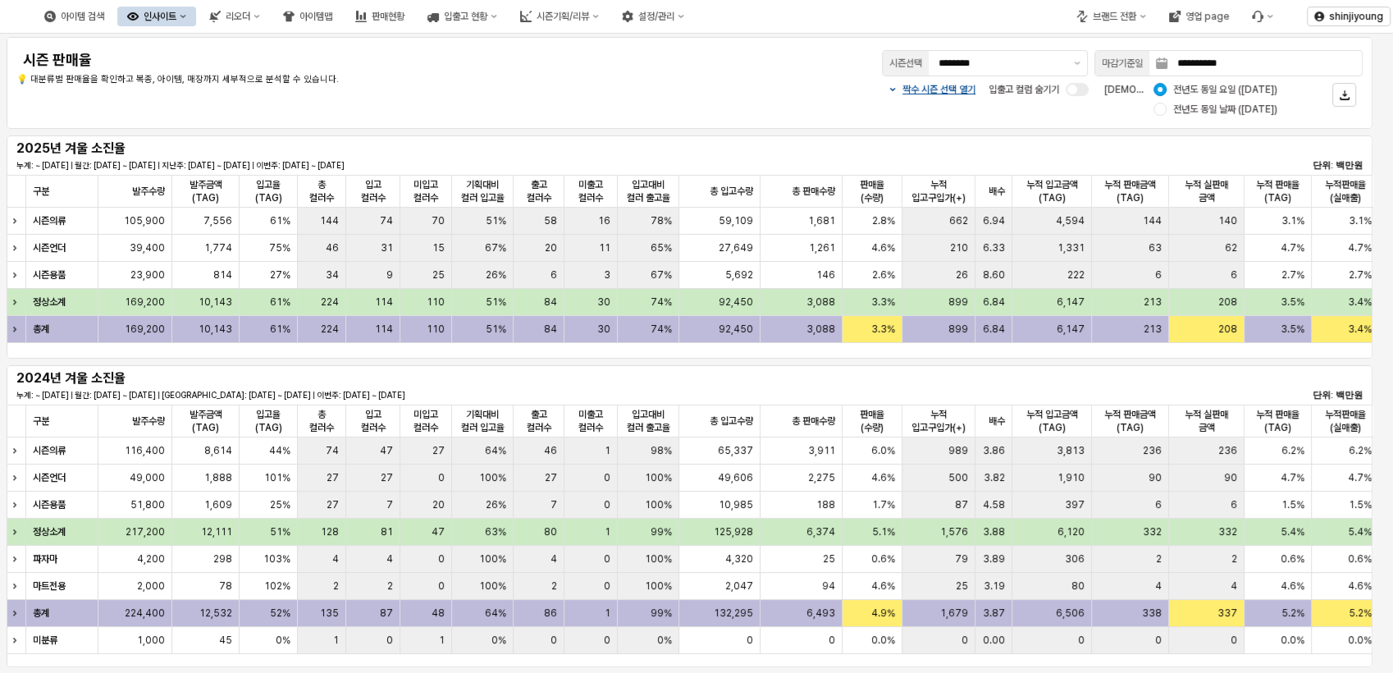
scroll to position [91, 0]
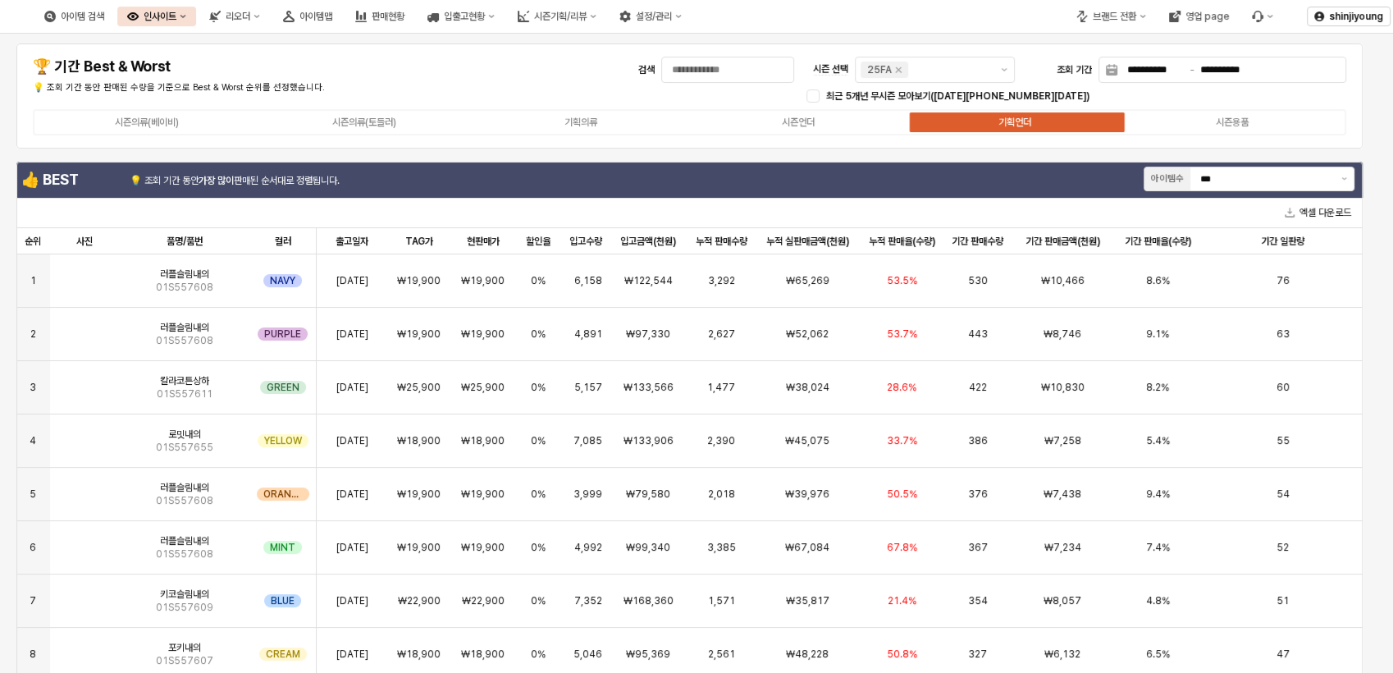
scroll to position [58, 0]
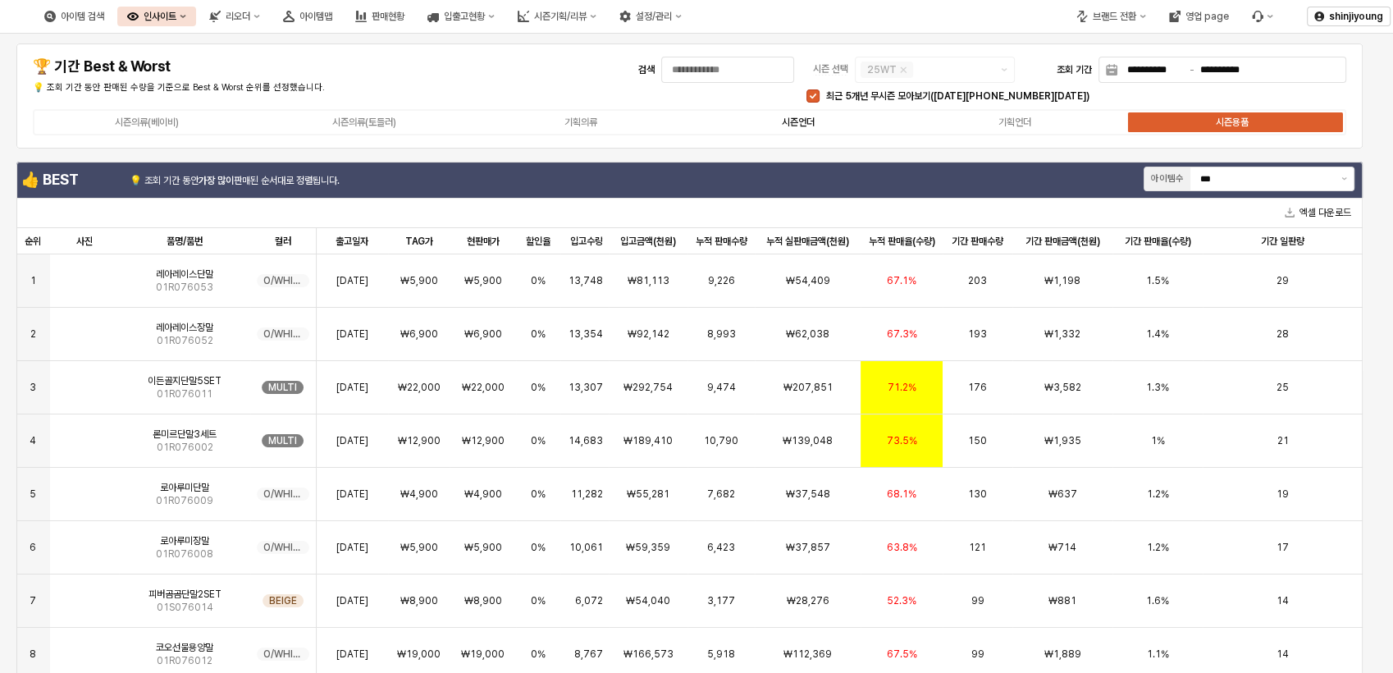
click at [794, 119] on div "시즌언더" at bounding box center [798, 121] width 33 height 11
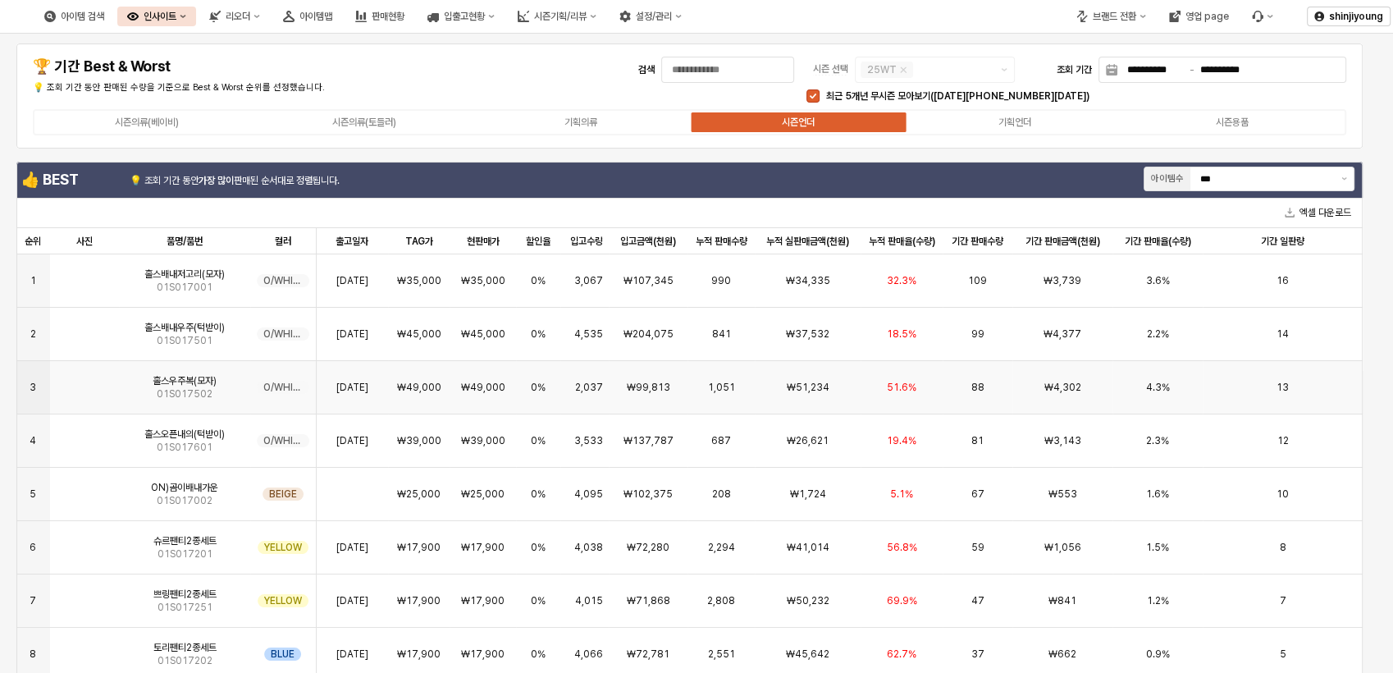
click at [477, 393] on span "₩49,000" at bounding box center [483, 387] width 44 height 13
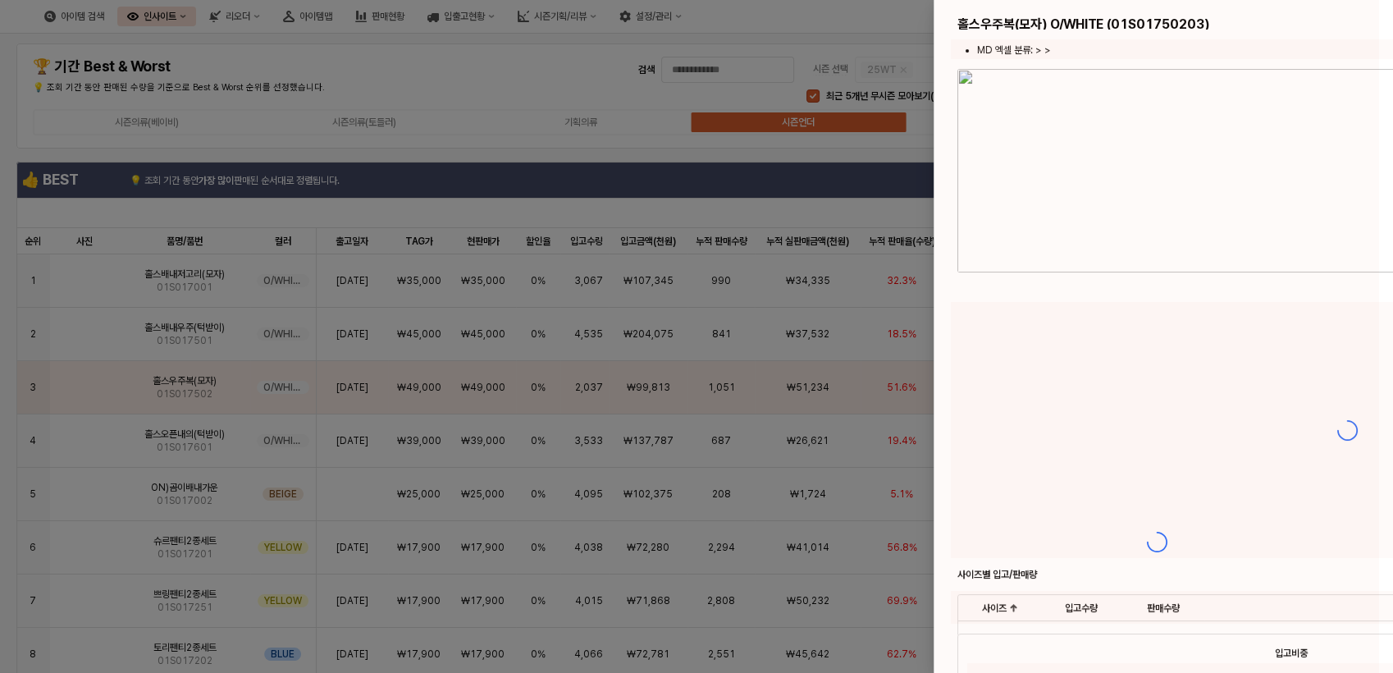
click at [500, 443] on div at bounding box center [696, 336] width 1393 height 673
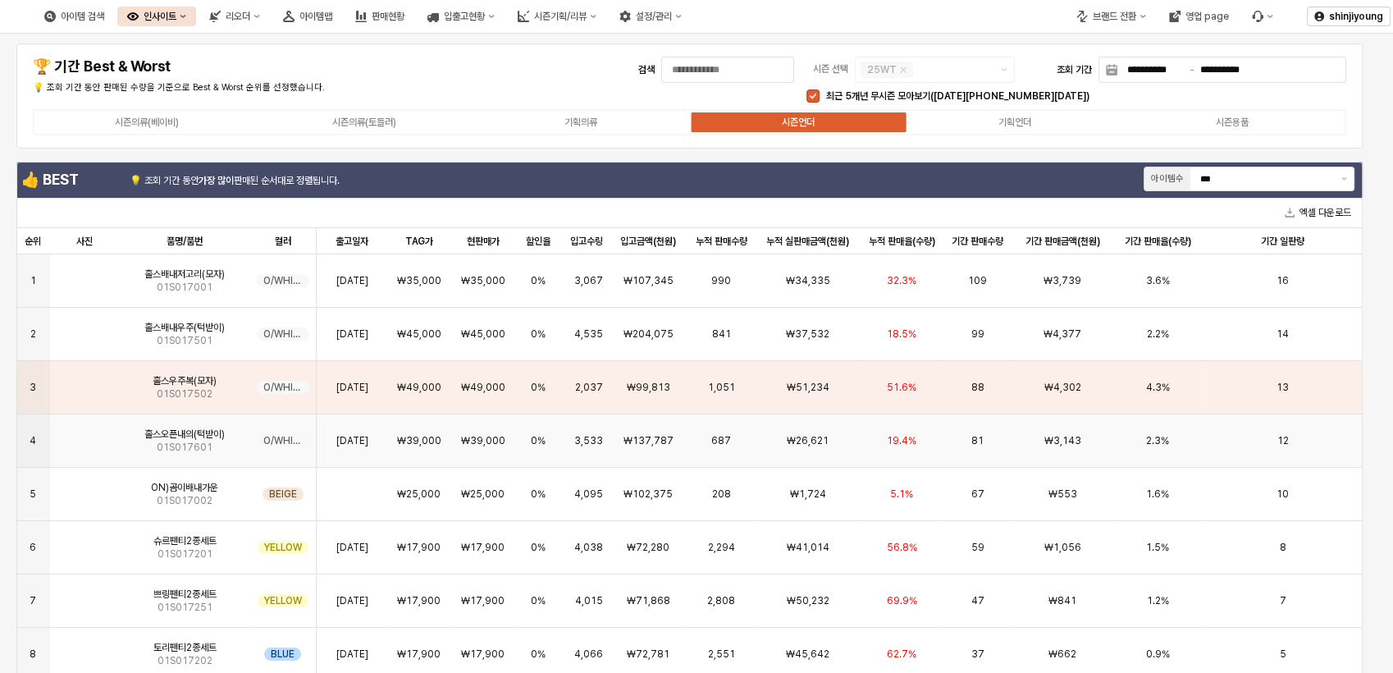
click at [487, 442] on span "₩39,000" at bounding box center [483, 440] width 44 height 13
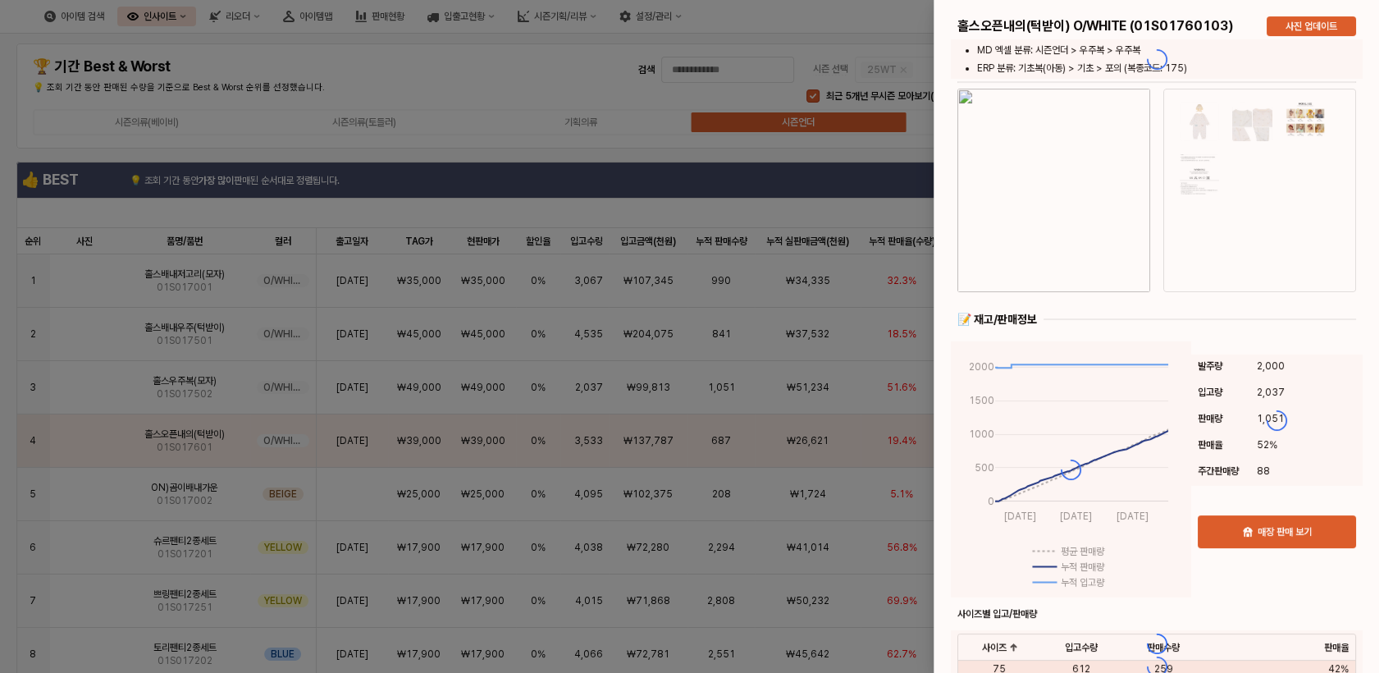
click at [92, 444] on div at bounding box center [696, 336] width 1393 height 673
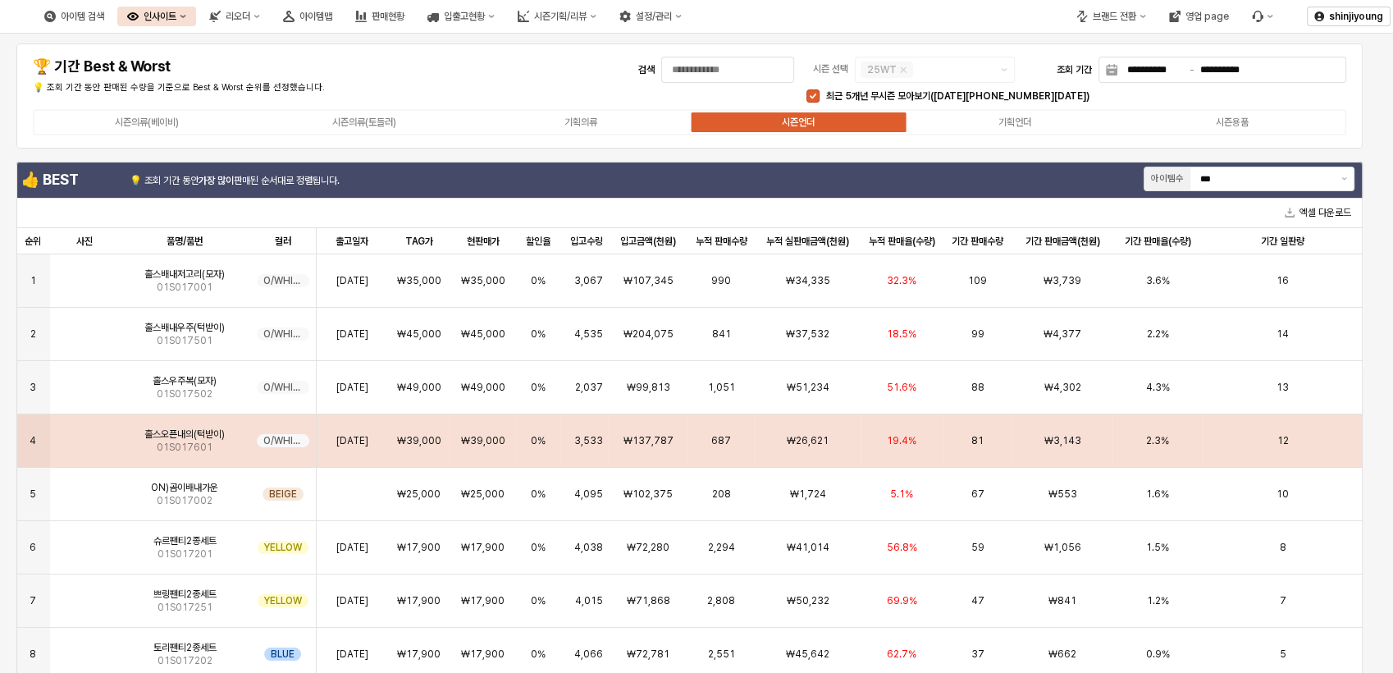
click at [85, 434] on img "App Frame" at bounding box center [85, 434] width 0 height 0
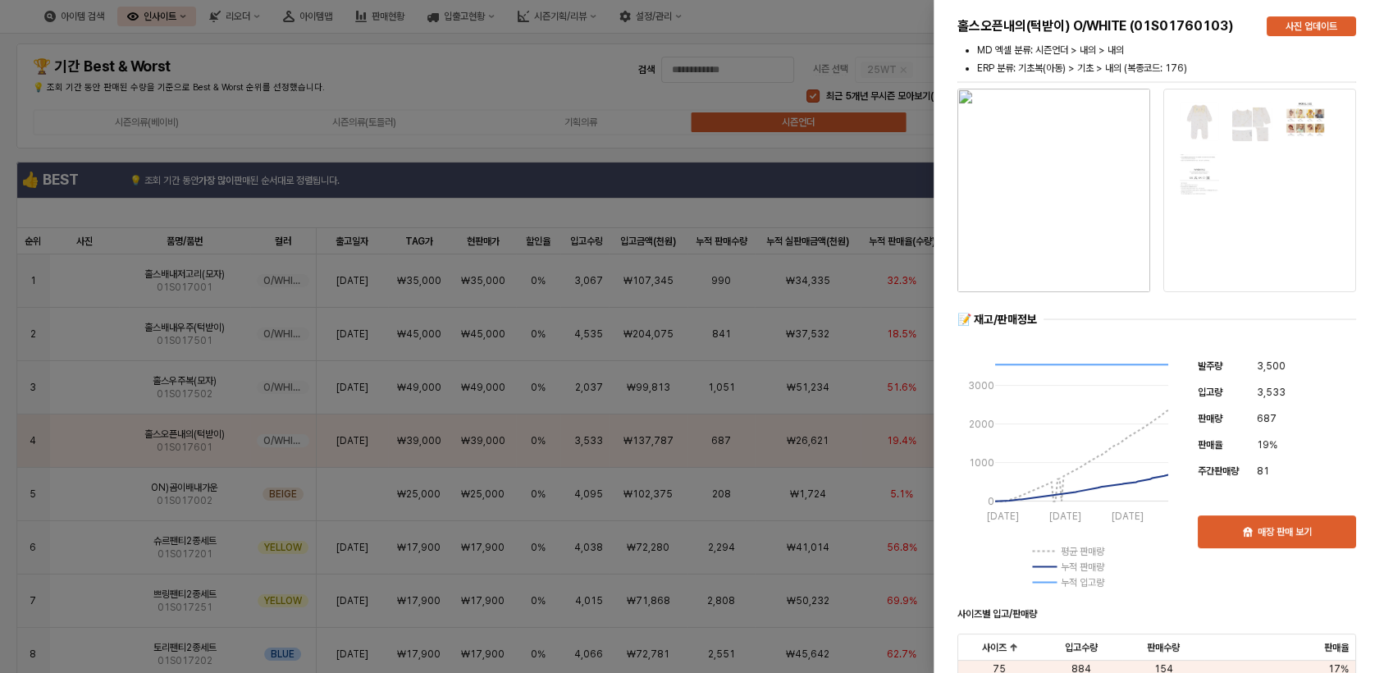
click at [587, 403] on div at bounding box center [696, 336] width 1393 height 673
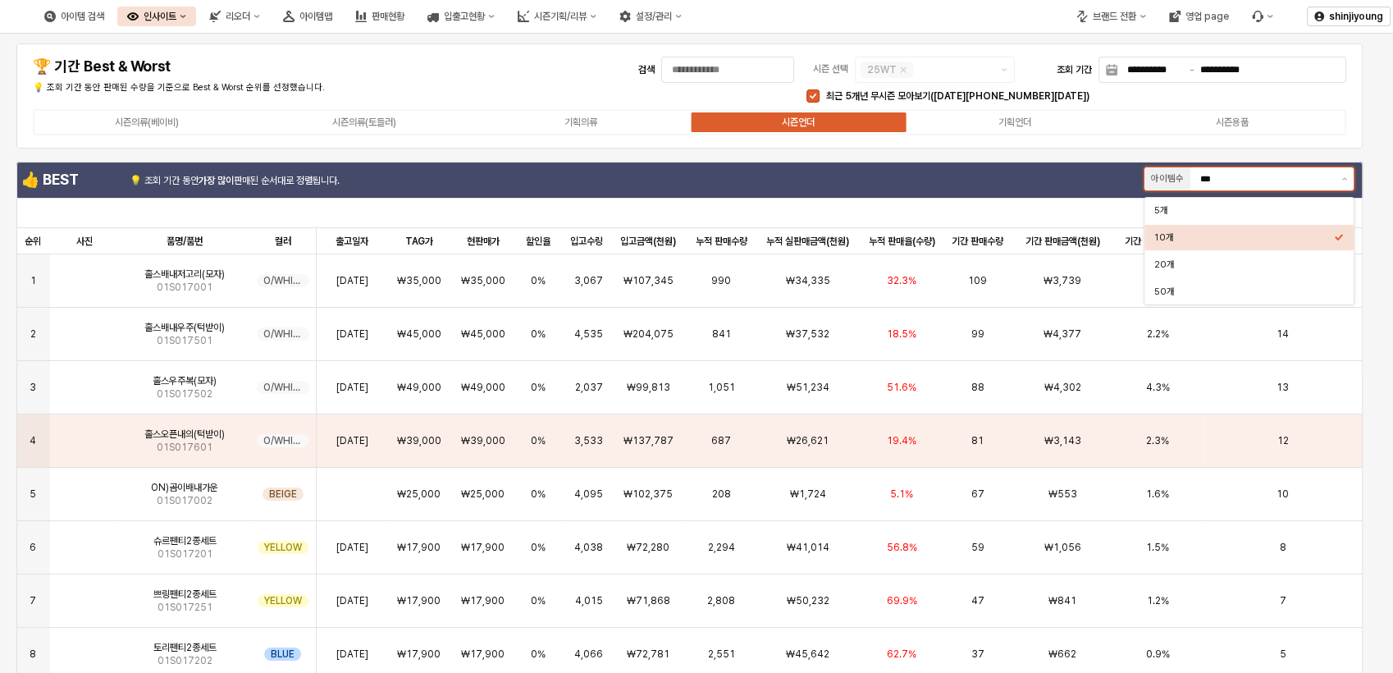
drag, startPoint x: 1254, startPoint y: 180, endPoint x: 1203, endPoint y: 181, distance: 51.7
click at [1203, 181] on input "***" at bounding box center [1265, 178] width 131 height 15
click at [1195, 264] on div "20개" at bounding box center [1244, 264] width 180 height 12
type input "***"
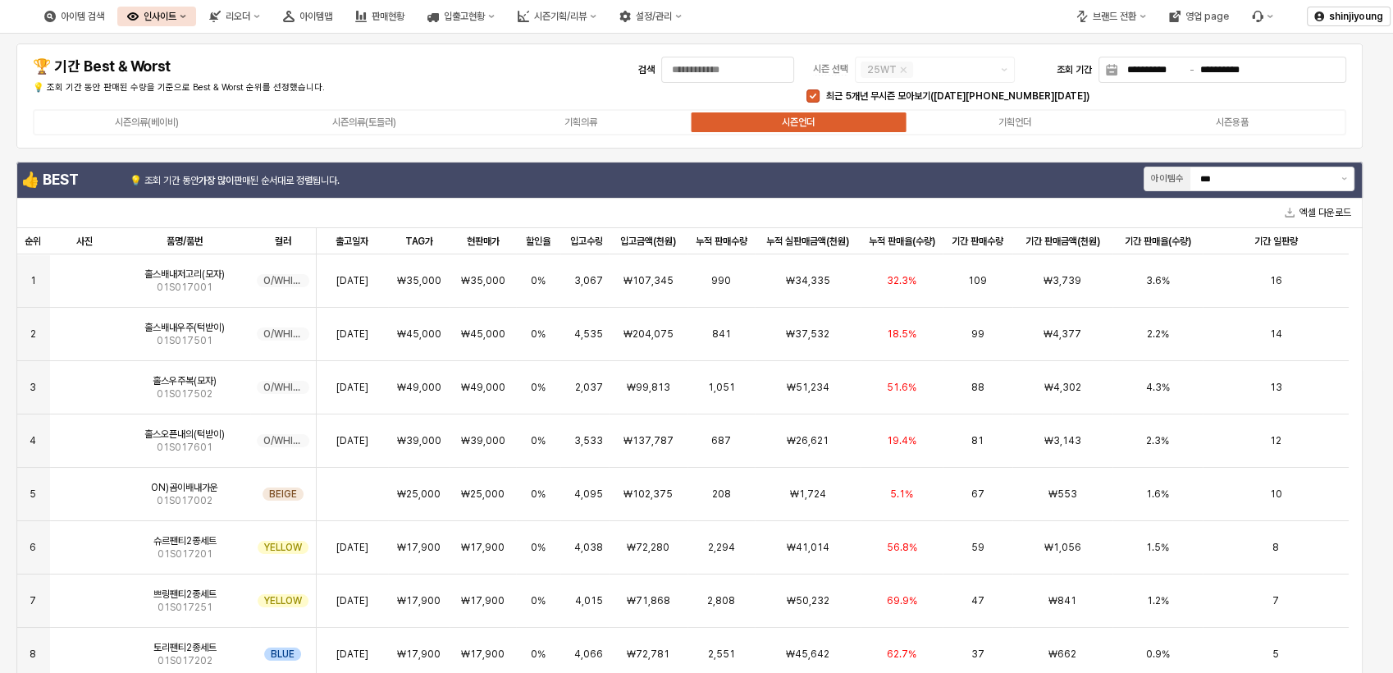
click at [1017, 111] on div "시즌의류(베이비) 시즌의류(토들러) 기획의류 시즌언더 기획언더 시즌용품" at bounding box center [689, 122] width 1313 height 26
click at [1012, 121] on div "기획언더" at bounding box center [1014, 121] width 33 height 11
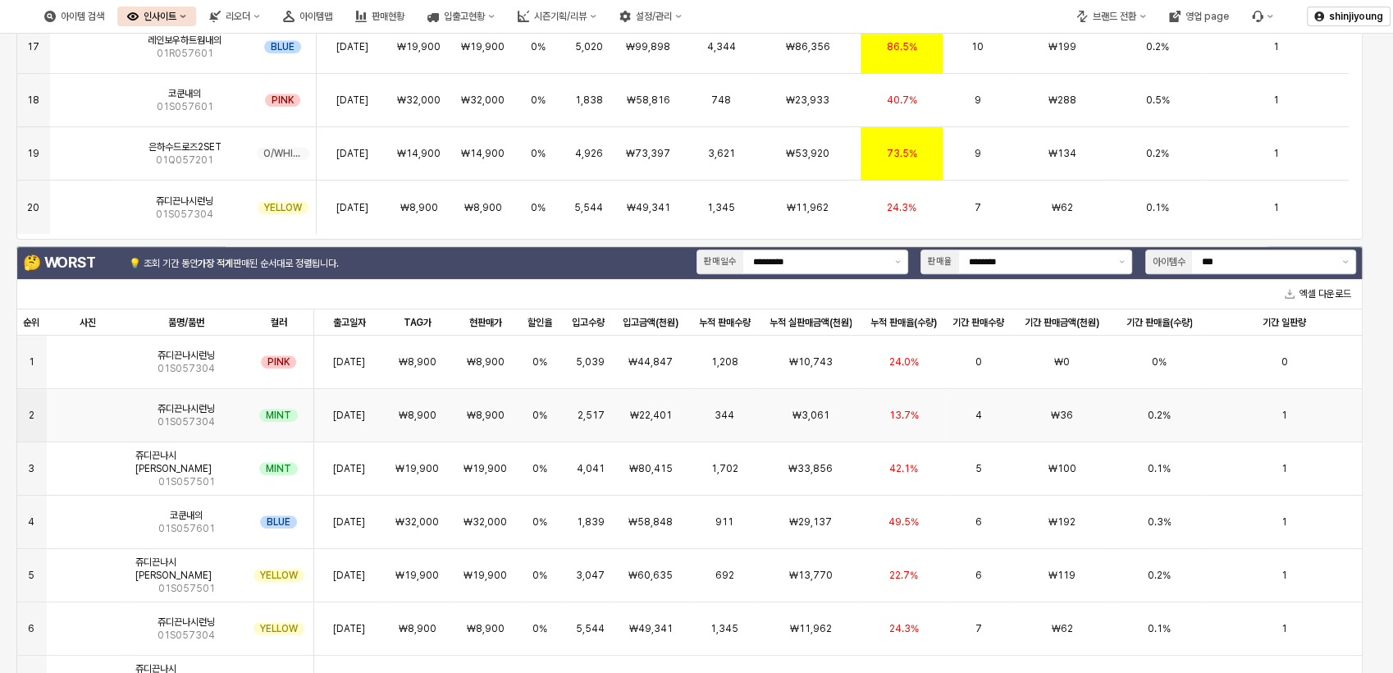
scroll to position [729, 0]
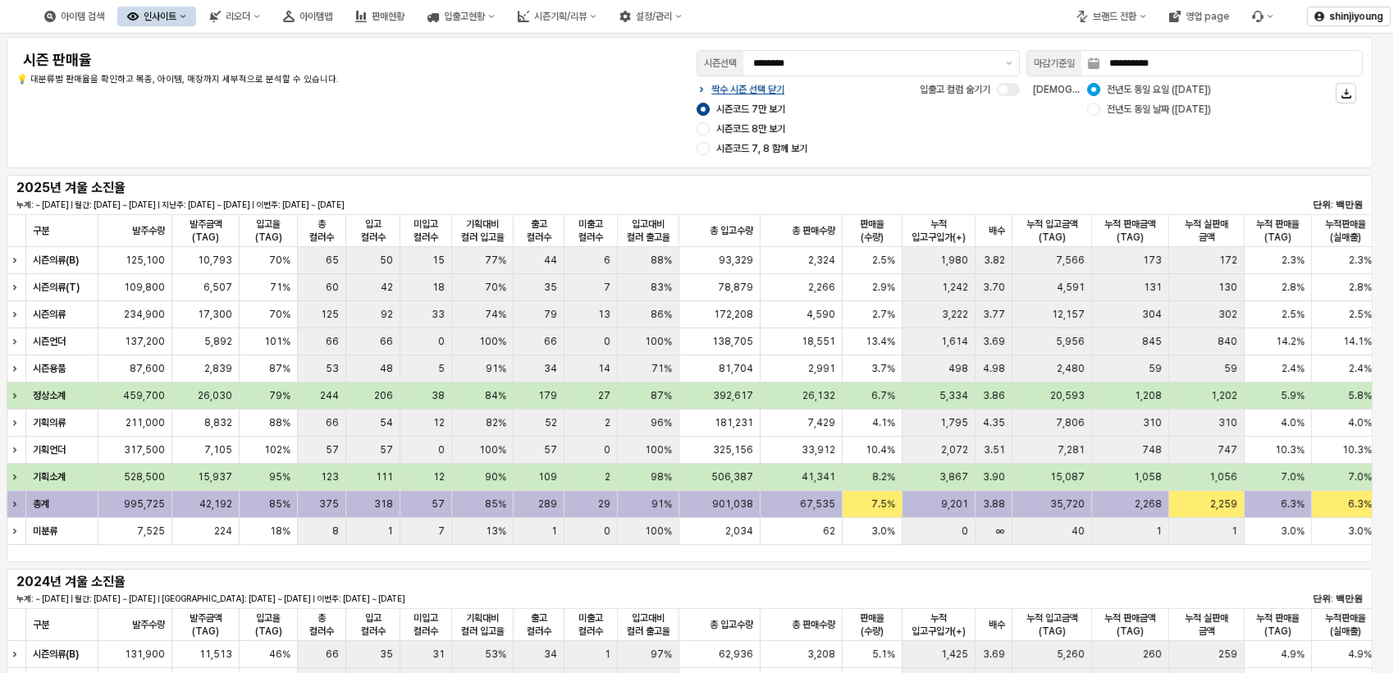
scroll to position [0, 560]
click at [332, 15] on div "아이템맵" at bounding box center [315, 16] width 33 height 11
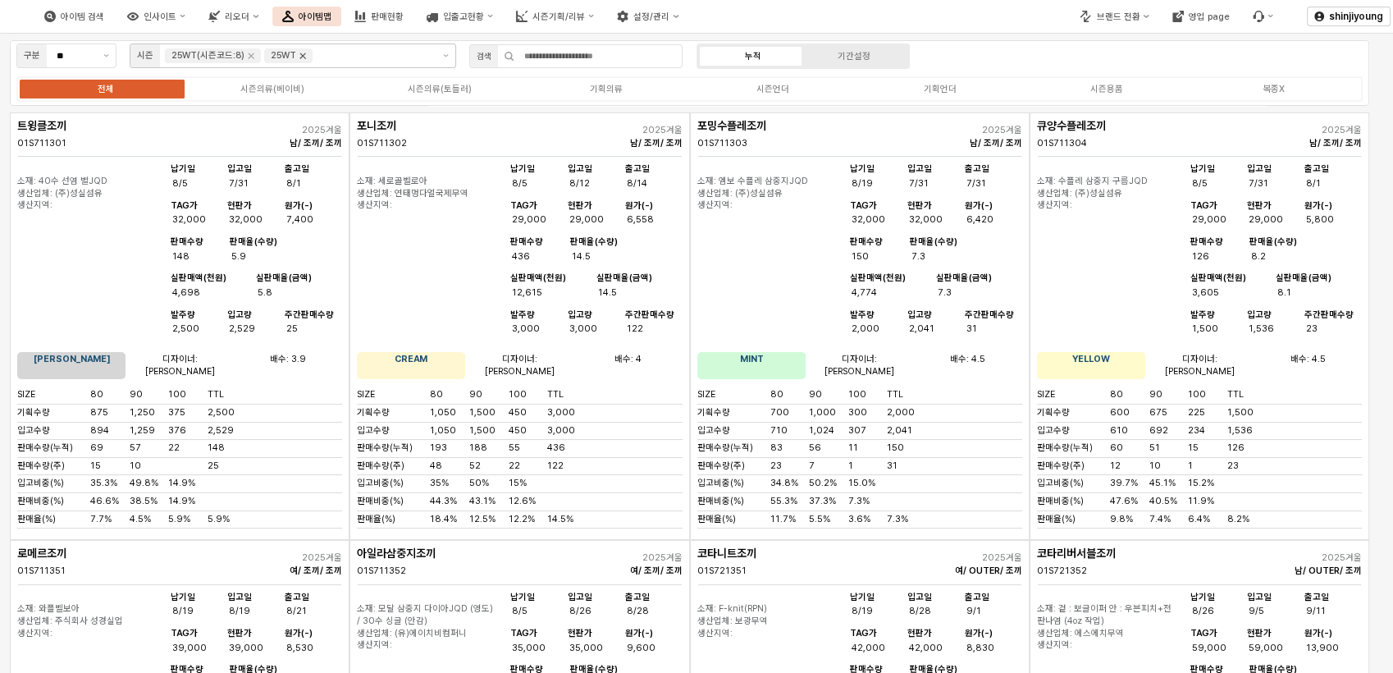
click at [302, 53] on icon "Remove 25WT" at bounding box center [303, 56] width 6 height 6
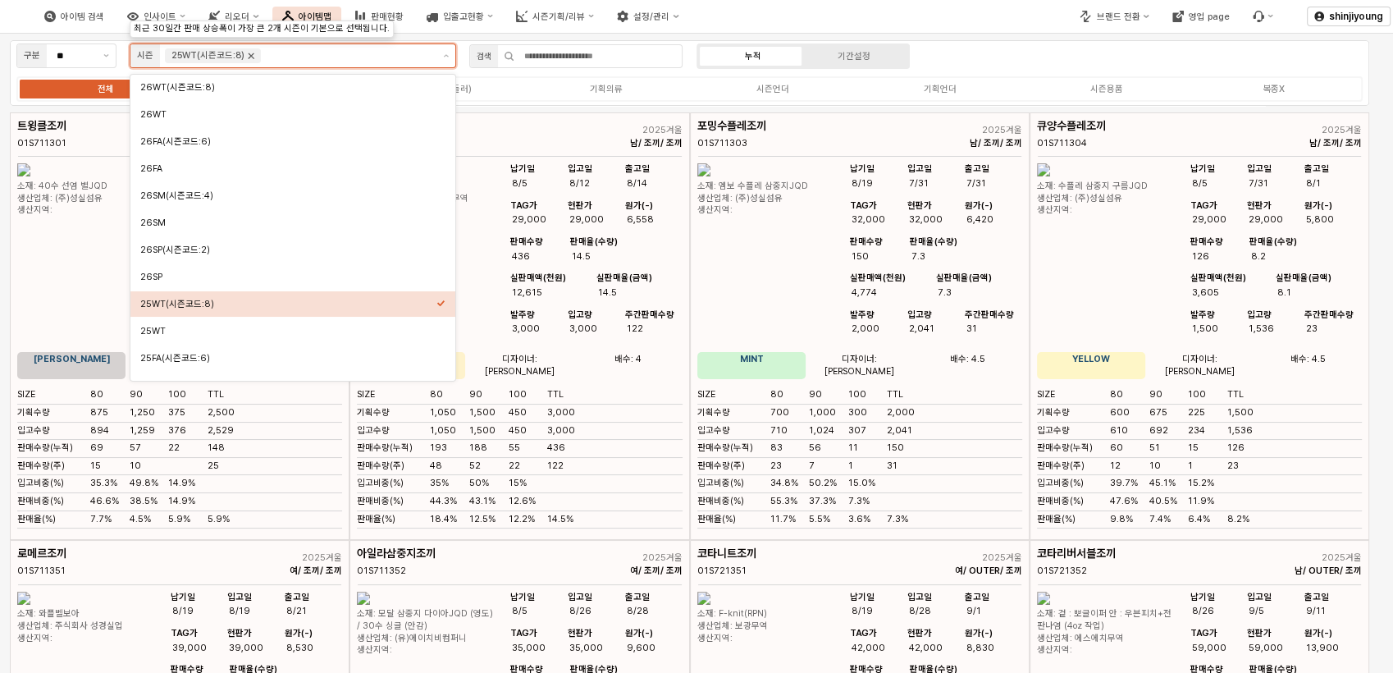
click at [249, 56] on icon "Remove 25WT(시즌코드:8)" at bounding box center [252, 56] width 6 height 6
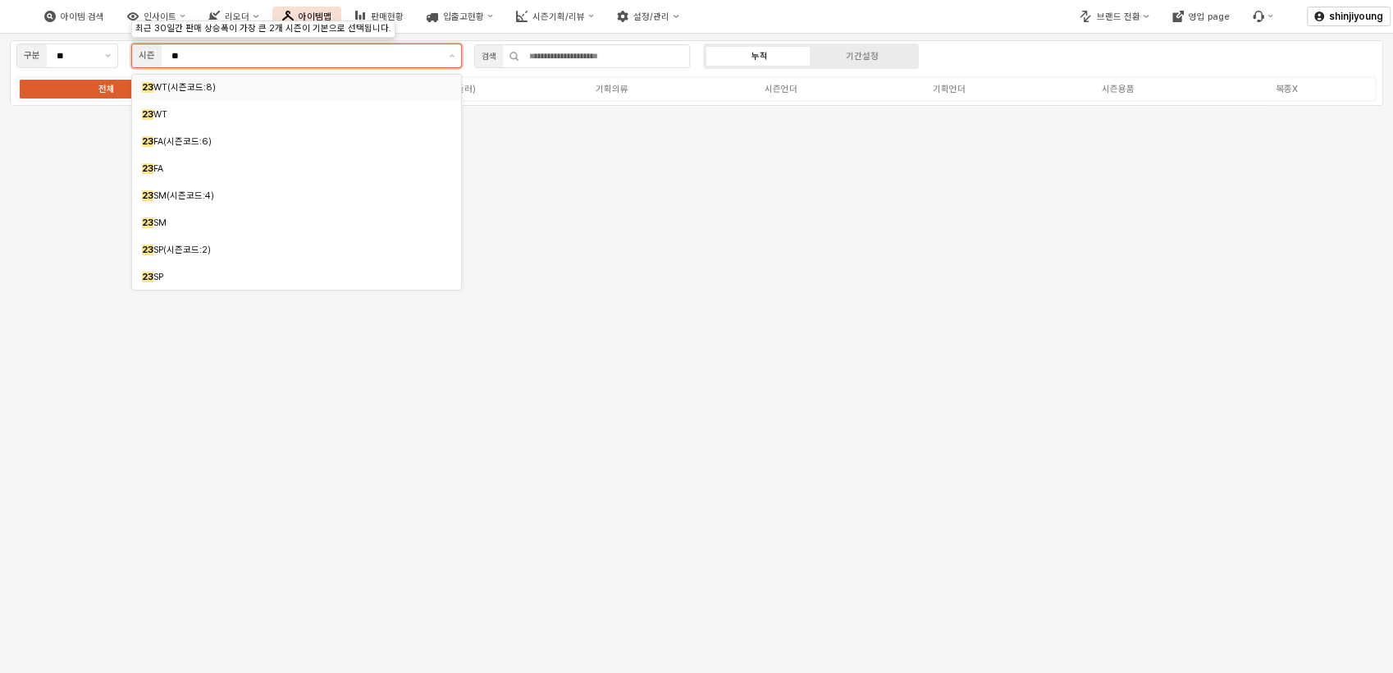
type input "***"
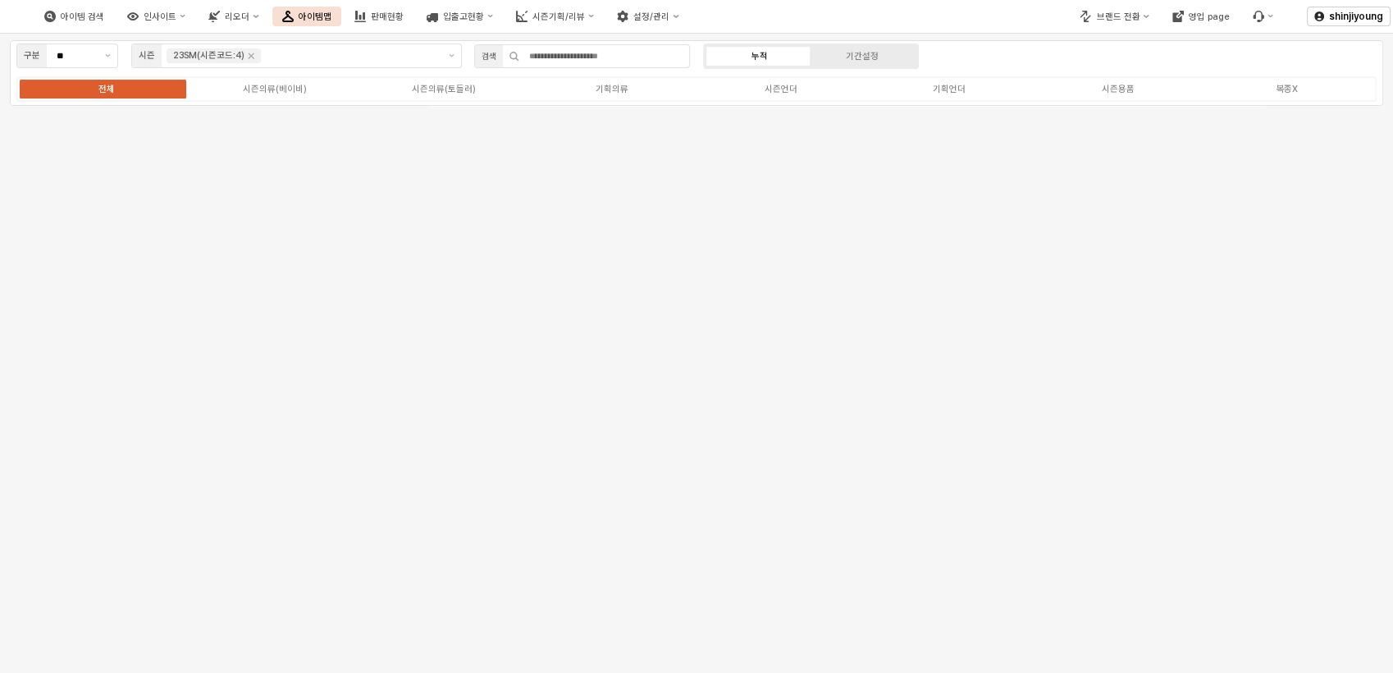
click at [1043, 48] on div "구분 ** 시즌 23SM(시즌코드:4) 검색 누적 기간설정 전체 시즌의류(베이비) 시즌의류(토들러) 기획의류 시즌언더 기획언더 시즌용품 복종X" at bounding box center [696, 73] width 1373 height 66
click at [788, 92] on div "시즌언더" at bounding box center [781, 89] width 33 height 11
click at [594, 229] on div "구분 ** 시즌 23SM(시즌코드:4) 검색 누적 기간설정 전체 시즌의류(베이비) 시즌의류(토들러) 기획의류 시즌언더 기획언더 시즌용품 복종X" at bounding box center [696, 353] width 1393 height 639
click at [301, 59] on icon "Remove 25WT" at bounding box center [304, 55] width 13 height 13
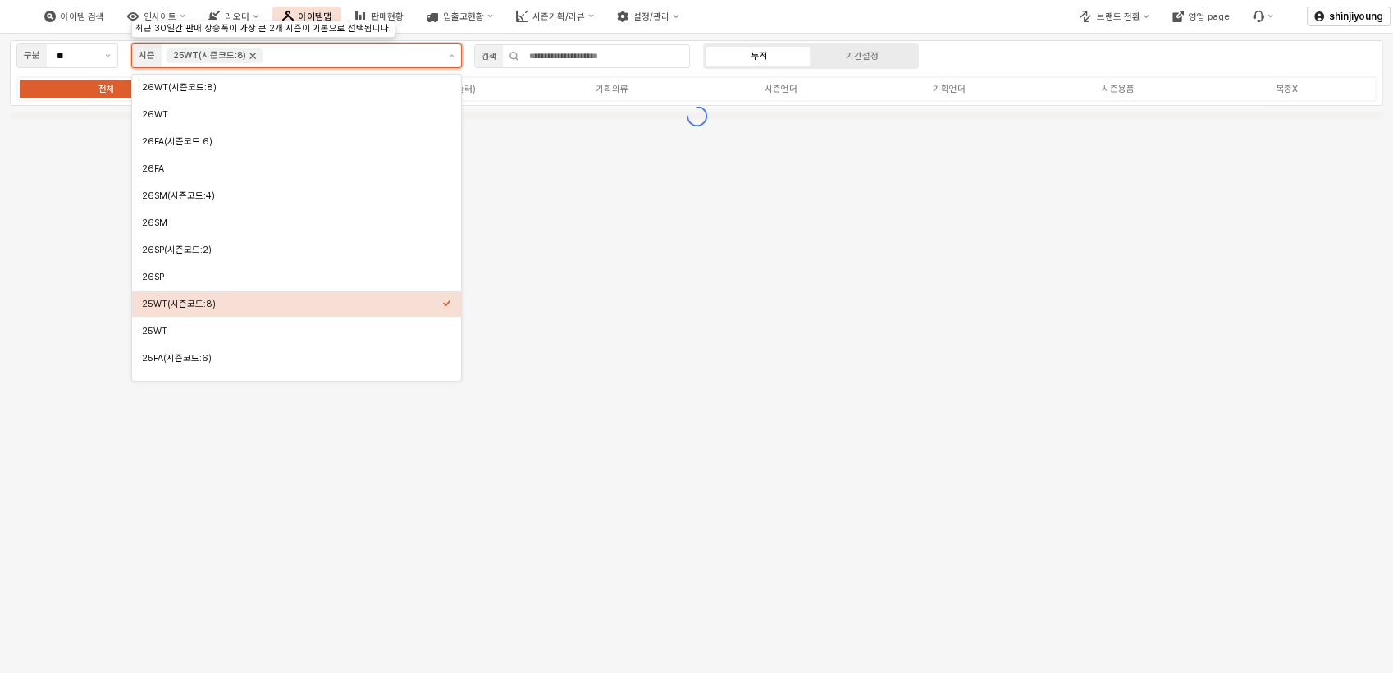
click at [254, 58] on icon "Remove 25WT(시즌코드:8)" at bounding box center [252, 55] width 13 height 13
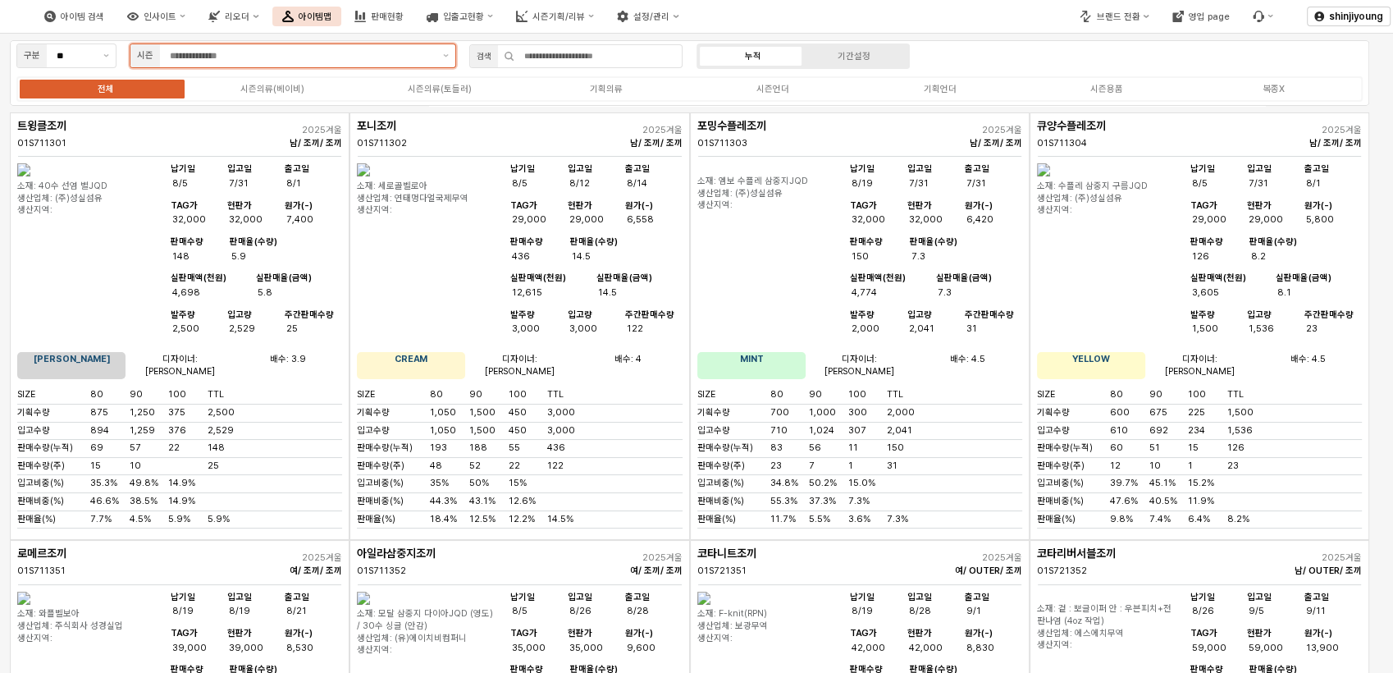
click at [275, 55] on input "App Frame" at bounding box center [301, 55] width 263 height 15
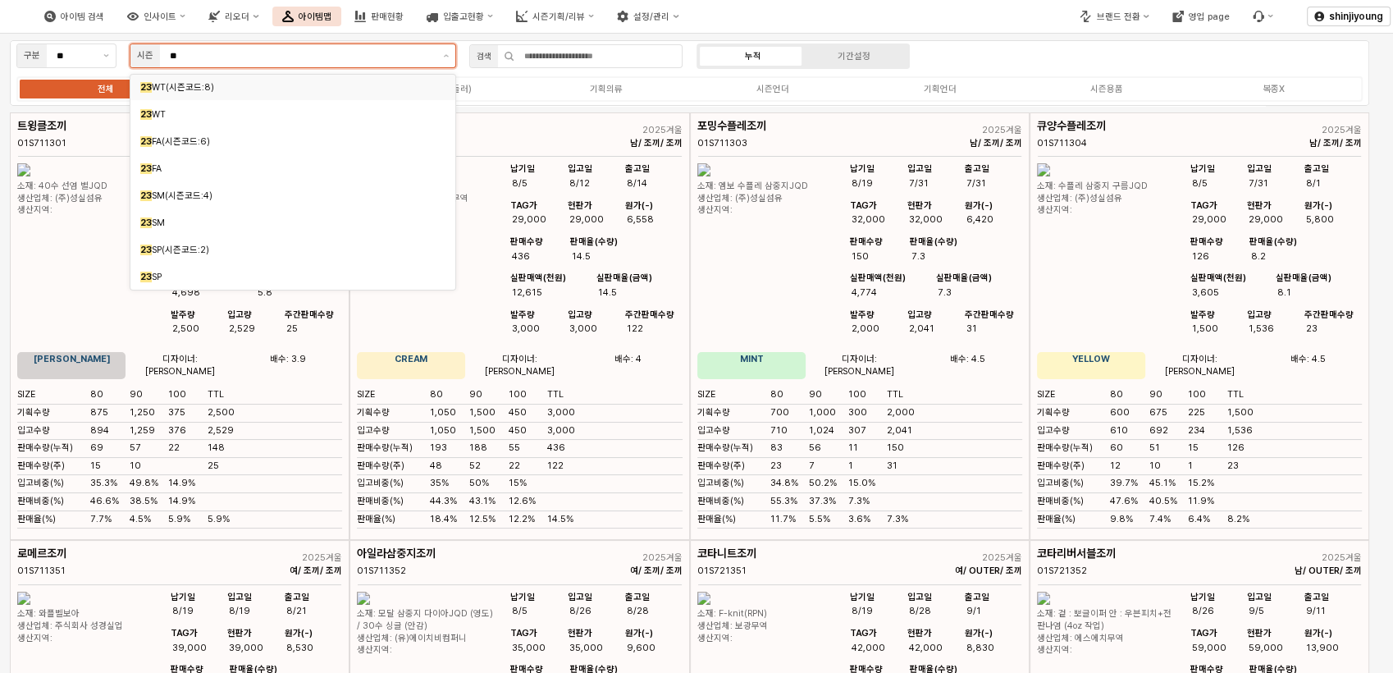
type input "***"
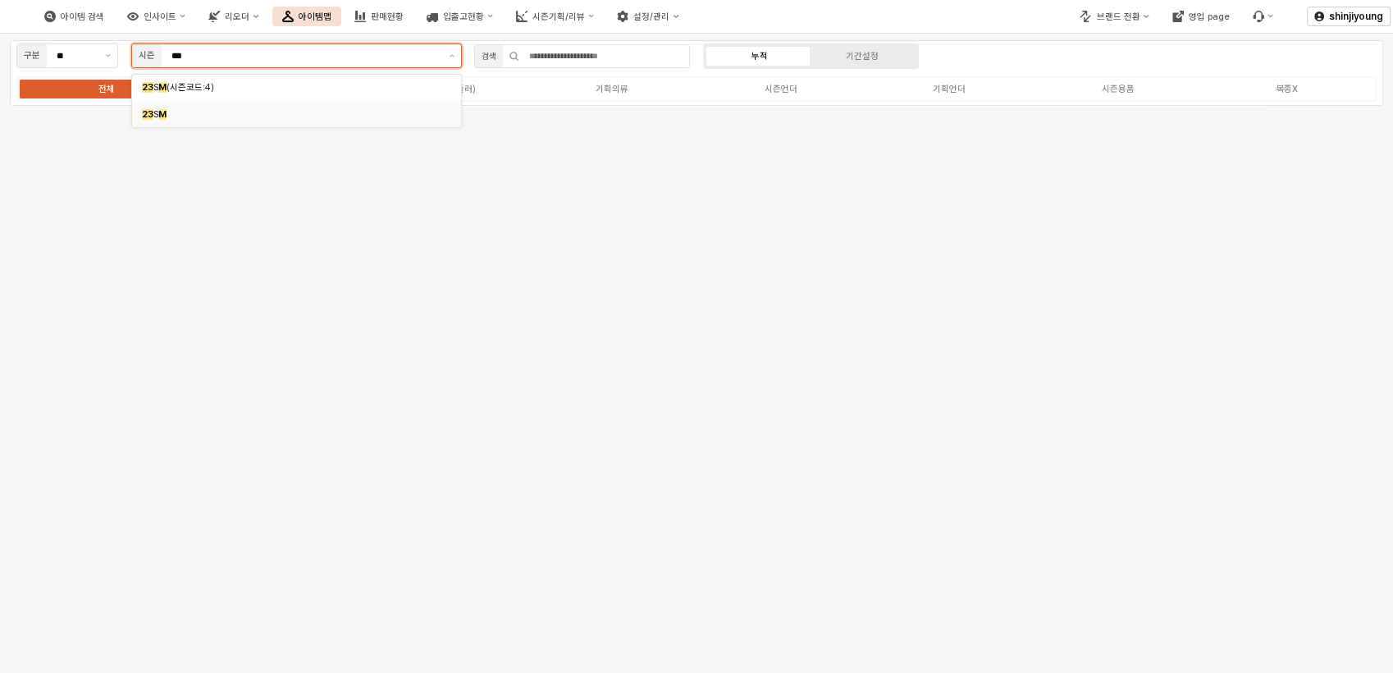
click at [173, 114] on div "23 S M" at bounding box center [292, 114] width 300 height 12
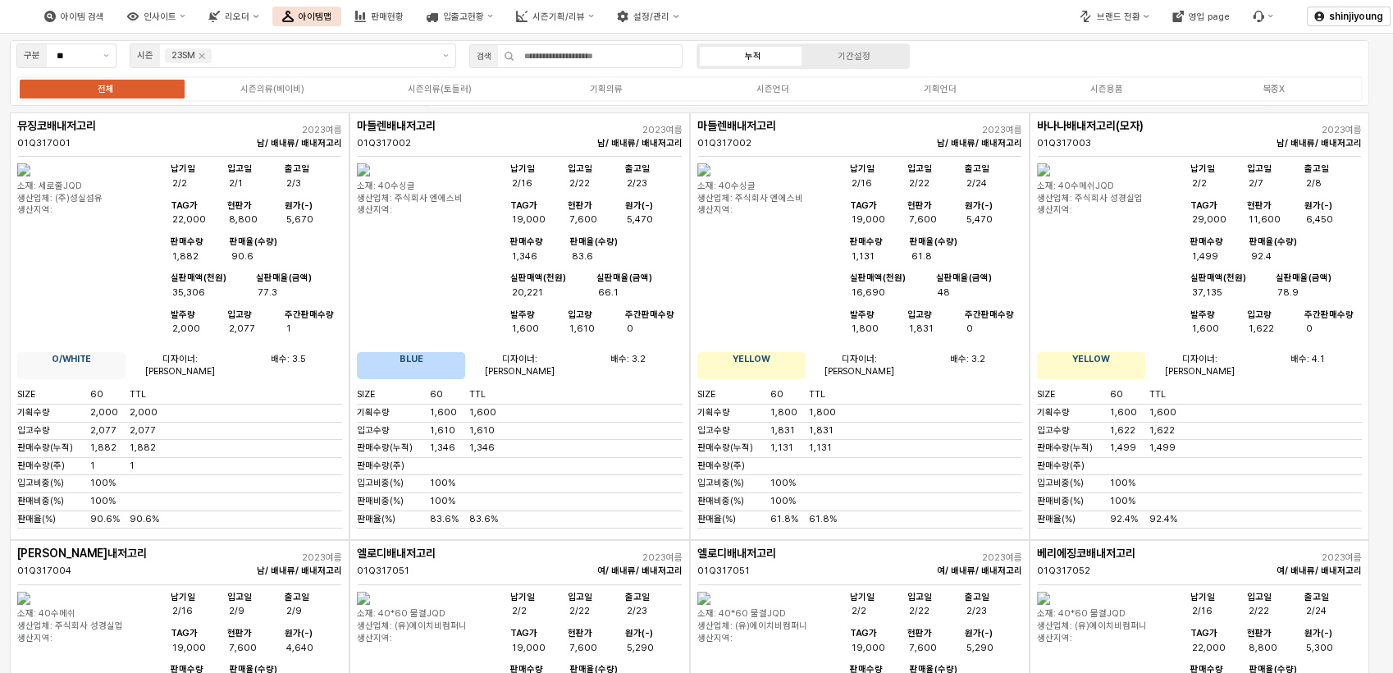
click at [743, 80] on div "전체 시즌의류(베이비) 시즌의류(토들러) 기획의류 시즌언더 기획언더 시즌용품 복종X" at bounding box center [689, 88] width 1346 height 25
click at [758, 85] on div "시즌언더" at bounding box center [772, 89] width 33 height 11
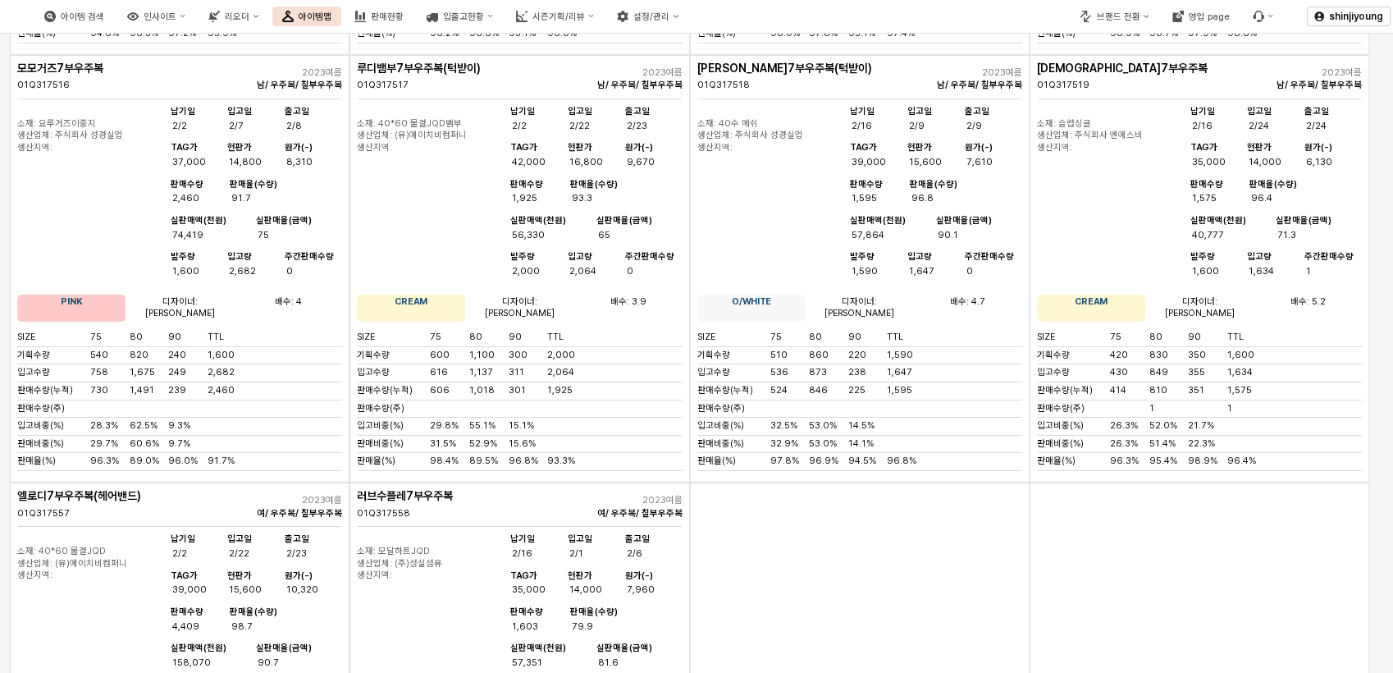
scroll to position [5651, 0]
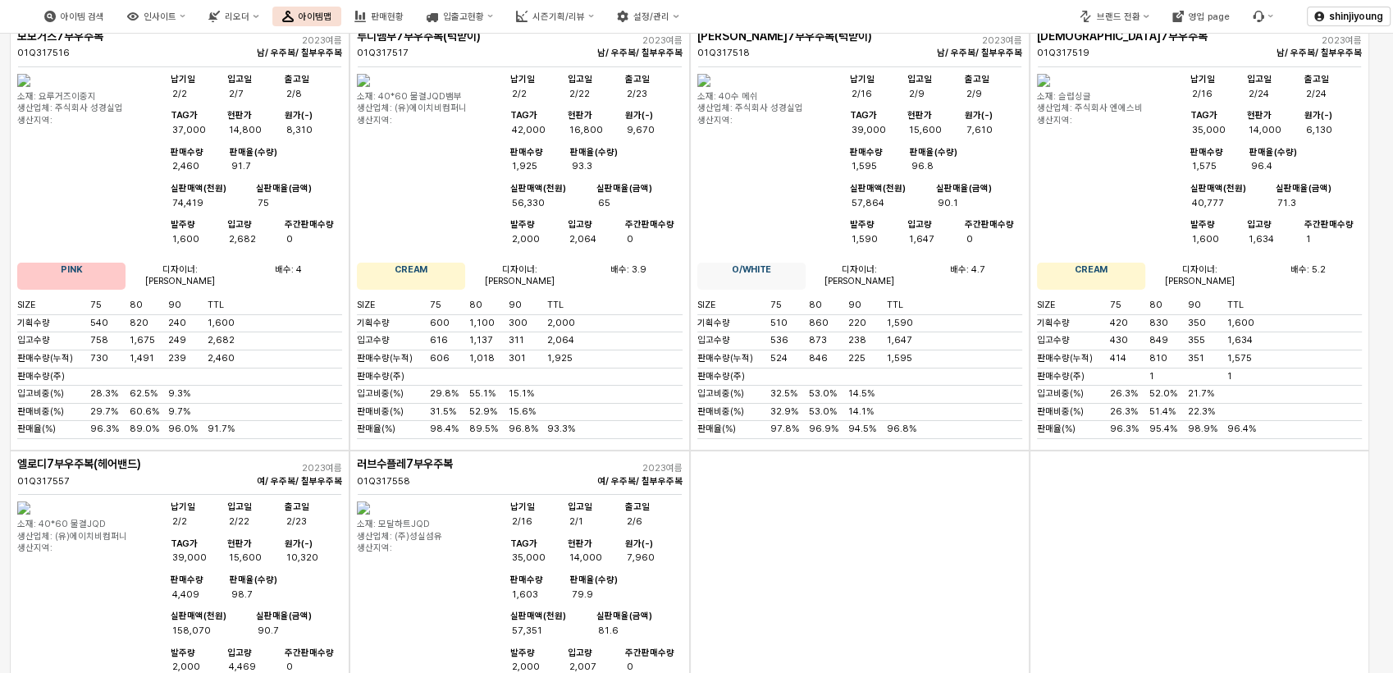
click at [930, 450] on div "App Frame" at bounding box center [860, 663] width 340 height 427
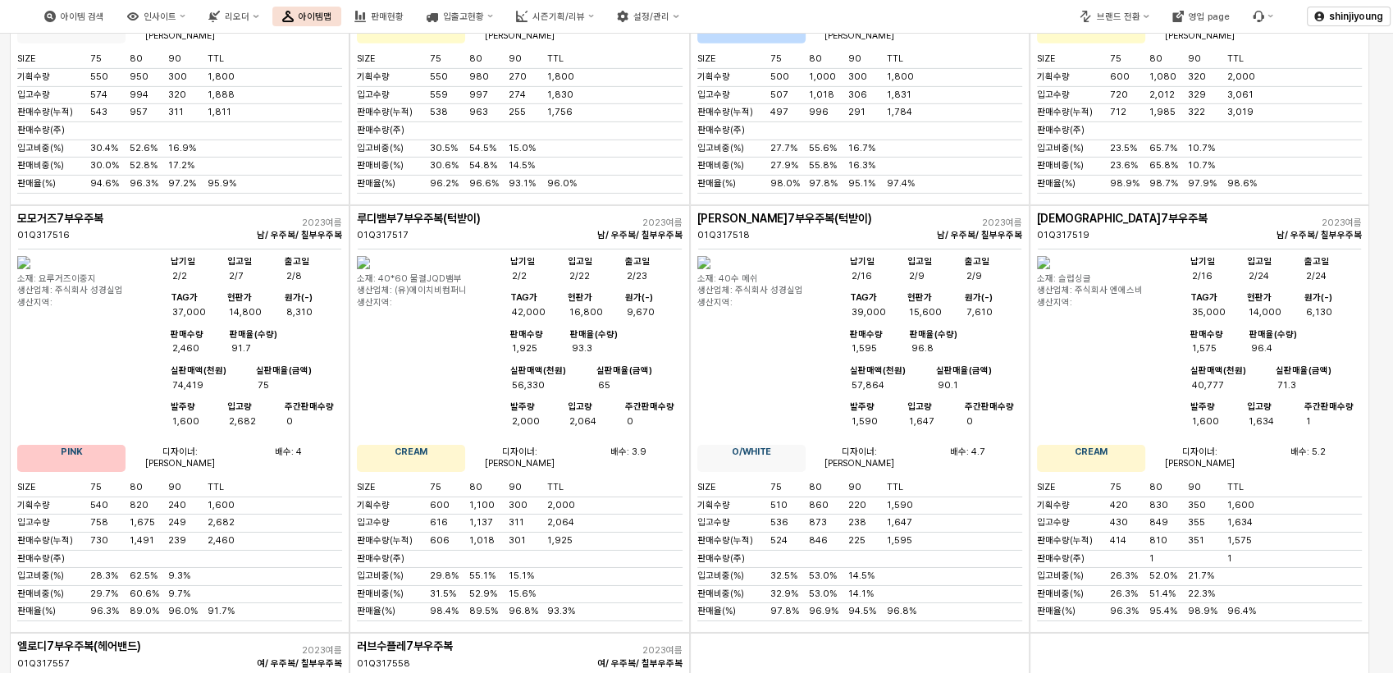
scroll to position [5469, 0]
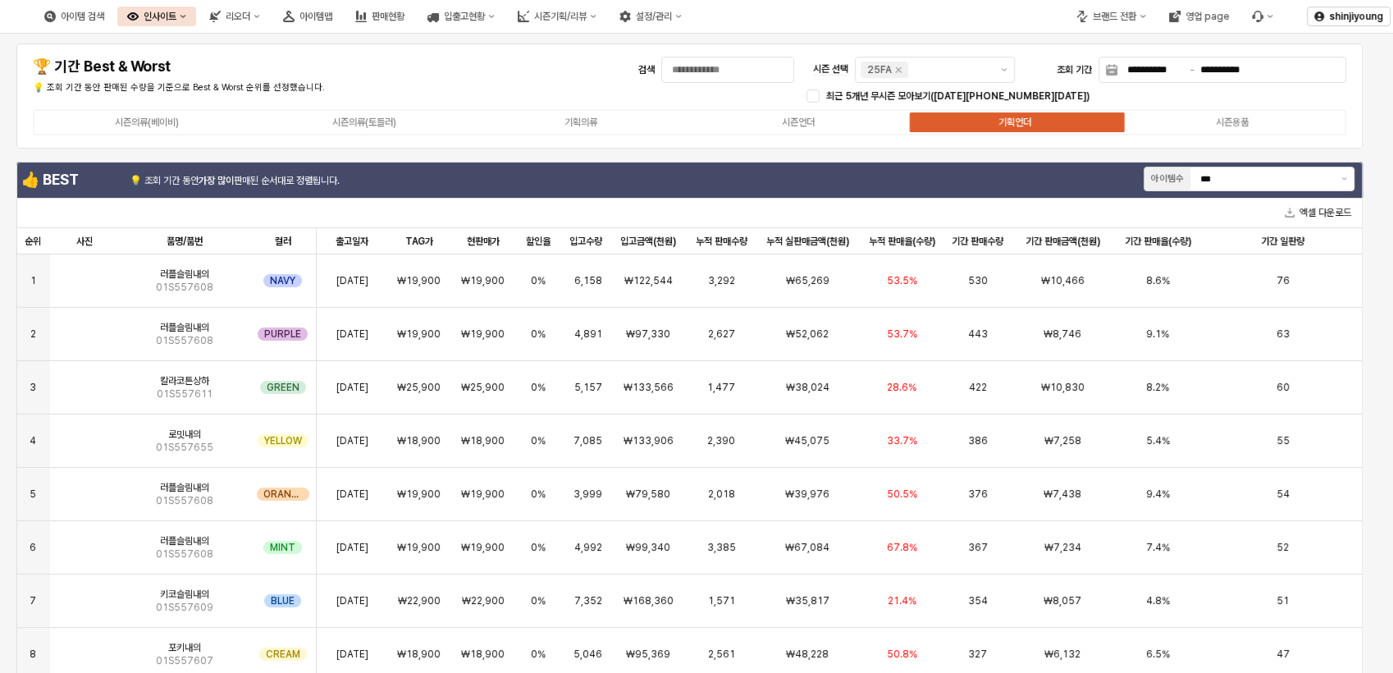
scroll to position [58, 0]
